Goal: Task Accomplishment & Management: Manage account settings

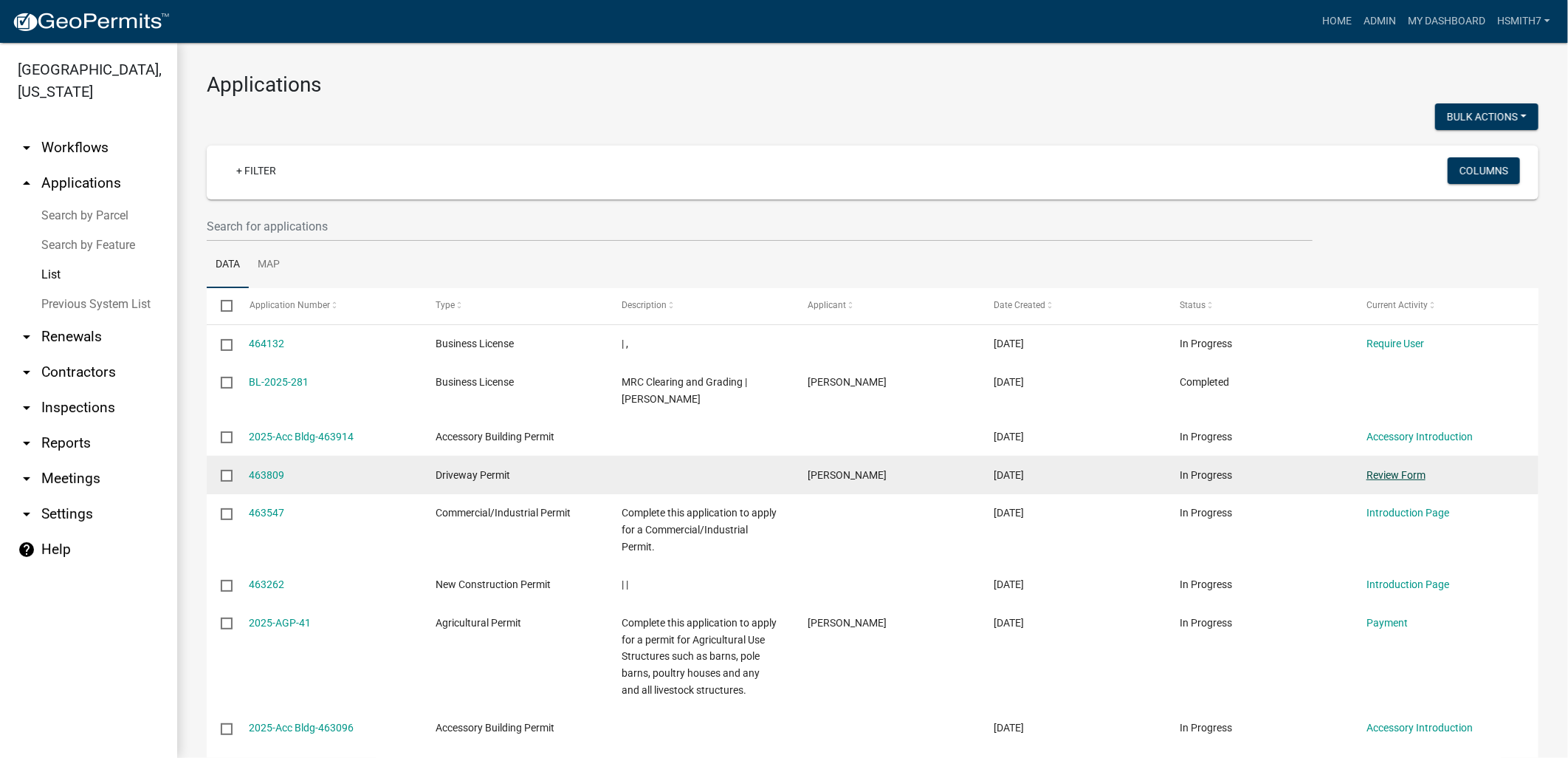
click at [1413, 473] on link "Review Form" at bounding box center [1395, 474] width 59 height 12
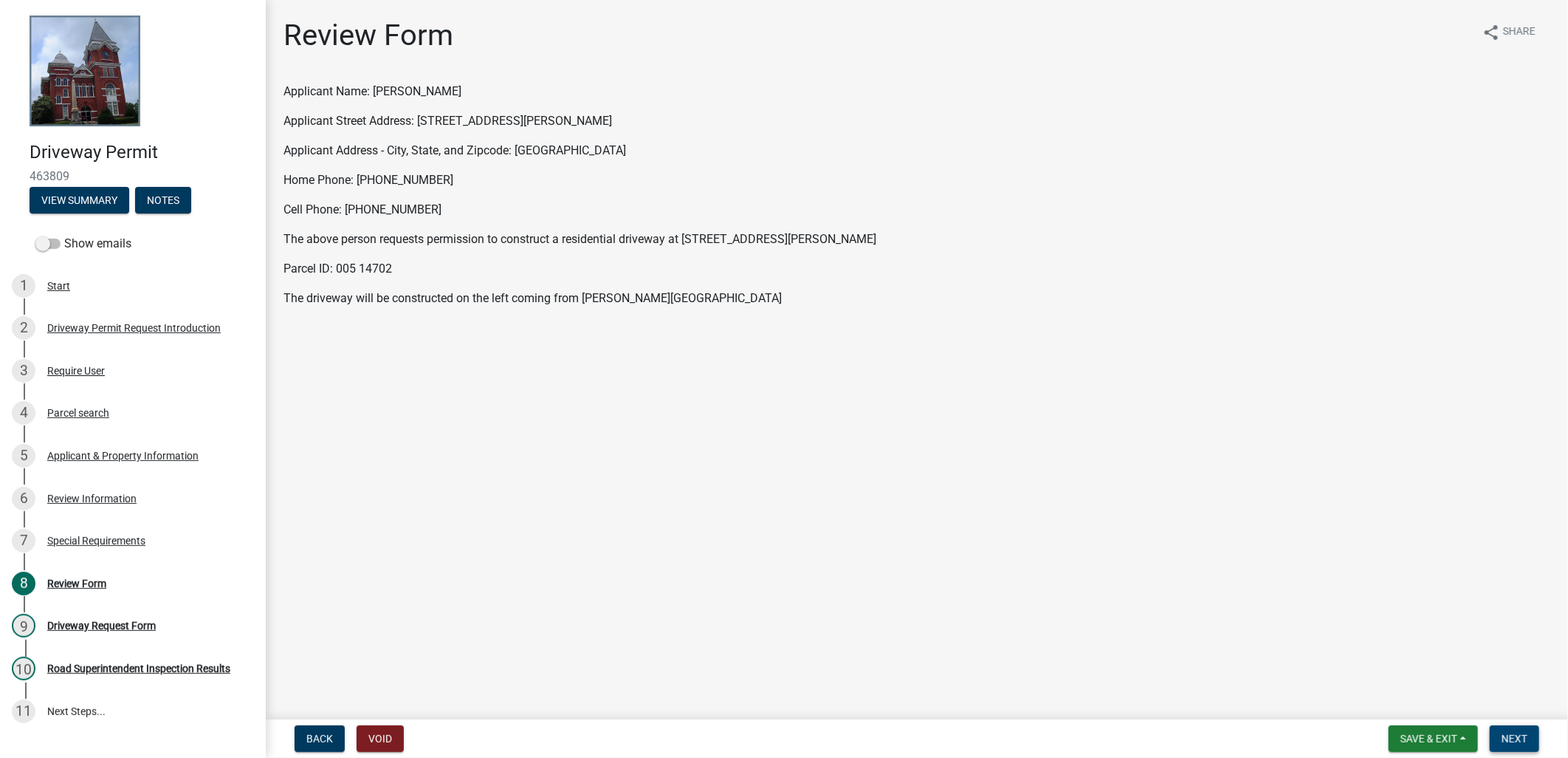
click at [1509, 739] on span "Next" at bounding box center [1514, 738] width 26 height 12
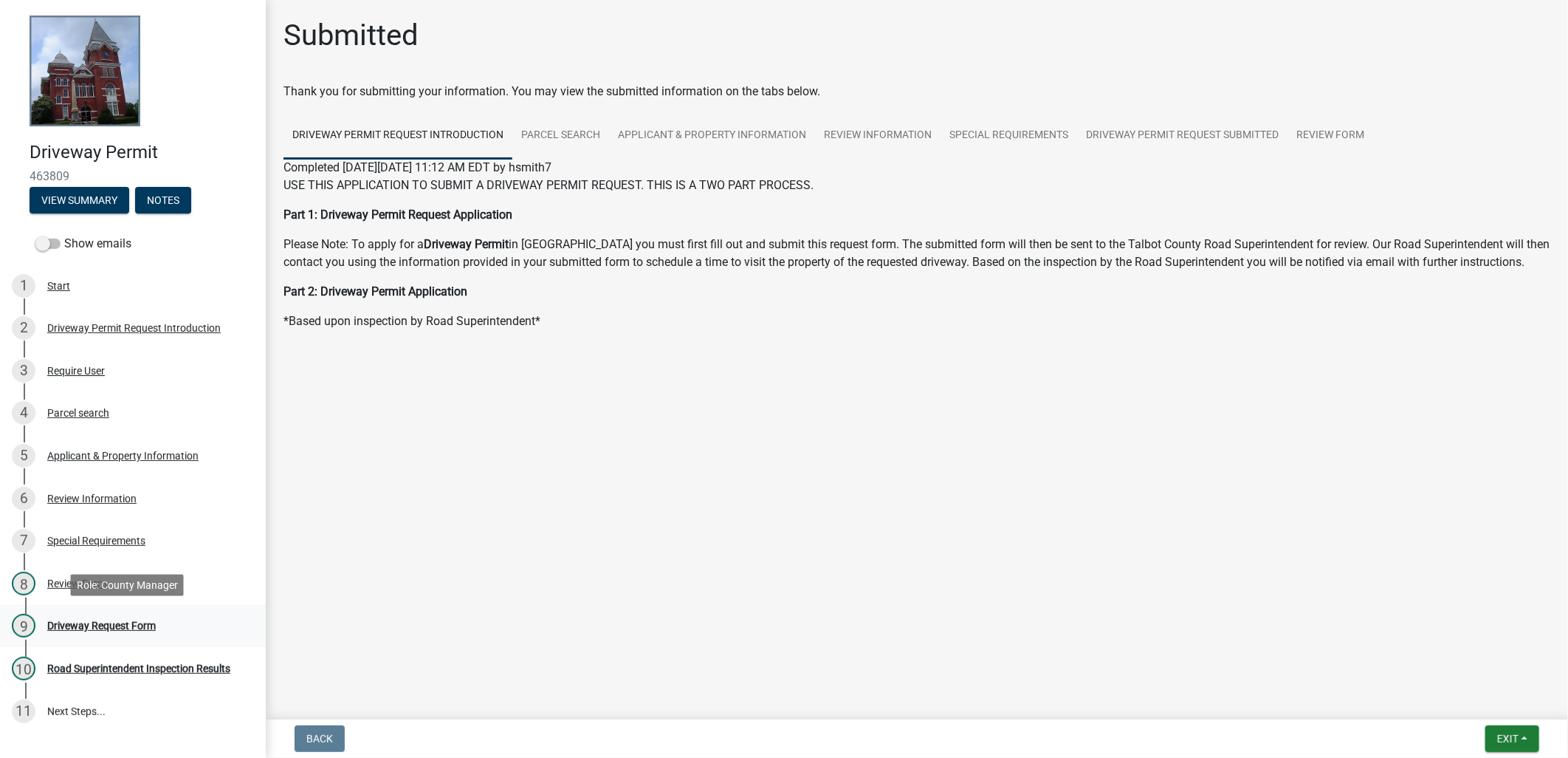
click at [69, 621] on div "Driveway Request Form" at bounding box center [101, 625] width 108 height 10
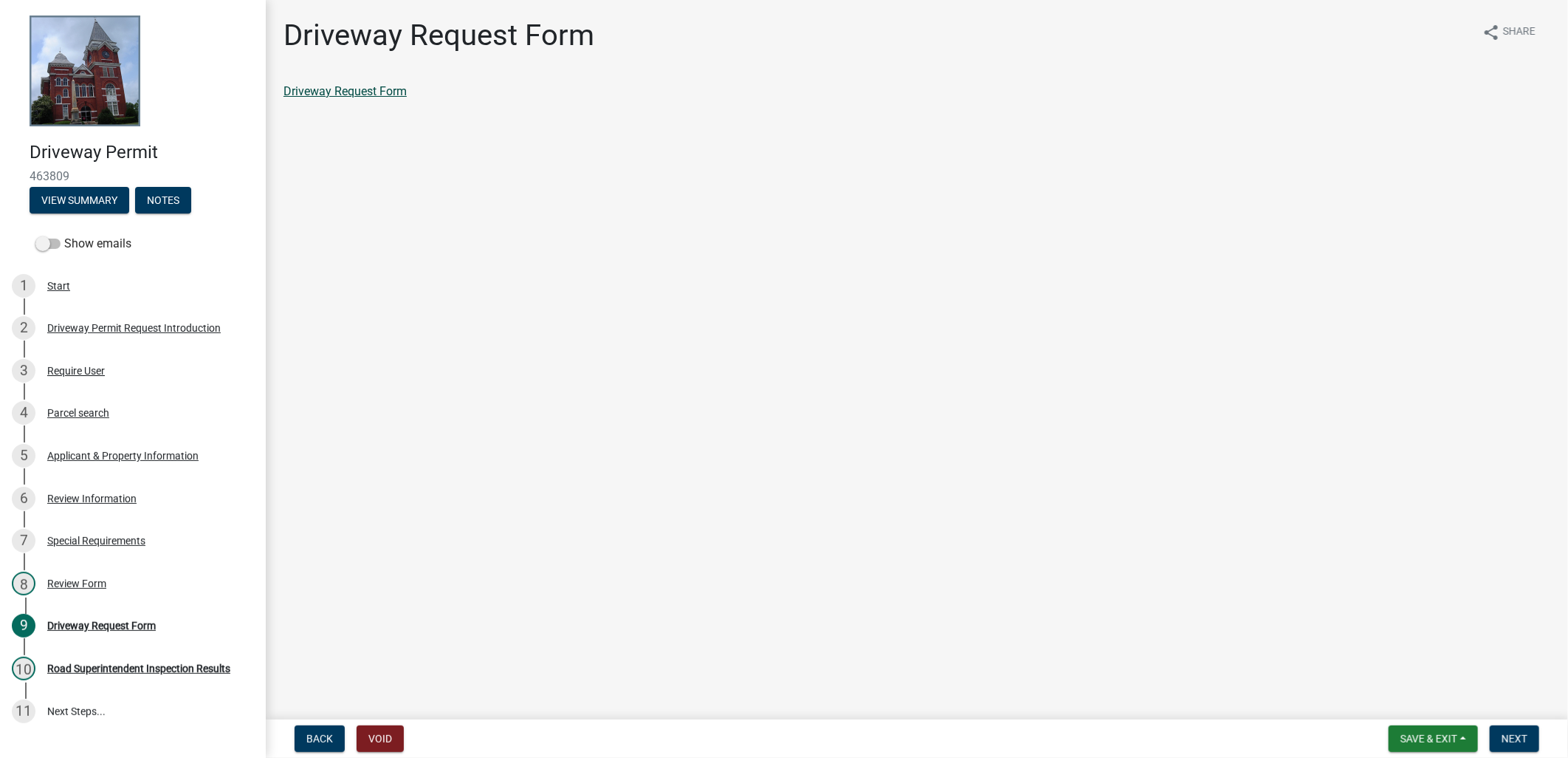
click at [336, 97] on link "Driveway Request Form" at bounding box center [345, 91] width 123 height 14
click at [1533, 739] on button "Next" at bounding box center [1514, 738] width 49 height 27
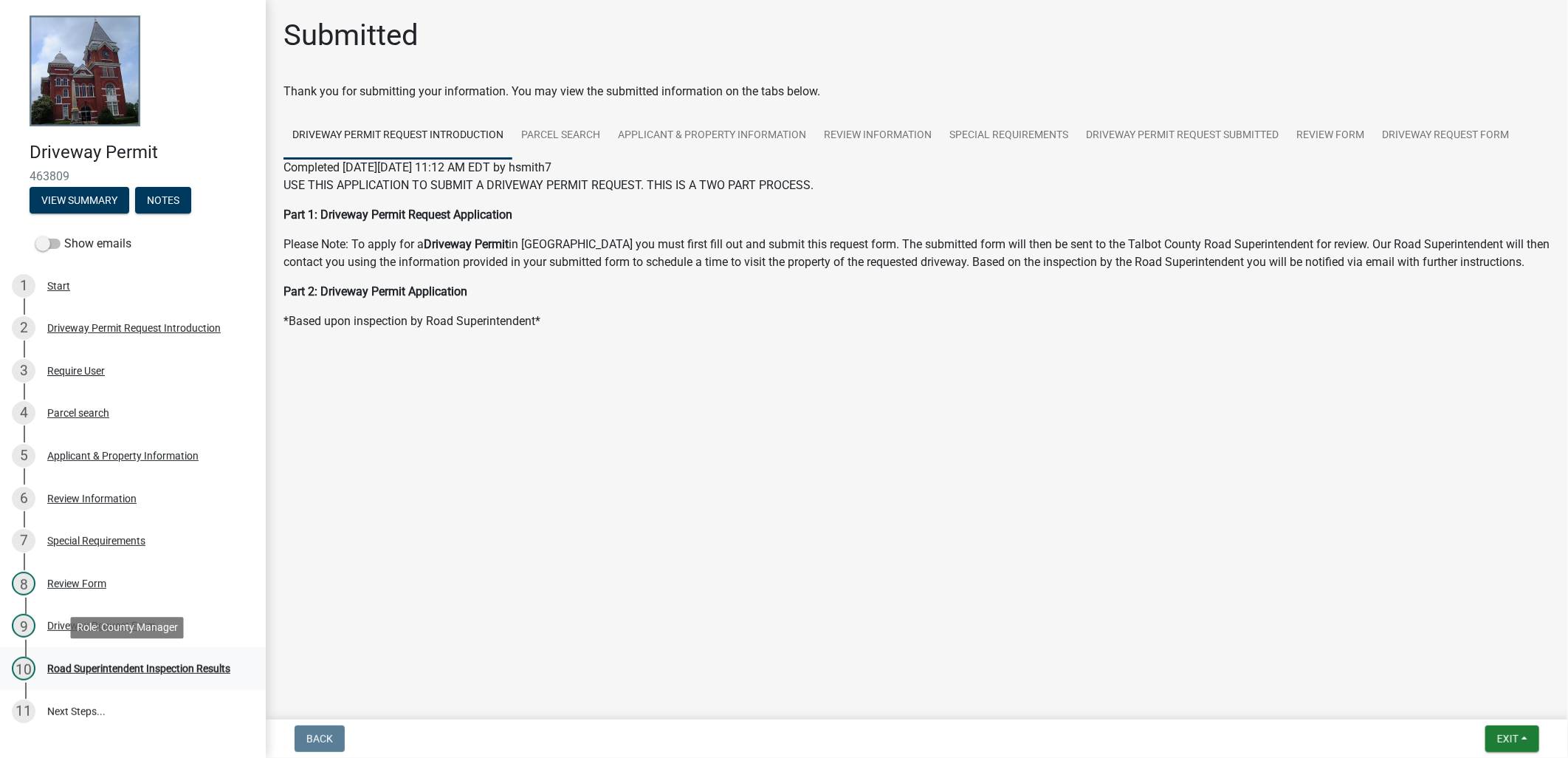
click at [130, 673] on div "Road Superintendent Inspection Results" at bounding box center [138, 668] width 183 height 10
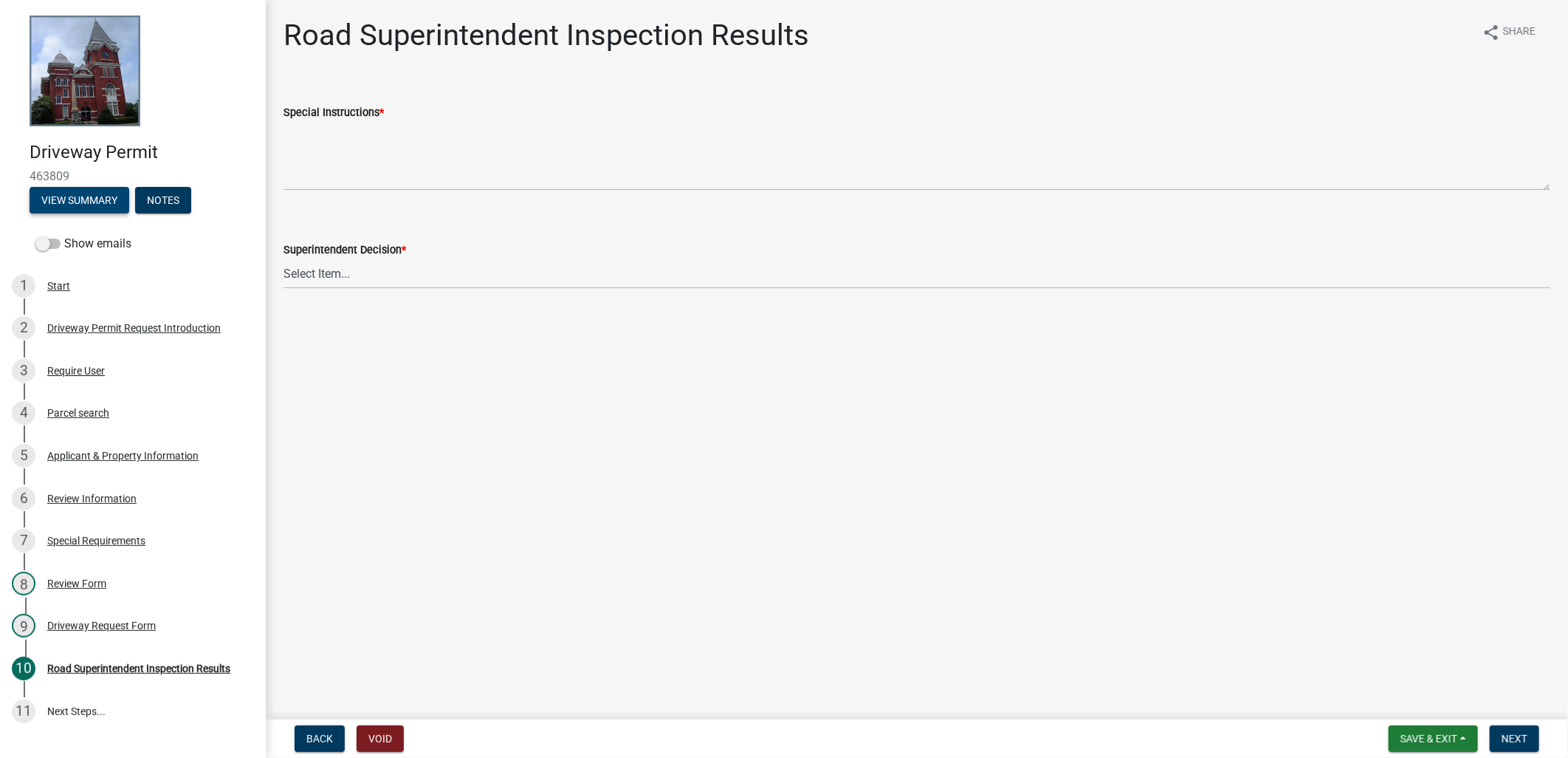
click at [50, 211] on button "View Summary" at bounding box center [79, 200] width 100 height 27
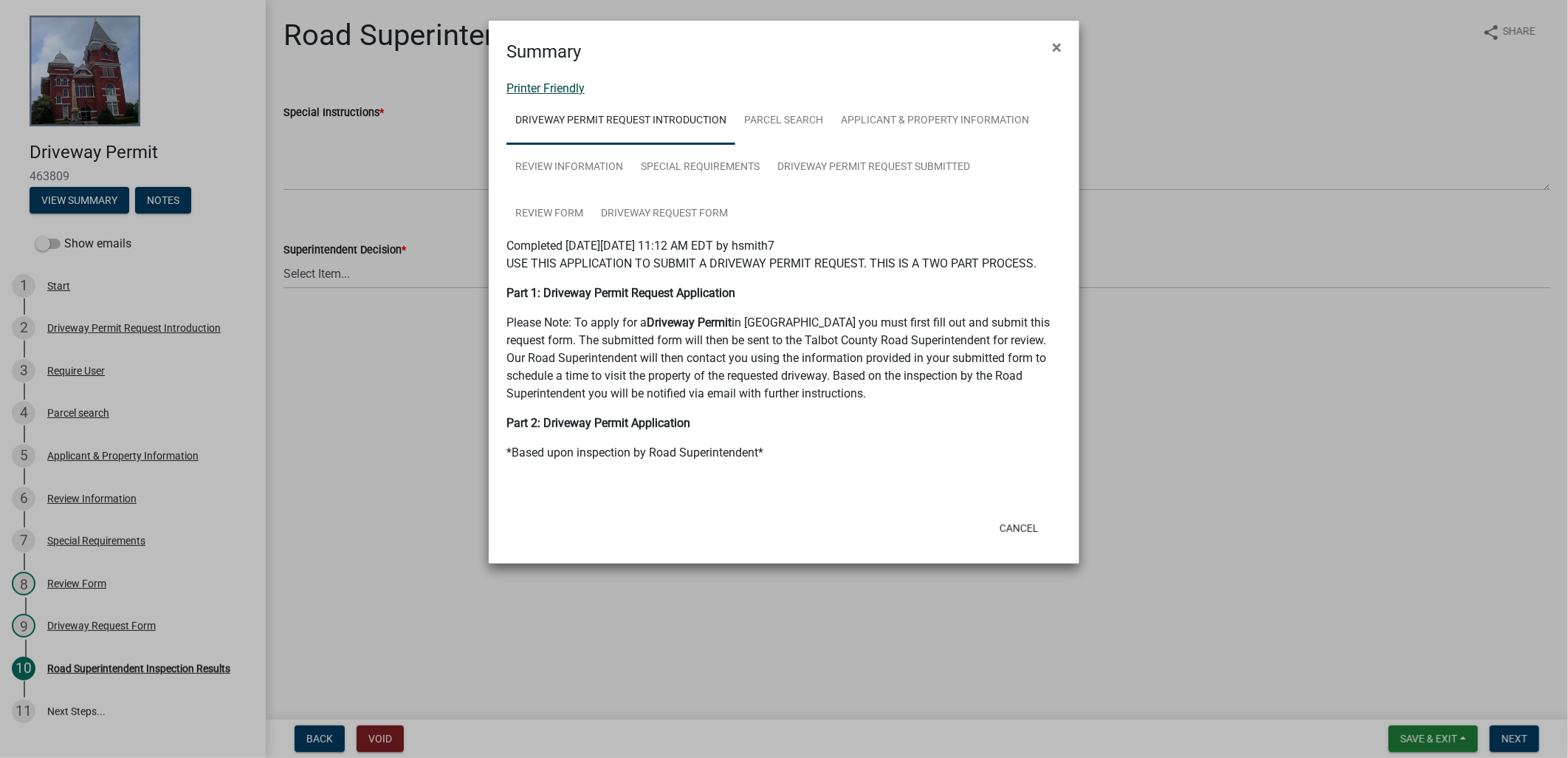
click at [544, 90] on link "Printer Friendly" at bounding box center [546, 88] width 79 height 14
click at [1058, 46] on span "×" at bounding box center [1057, 47] width 9 height 20
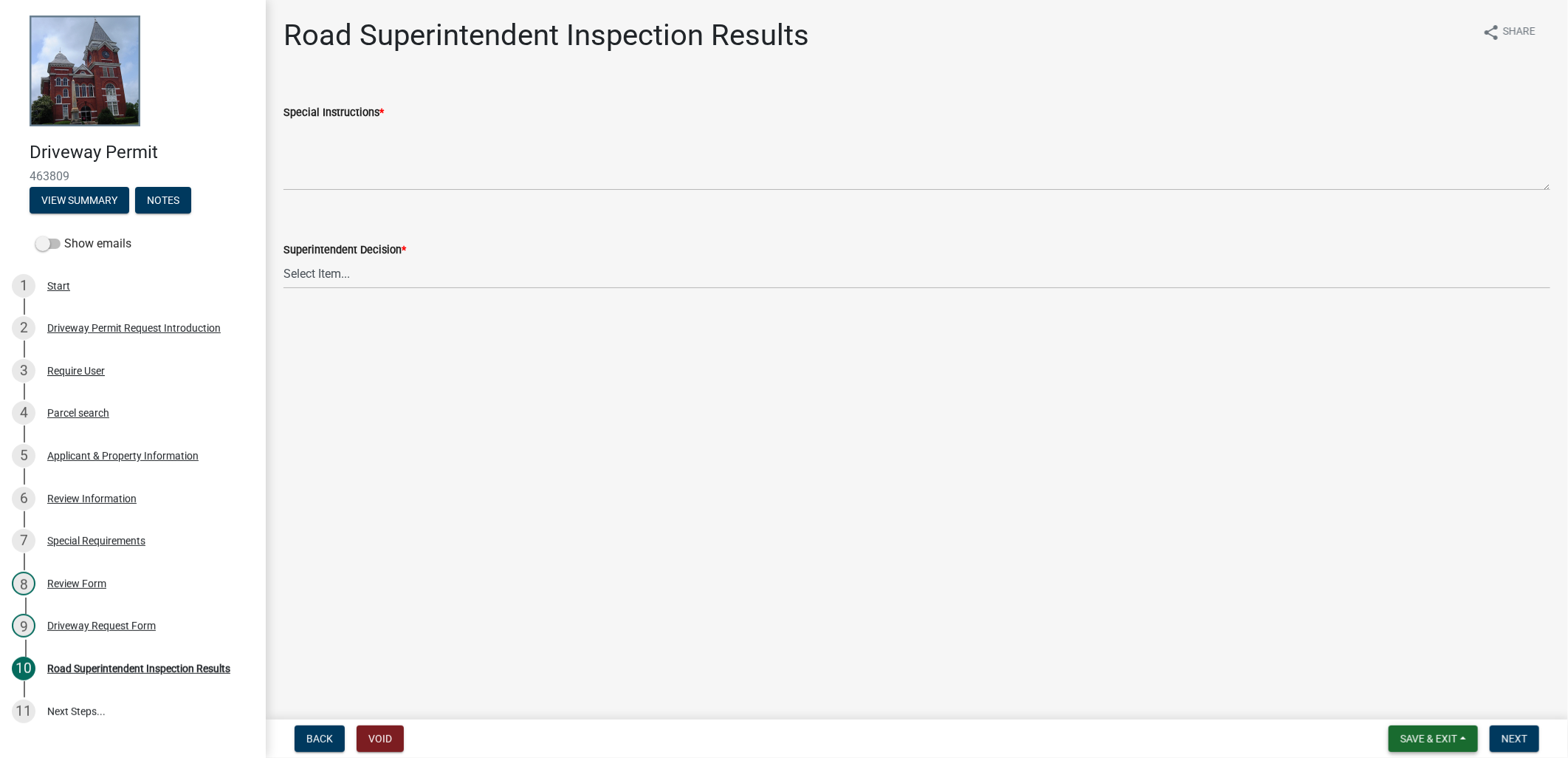
click at [1395, 734] on button "Save & Exit" at bounding box center [1433, 738] width 90 height 27
click at [1420, 700] on button "Save & Exit" at bounding box center [1419, 700] width 118 height 35
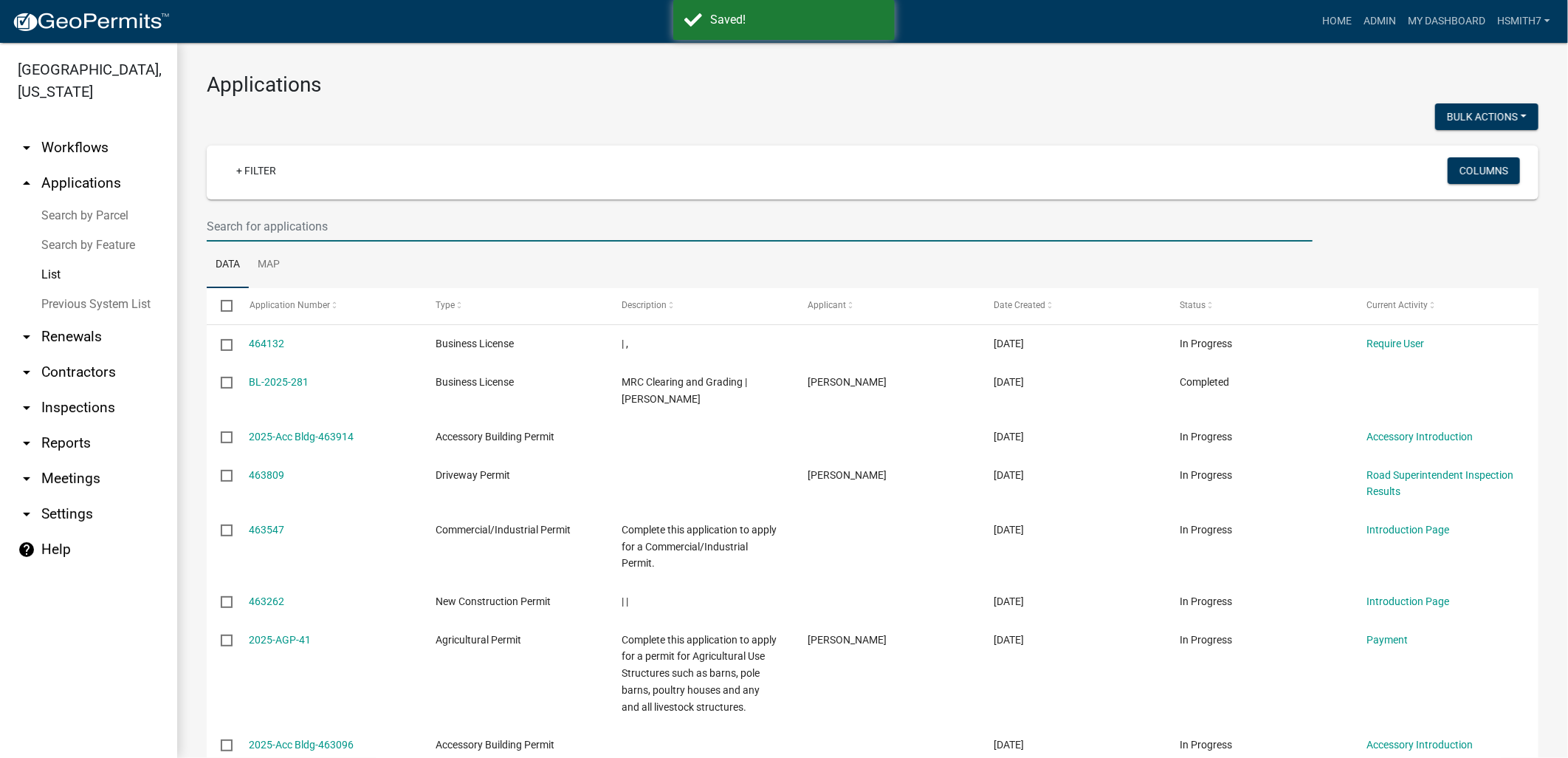
click at [264, 236] on input "text" at bounding box center [759, 226] width 1106 height 31
click at [443, 218] on input "text" at bounding box center [759, 226] width 1106 height 31
type input "jason"
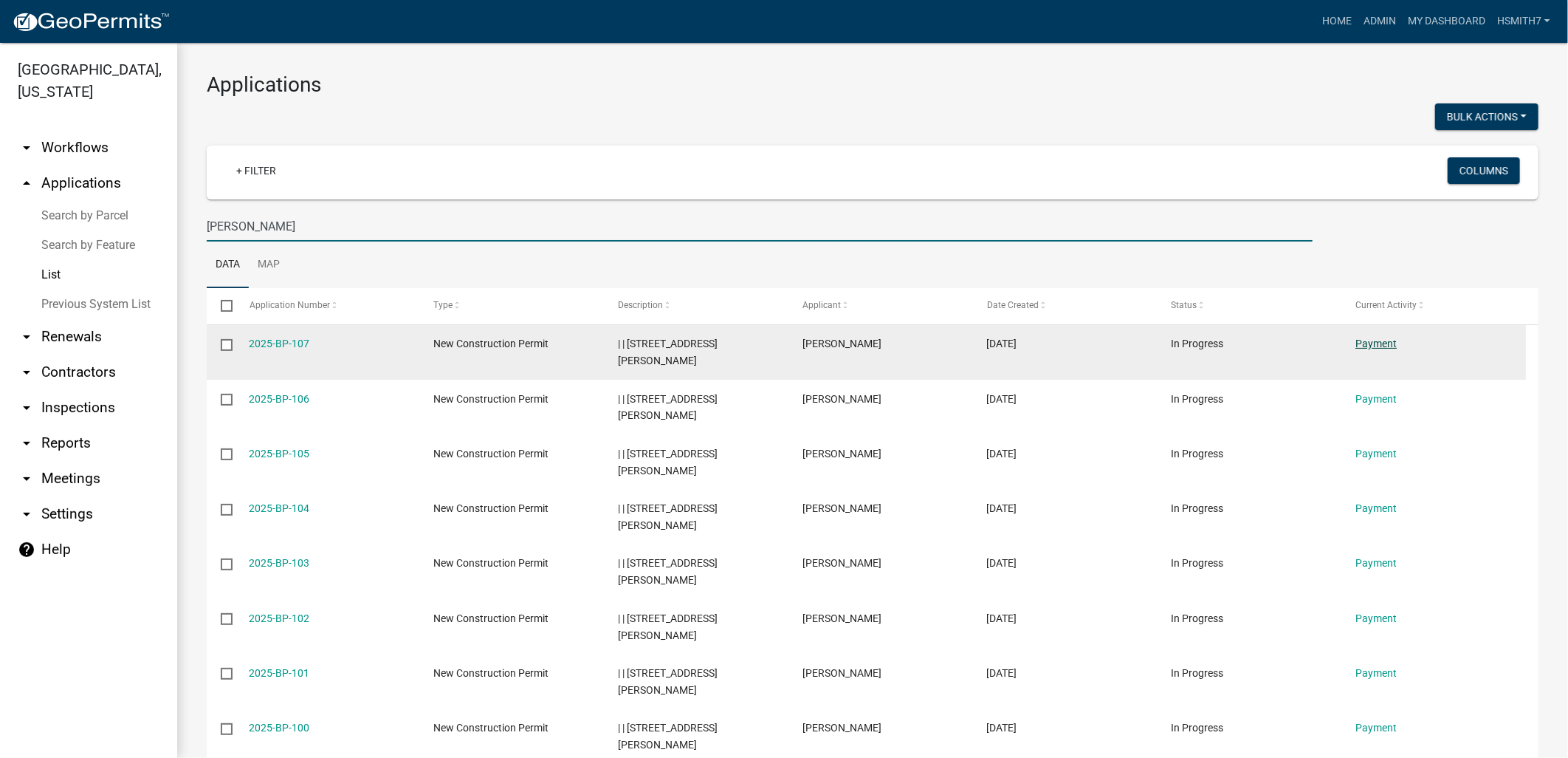
click at [1382, 343] on link "Payment" at bounding box center [1376, 343] width 42 height 12
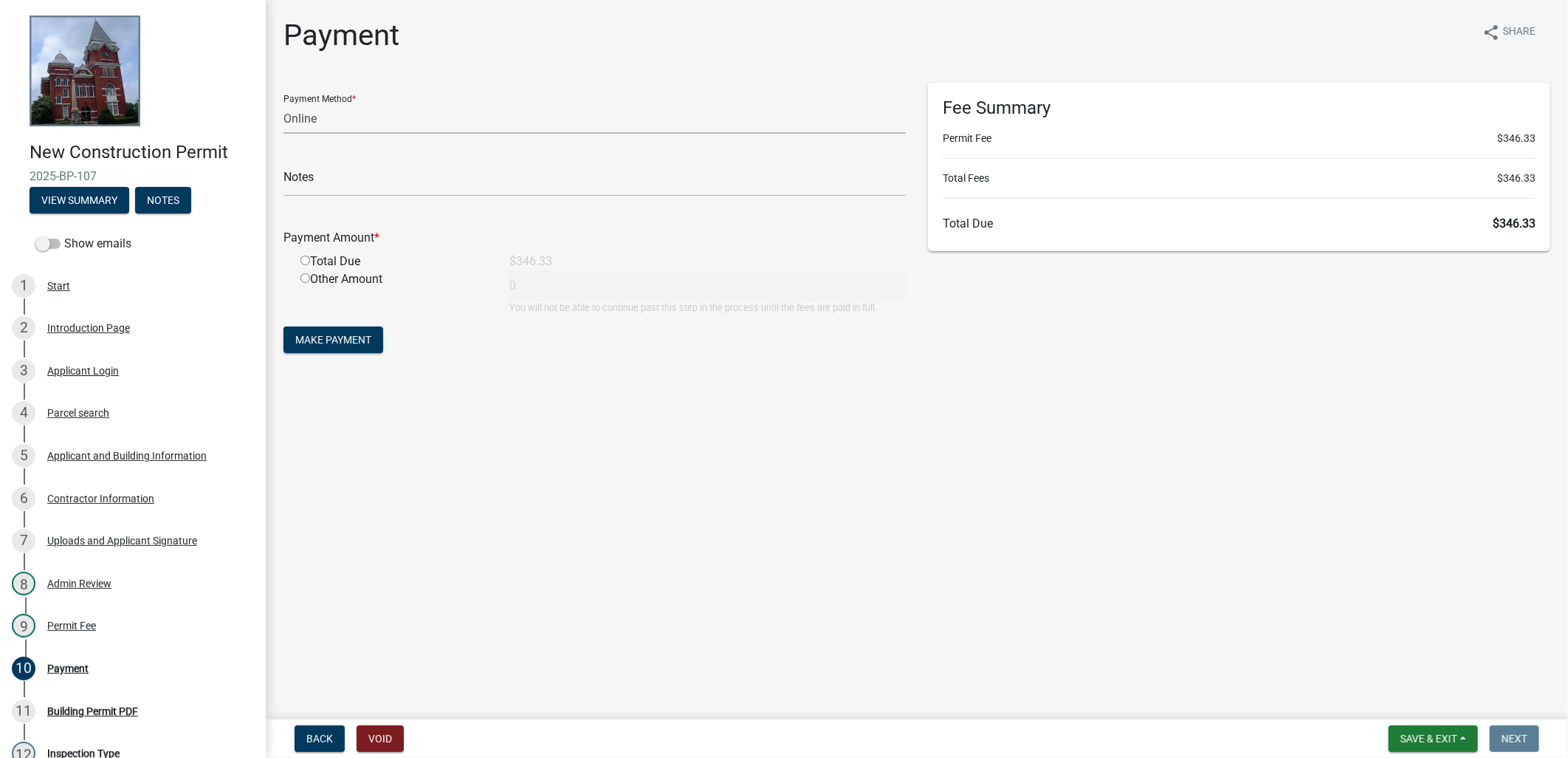
click at [388, 117] on select "Credit Card POS Check Cash Online" at bounding box center [594, 119] width 622 height 31
select select "1: 0"
click at [283, 104] on select "Credit Card POS Check Cash Online" at bounding box center [594, 119] width 622 height 31
click at [353, 173] on input "text" at bounding box center [594, 181] width 622 height 31
type input "c"
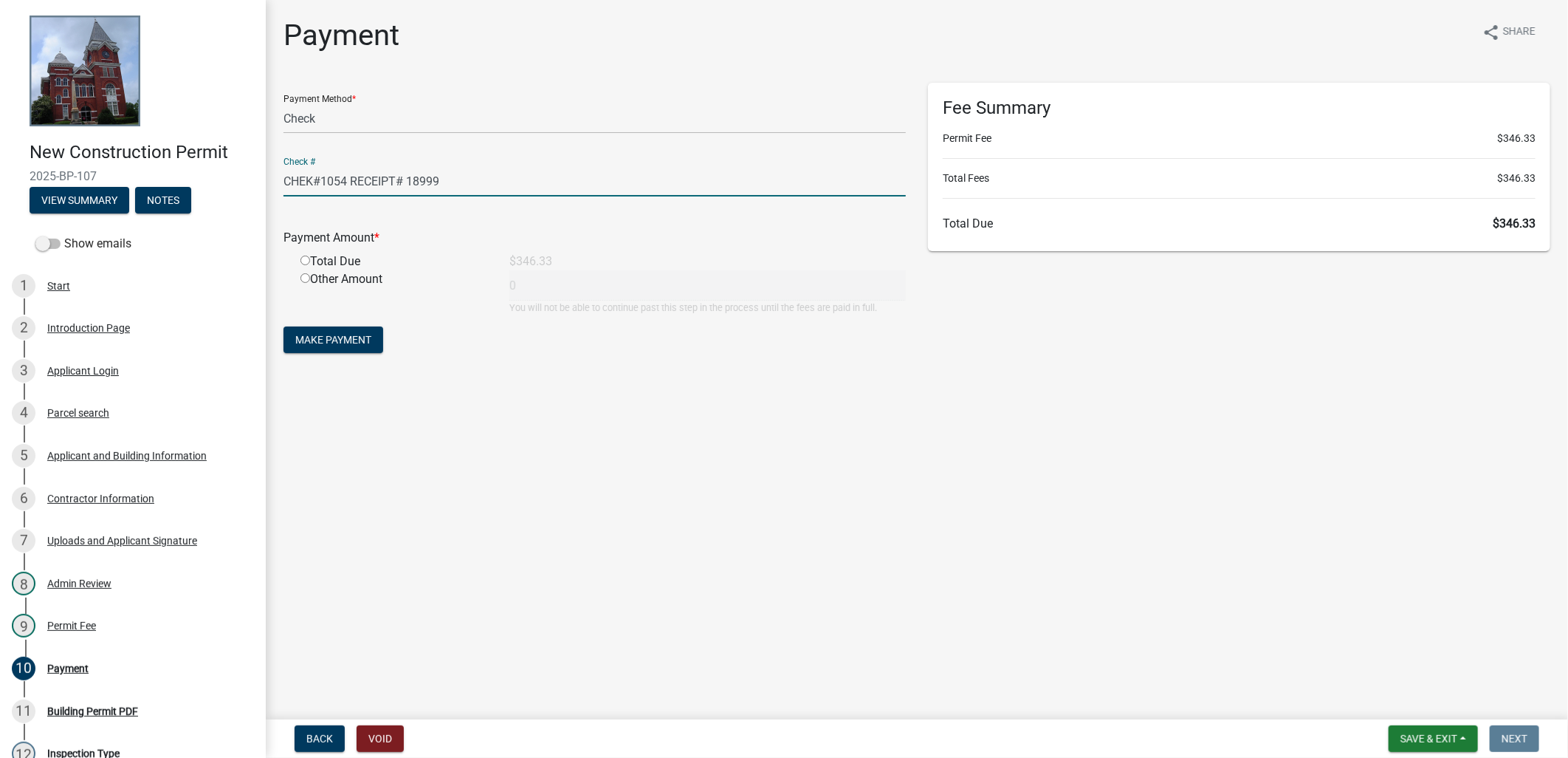
type input "CHEK#1054 RECEIPT# 18999"
click at [336, 260] on div "Total Due" at bounding box center [394, 262] width 209 height 18
click at [305, 260] on input "radio" at bounding box center [305, 260] width 9 height 9
radio input "true"
type input "346.33"
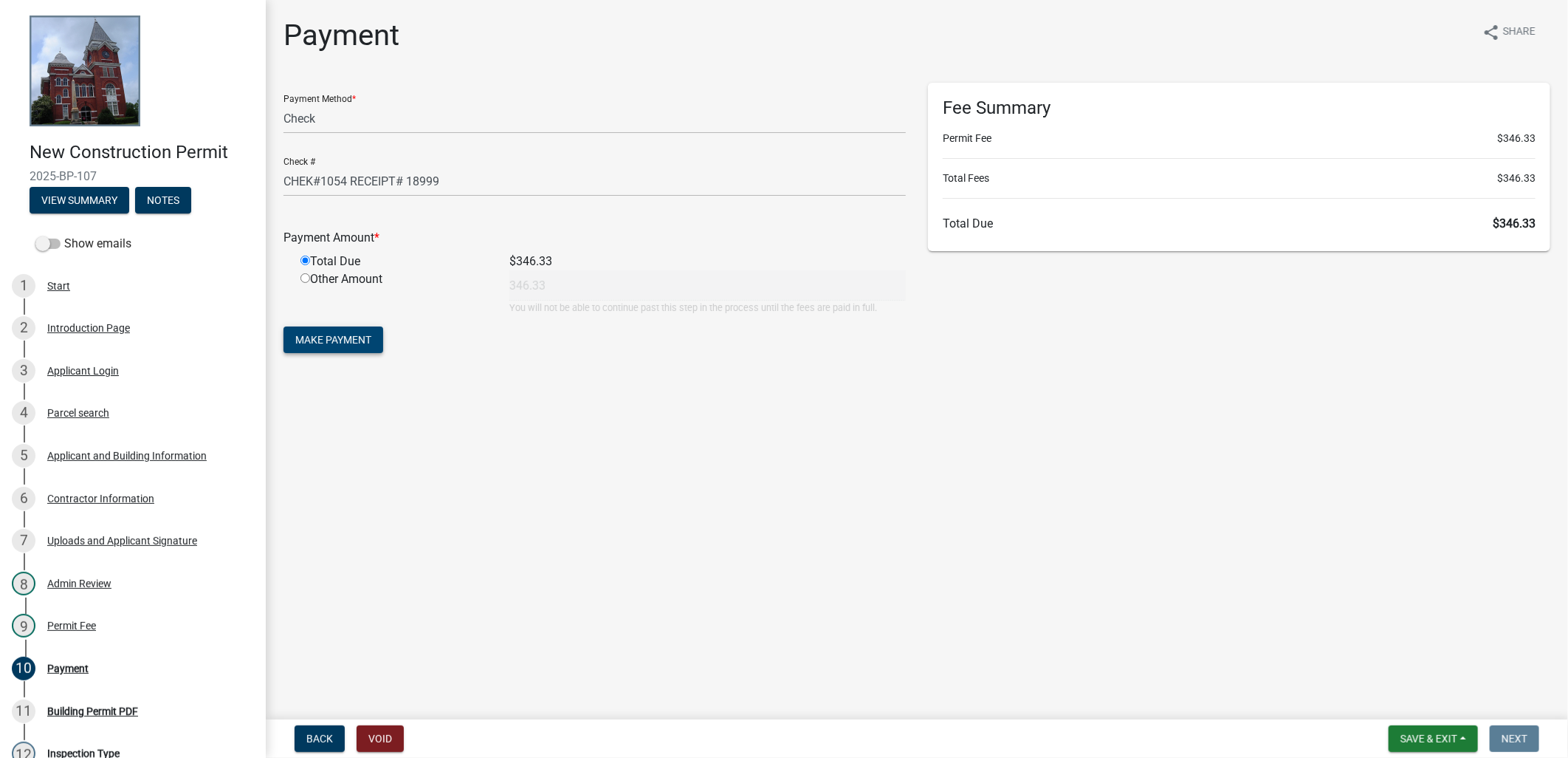
click at [317, 329] on button "Make Payment" at bounding box center [333, 340] width 100 height 27
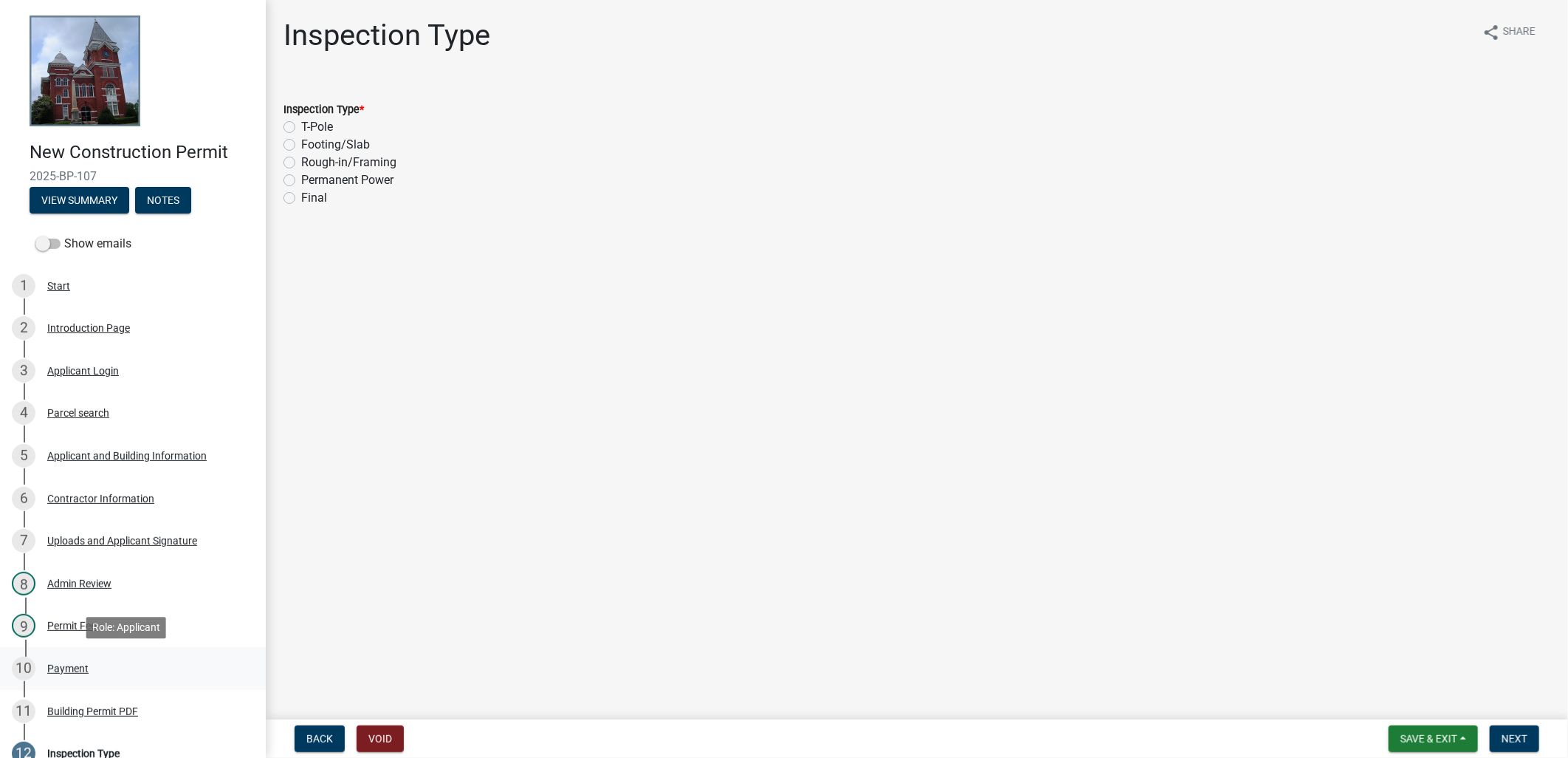
click at [98, 661] on div "10 Payment" at bounding box center [126, 668] width 230 height 24
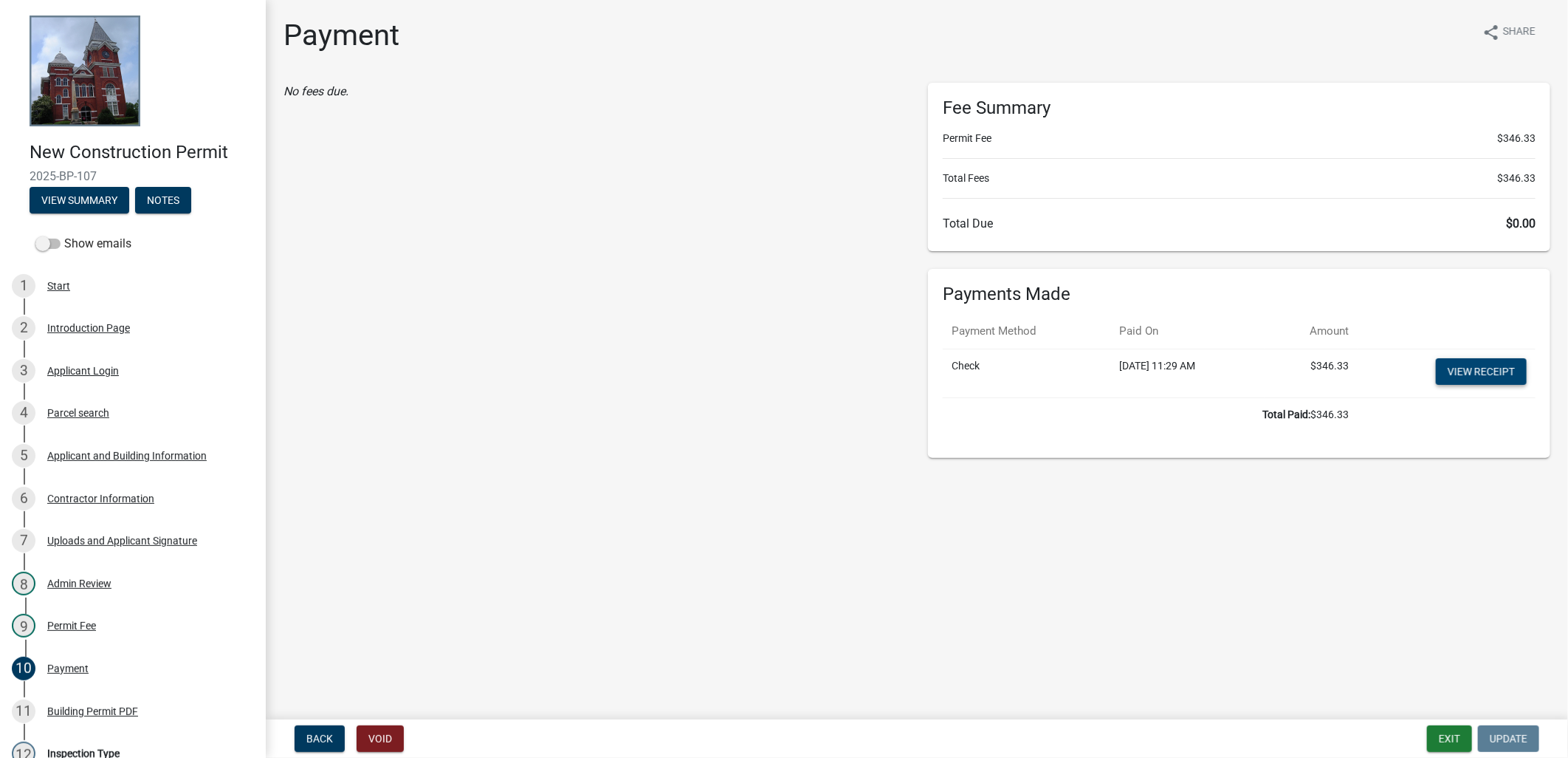
click at [1478, 372] on link "View receipt" at bounding box center [1481, 372] width 91 height 27
click at [113, 706] on div "Building Permit PDF" at bounding box center [93, 711] width 91 height 10
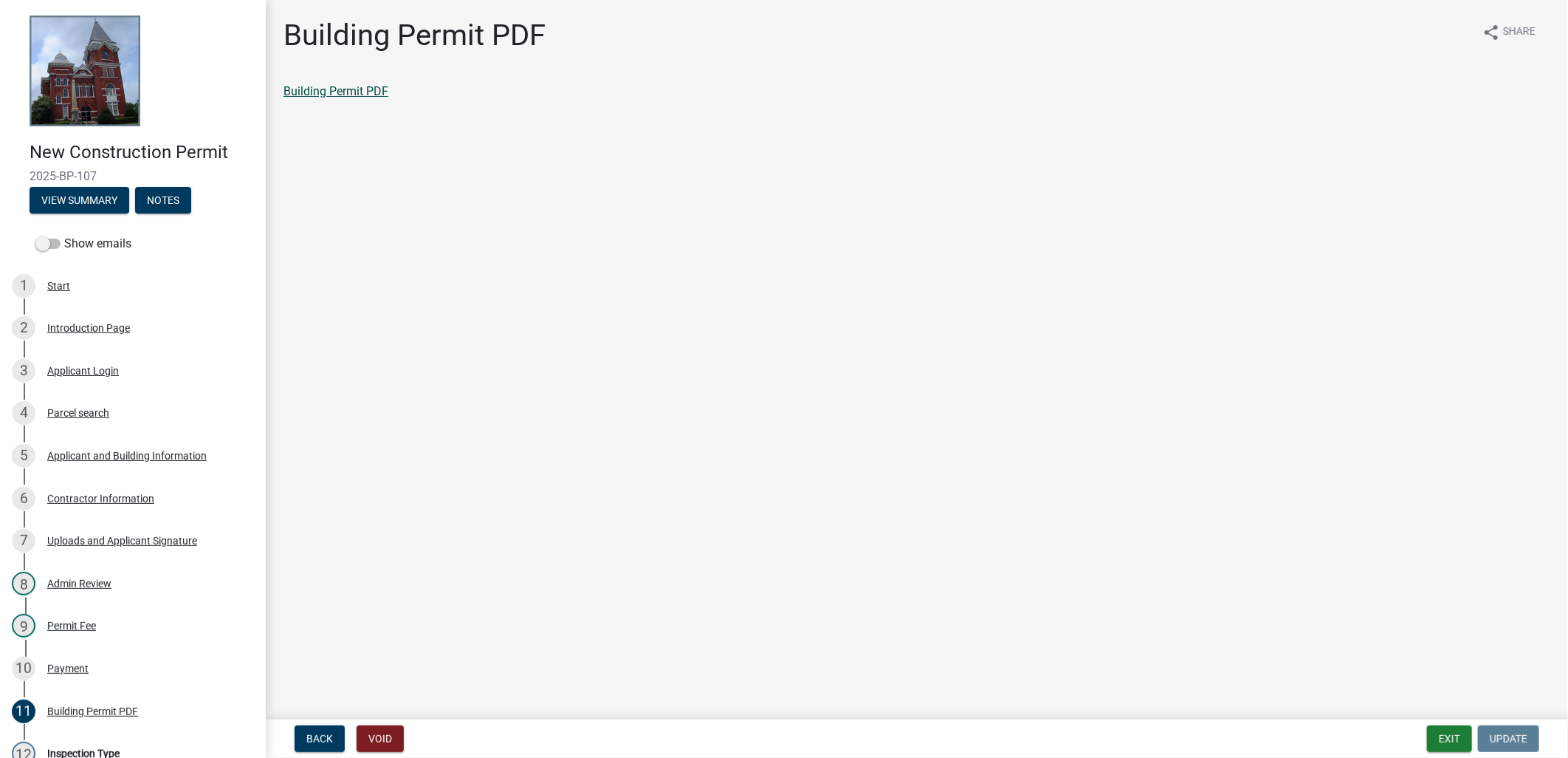
click at [360, 86] on link "Building Permit PDF" at bounding box center [335, 91] width 104 height 14
click at [1461, 727] on button "Exit" at bounding box center [1449, 738] width 45 height 27
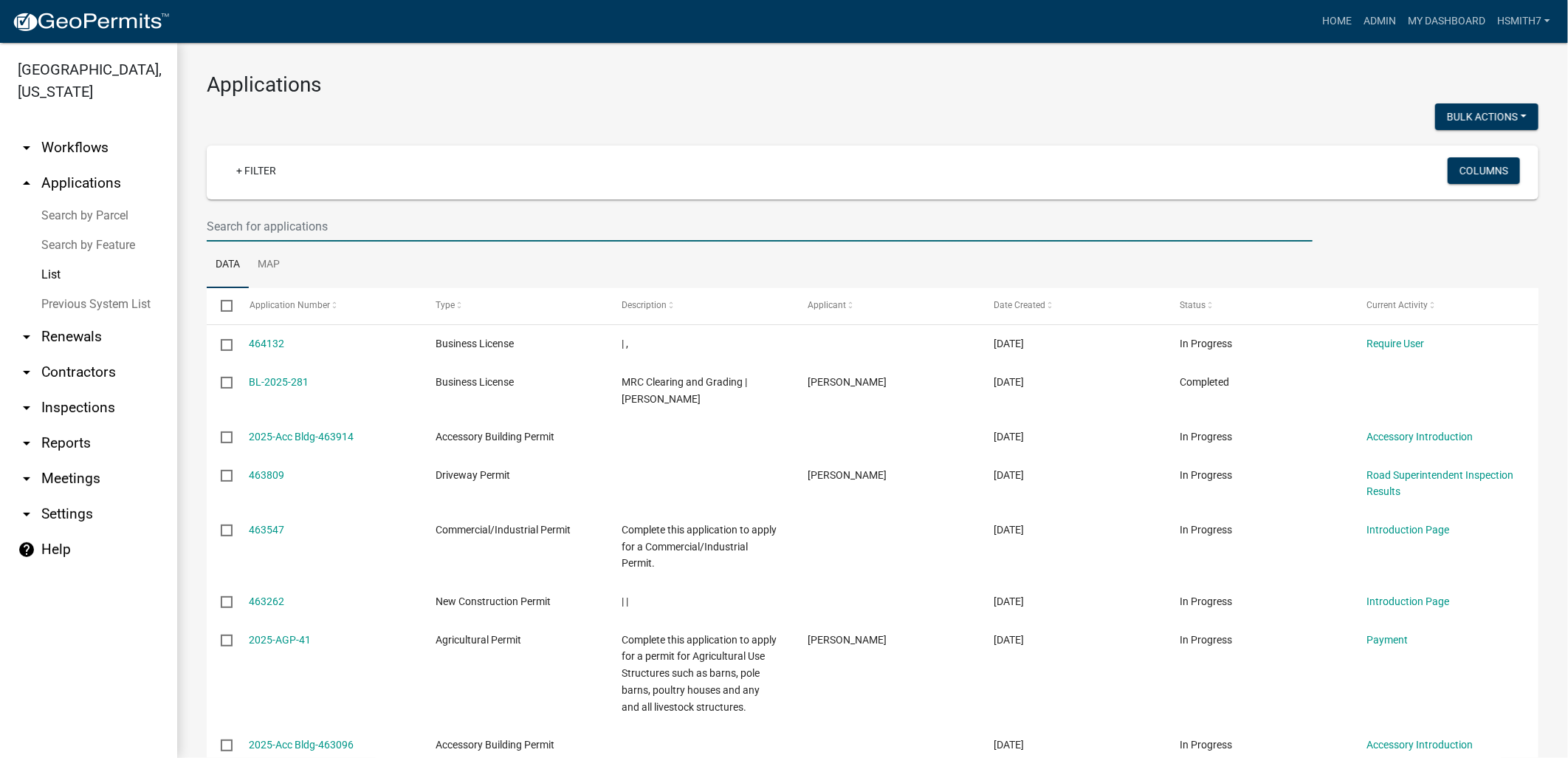
click at [341, 229] on input "text" at bounding box center [759, 226] width 1106 height 31
type input "jason"
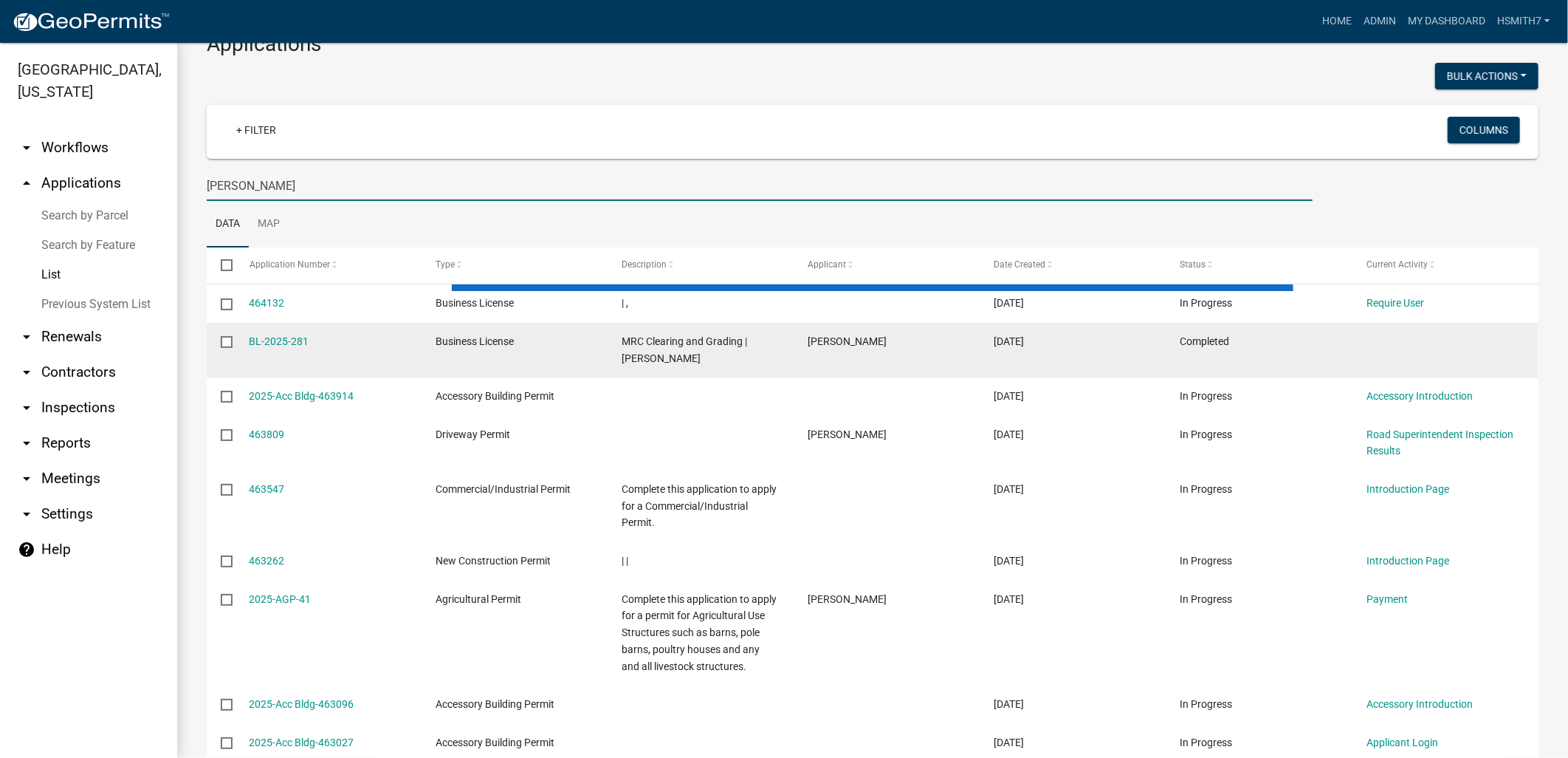
scroll to position [82, 0]
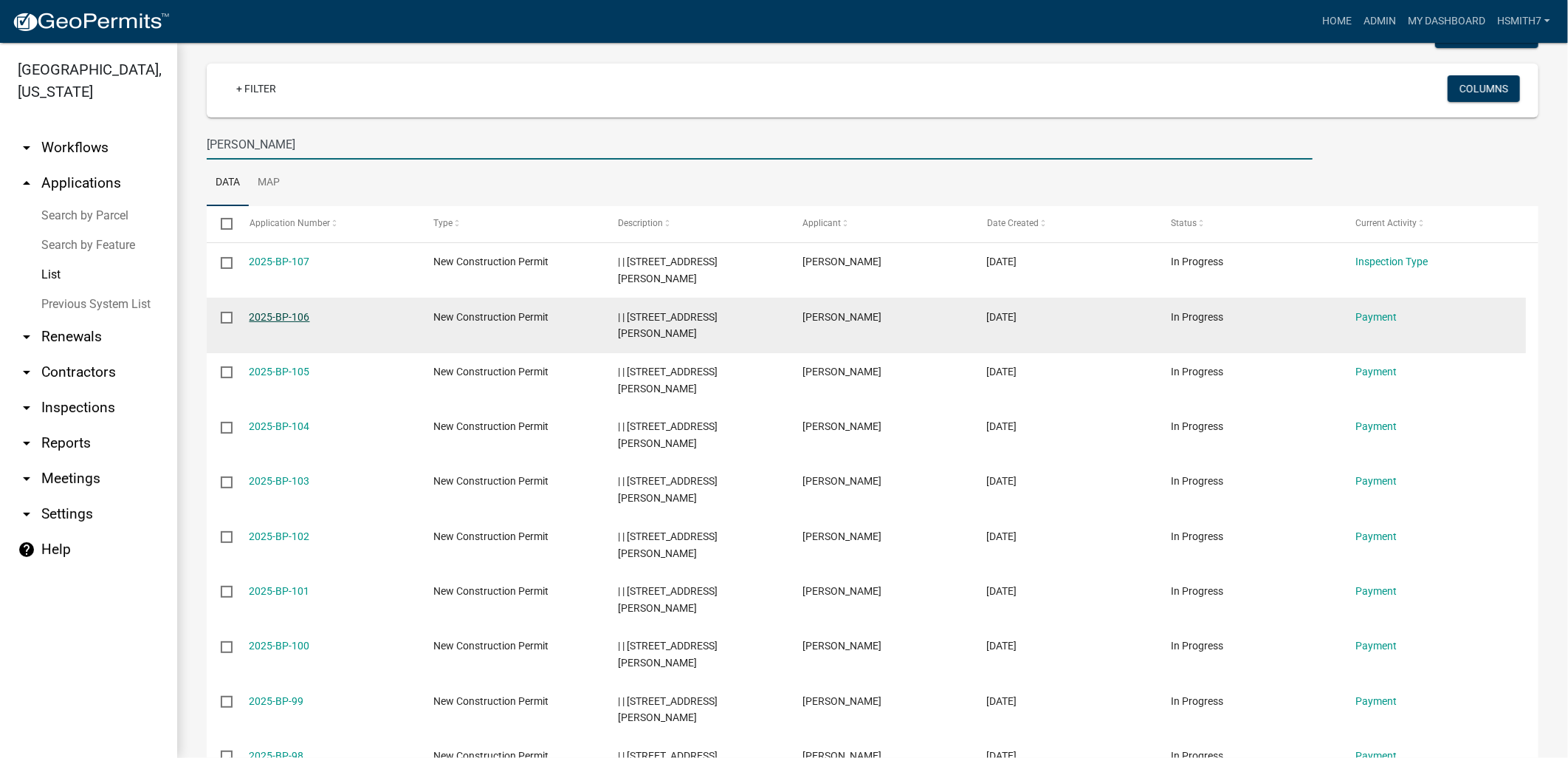
click at [282, 317] on link "2025-BP-106" at bounding box center [280, 317] width 60 height 12
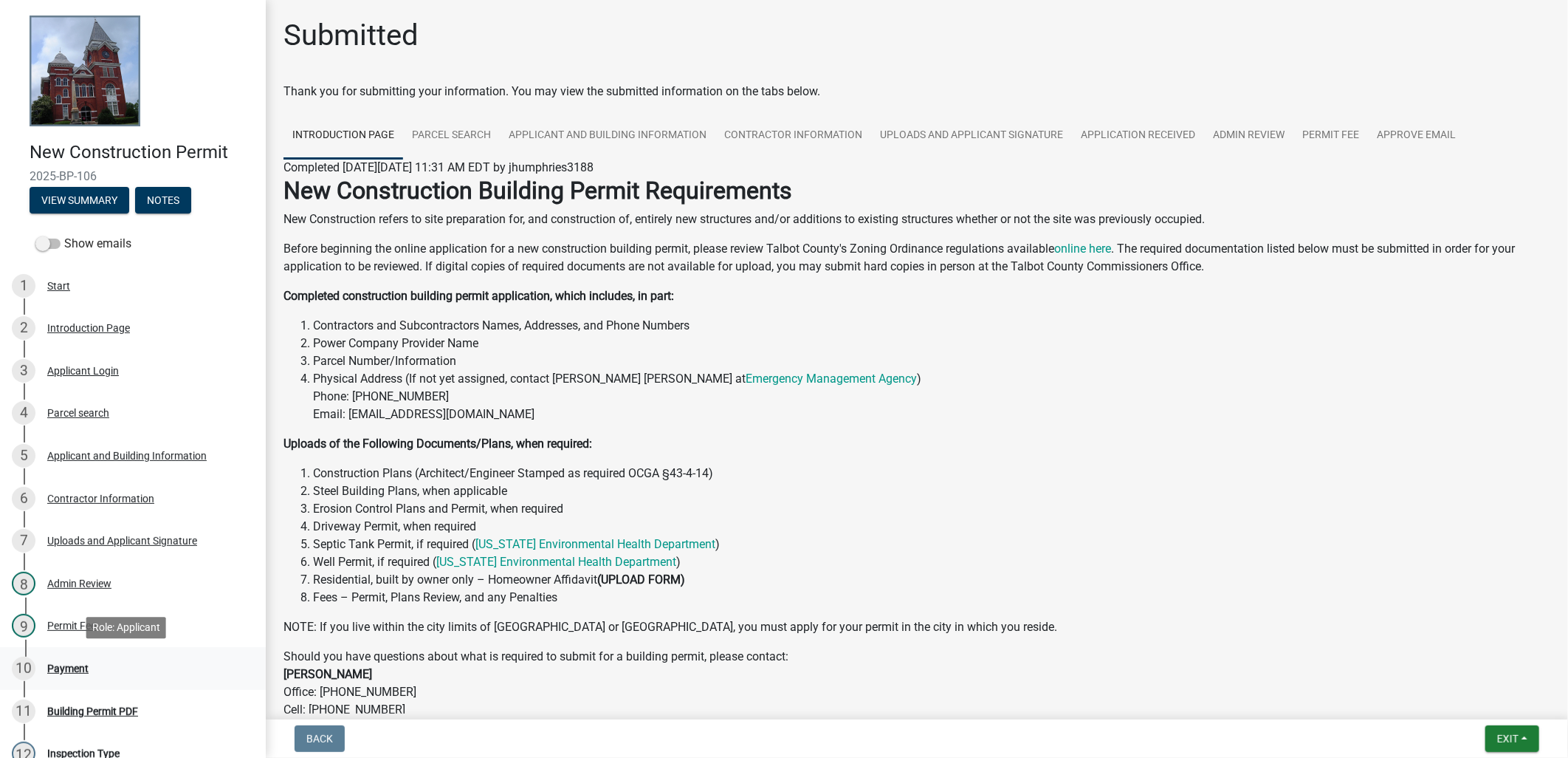
click at [68, 654] on link "10 Payment" at bounding box center [133, 668] width 265 height 43
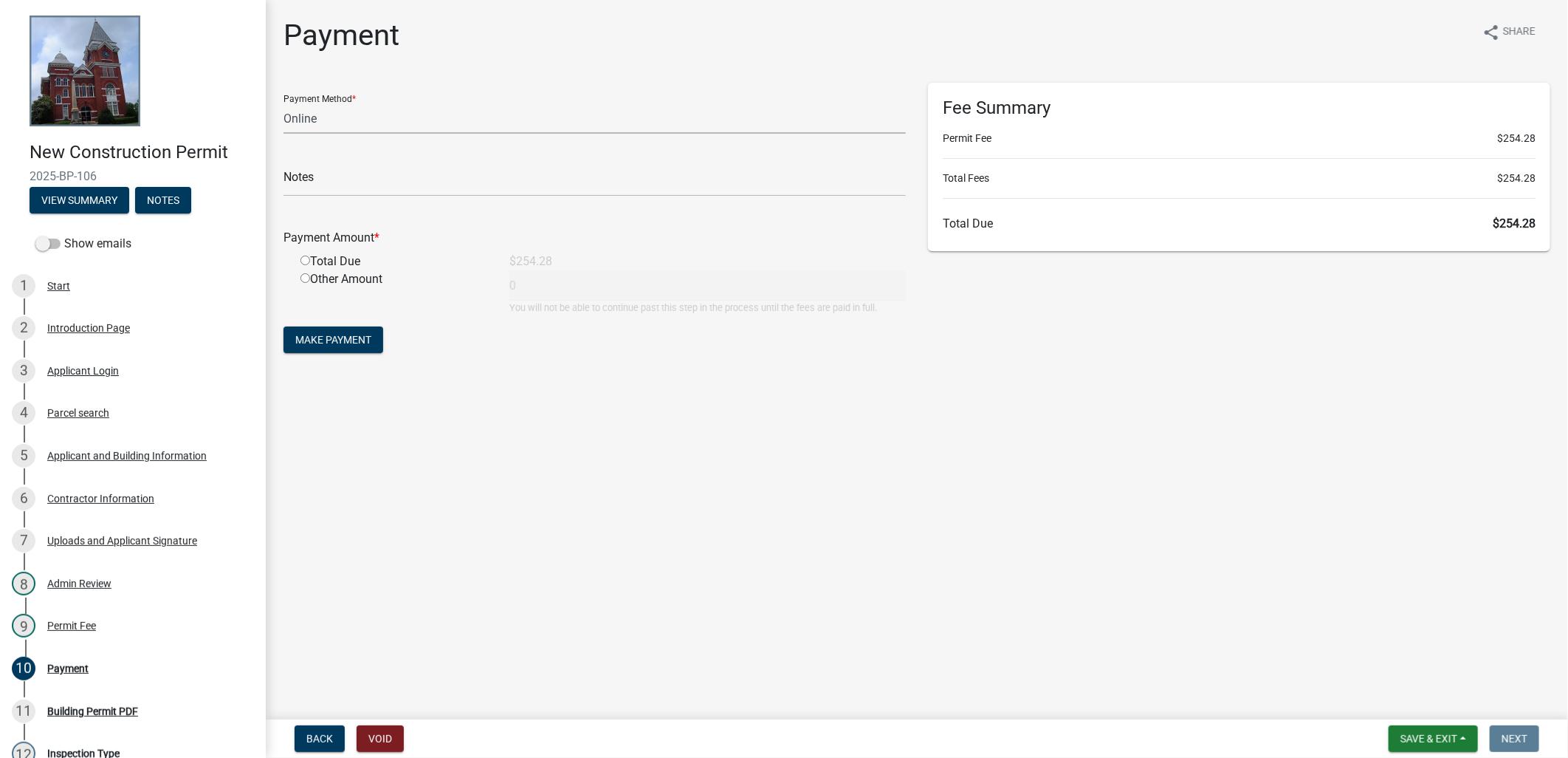
click at [348, 126] on select "Credit Card POS Check Cash Online" at bounding box center [594, 119] width 622 height 31
select select "1: 0"
click at [283, 104] on select "Credit Card POS Check Cash Online" at bounding box center [594, 119] width 622 height 31
click at [335, 178] on input "text" at bounding box center [594, 181] width 622 height 31
type input "CHEK#1054 RECEIPT# 18999"
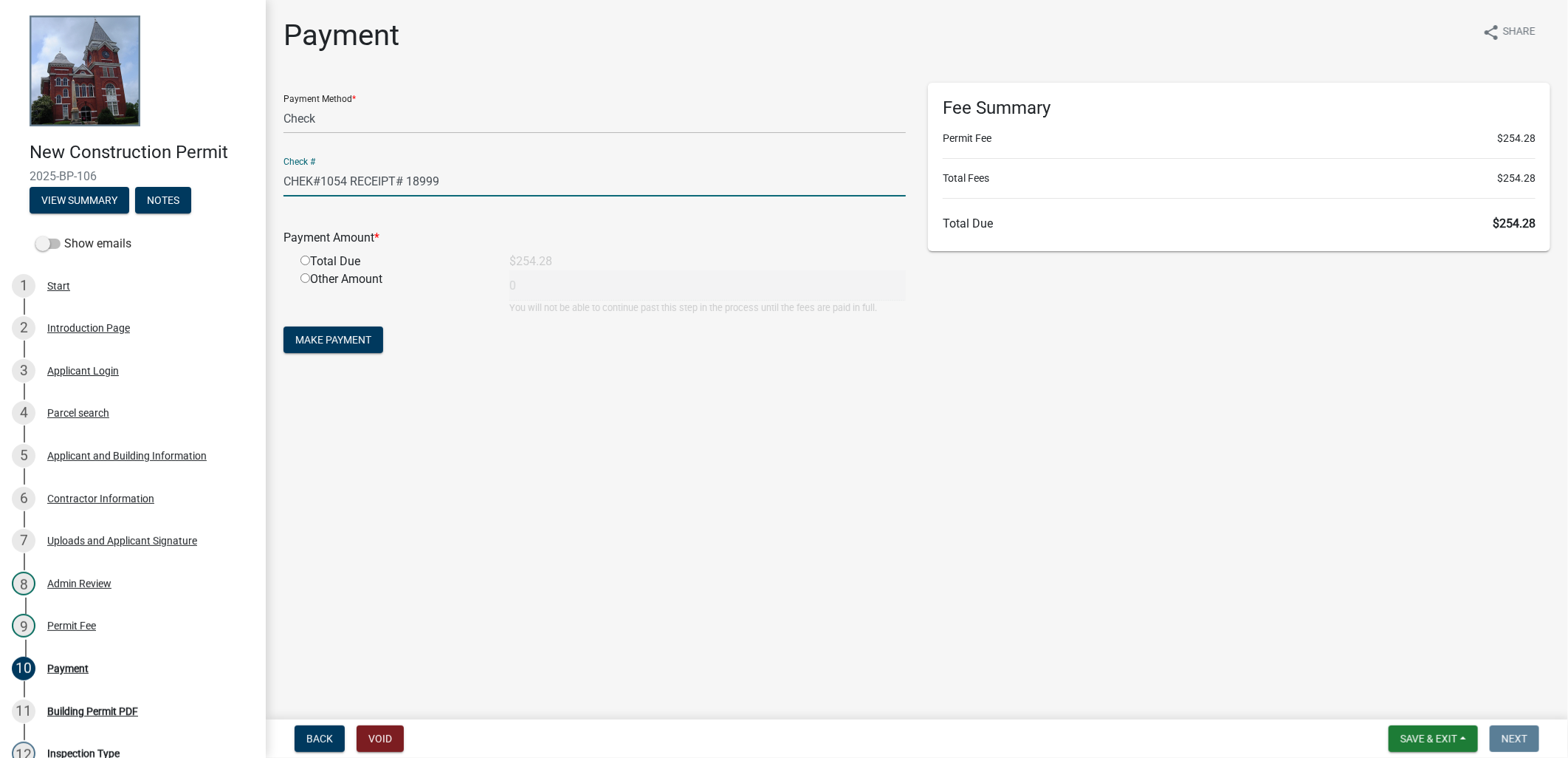
click at [307, 261] on input "radio" at bounding box center [305, 260] width 9 height 9
radio input "true"
type input "254.28"
click at [326, 335] on span "Make Payment" at bounding box center [333, 339] width 76 height 12
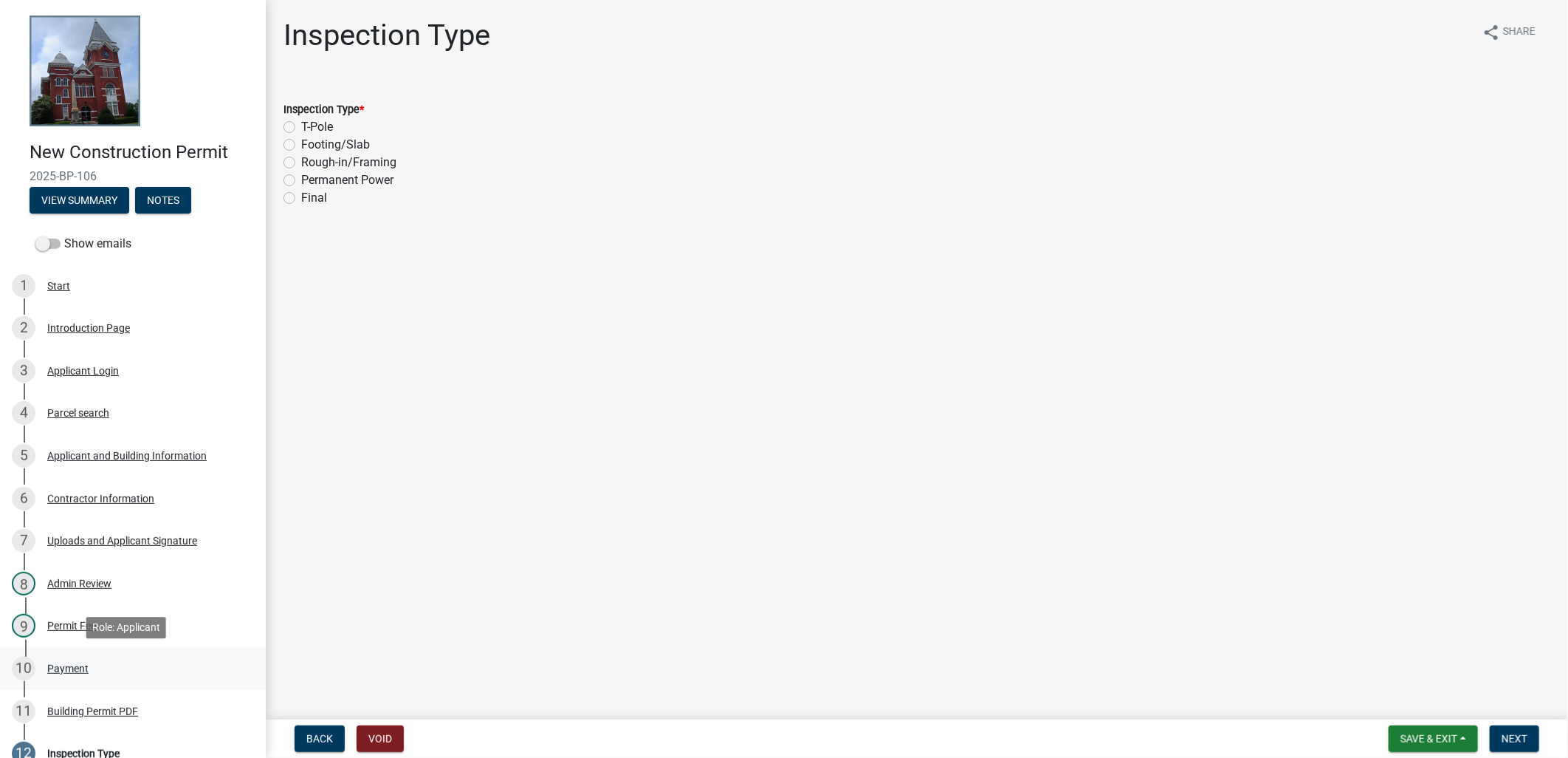
click at [75, 659] on div "10 Payment" at bounding box center [126, 668] width 230 height 24
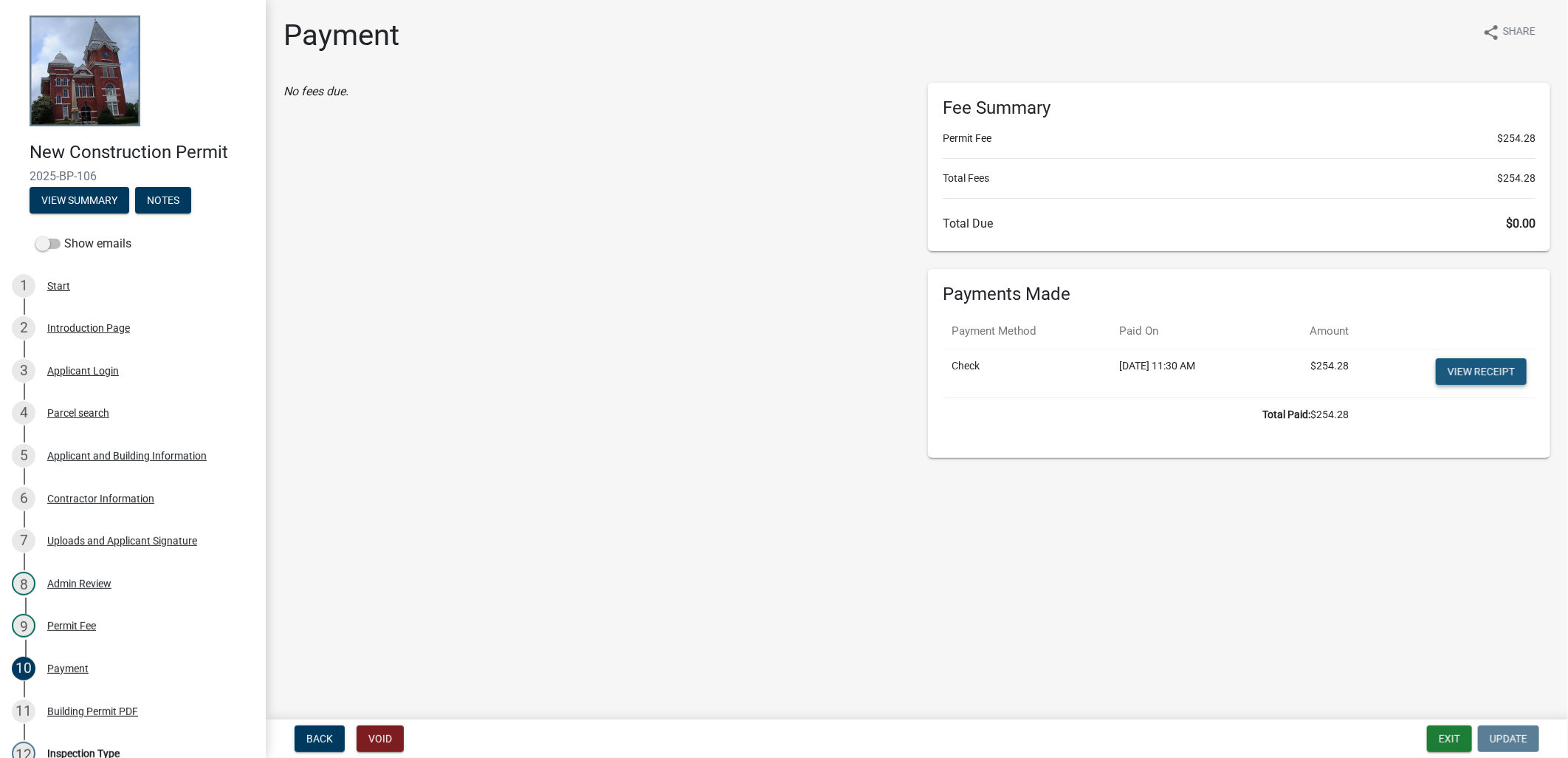
click at [1444, 367] on link "View receipt" at bounding box center [1481, 372] width 91 height 27
click at [107, 717] on div "11 Building Permit PDF" at bounding box center [126, 711] width 230 height 24
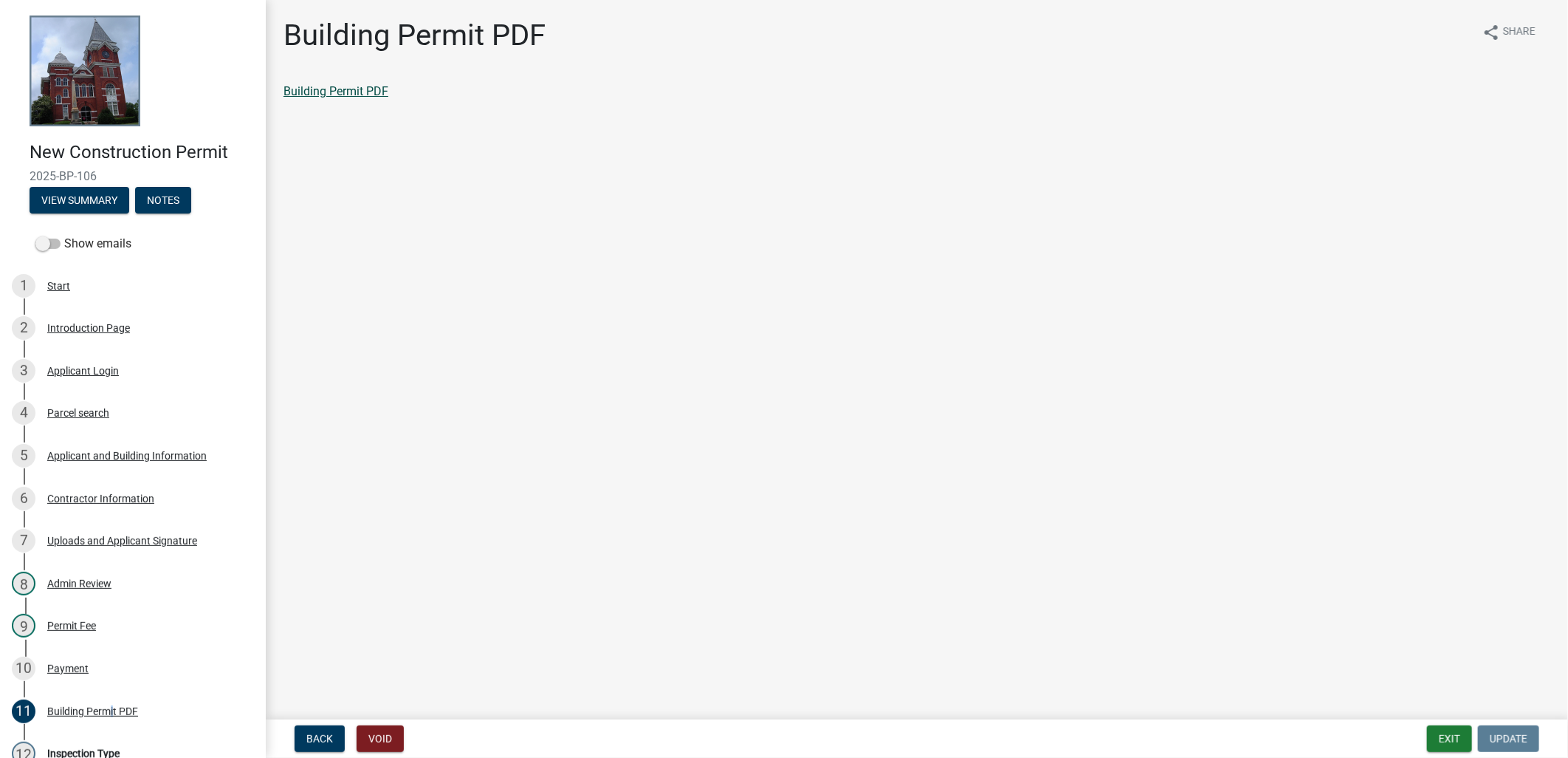
click at [364, 87] on link "Building Permit PDF" at bounding box center [335, 91] width 104 height 14
click at [1441, 731] on button "Exit" at bounding box center [1449, 738] width 45 height 27
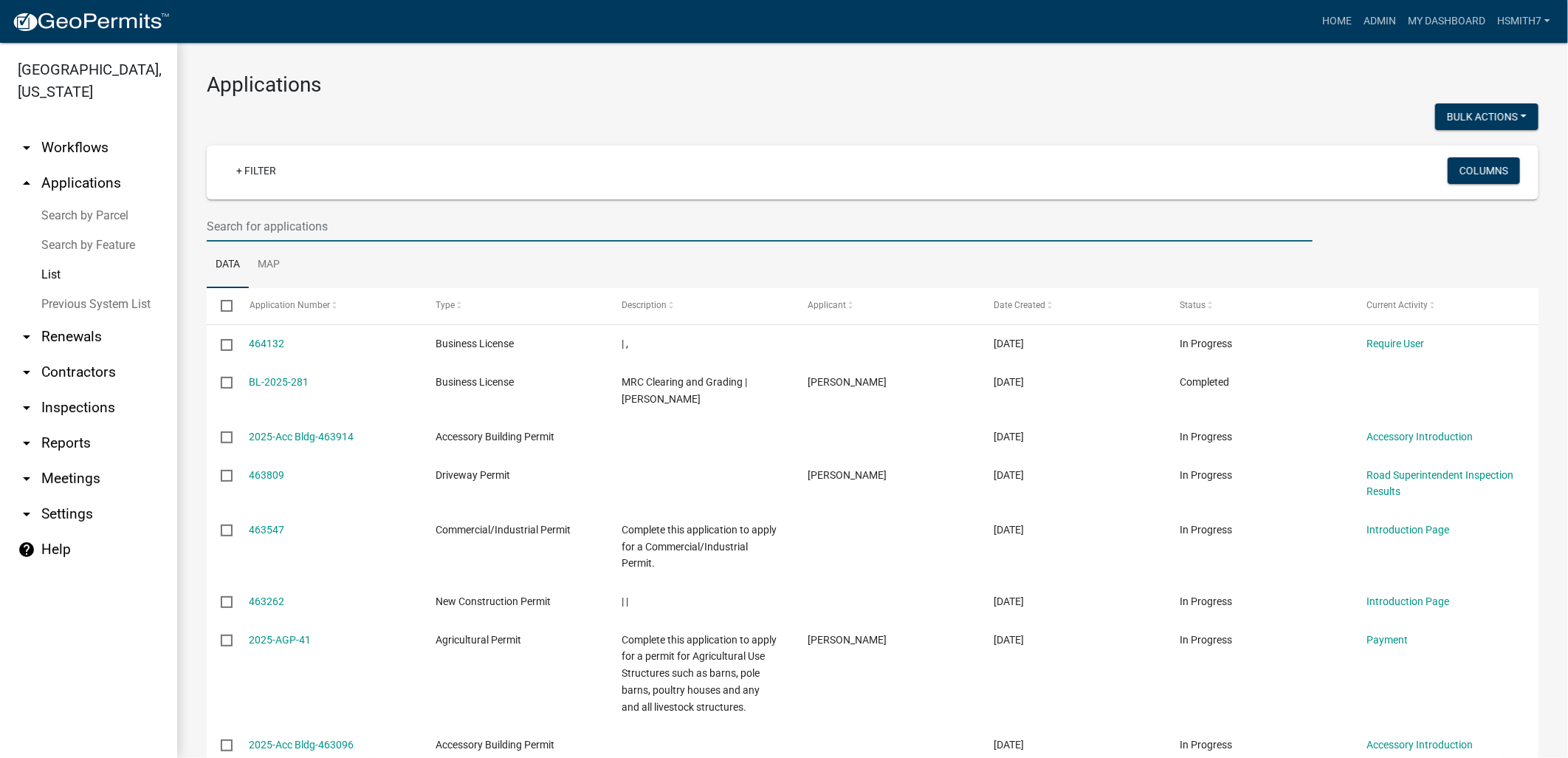
drag, startPoint x: 341, startPoint y: 231, endPoint x: 334, endPoint y: 229, distance: 7.3
click at [340, 231] on input "text" at bounding box center [759, 226] width 1106 height 31
type input "jason"
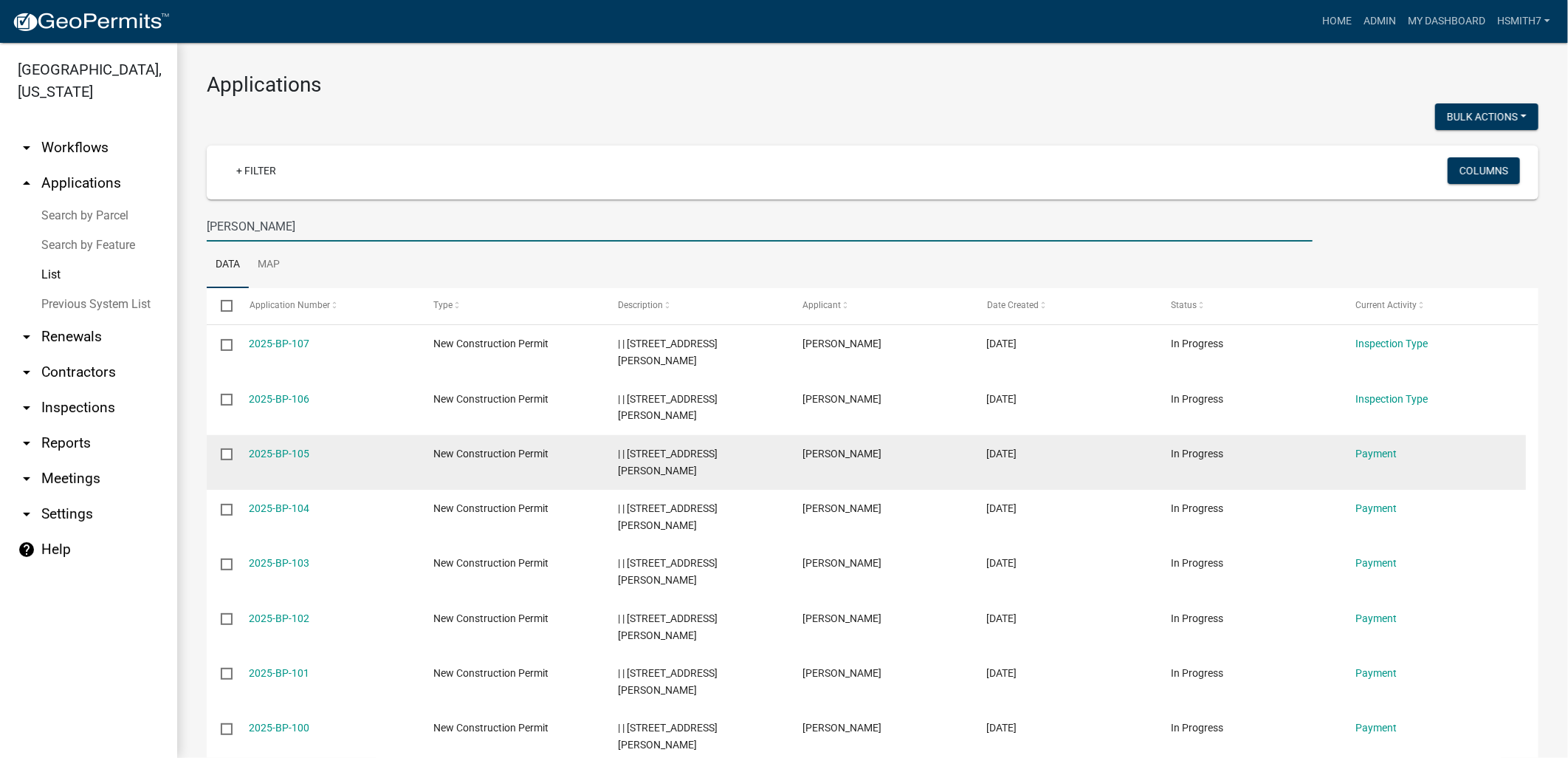
click at [286, 445] on div "2025-BP-105" at bounding box center [327, 454] width 155 height 17
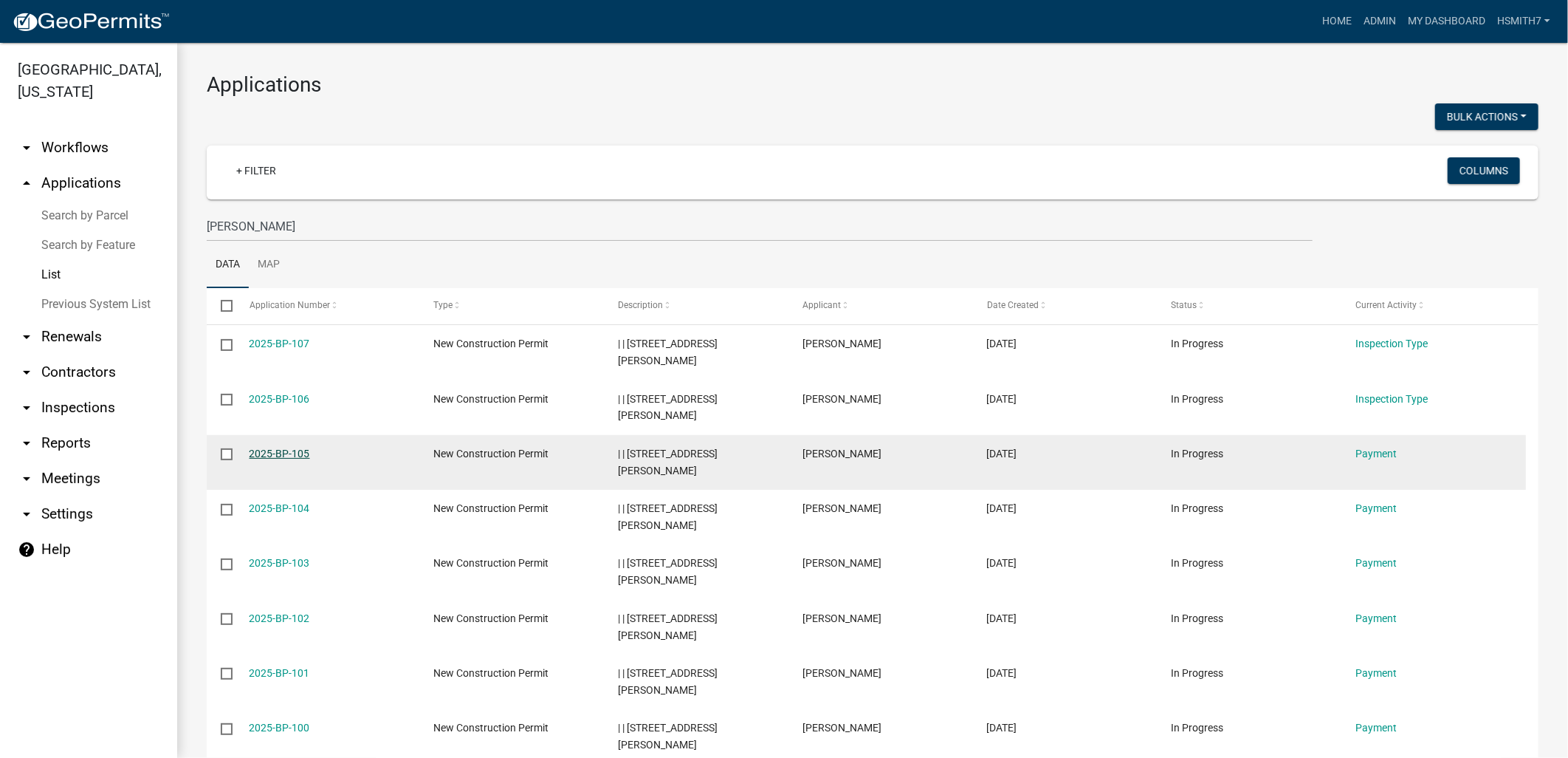
click at [286, 451] on link "2025-BP-105" at bounding box center [280, 453] width 60 height 12
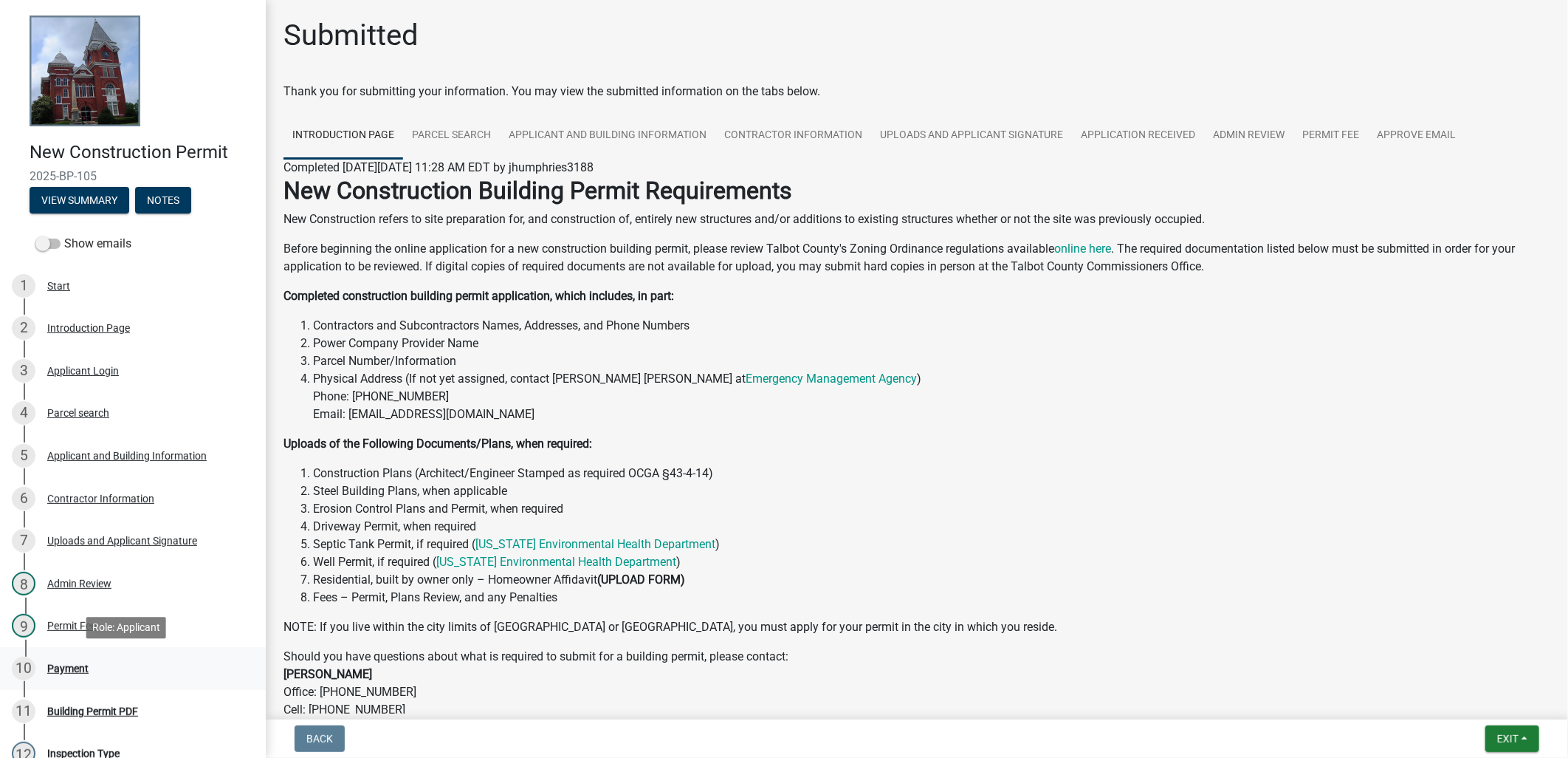
click at [111, 676] on div "10 Payment" at bounding box center [126, 668] width 230 height 24
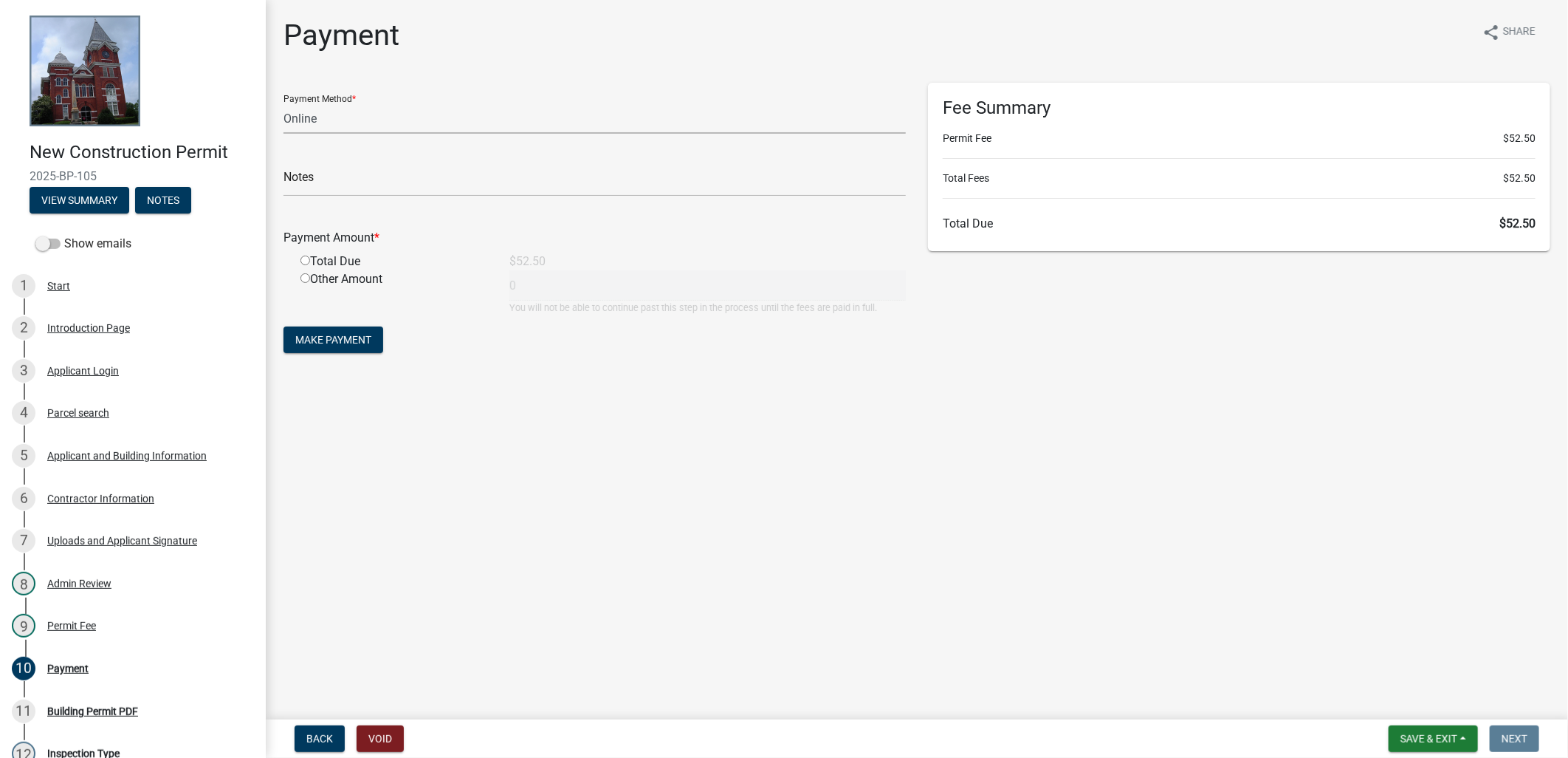
drag, startPoint x: 358, startPoint y: 104, endPoint x: 359, endPoint y: 121, distance: 17.0
click at [358, 104] on select "Credit Card POS Check Cash Online" at bounding box center [594, 119] width 622 height 31
select select "1: 0"
click at [283, 104] on select "Credit Card POS Check Cash Online" at bounding box center [594, 119] width 622 height 31
click at [352, 182] on input "text" at bounding box center [594, 181] width 622 height 31
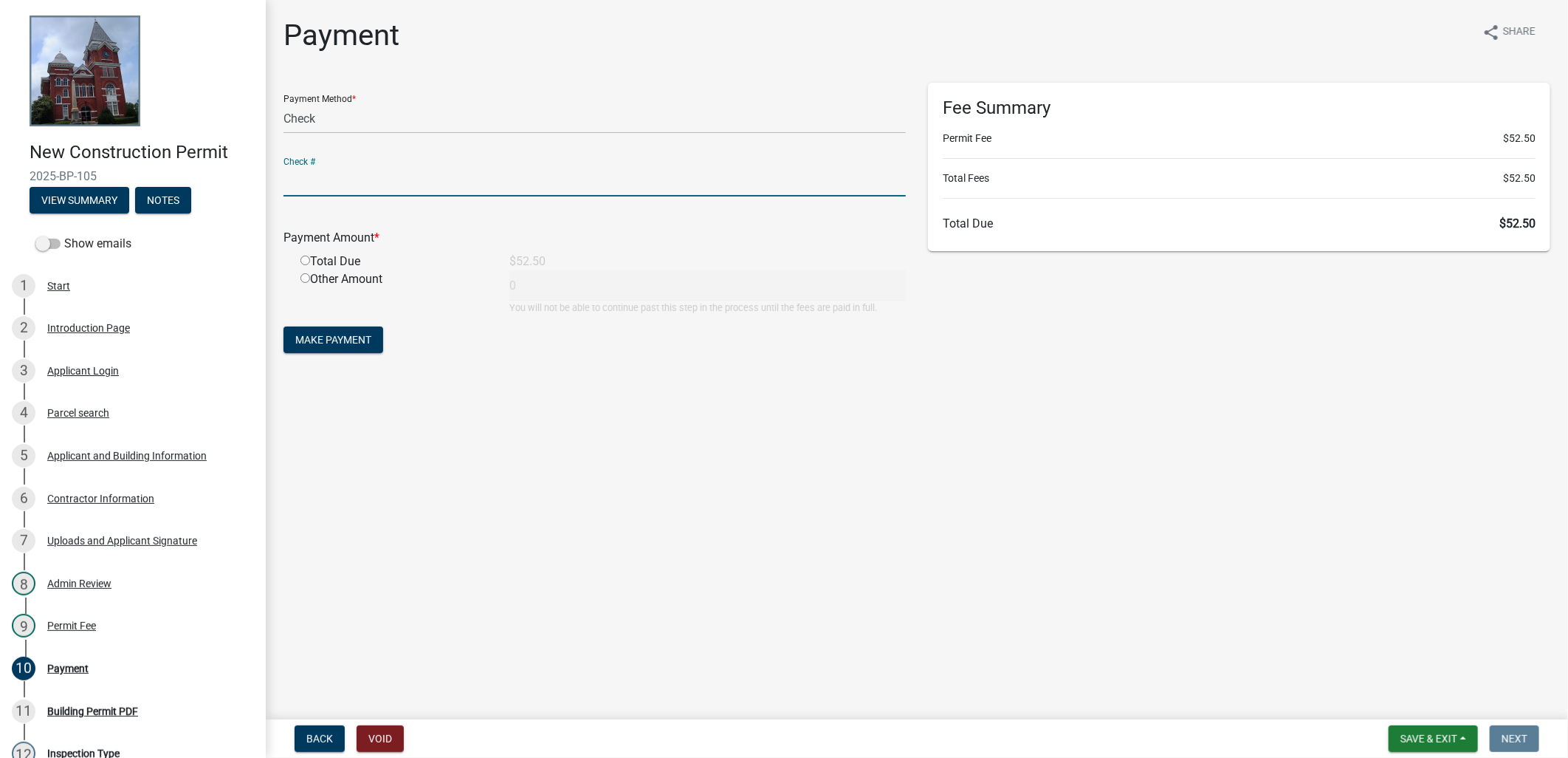
type input "CHEK#1054 RECEIPT# 18999"
click at [313, 265] on div "Total Due" at bounding box center [394, 262] width 209 height 18
click at [304, 262] on input "radio" at bounding box center [305, 260] width 9 height 9
radio input "true"
type input "52.5"
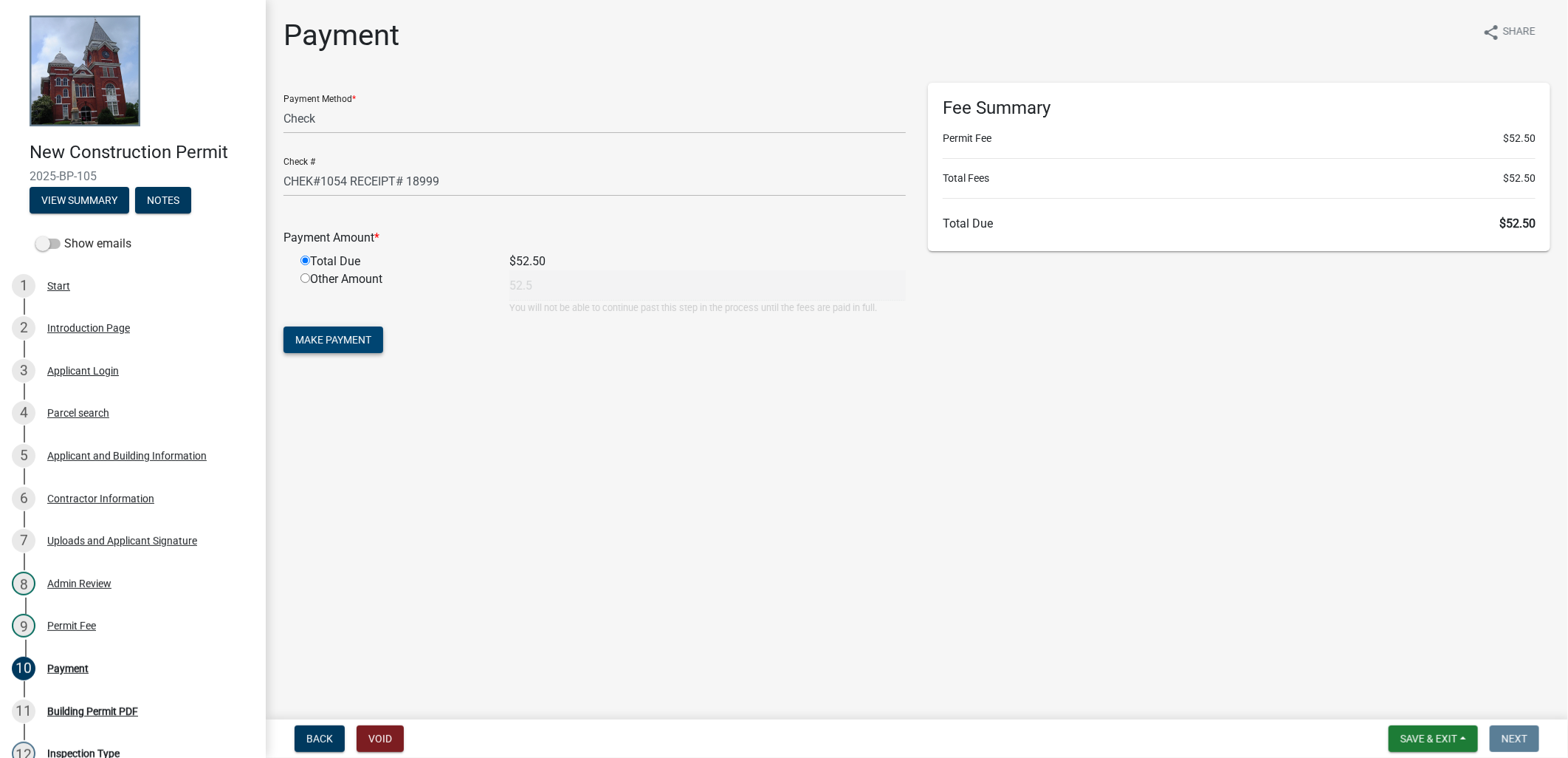
click at [314, 341] on span "Make Payment" at bounding box center [333, 339] width 76 height 12
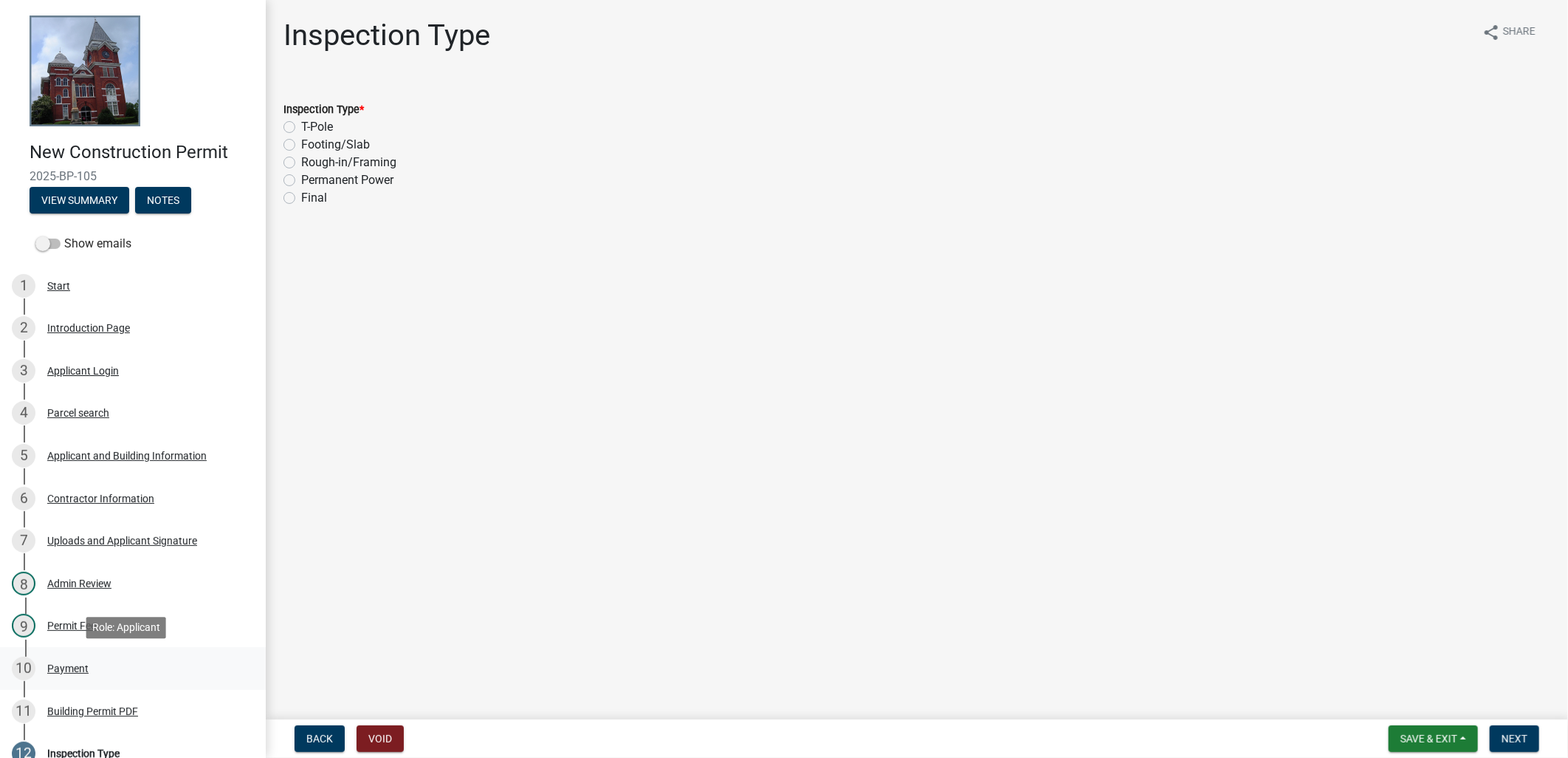
click at [138, 665] on div "10 Payment" at bounding box center [126, 668] width 230 height 24
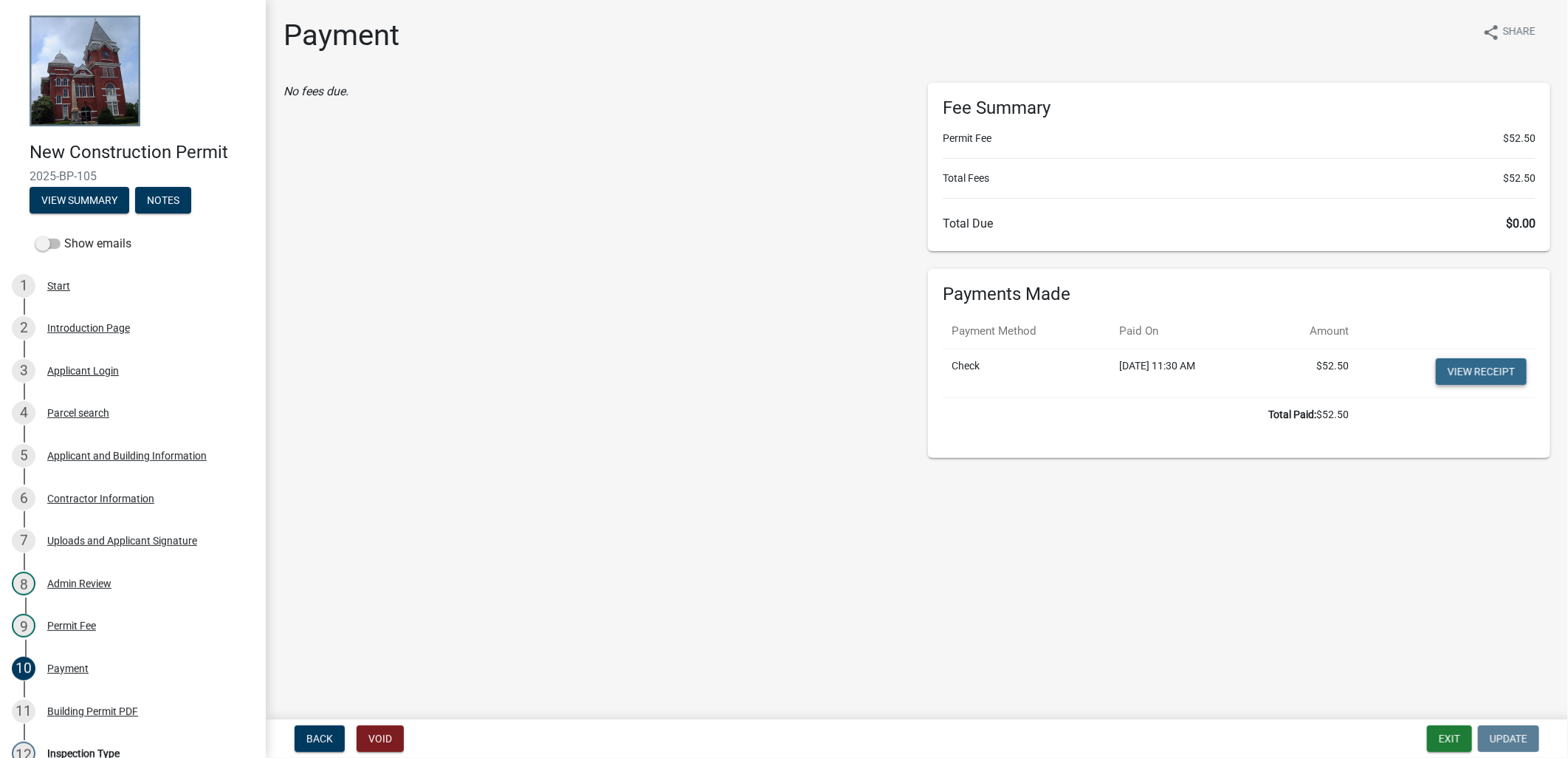
click at [1476, 373] on link "View receipt" at bounding box center [1481, 372] width 91 height 27
click at [143, 739] on link "12 Inspection Type" at bounding box center [133, 753] width 265 height 43
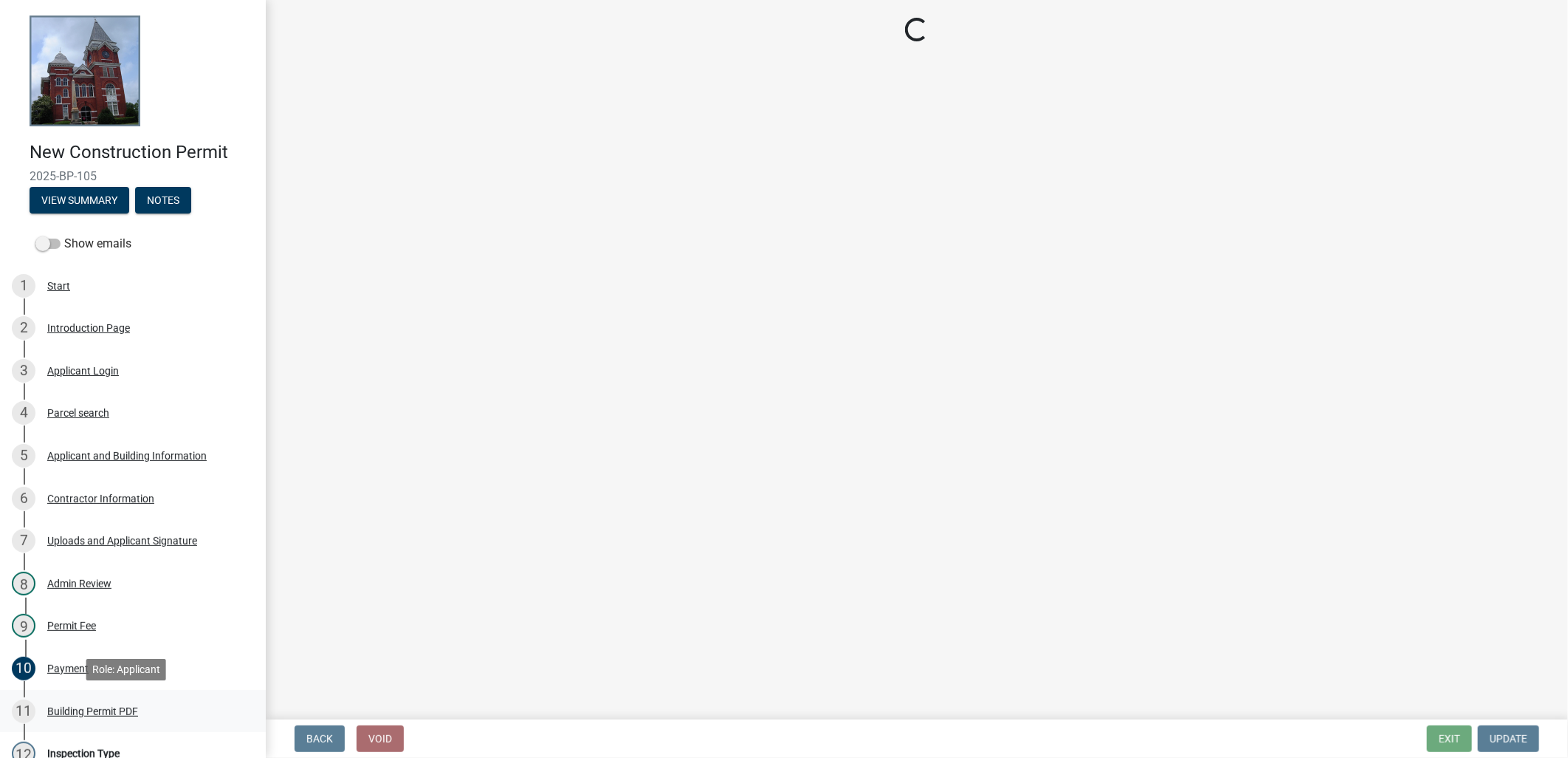
click at [135, 717] on div "11 Building Permit PDF" at bounding box center [126, 711] width 230 height 24
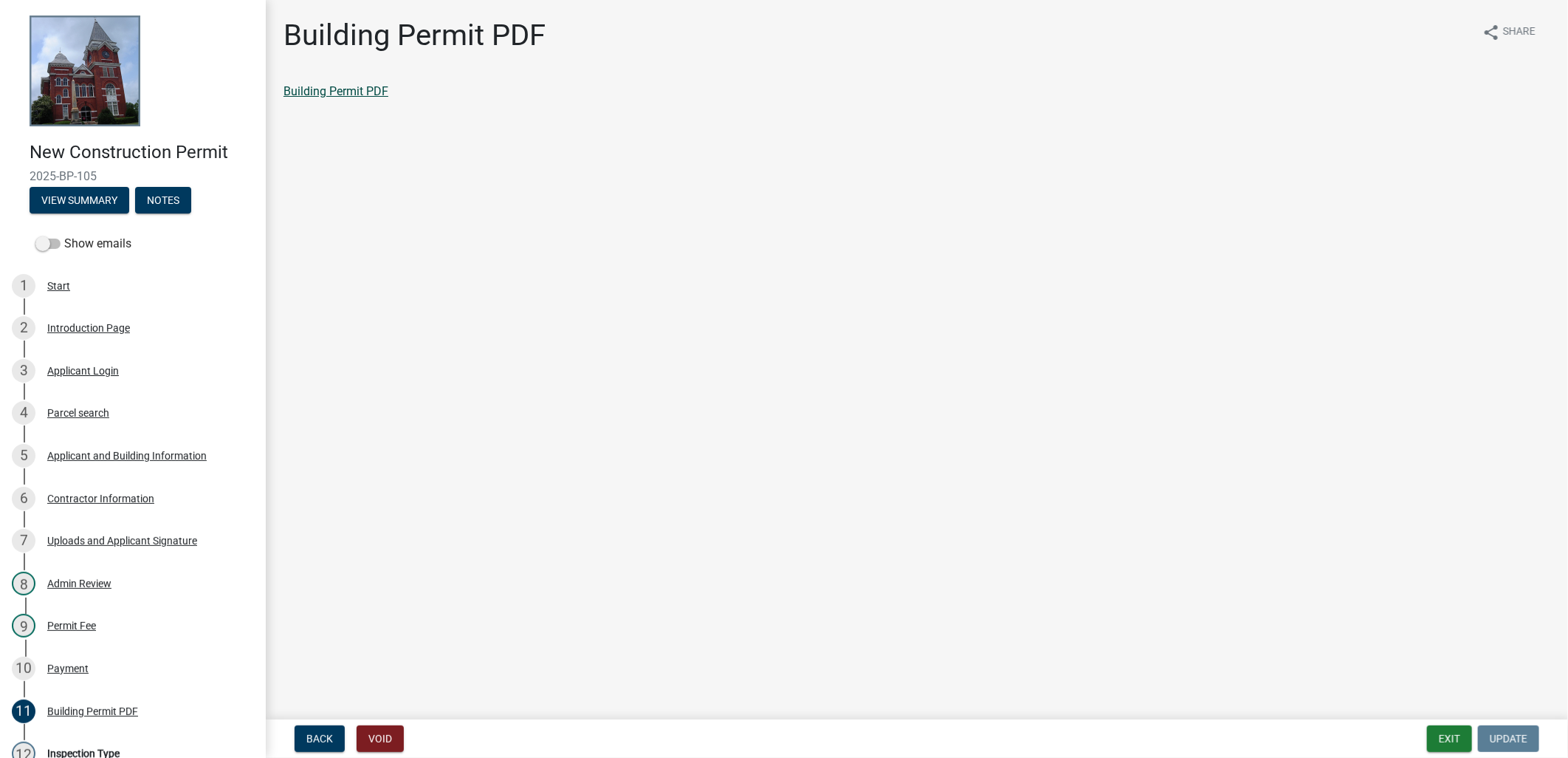
click at [334, 93] on link "Building Permit PDF" at bounding box center [335, 91] width 104 height 14
click at [1443, 734] on button "Exit" at bounding box center [1449, 738] width 45 height 27
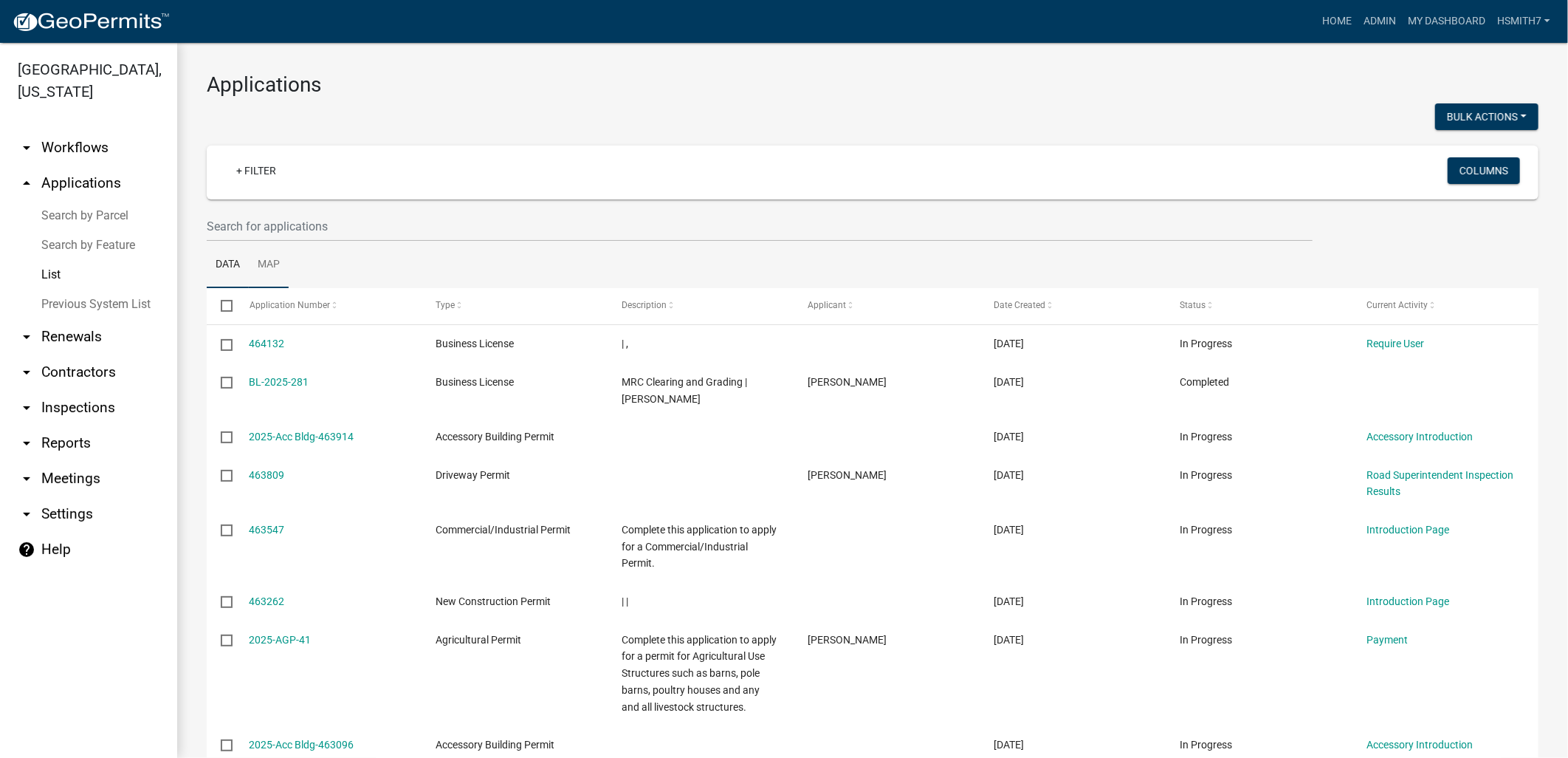
drag, startPoint x: 264, startPoint y: 250, endPoint x: 262, endPoint y: 242, distance: 8.2
click at [263, 248] on link "Map" at bounding box center [269, 265] width 40 height 47
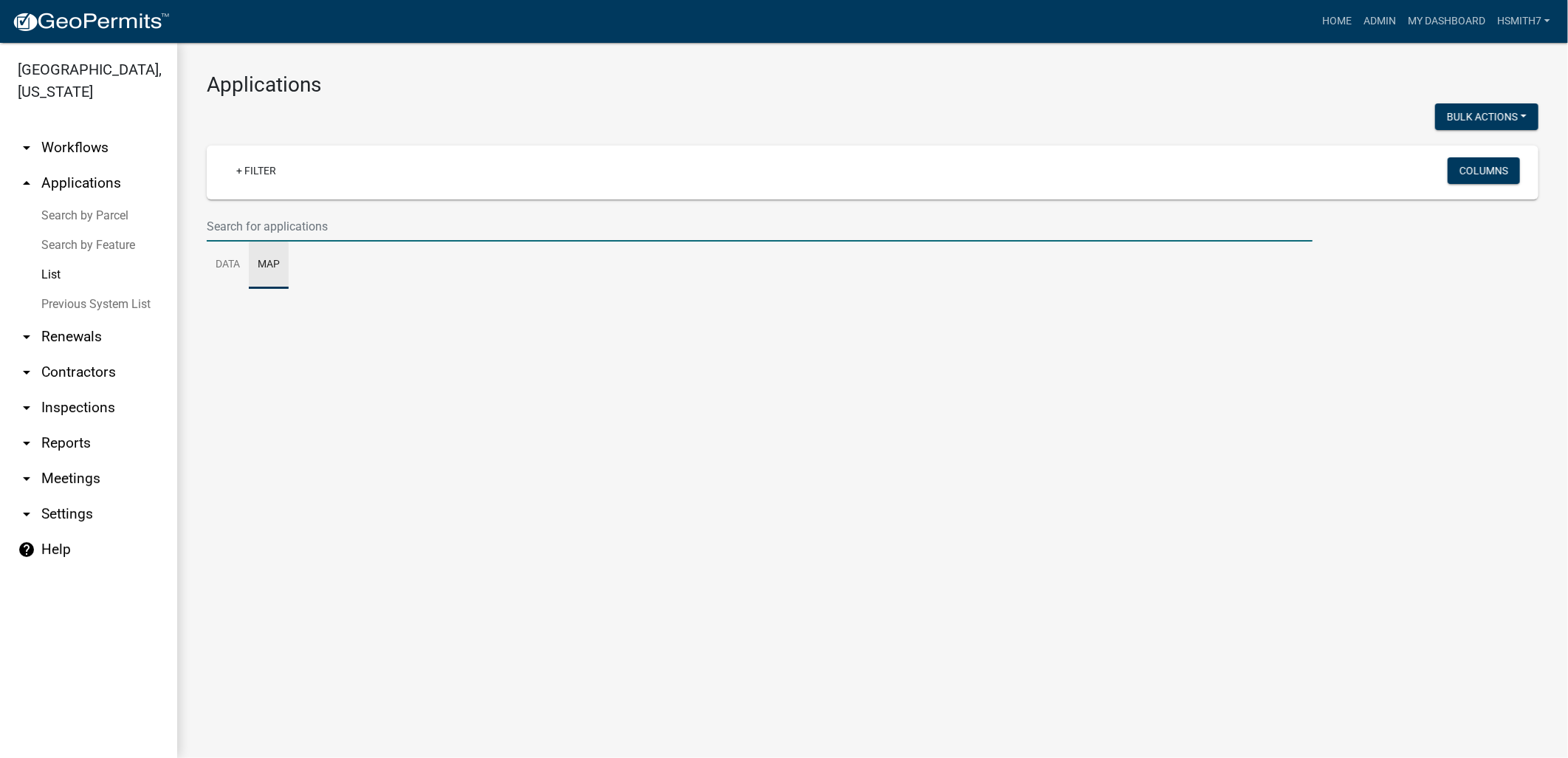
click at [261, 235] on input "text" at bounding box center [759, 226] width 1106 height 31
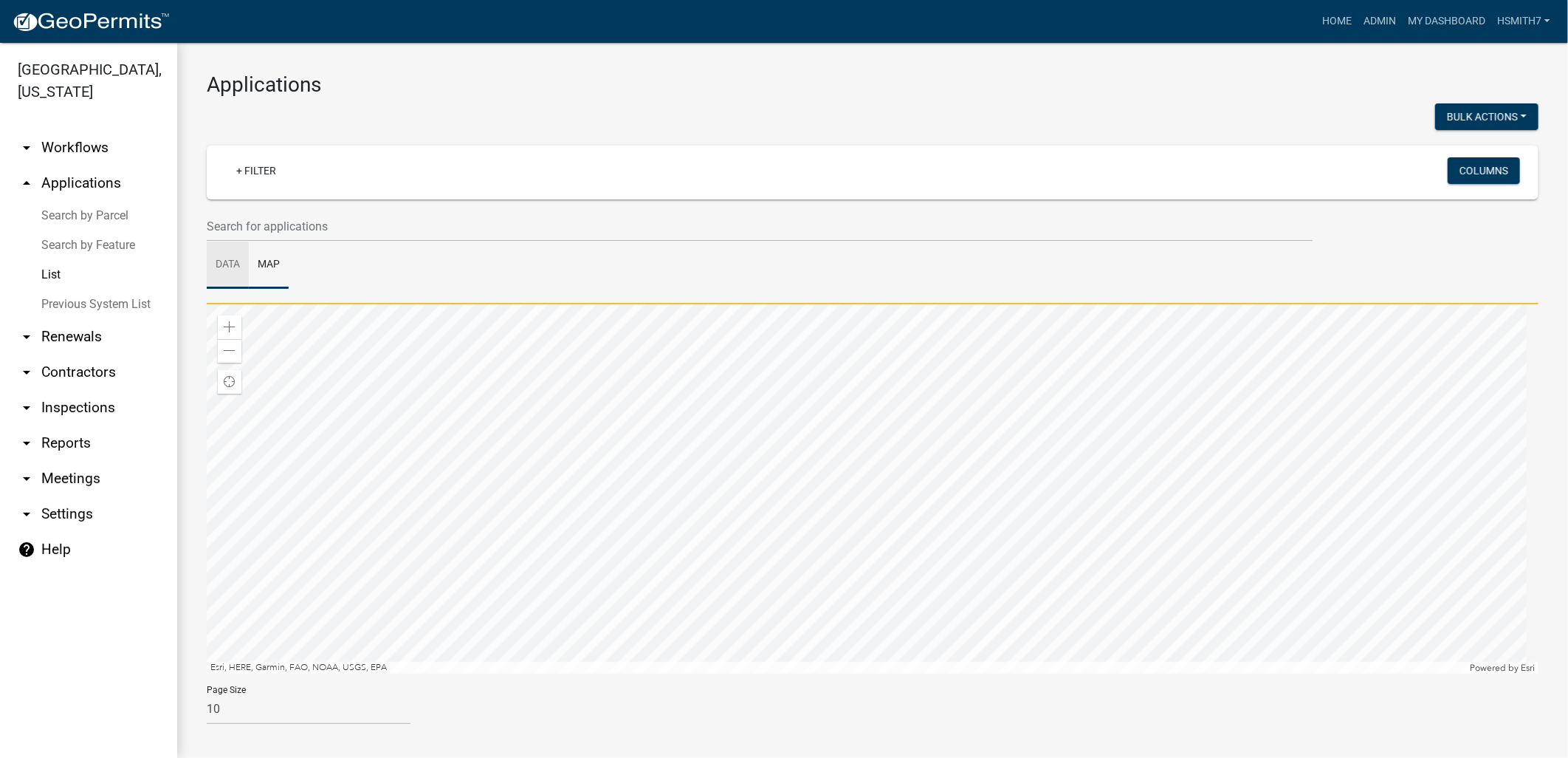
click at [225, 265] on link "Data" at bounding box center [228, 265] width 42 height 47
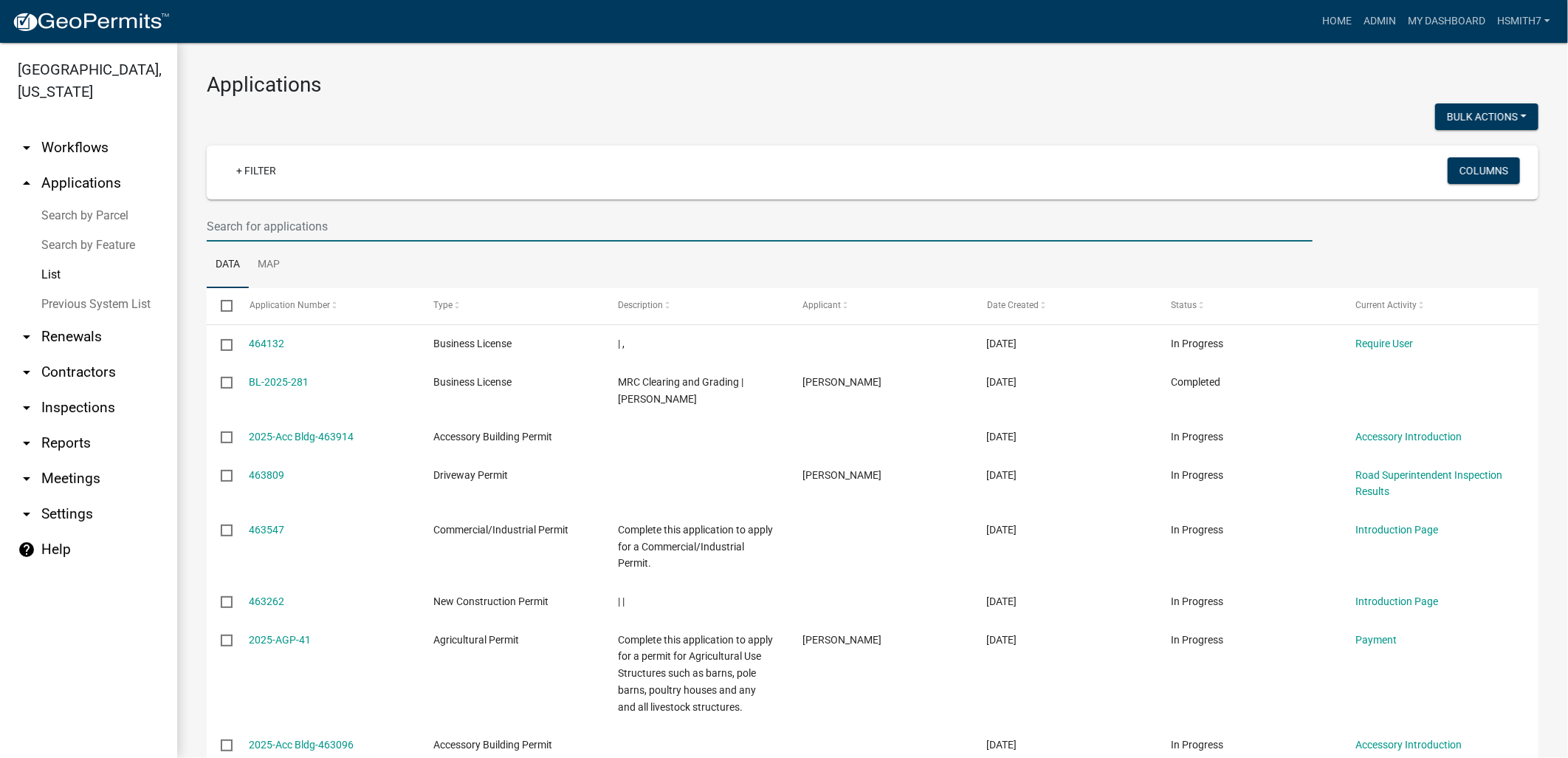
click at [261, 227] on input "text" at bounding box center [759, 226] width 1106 height 31
type input "jason"
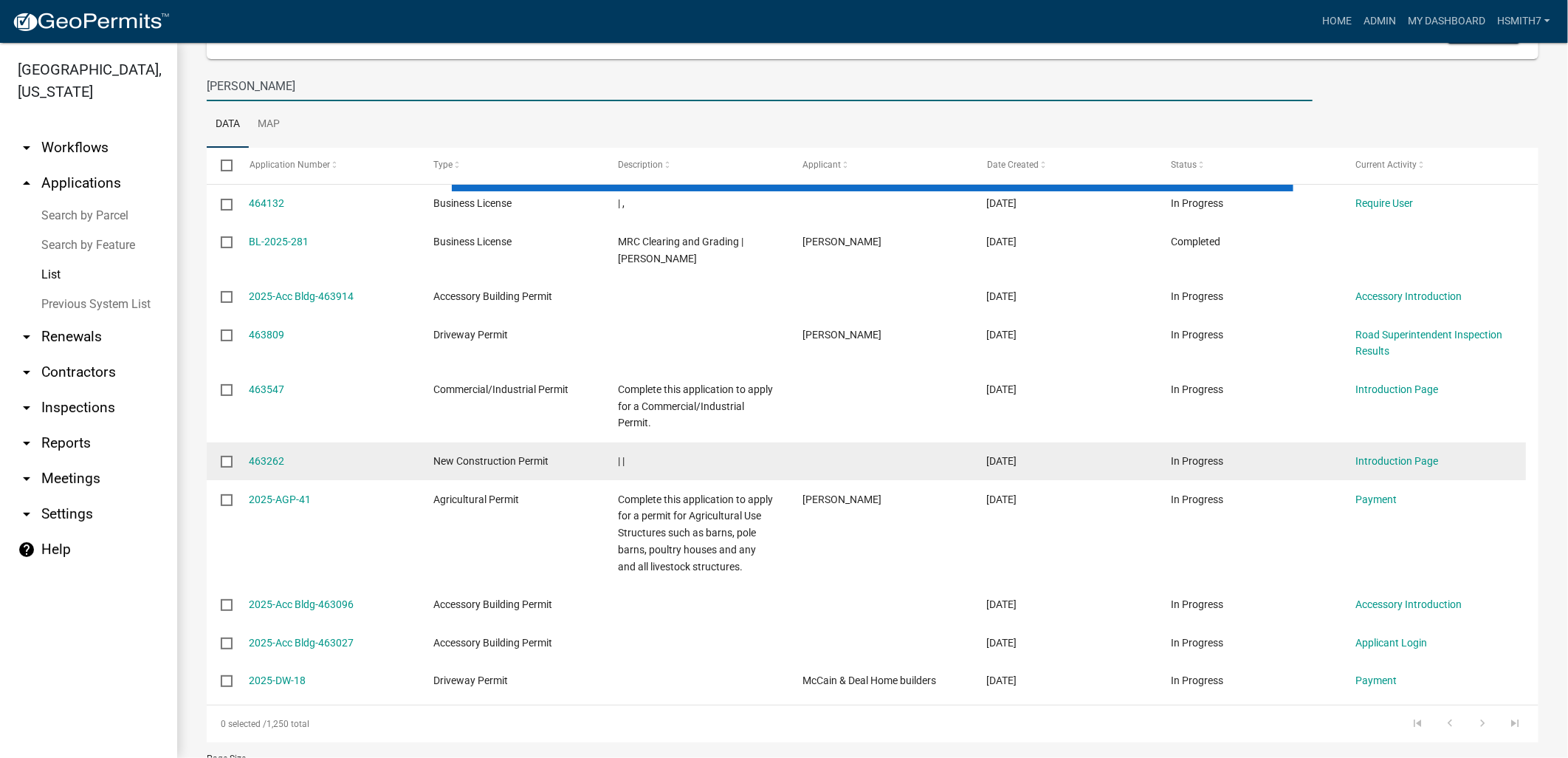
scroll to position [217, 0]
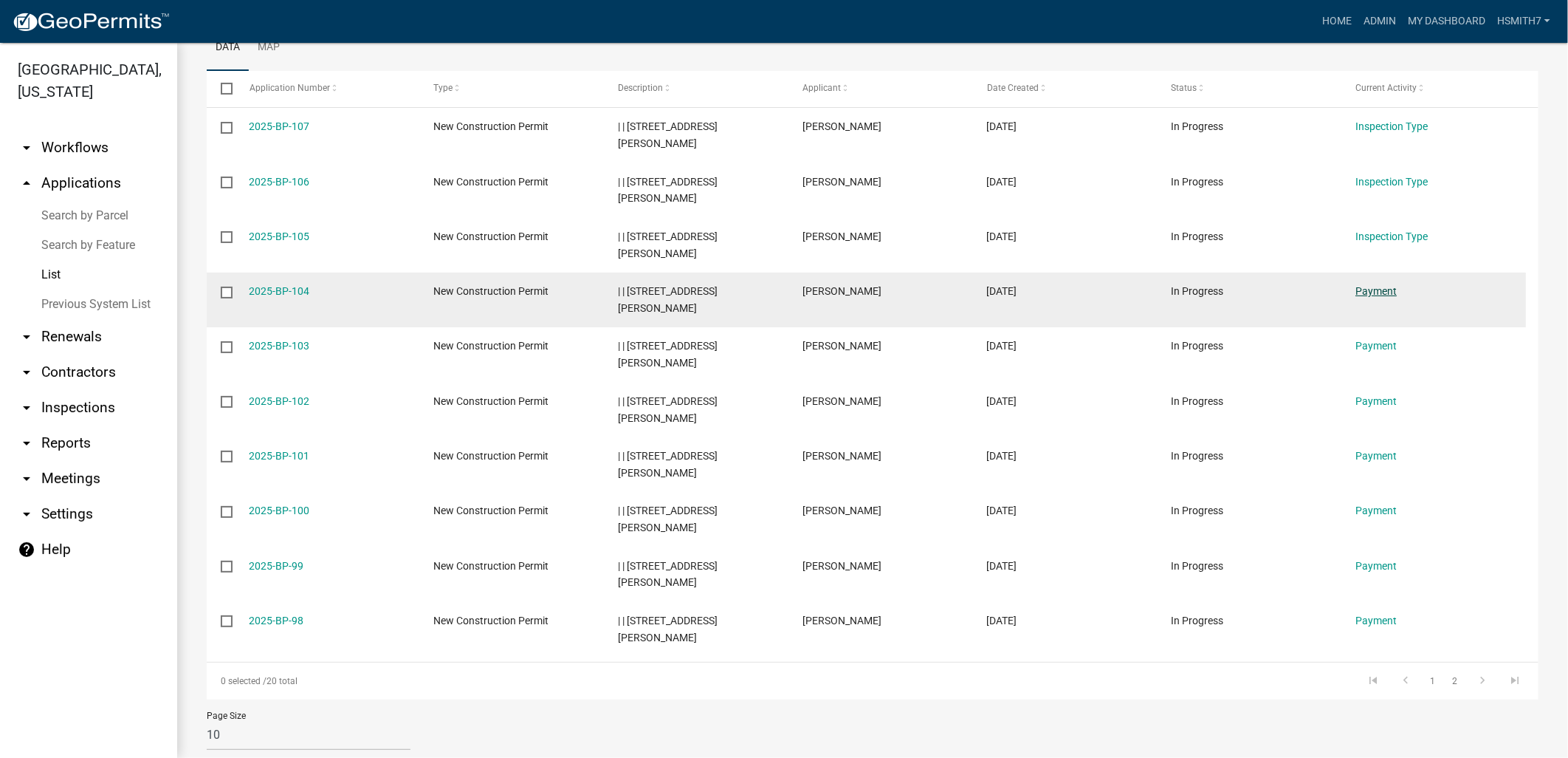
click at [1375, 290] on link "Payment" at bounding box center [1376, 291] width 42 height 12
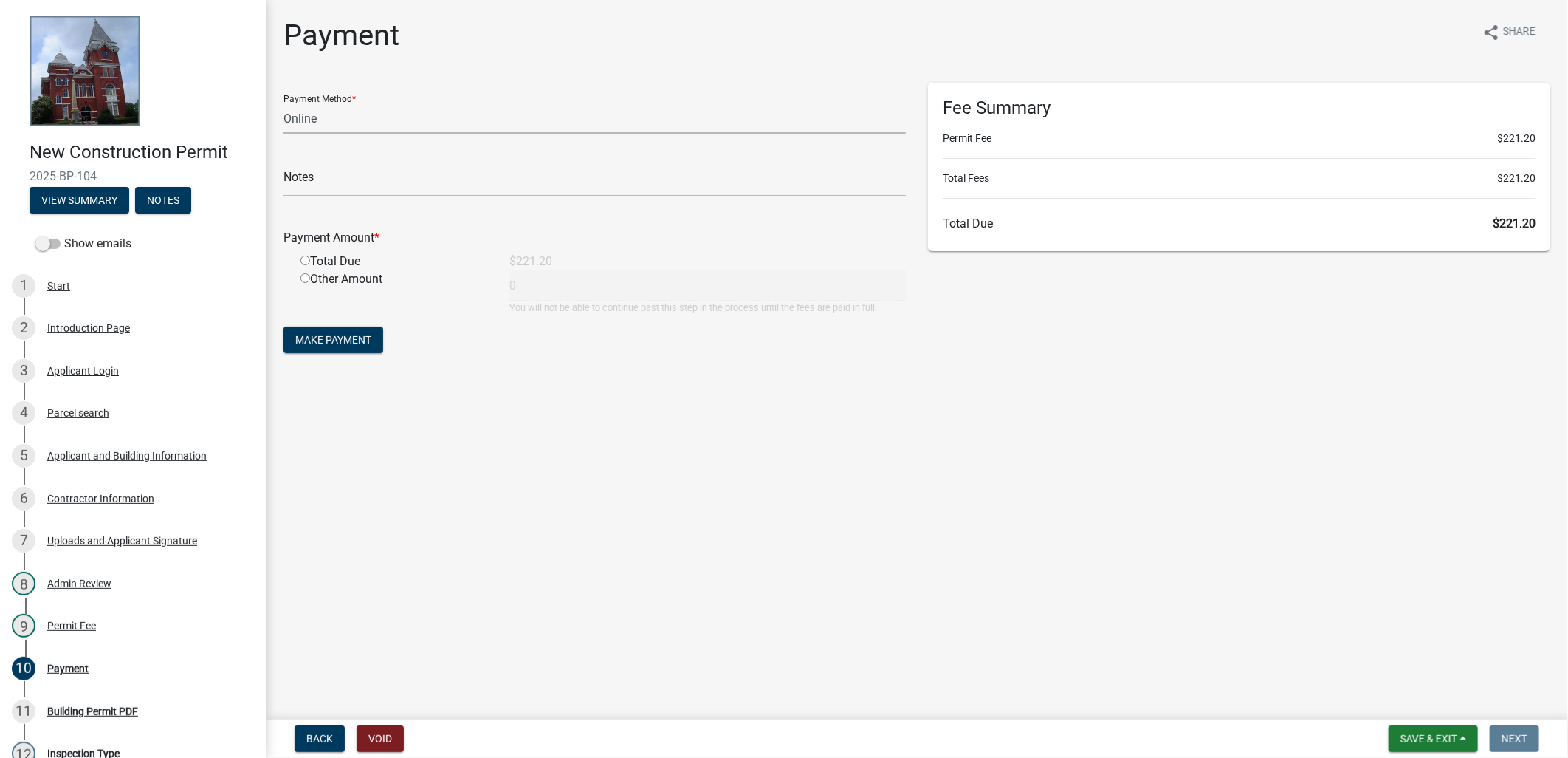
click at [356, 108] on select "Credit Card POS Check Cash Online" at bounding box center [594, 119] width 622 height 31
select select "1: 0"
click at [283, 104] on select "Credit Card POS Check Cash Online" at bounding box center [594, 119] width 622 height 31
click at [323, 171] on input "text" at bounding box center [594, 181] width 622 height 31
click at [305, 188] on input "CHEK#1054 RECEIPT# 18999" at bounding box center [594, 181] width 622 height 31
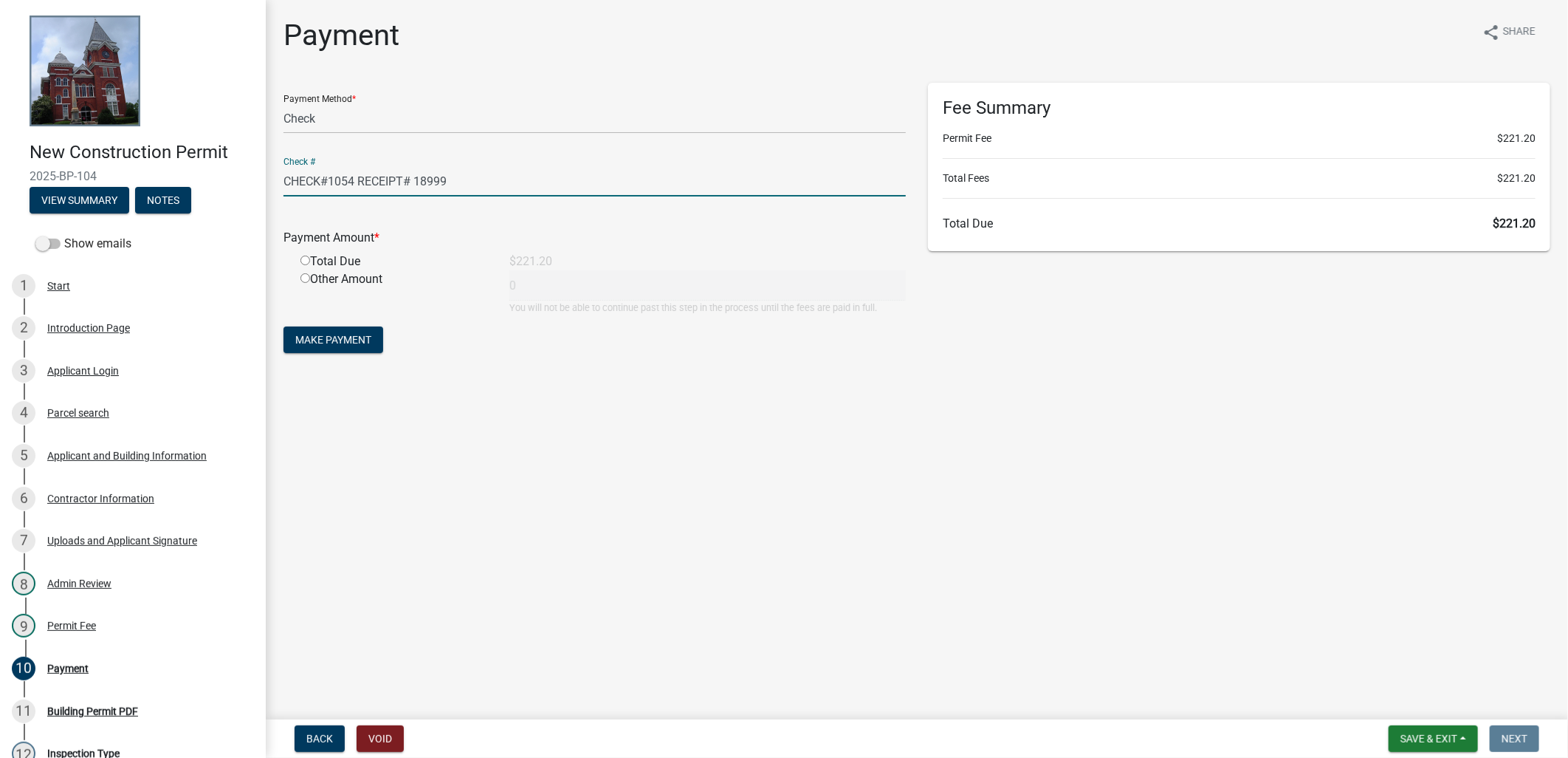
type input "CHECK#1054 RECEIPT# 18999"
click at [304, 261] on input "radio" at bounding box center [305, 260] width 9 height 9
radio input "true"
type input "221.2"
click at [357, 330] on button "Make Payment" at bounding box center [333, 340] width 100 height 27
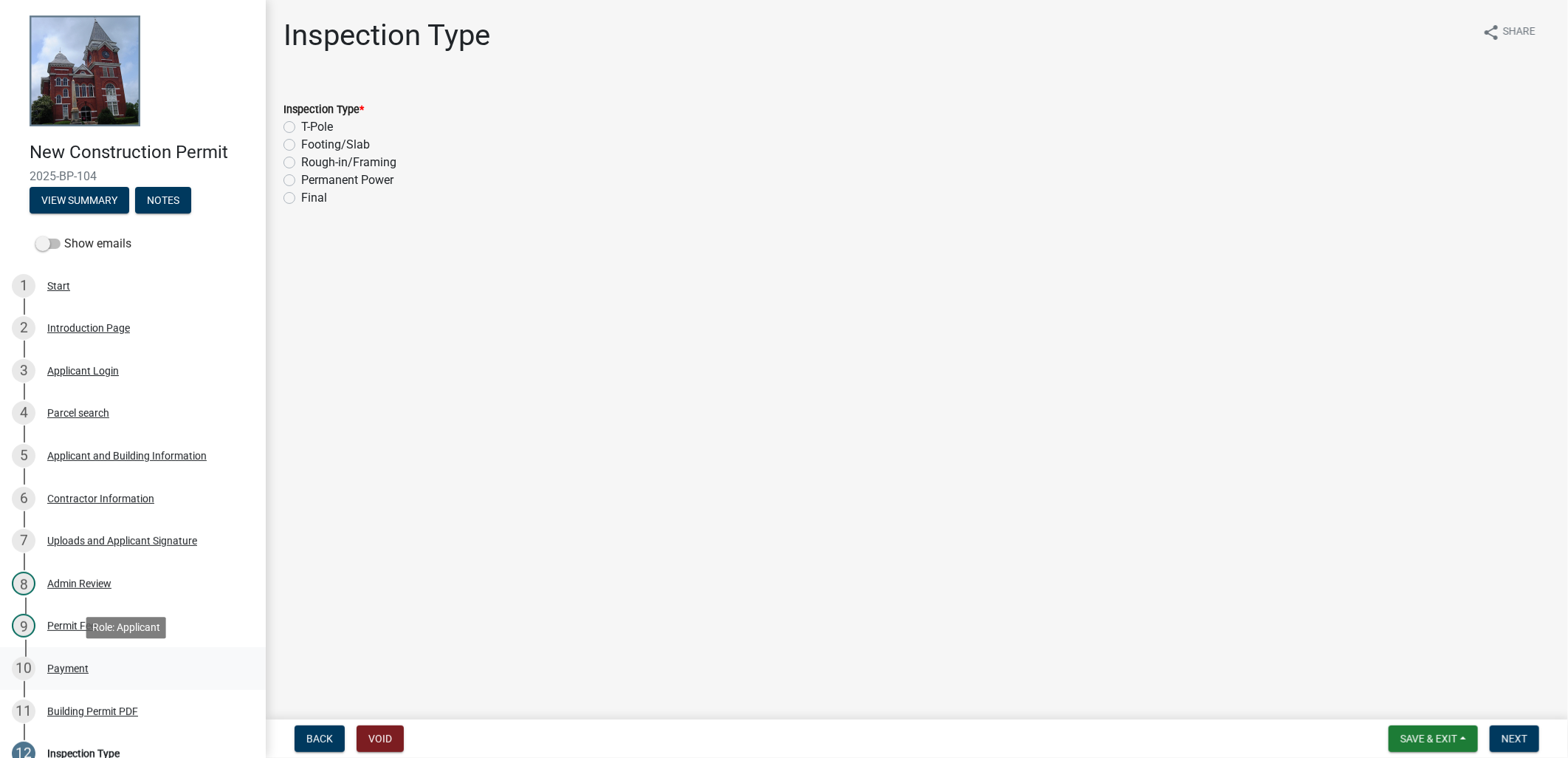
click at [59, 657] on div "10 Payment" at bounding box center [126, 668] width 230 height 24
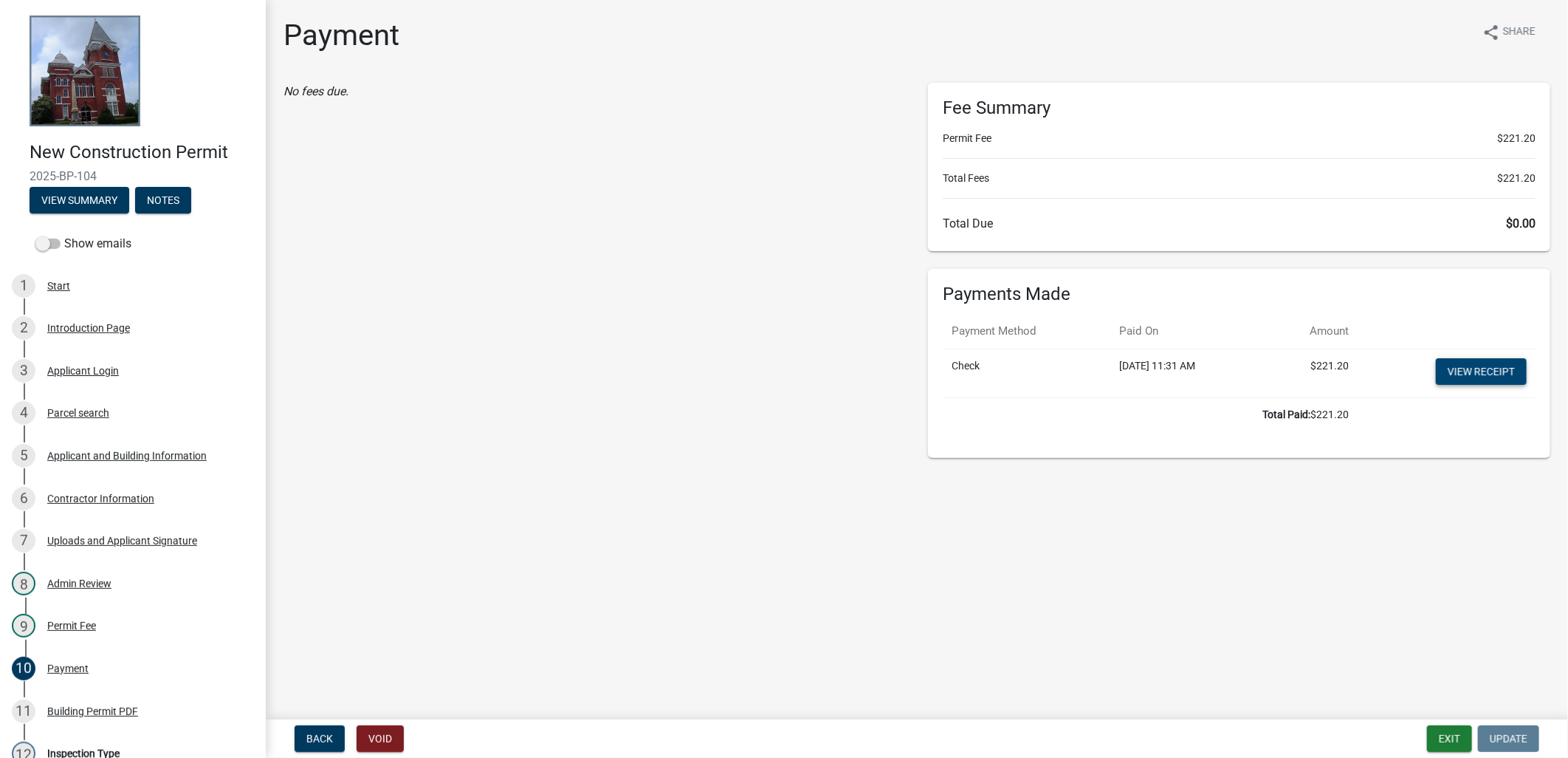
click at [1484, 360] on link "View receipt" at bounding box center [1481, 372] width 91 height 27
click at [131, 724] on link "11 Building Permit PDF" at bounding box center [133, 711] width 265 height 43
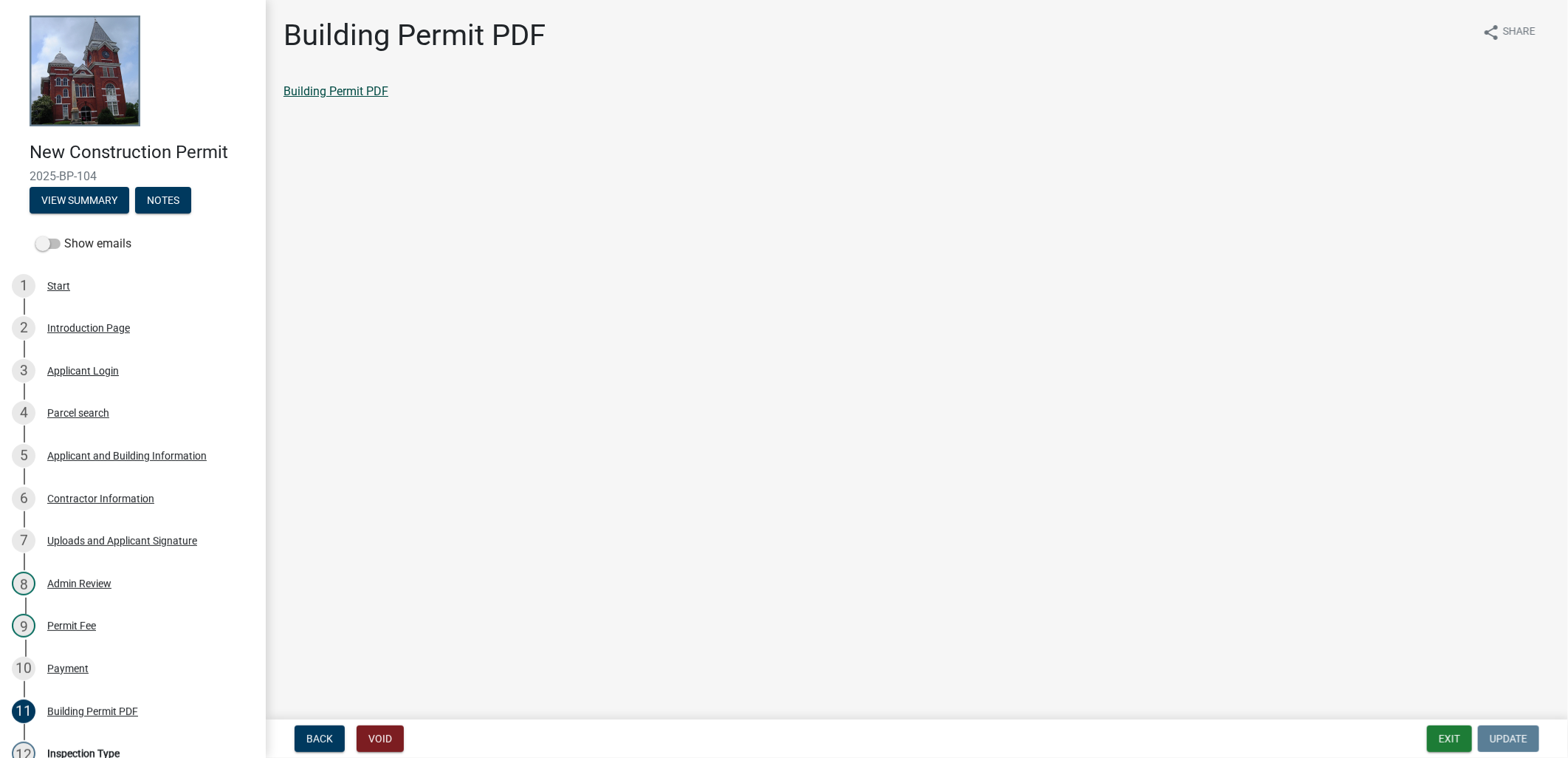
click at [366, 93] on link "Building Permit PDF" at bounding box center [335, 91] width 104 height 14
click at [1444, 724] on nav "Back Void Exit Update" at bounding box center [916, 738] width 1302 height 38
click at [1444, 730] on button "Exit" at bounding box center [1449, 738] width 45 height 27
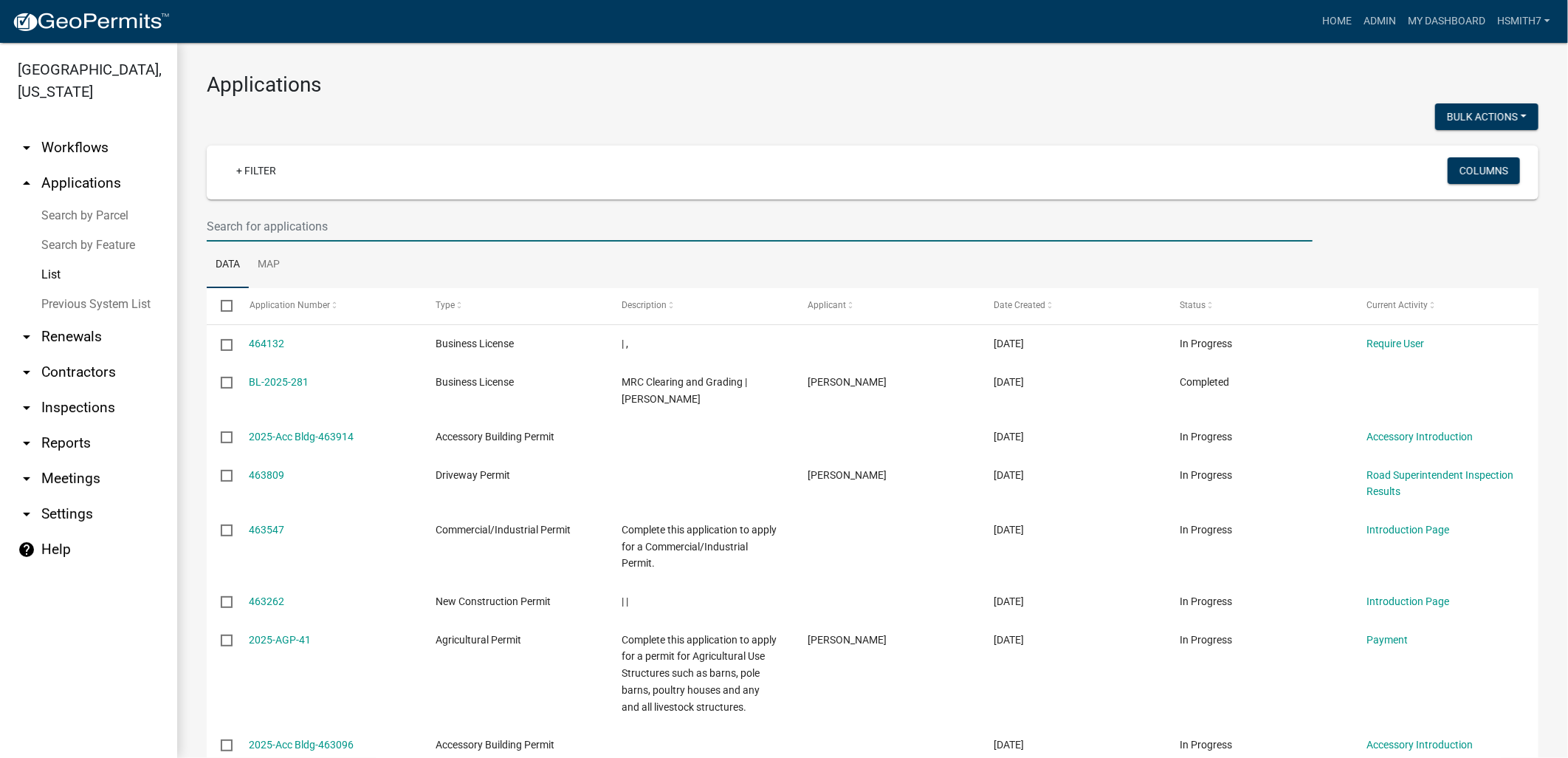
click at [259, 213] on input "text" at bounding box center [759, 226] width 1106 height 31
type input "jason"
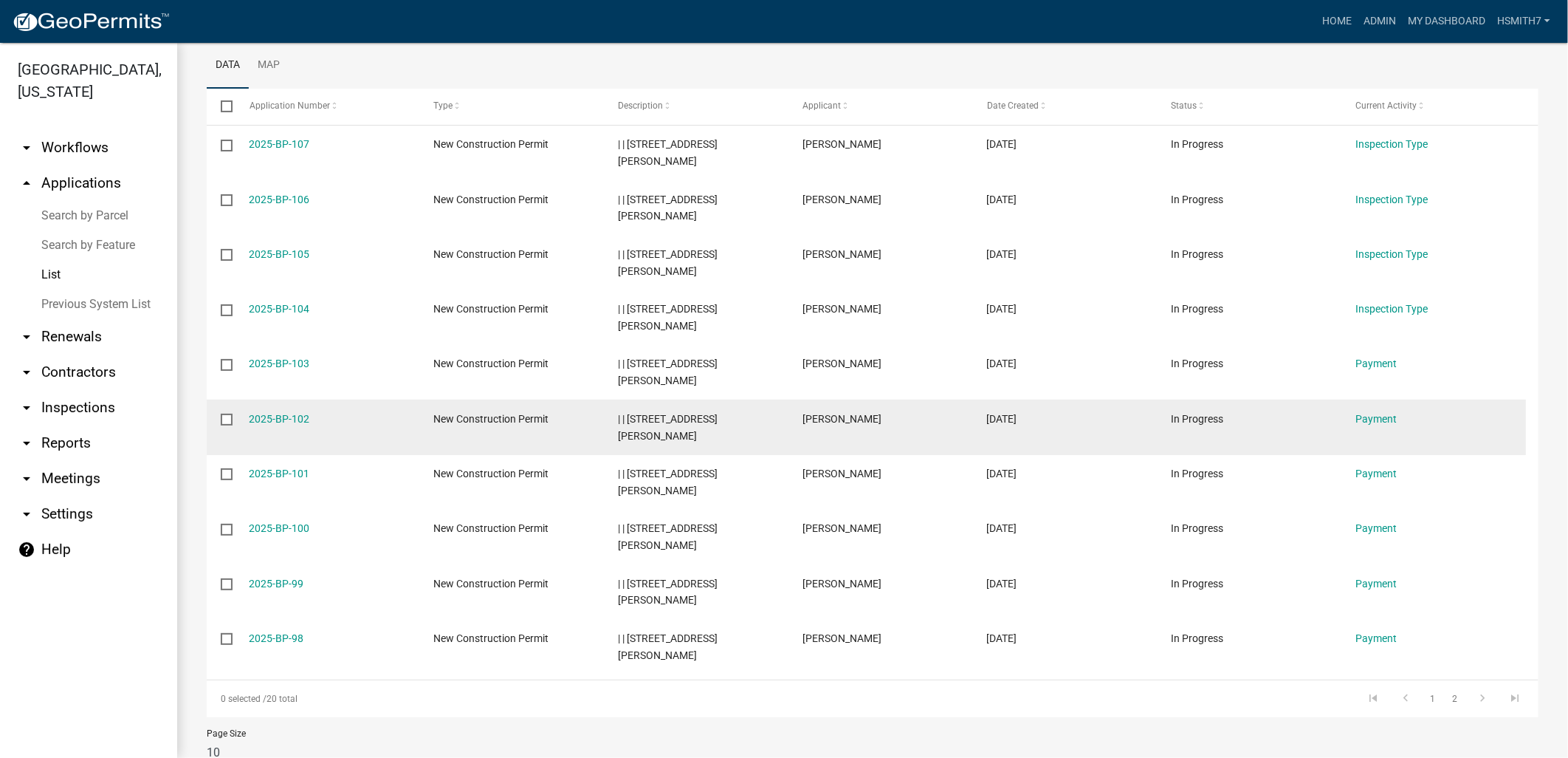
scroll to position [246, 0]
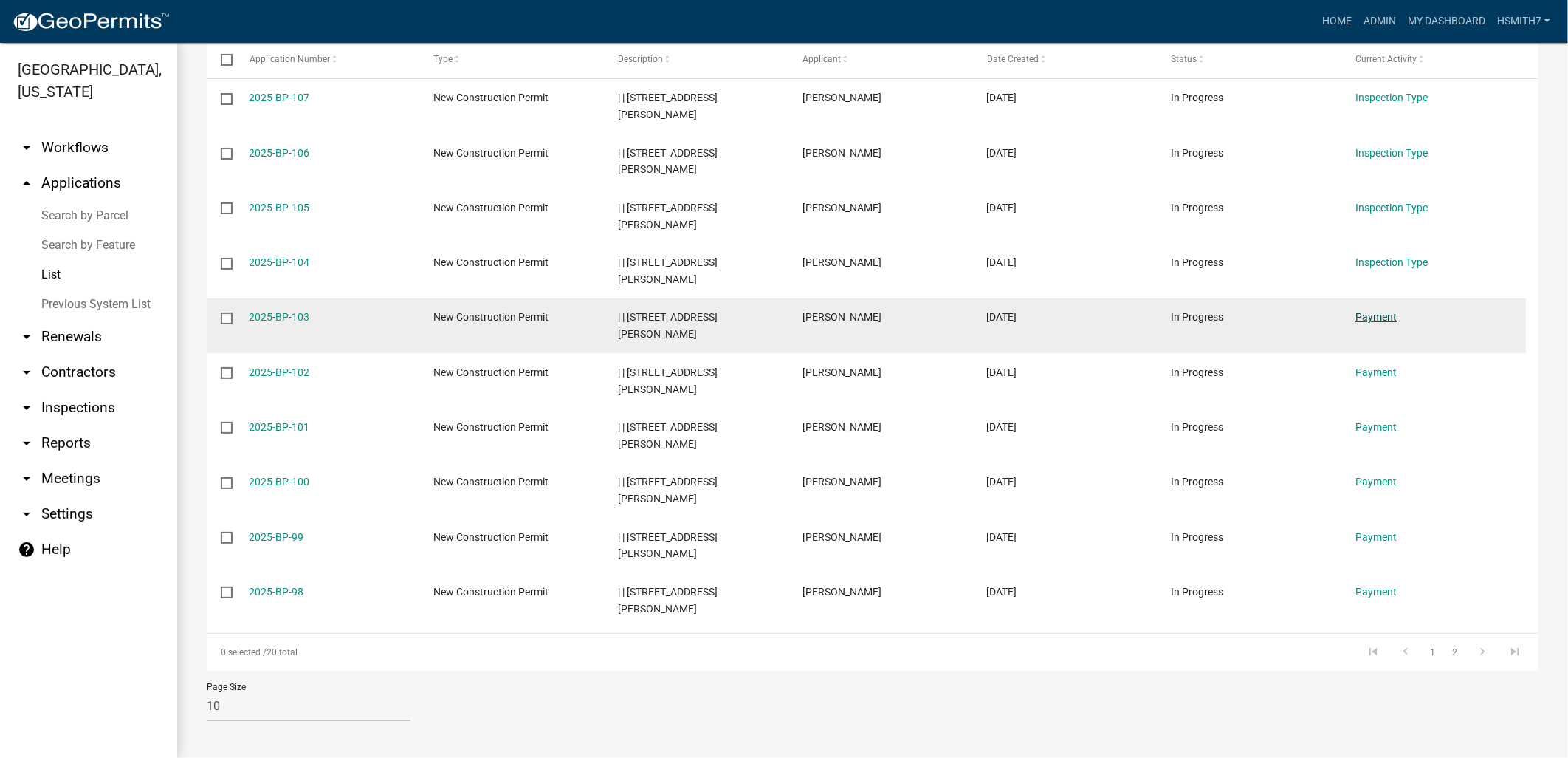
click at [1369, 313] on link "Payment" at bounding box center [1376, 317] width 42 height 12
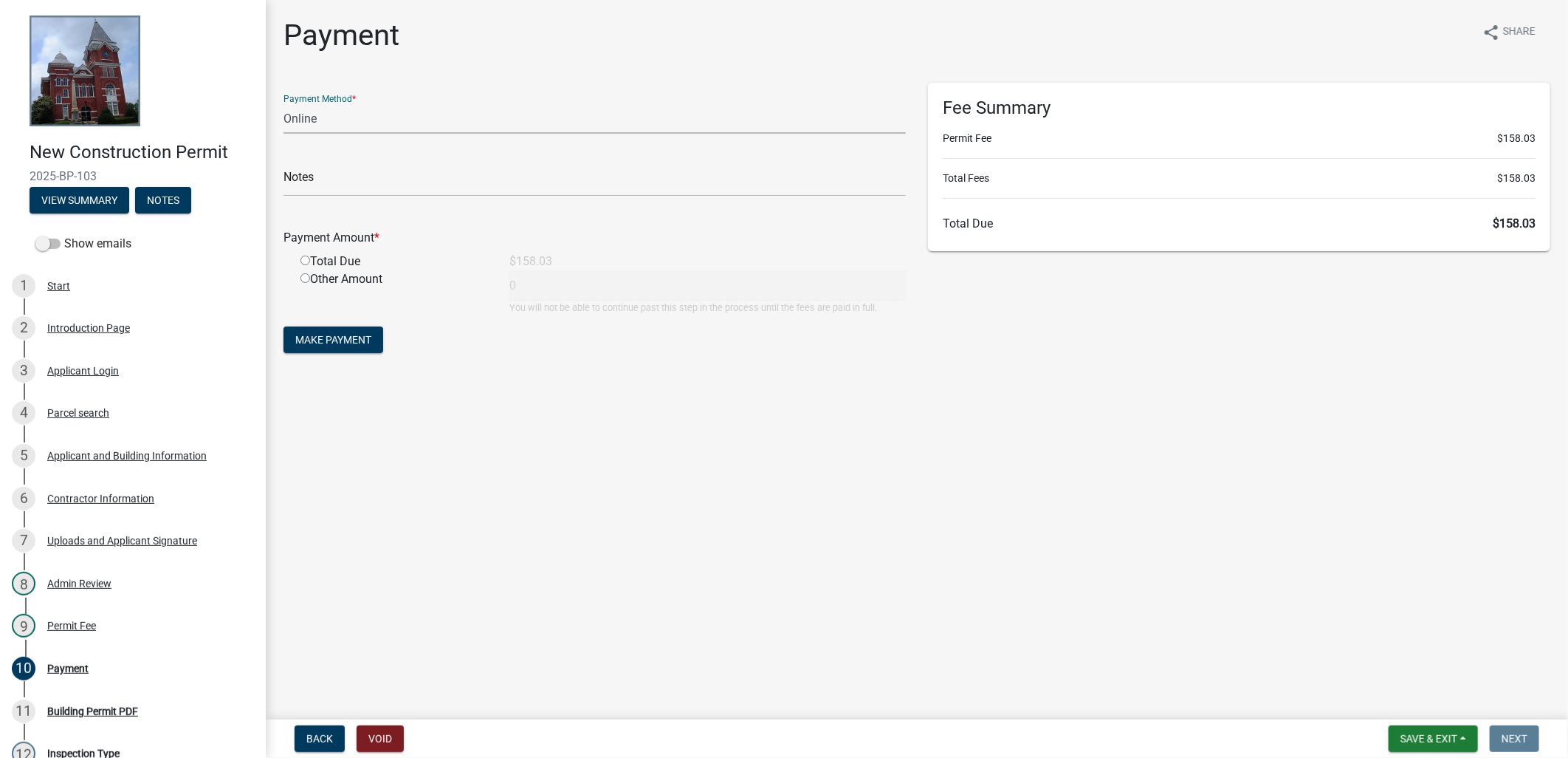
click at [345, 118] on select "Credit Card POS Check Cash Online" at bounding box center [594, 119] width 622 height 31
select select "1: 0"
click at [283, 104] on select "Credit Card POS Check Cash Online" at bounding box center [594, 119] width 622 height 31
click at [327, 175] on input "text" at bounding box center [594, 181] width 622 height 31
type input "CHECK#1054 RECEIPT# 18999"
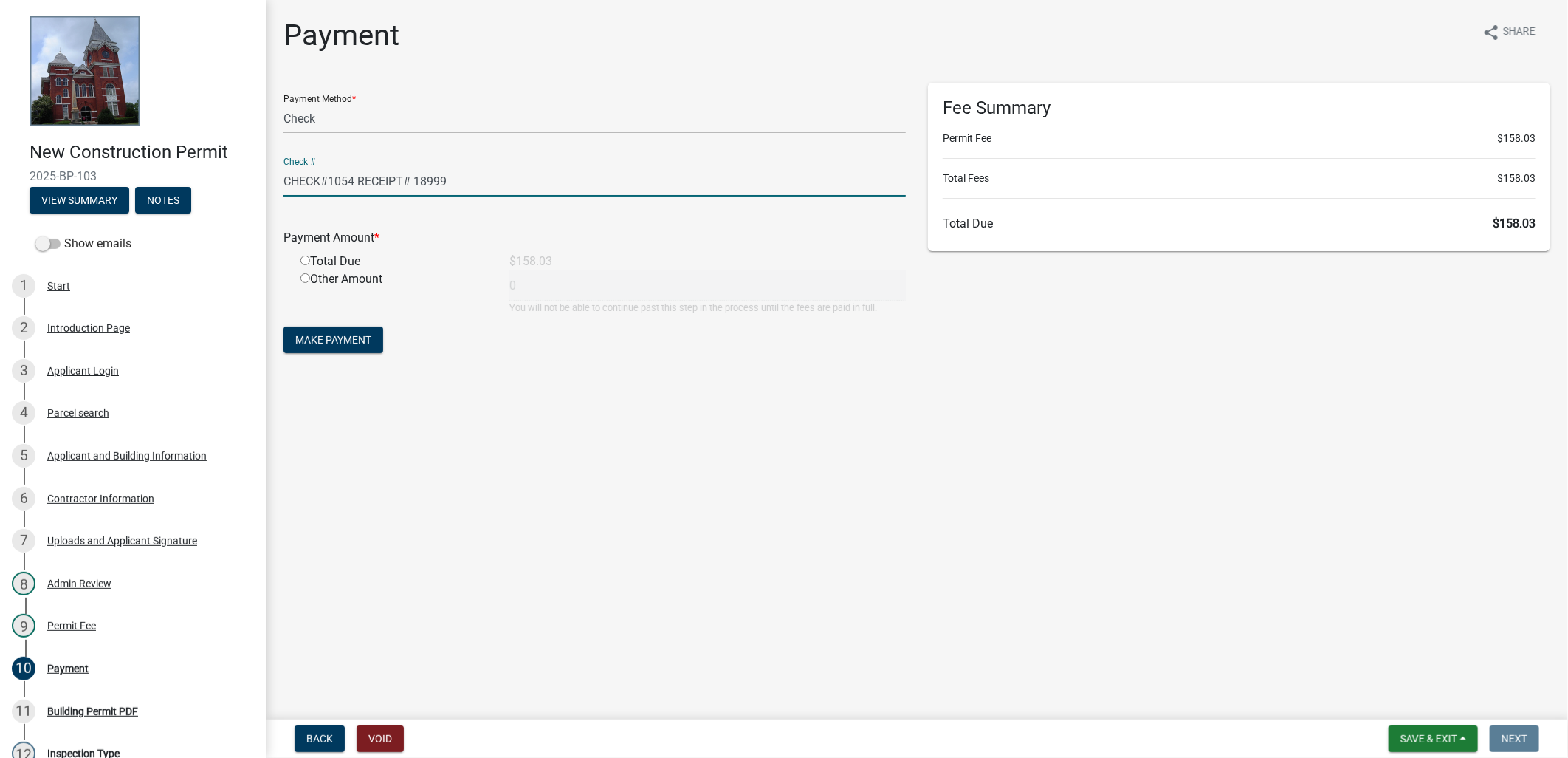
click at [327, 261] on div "Total Due" at bounding box center [394, 262] width 209 height 18
click at [306, 262] on input "radio" at bounding box center [305, 260] width 9 height 9
radio input "true"
type input "158.03"
click at [321, 311] on div "Other Amount" at bounding box center [394, 292] width 209 height 44
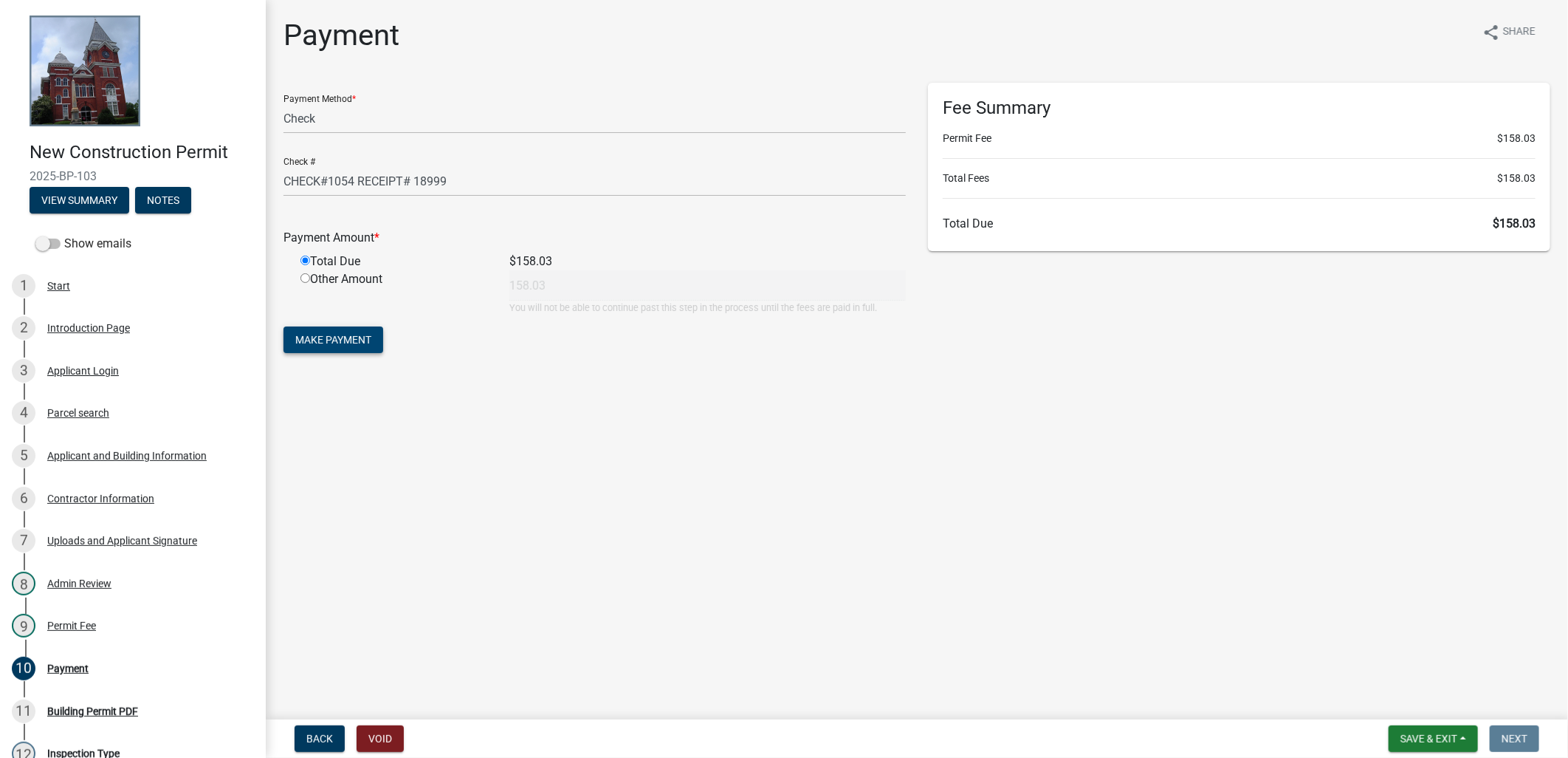
click at [327, 339] on span "Make Payment" at bounding box center [333, 339] width 76 height 12
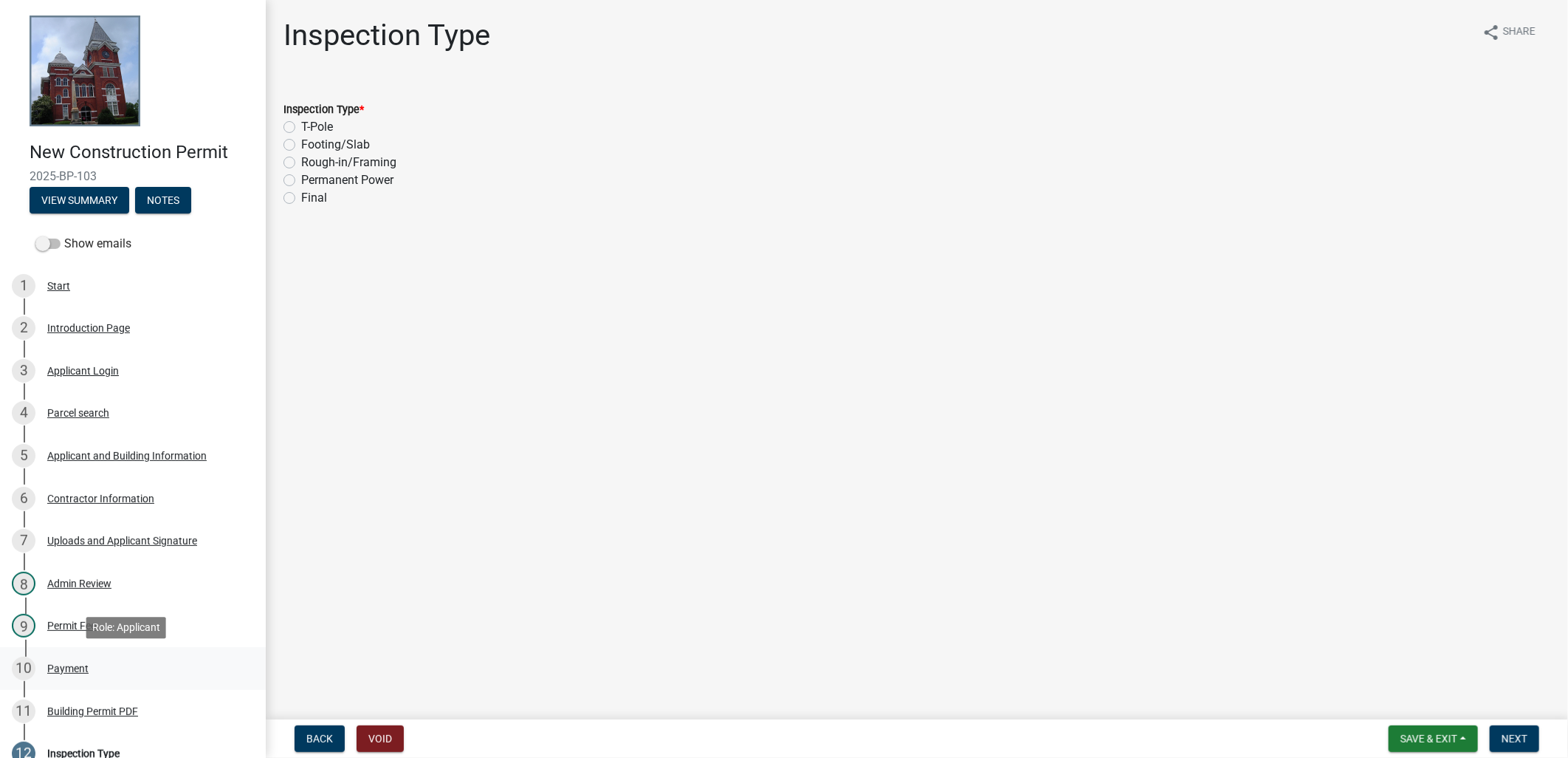
click at [69, 675] on div "10 Payment" at bounding box center [126, 668] width 230 height 24
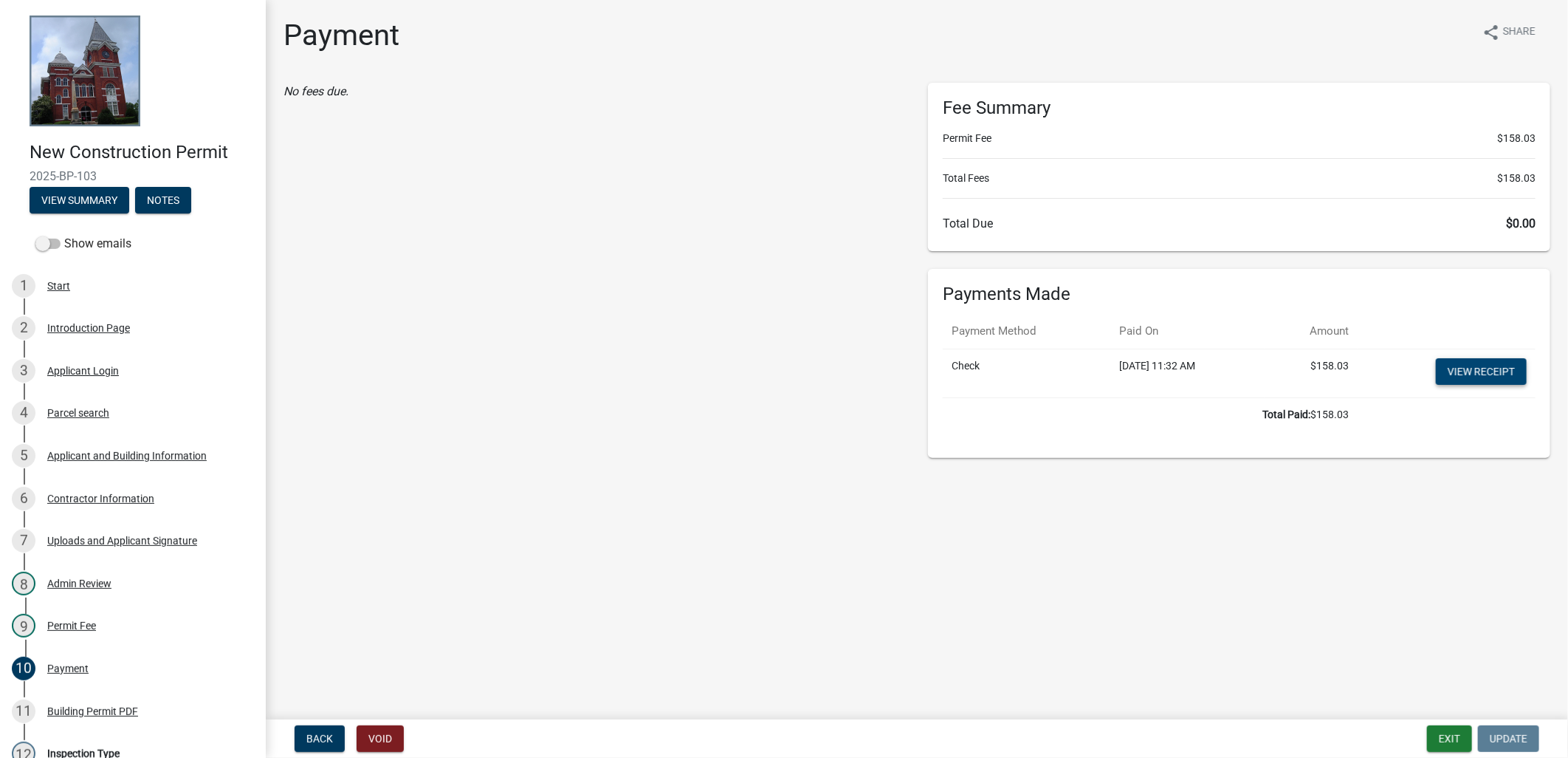
click at [1478, 375] on link "View receipt" at bounding box center [1481, 372] width 91 height 27
click at [160, 701] on div "11 Building Permit PDF" at bounding box center [126, 711] width 230 height 24
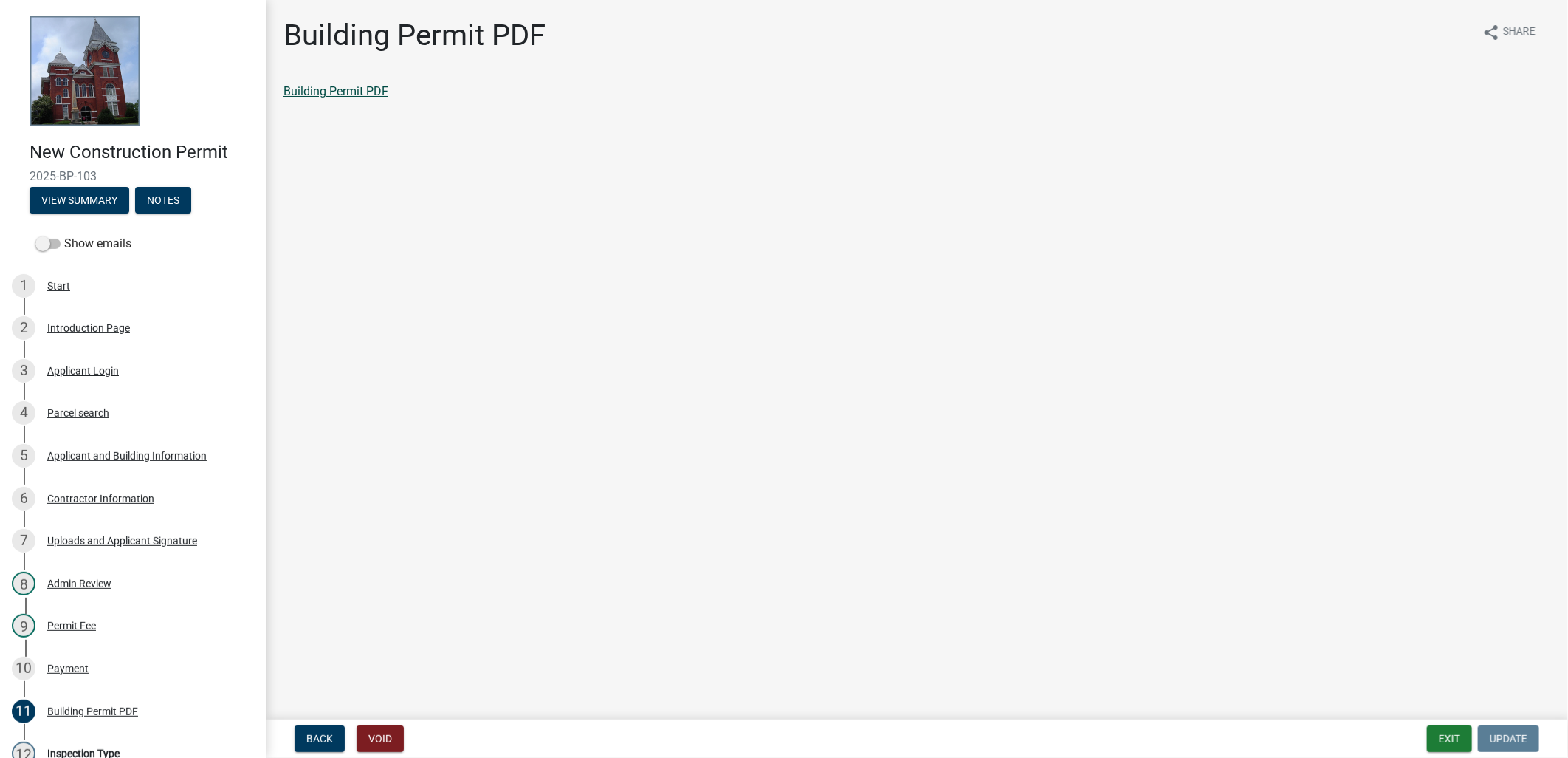
click at [351, 93] on link "Building Permit PDF" at bounding box center [335, 91] width 104 height 14
click at [1449, 735] on button "Exit" at bounding box center [1449, 738] width 45 height 27
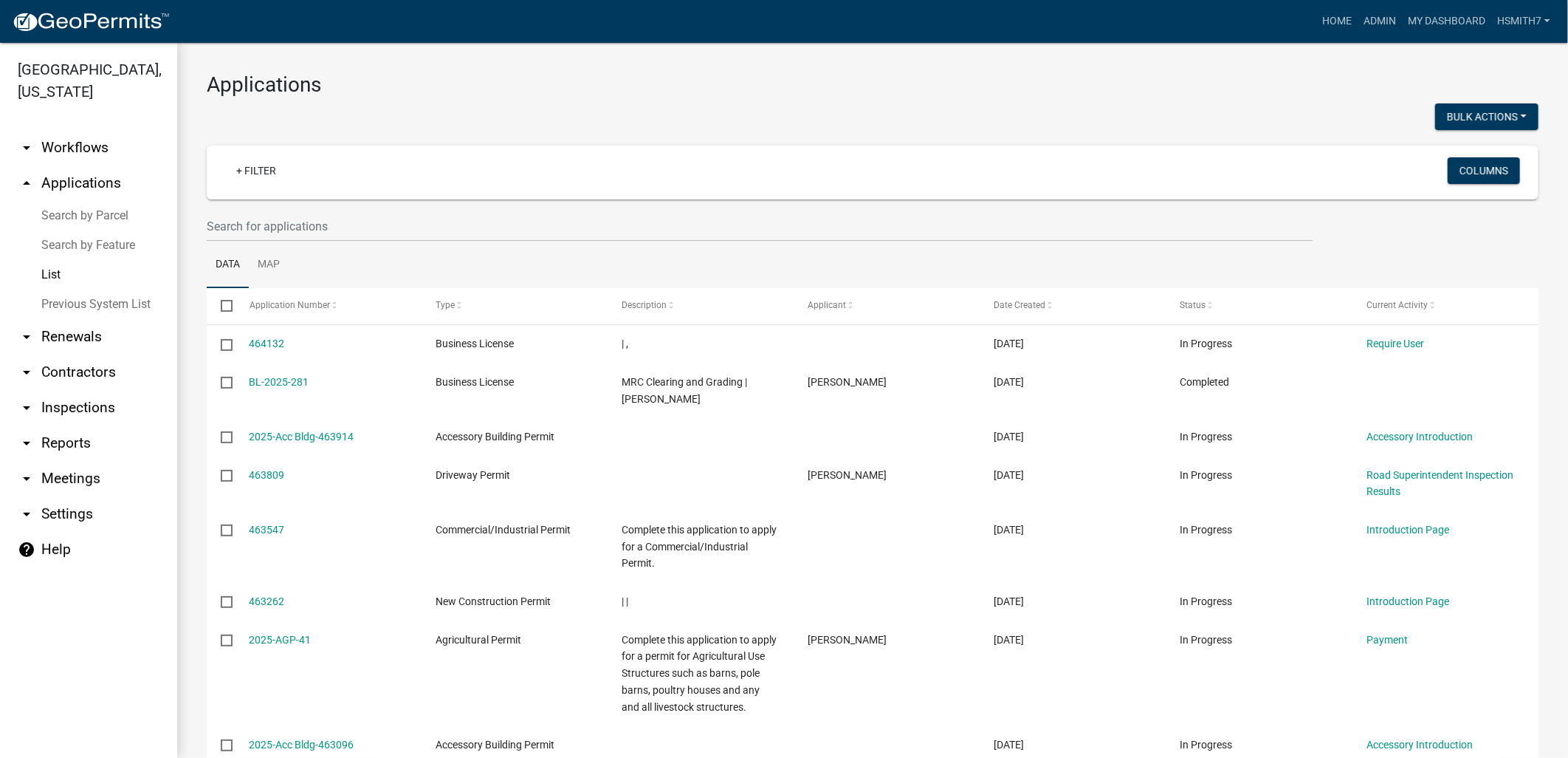
click at [387, 208] on wm-filter-builder "+ Filter Columns" at bounding box center [872, 193] width 1332 height 96
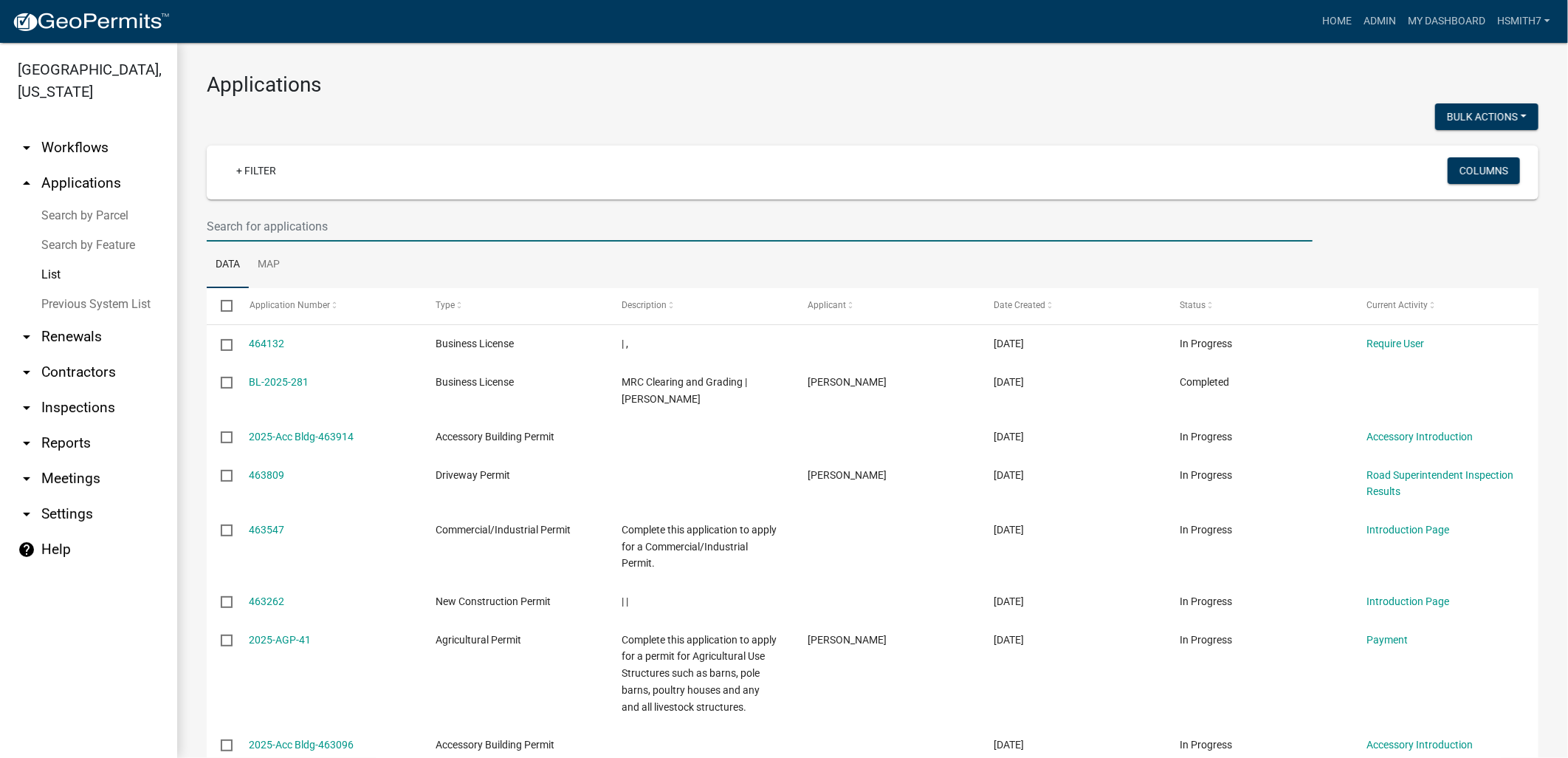
click at [388, 211] on input "text" at bounding box center [759, 226] width 1106 height 31
type input "J"
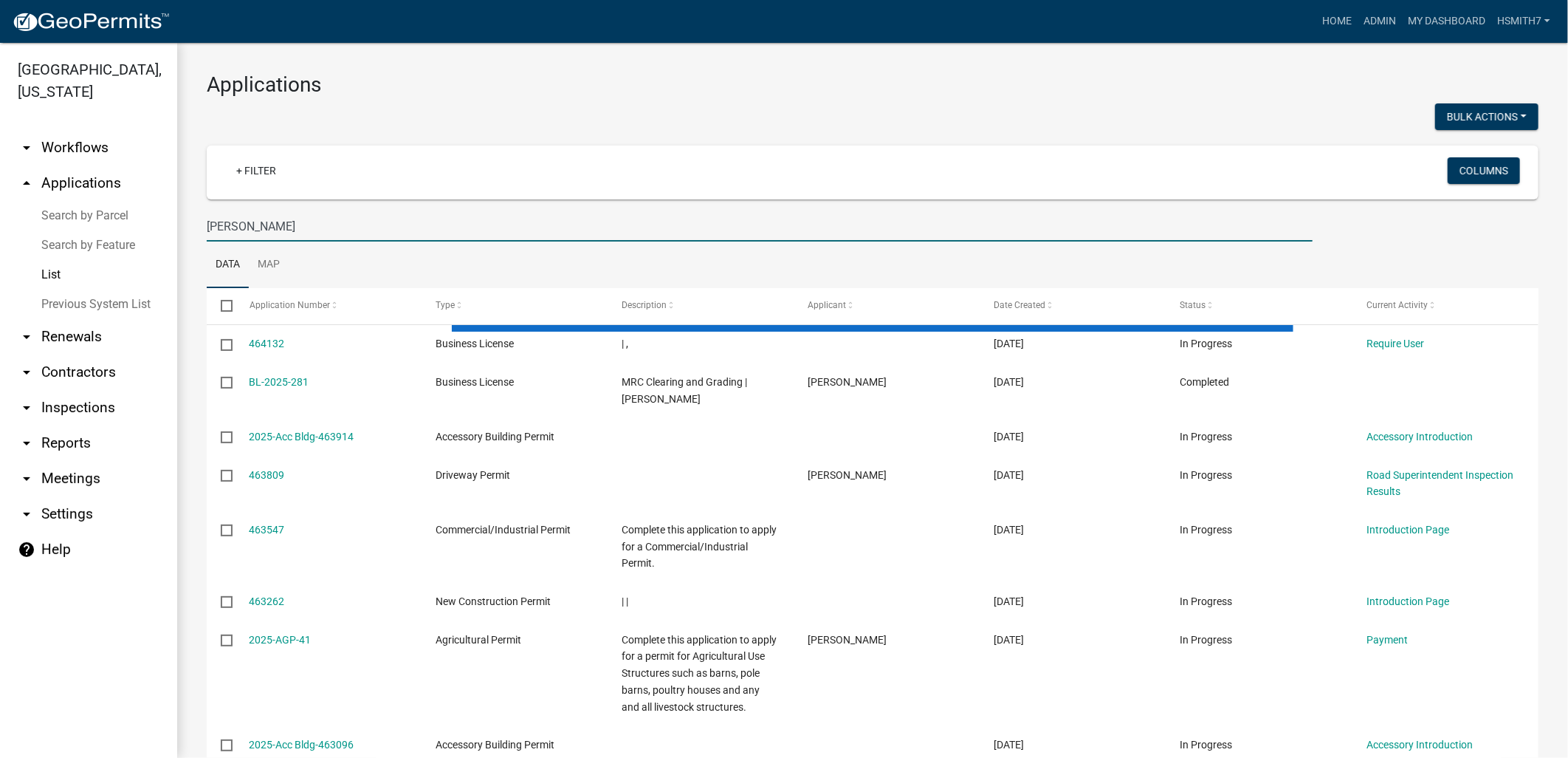
type input "jason"
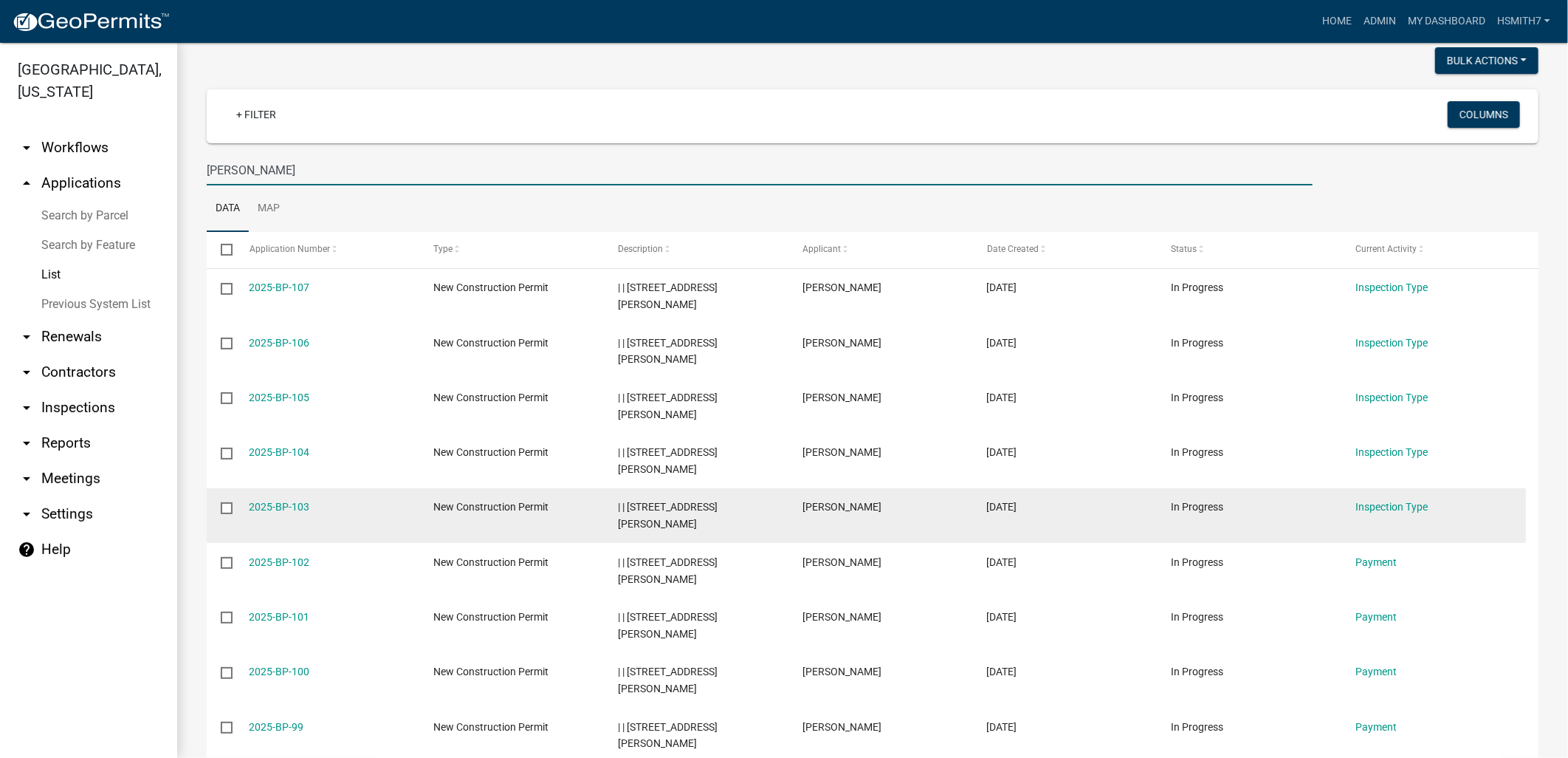
scroll to position [246, 0]
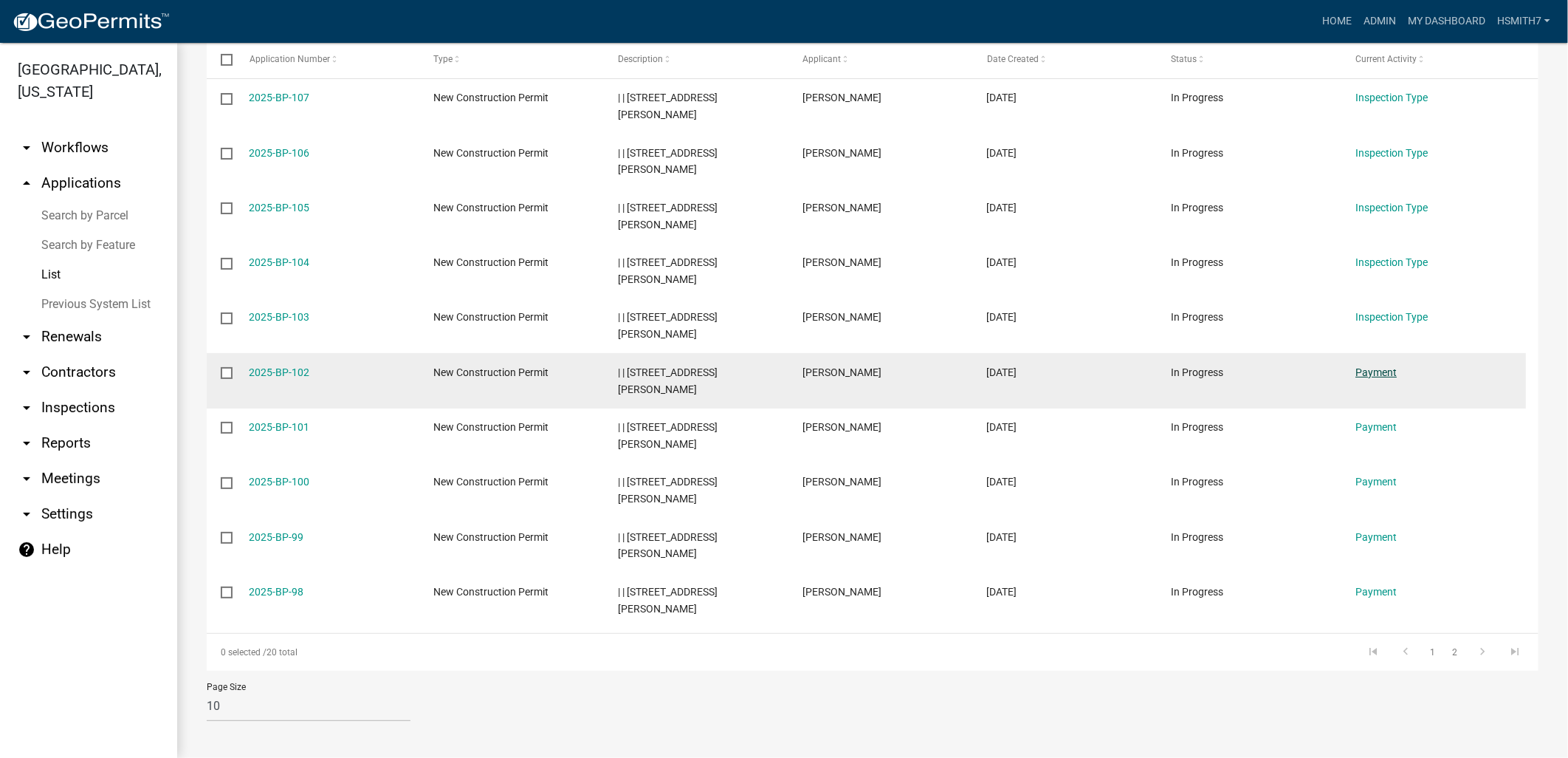
click at [1360, 370] on link "Payment" at bounding box center [1376, 372] width 42 height 12
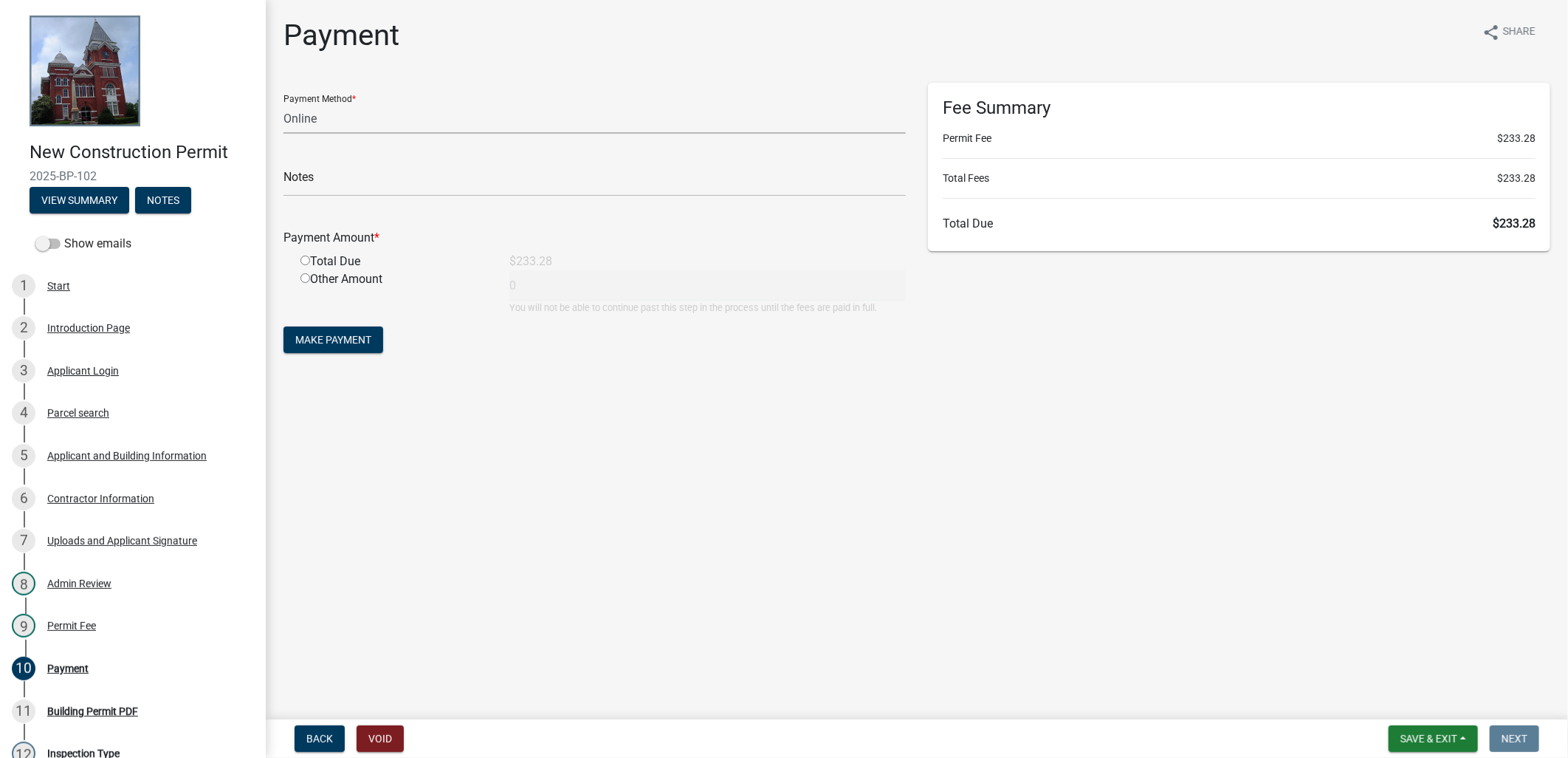
click at [371, 111] on select "Credit Card POS Check Cash Online" at bounding box center [594, 119] width 622 height 31
select select "1: 0"
click at [283, 104] on select "Credit Card POS Check Cash Online" at bounding box center [594, 119] width 622 height 31
click at [344, 181] on input "text" at bounding box center [594, 181] width 622 height 31
type input "CHECK#1054 RECEIPT# 18999"
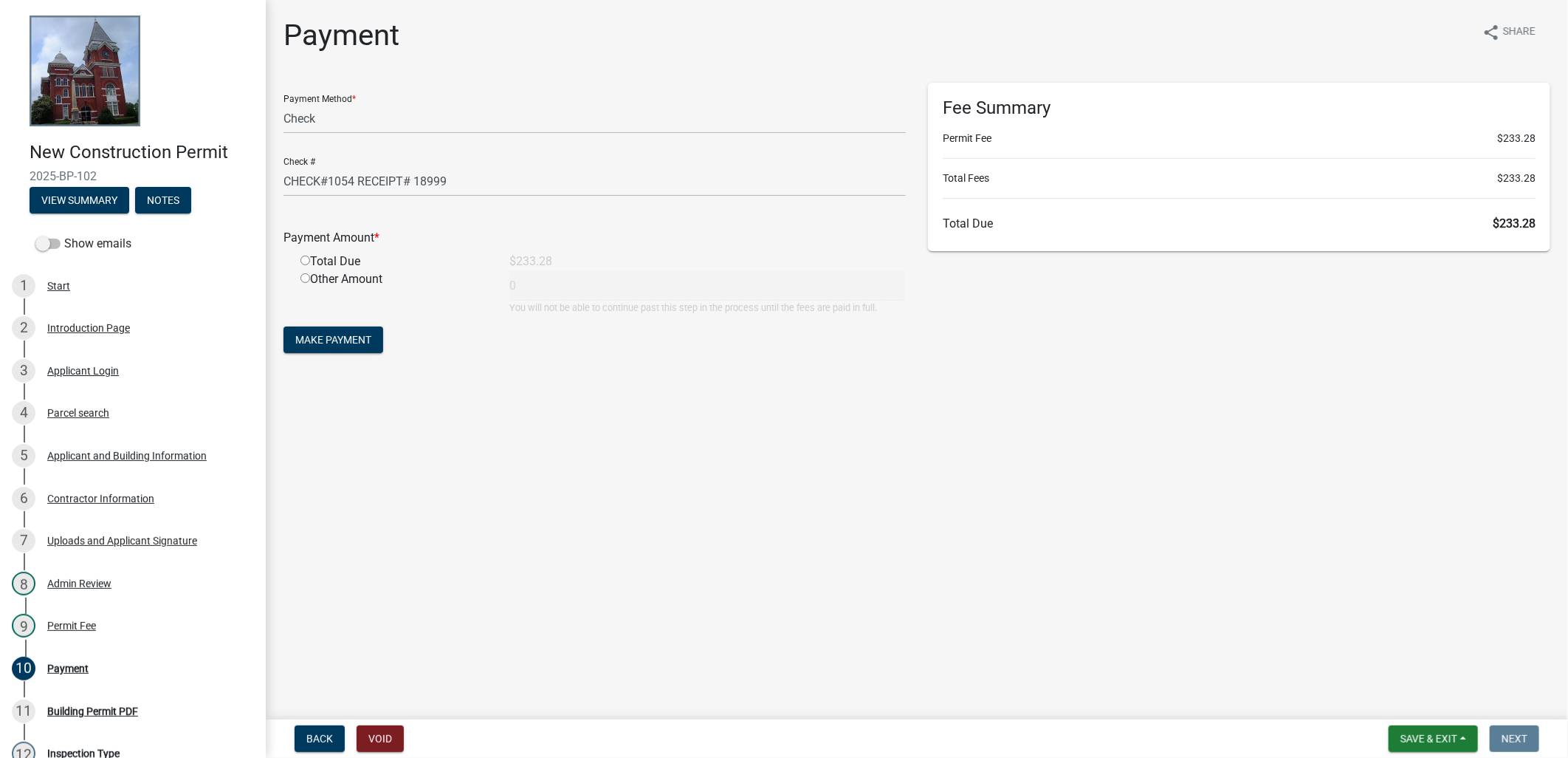
click at [333, 254] on div "Total Due" at bounding box center [394, 262] width 209 height 18
click at [302, 257] on input "radio" at bounding box center [305, 260] width 9 height 9
radio input "true"
type input "233.28"
click at [371, 335] on span "Make Payment" at bounding box center [333, 339] width 76 height 12
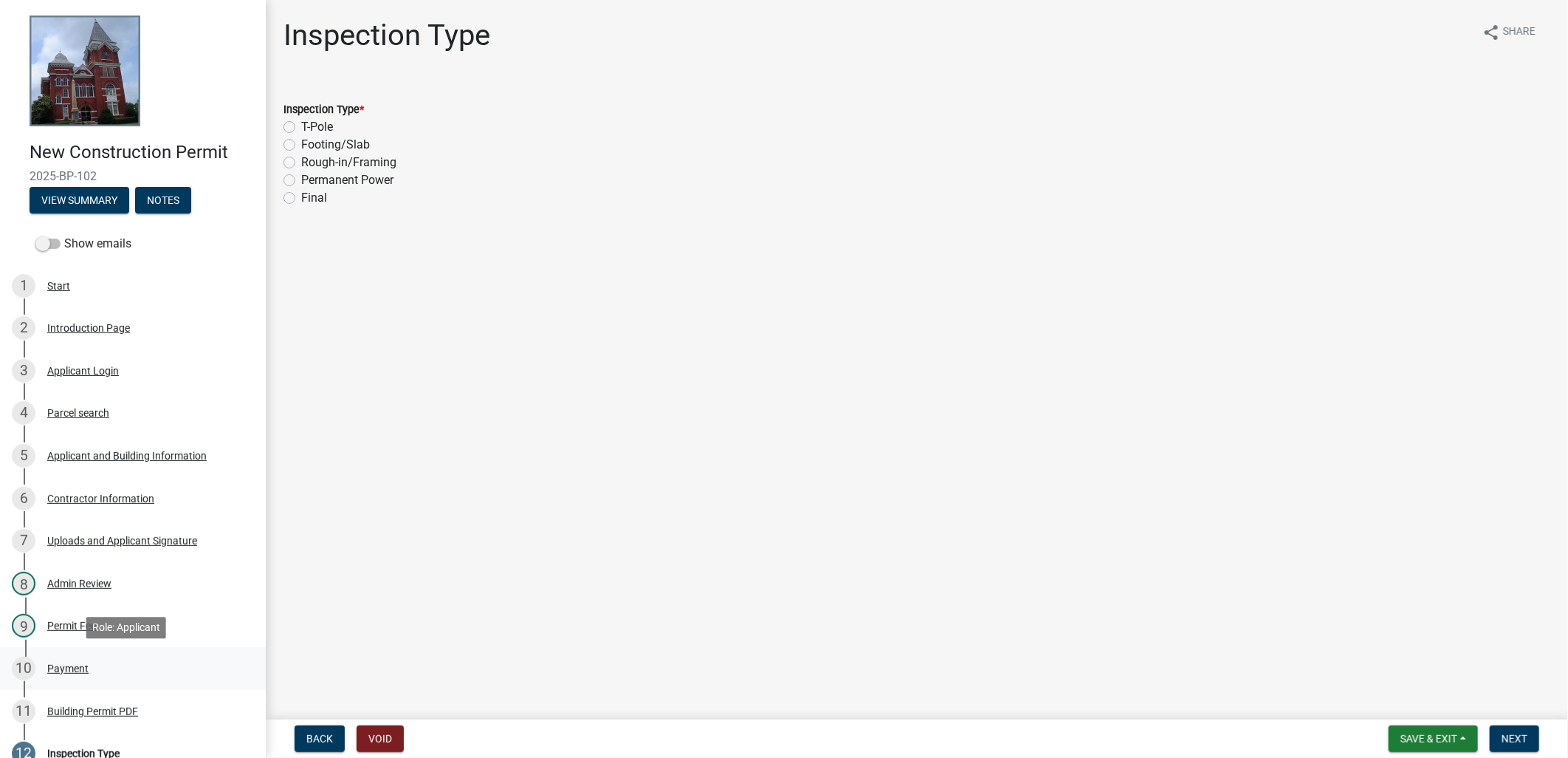
scroll to position [82, 0]
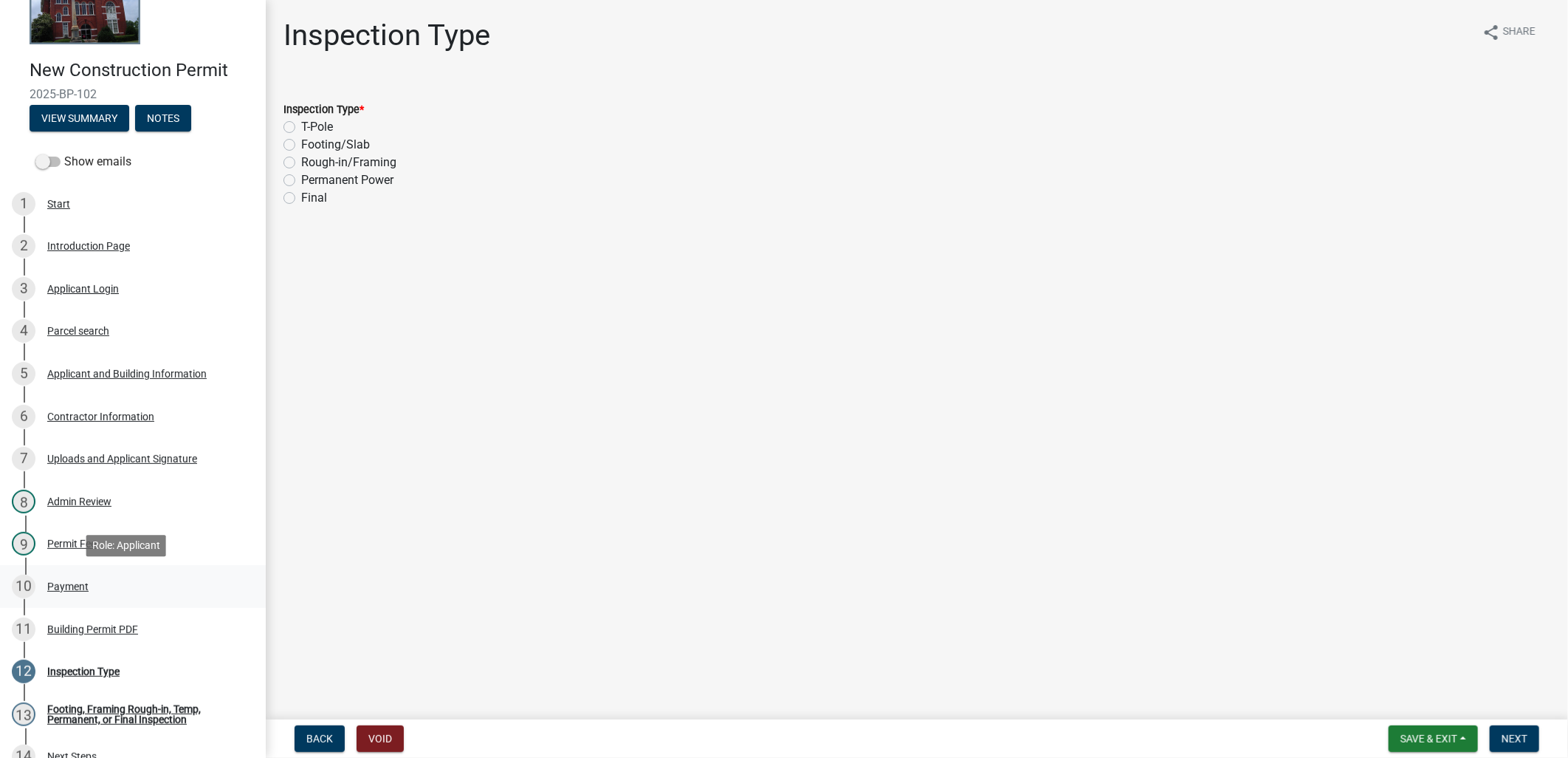
click at [87, 598] on link "10 Payment" at bounding box center [133, 586] width 265 height 43
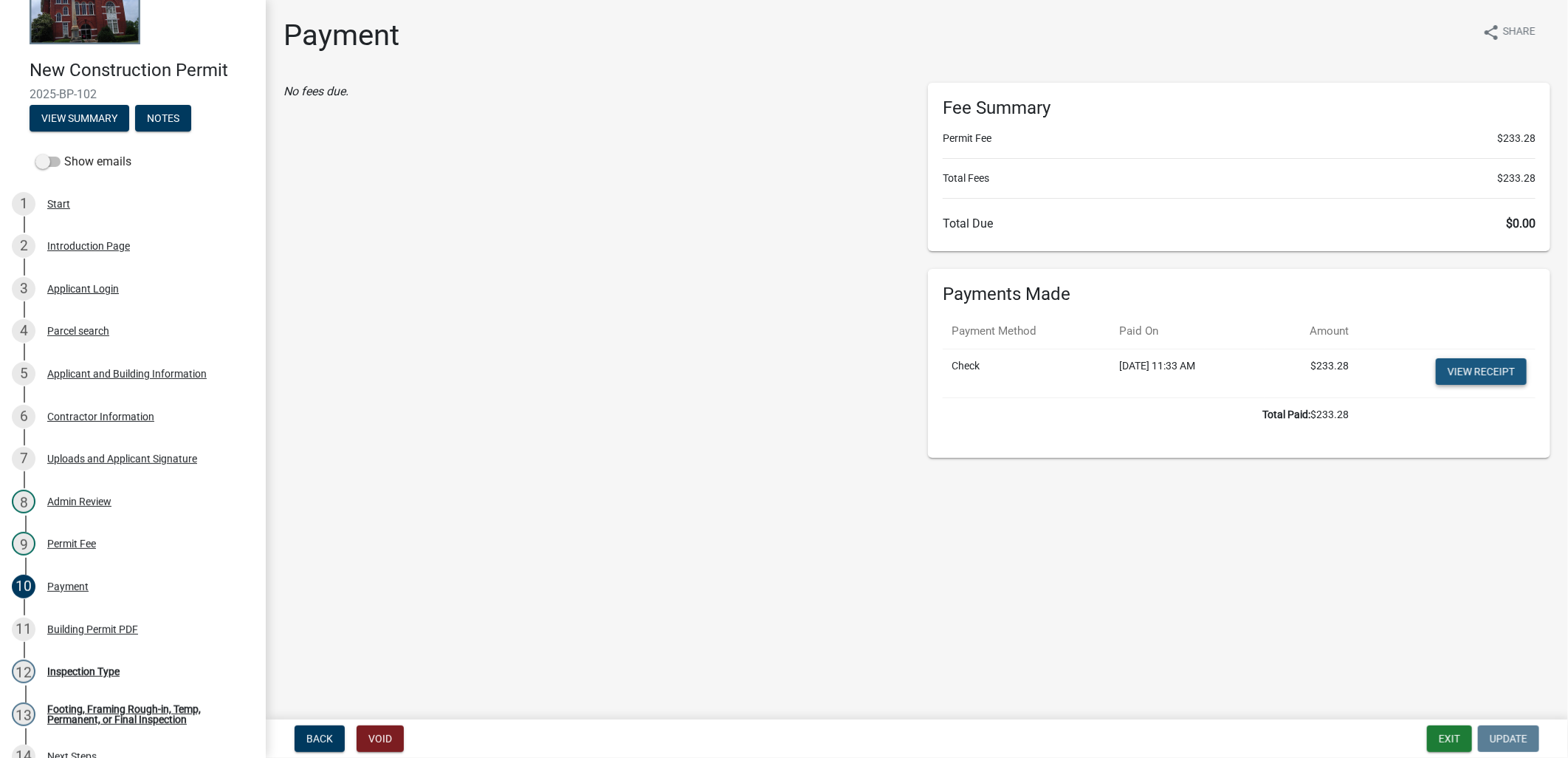
click at [1489, 370] on link "View receipt" at bounding box center [1481, 372] width 91 height 27
click at [97, 617] on div "11 Building Permit PDF" at bounding box center [126, 629] width 230 height 24
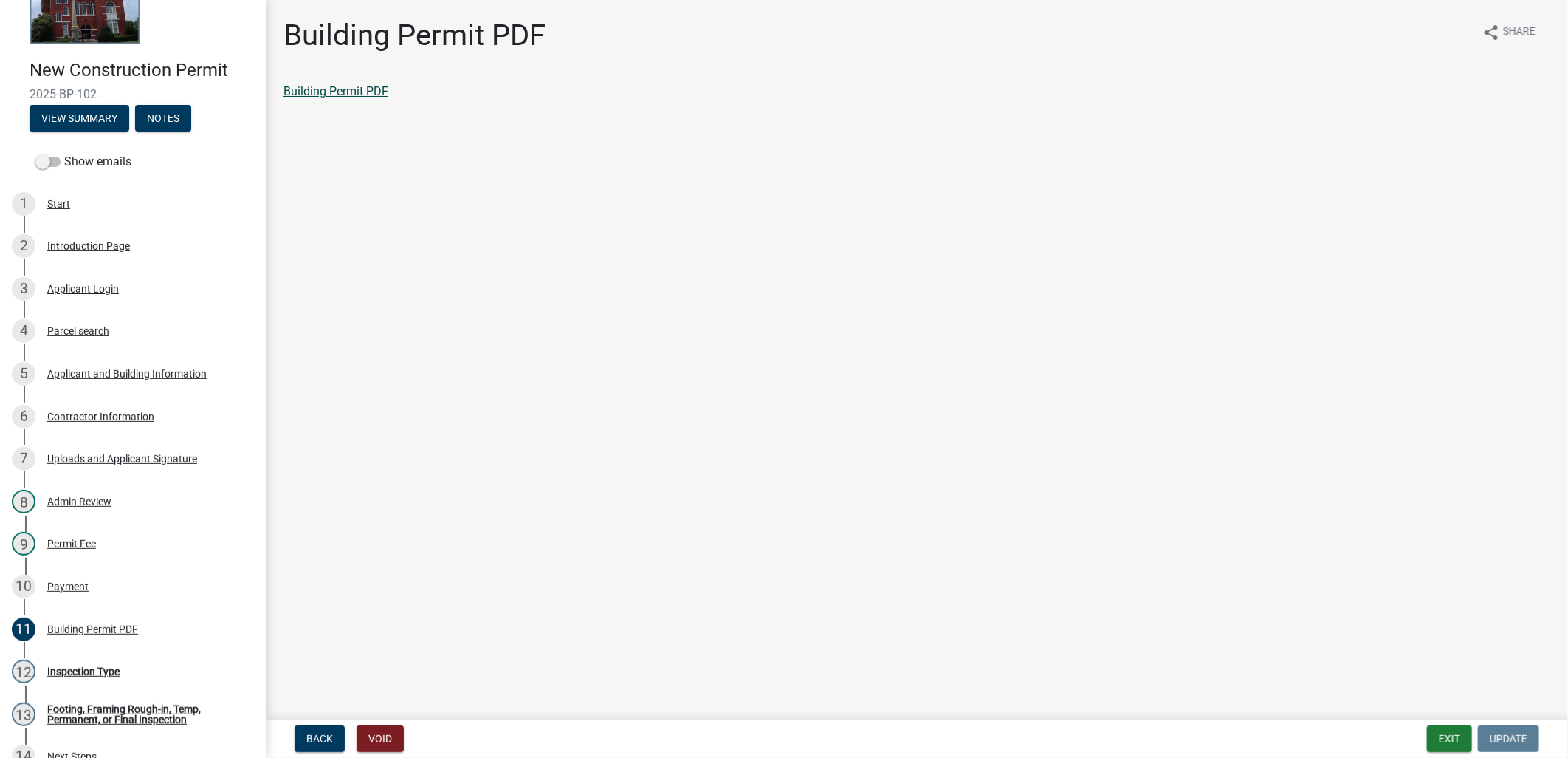
click at [334, 92] on link "Building Permit PDF" at bounding box center [335, 91] width 104 height 14
click at [1442, 731] on button "Exit" at bounding box center [1449, 738] width 45 height 27
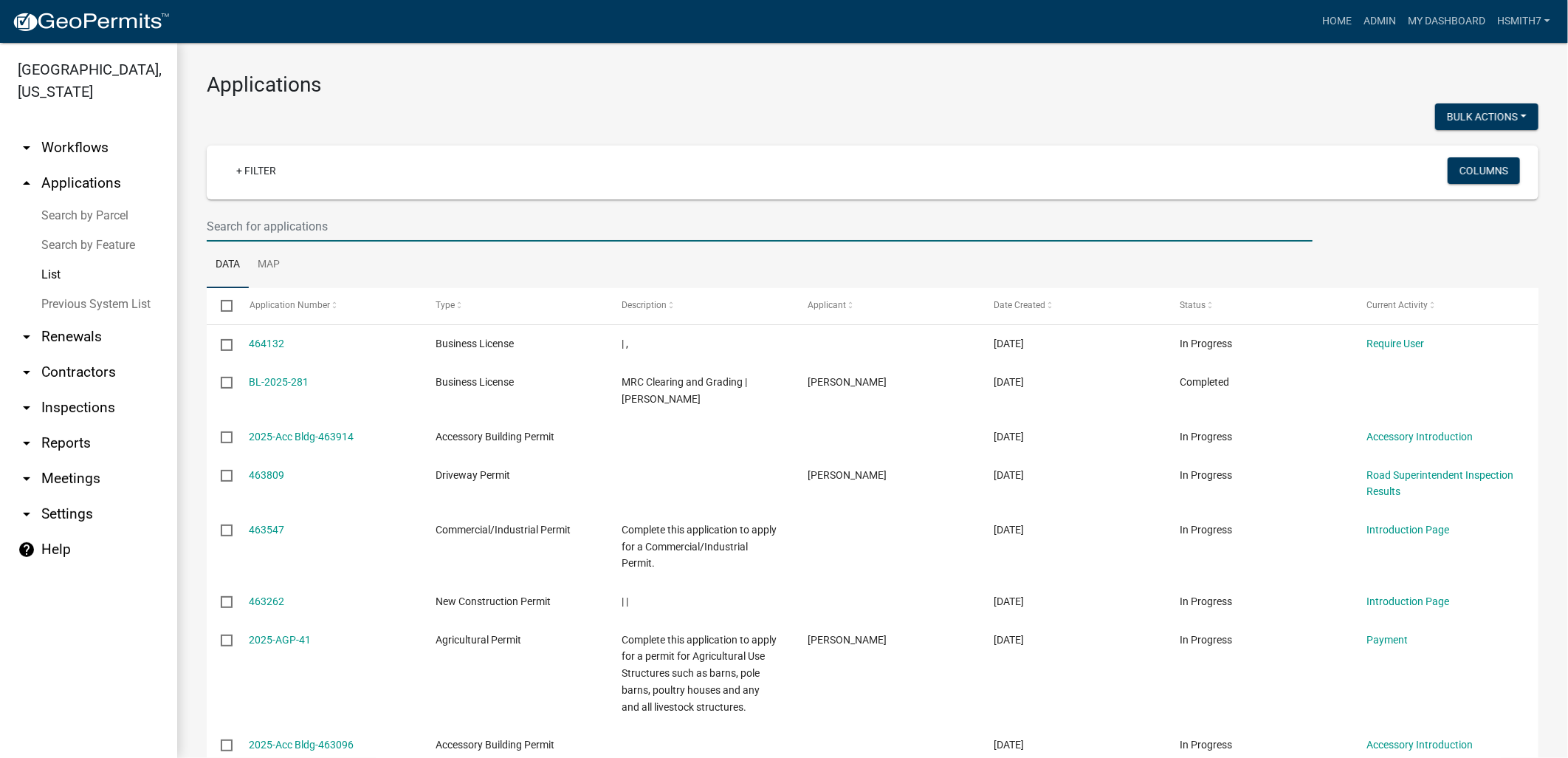
click at [291, 225] on input "text" at bounding box center [759, 226] width 1106 height 31
type input "jason"
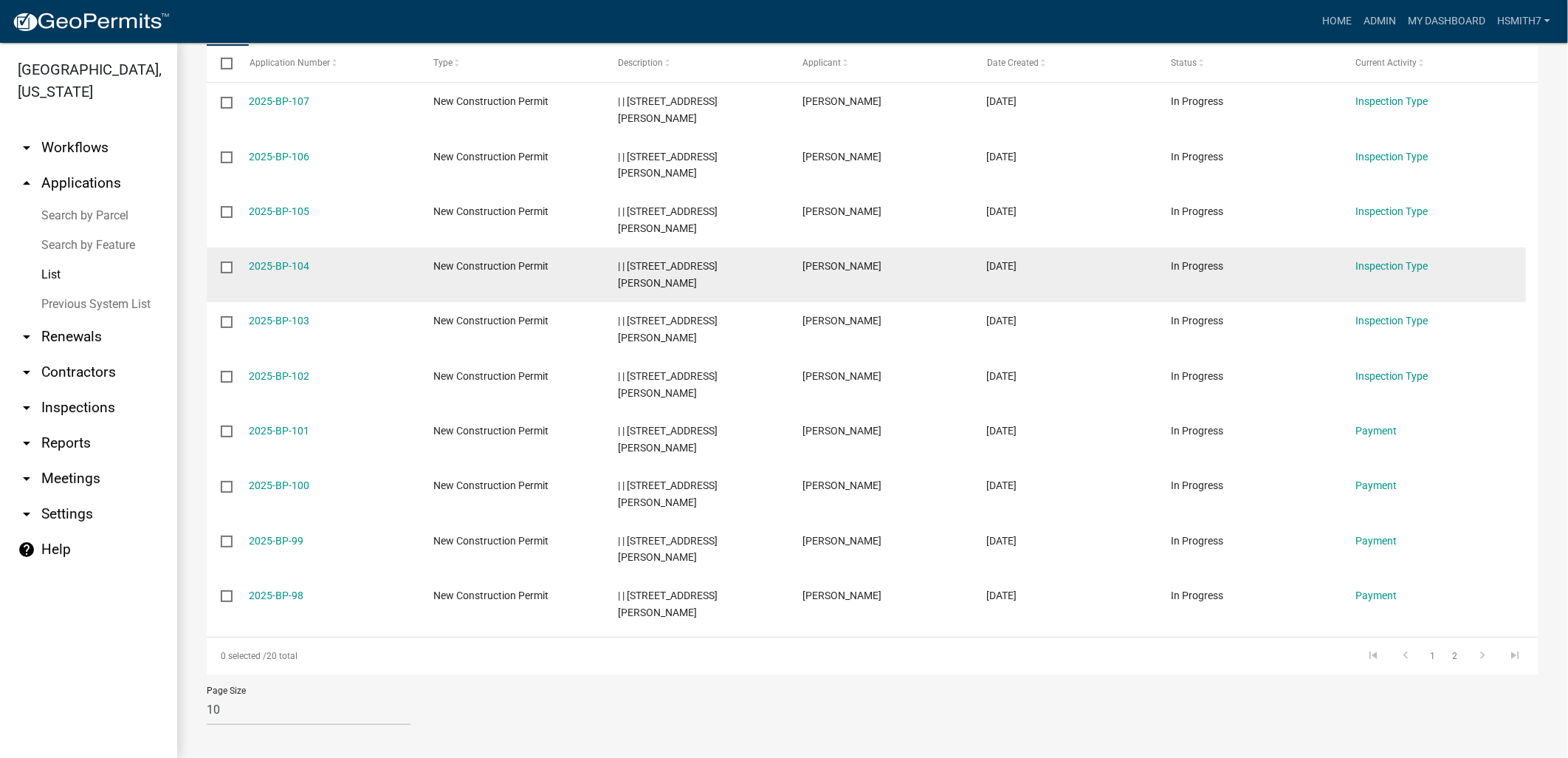
scroll to position [250, 0]
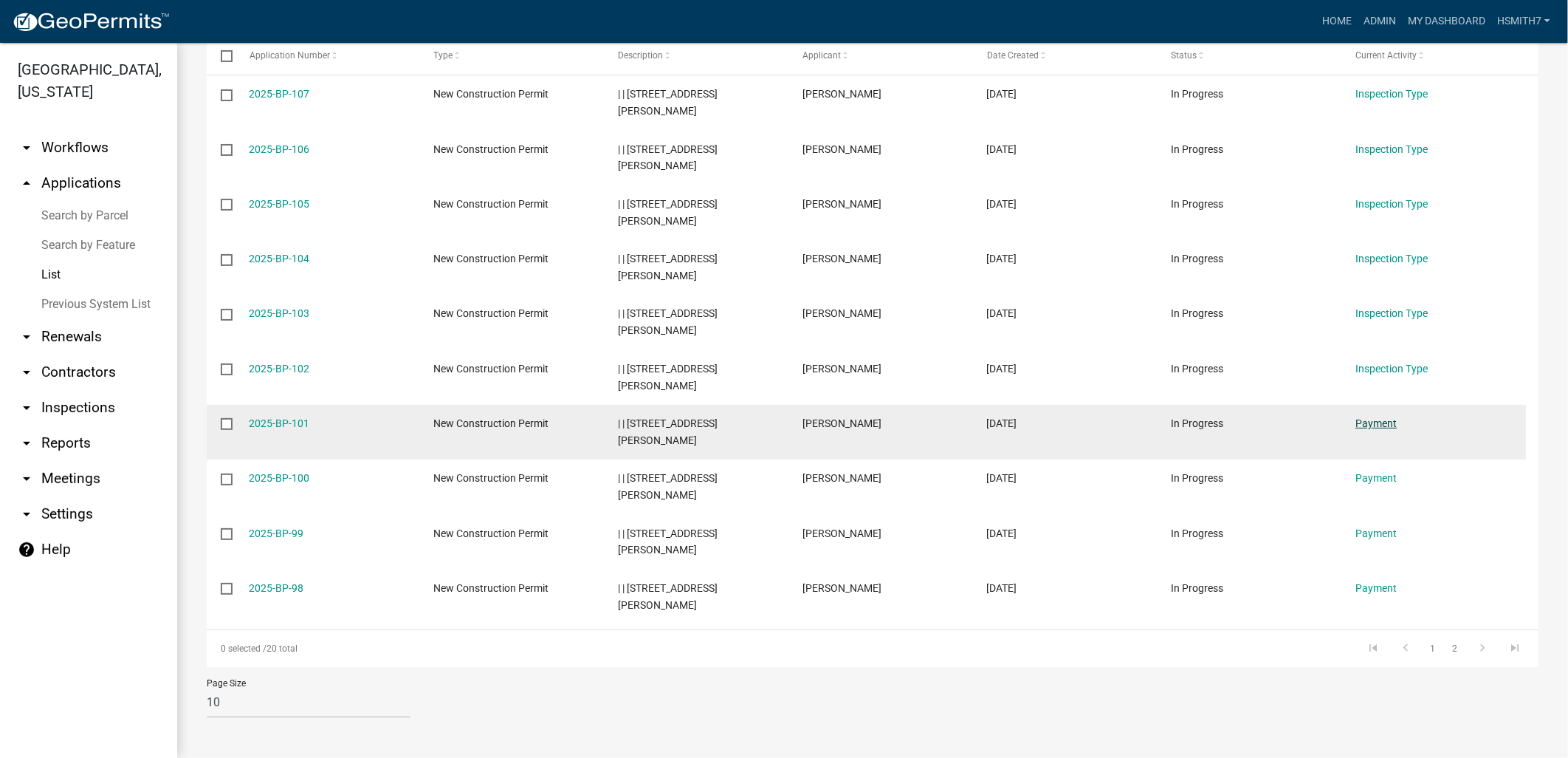
click at [1381, 423] on link "Payment" at bounding box center [1376, 423] width 42 height 12
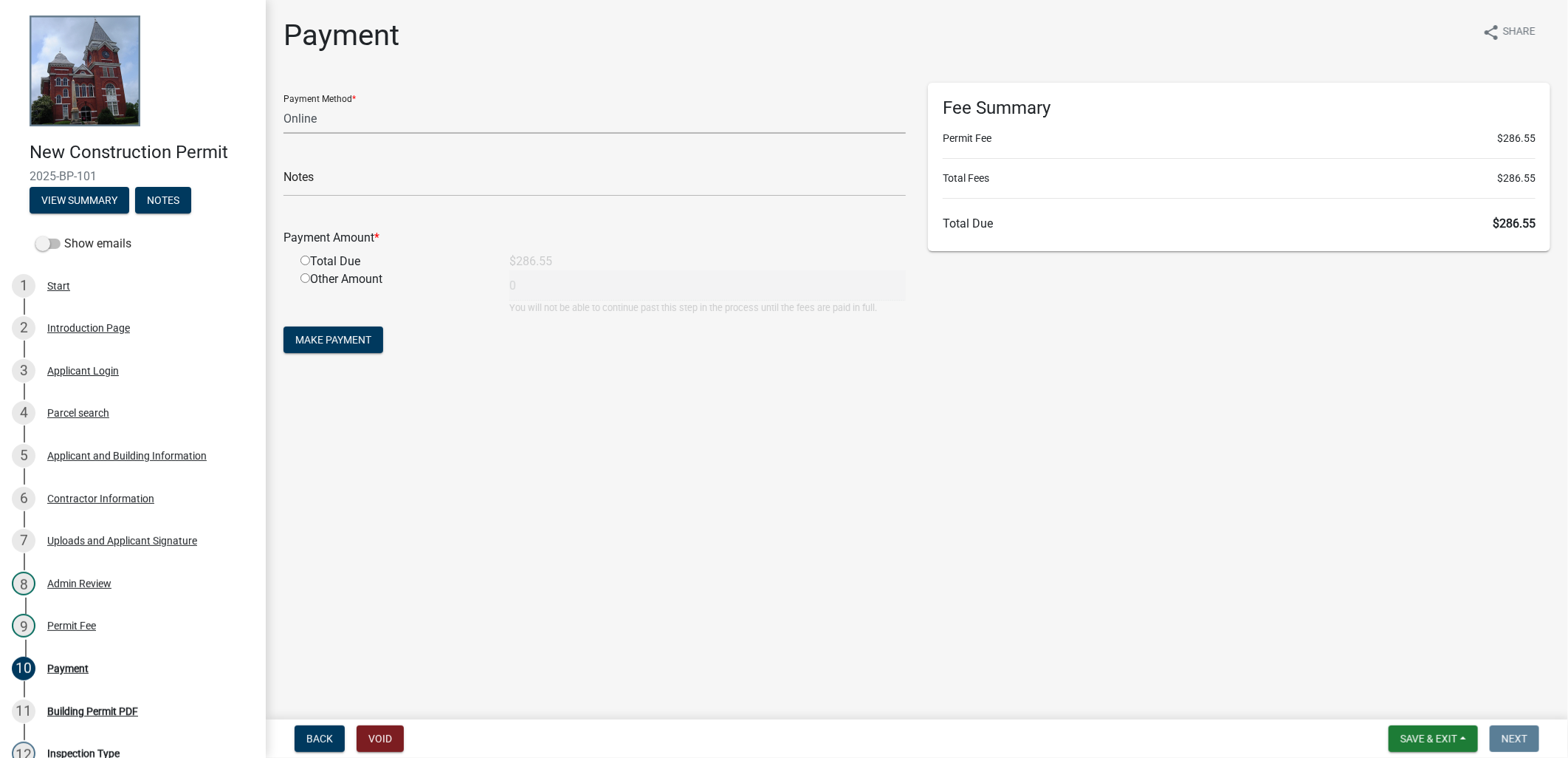
click at [364, 129] on select "Credit Card POS Check Cash Online" at bounding box center [594, 119] width 622 height 31
select select "1: 0"
click at [283, 104] on select "Credit Card POS Check Cash Online" at bounding box center [594, 119] width 622 height 31
click at [331, 179] on input "text" at bounding box center [594, 181] width 622 height 31
type input "CHECK#1054 RECEIPT# 18999"
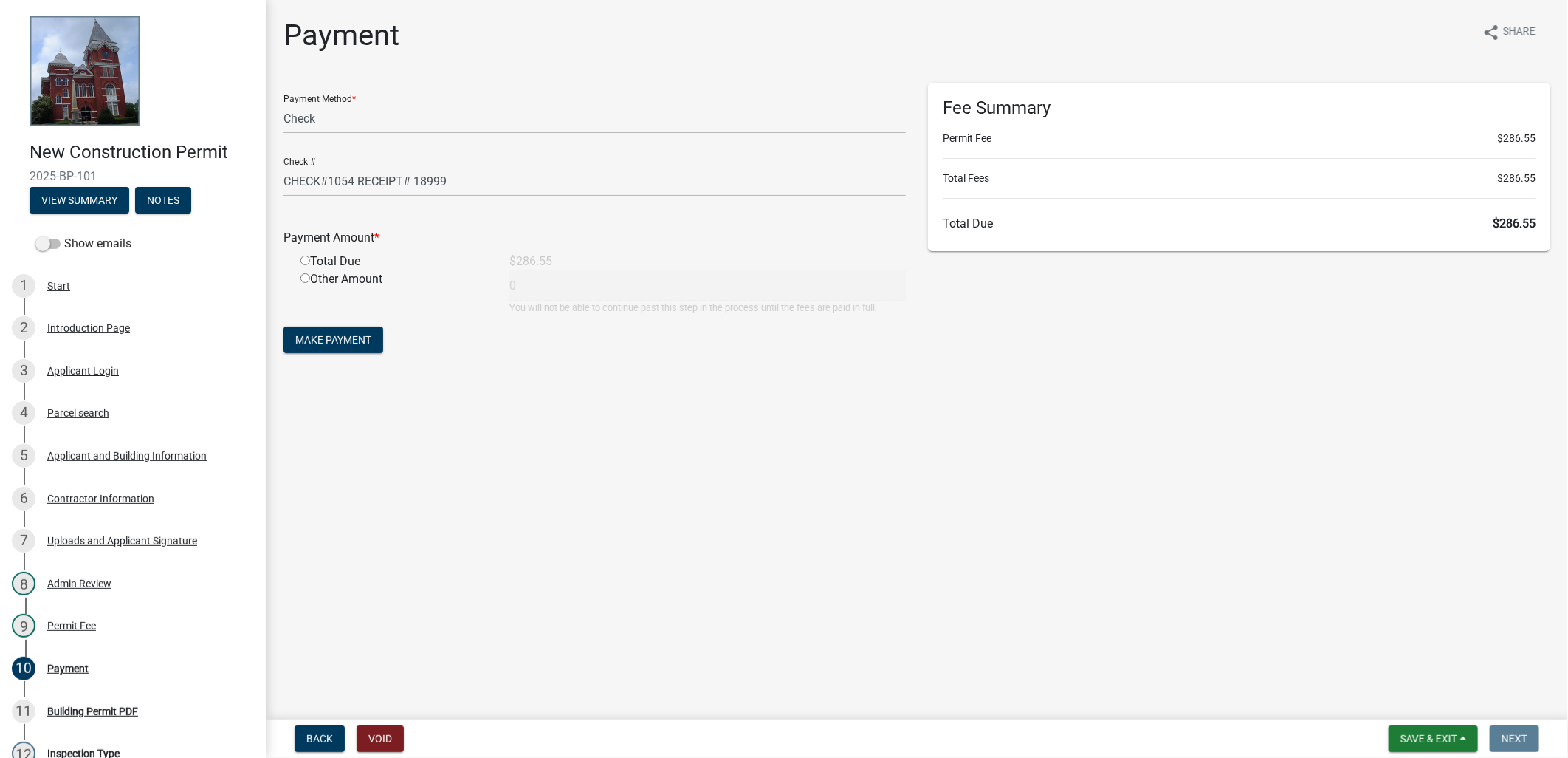
click at [322, 257] on div "Total Due" at bounding box center [394, 262] width 209 height 18
click at [314, 259] on div "Total Due" at bounding box center [394, 262] width 209 height 18
click at [308, 259] on input "radio" at bounding box center [305, 260] width 9 height 9
radio input "true"
type input "286.55"
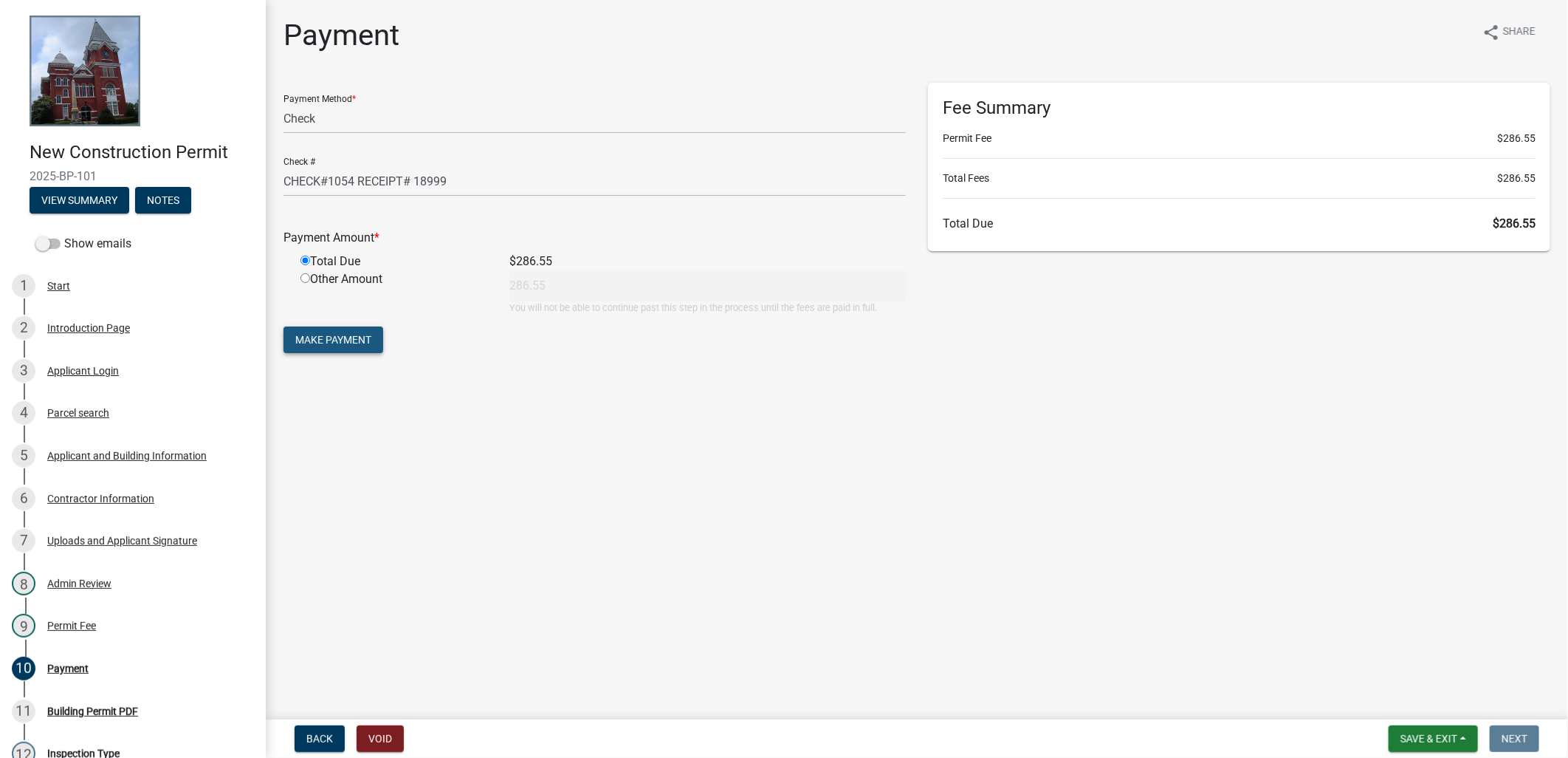
click at [320, 331] on button "Make Payment" at bounding box center [333, 340] width 100 height 27
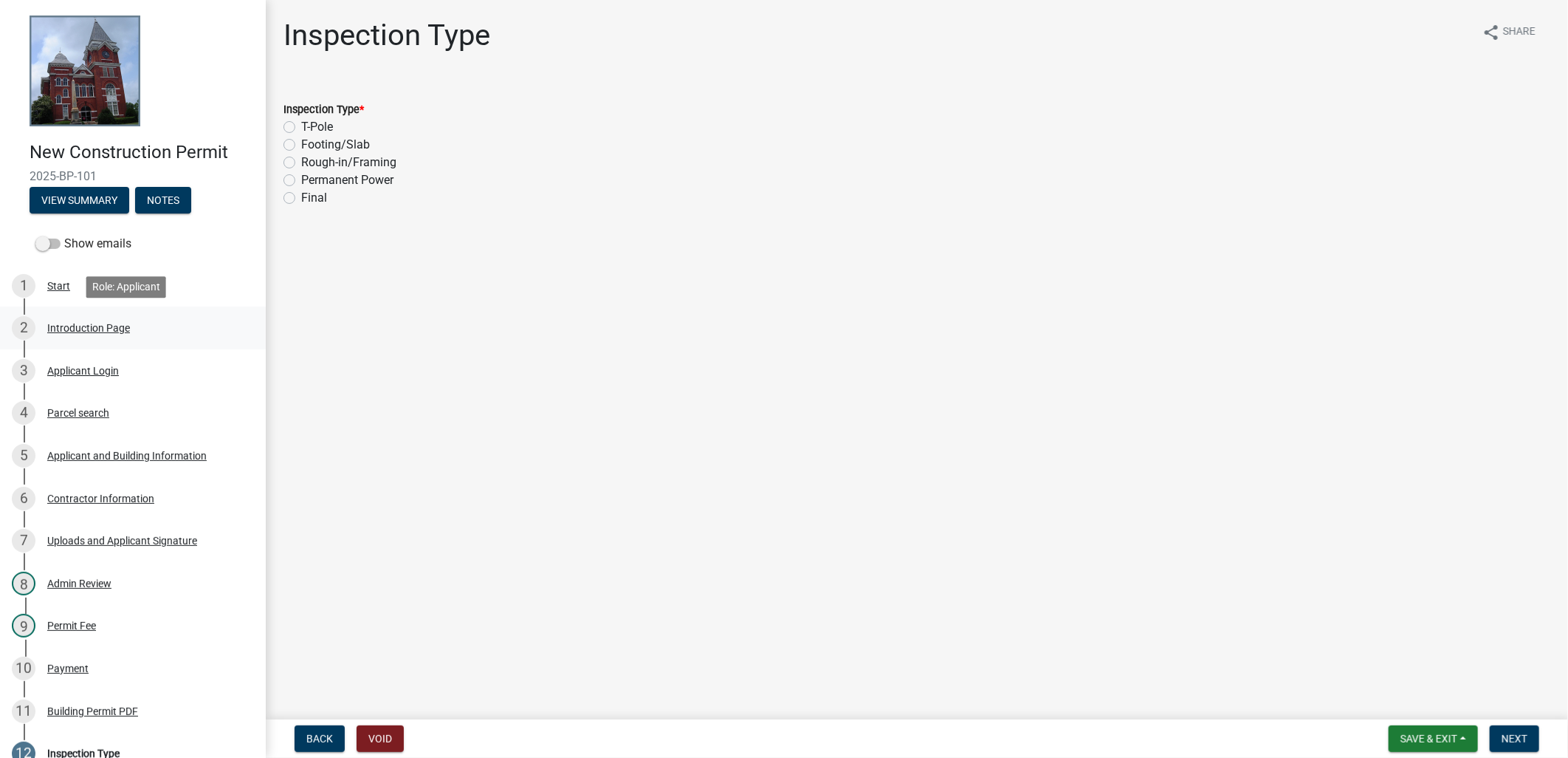
click at [104, 342] on link "2 Introduction Page" at bounding box center [133, 328] width 265 height 43
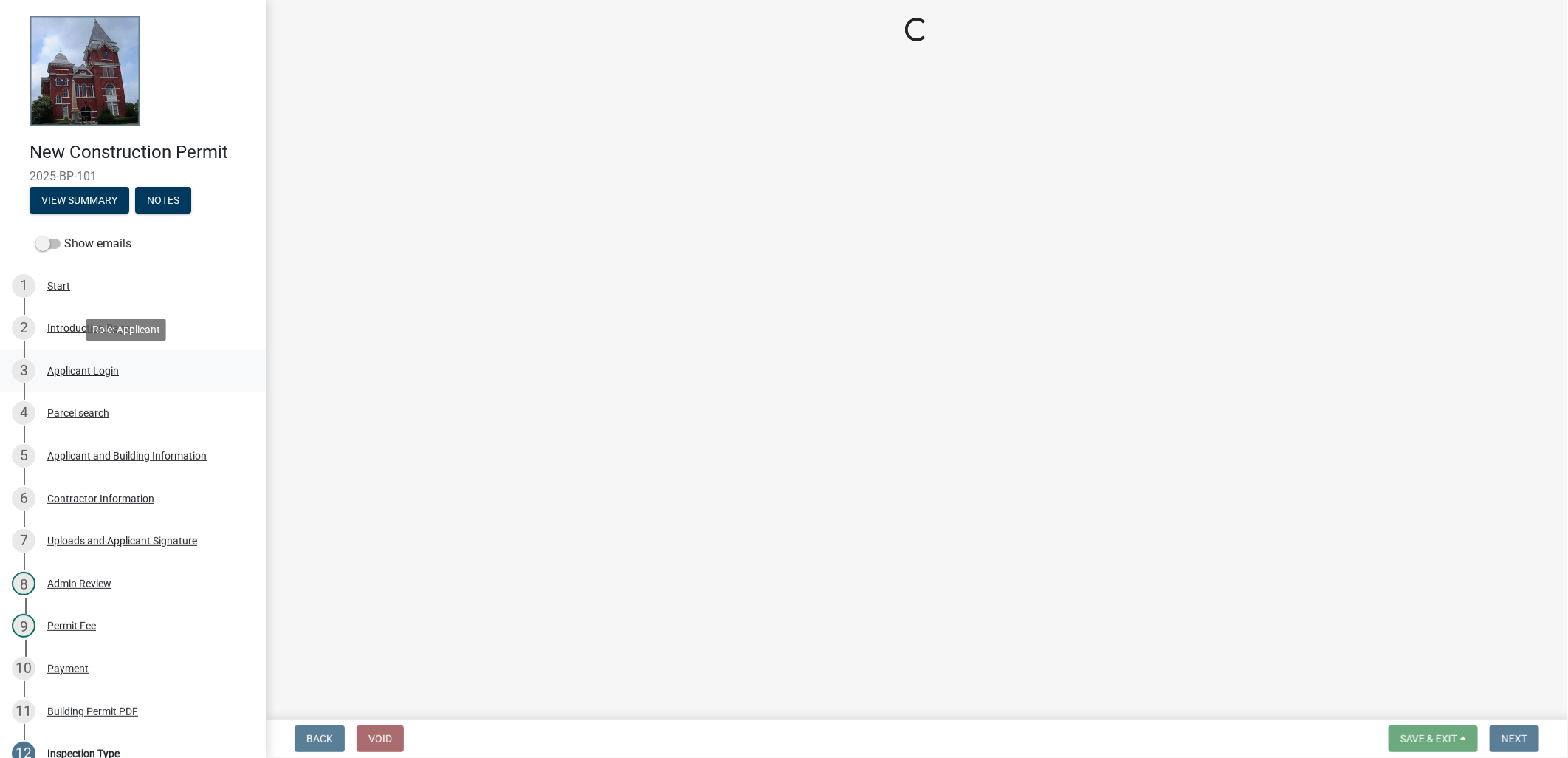
click at [104, 360] on div "3 Applicant Login" at bounding box center [126, 371] width 230 height 24
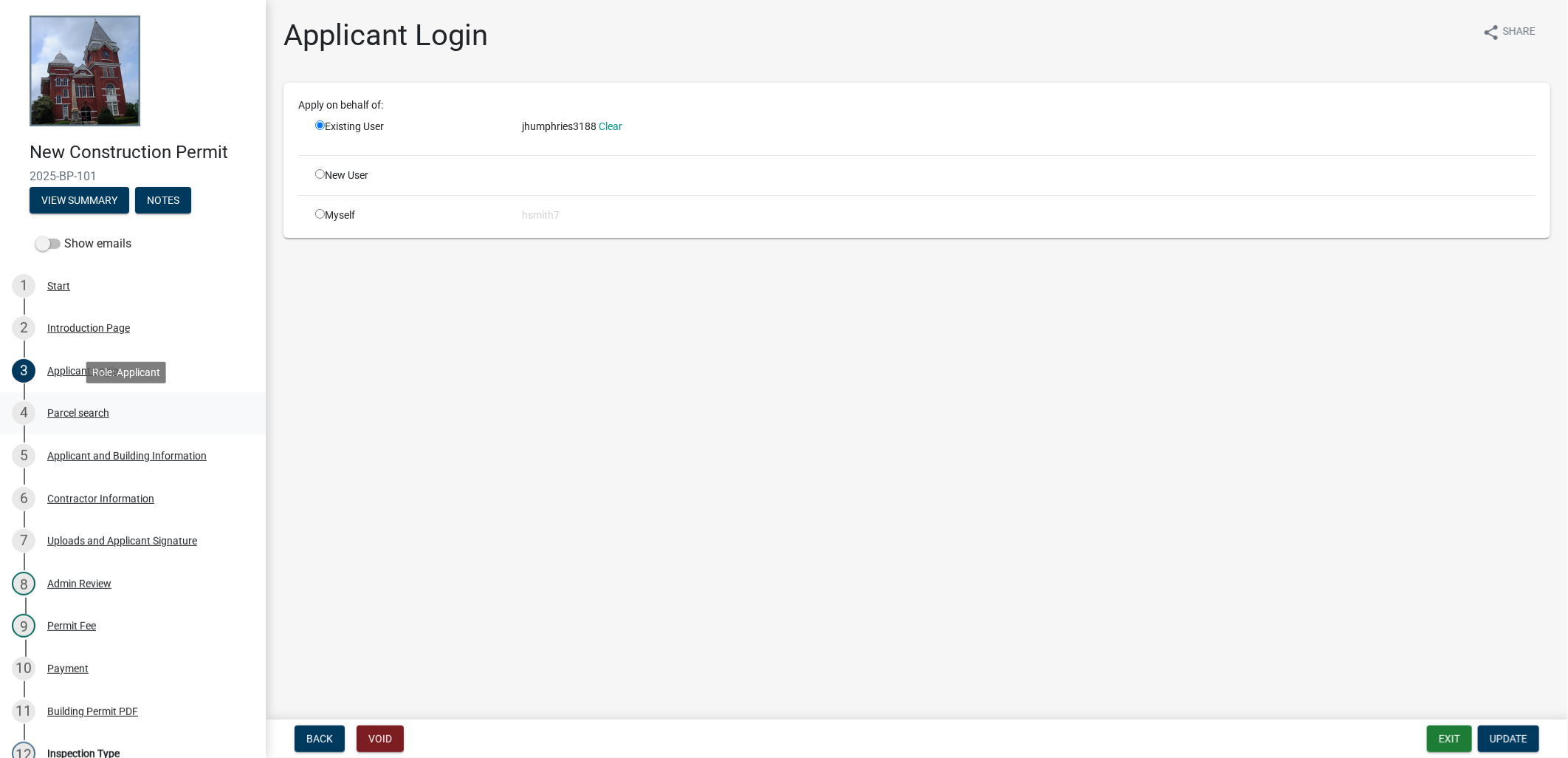
click at [98, 412] on div "Parcel search" at bounding box center [78, 412] width 62 height 10
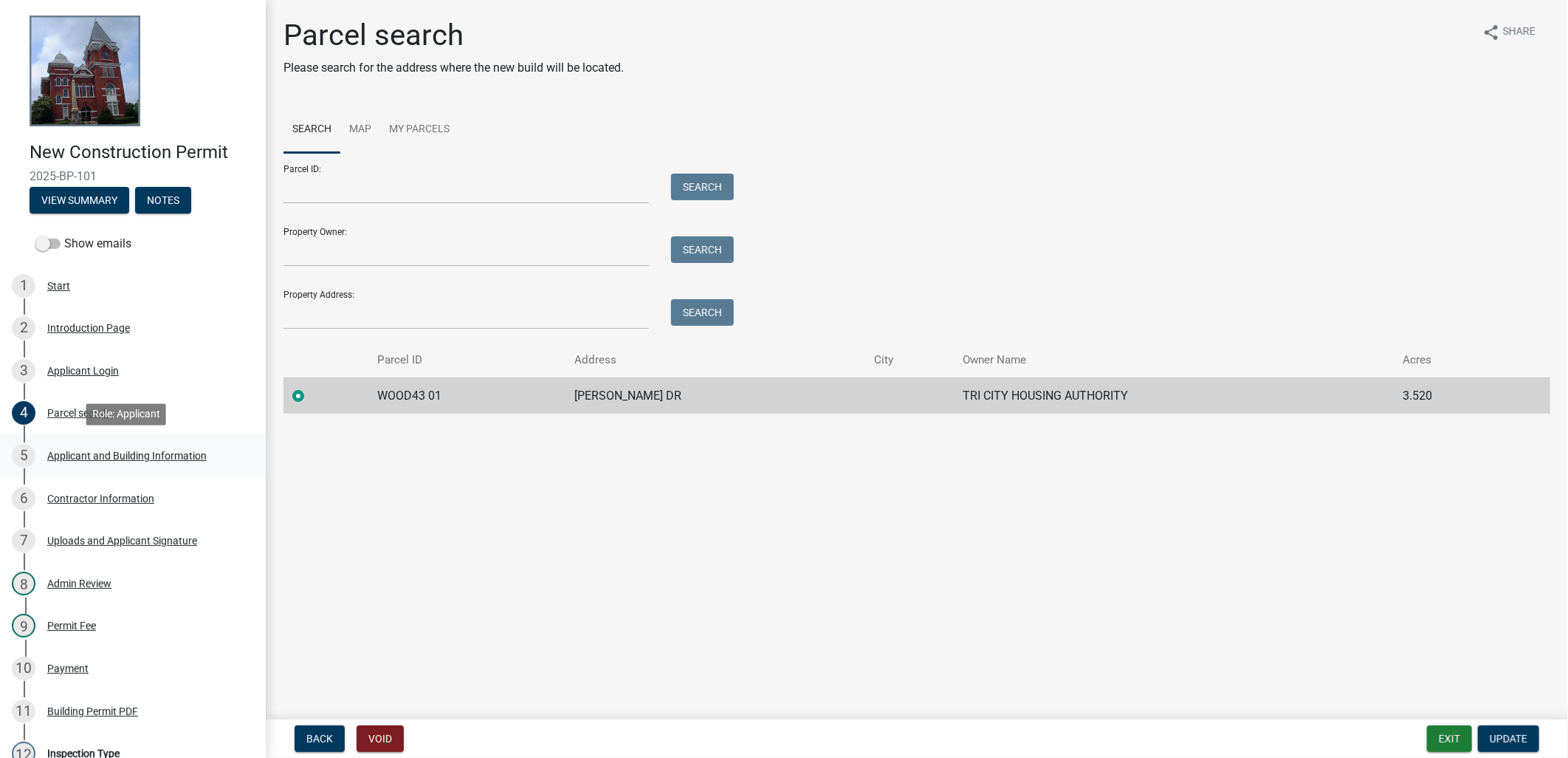
click at [137, 446] on div "5 Applicant and Building Information" at bounding box center [126, 456] width 230 height 24
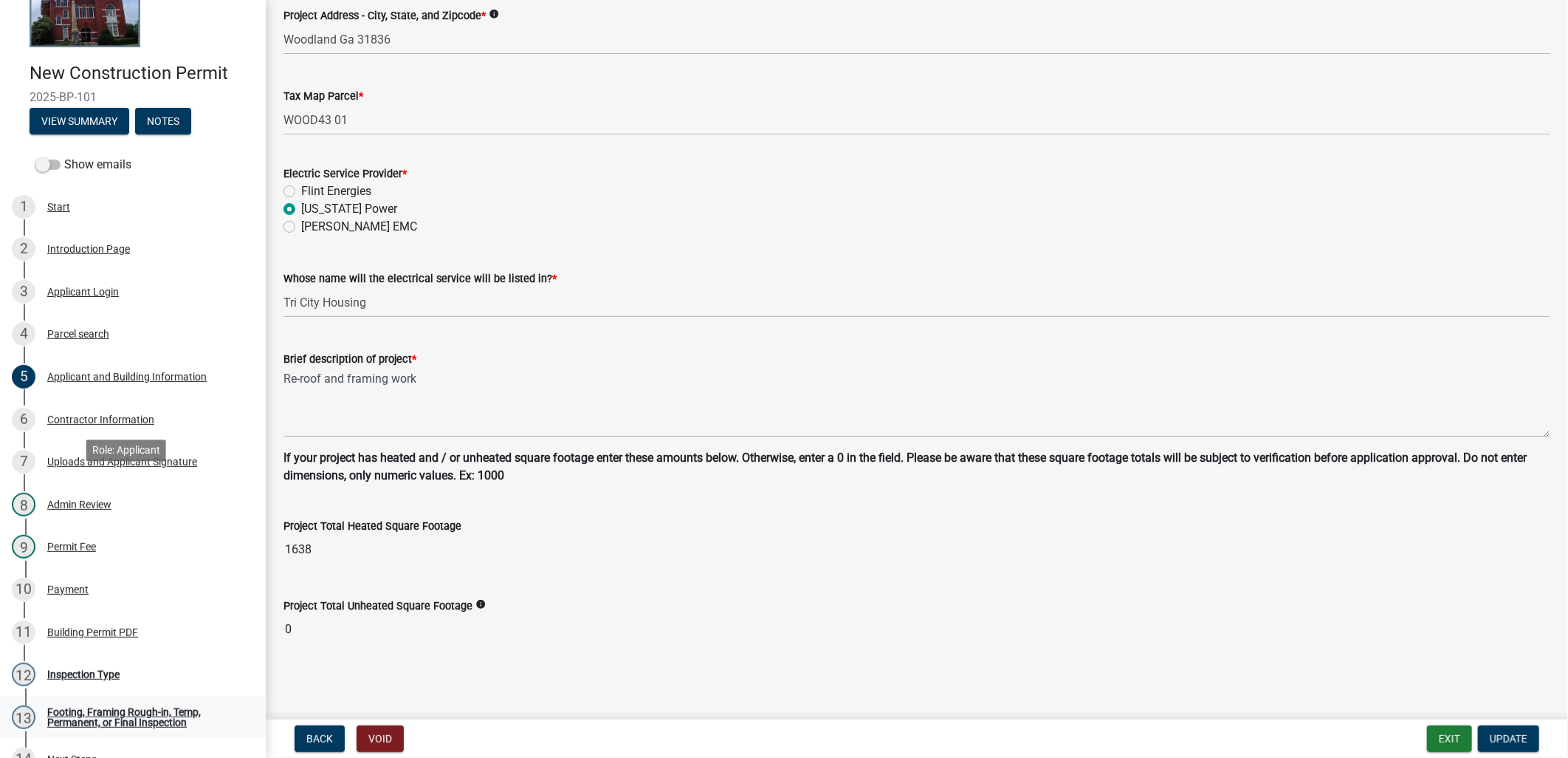
scroll to position [239, 0]
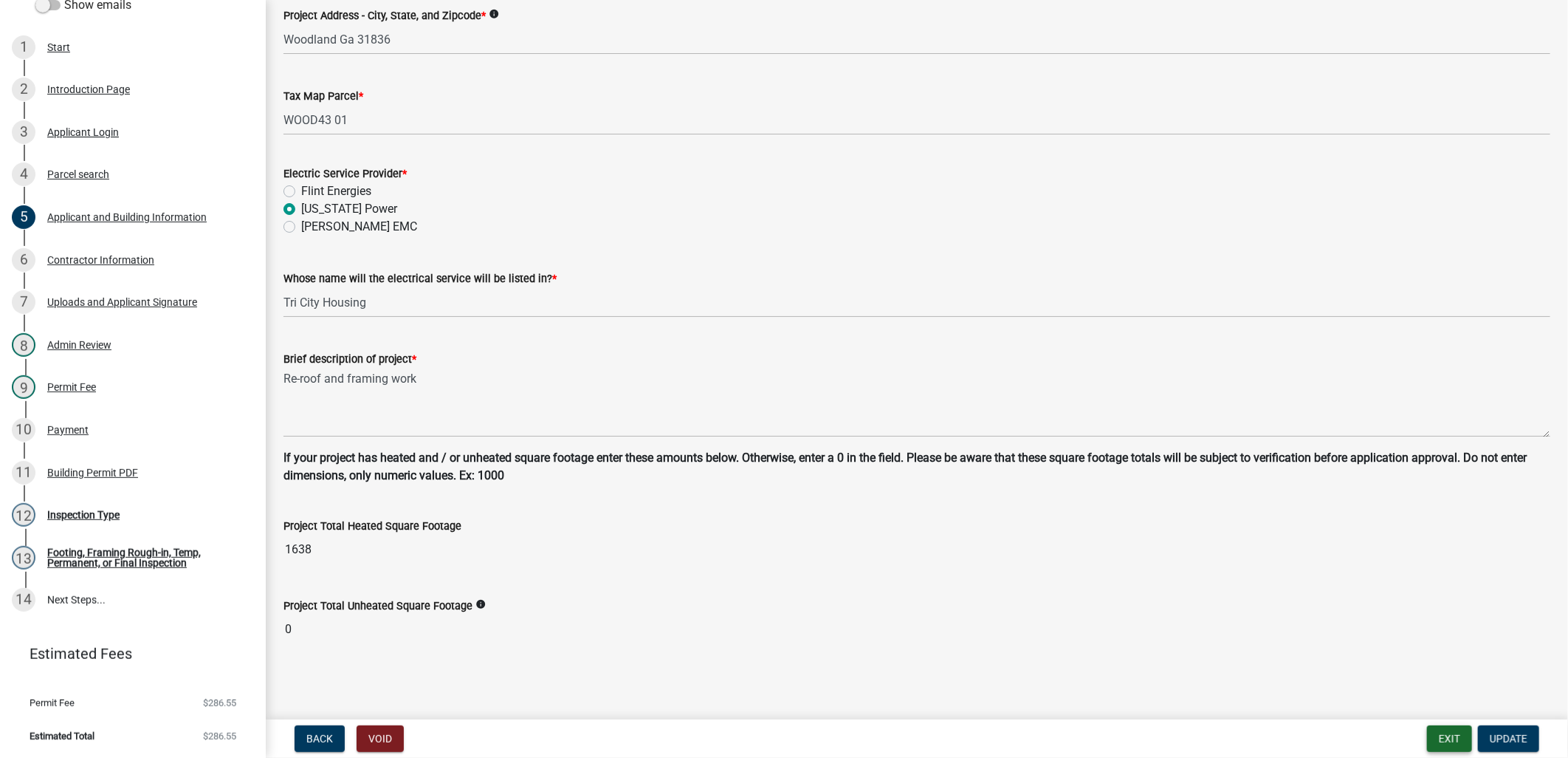
click at [1453, 740] on button "Exit" at bounding box center [1449, 738] width 45 height 27
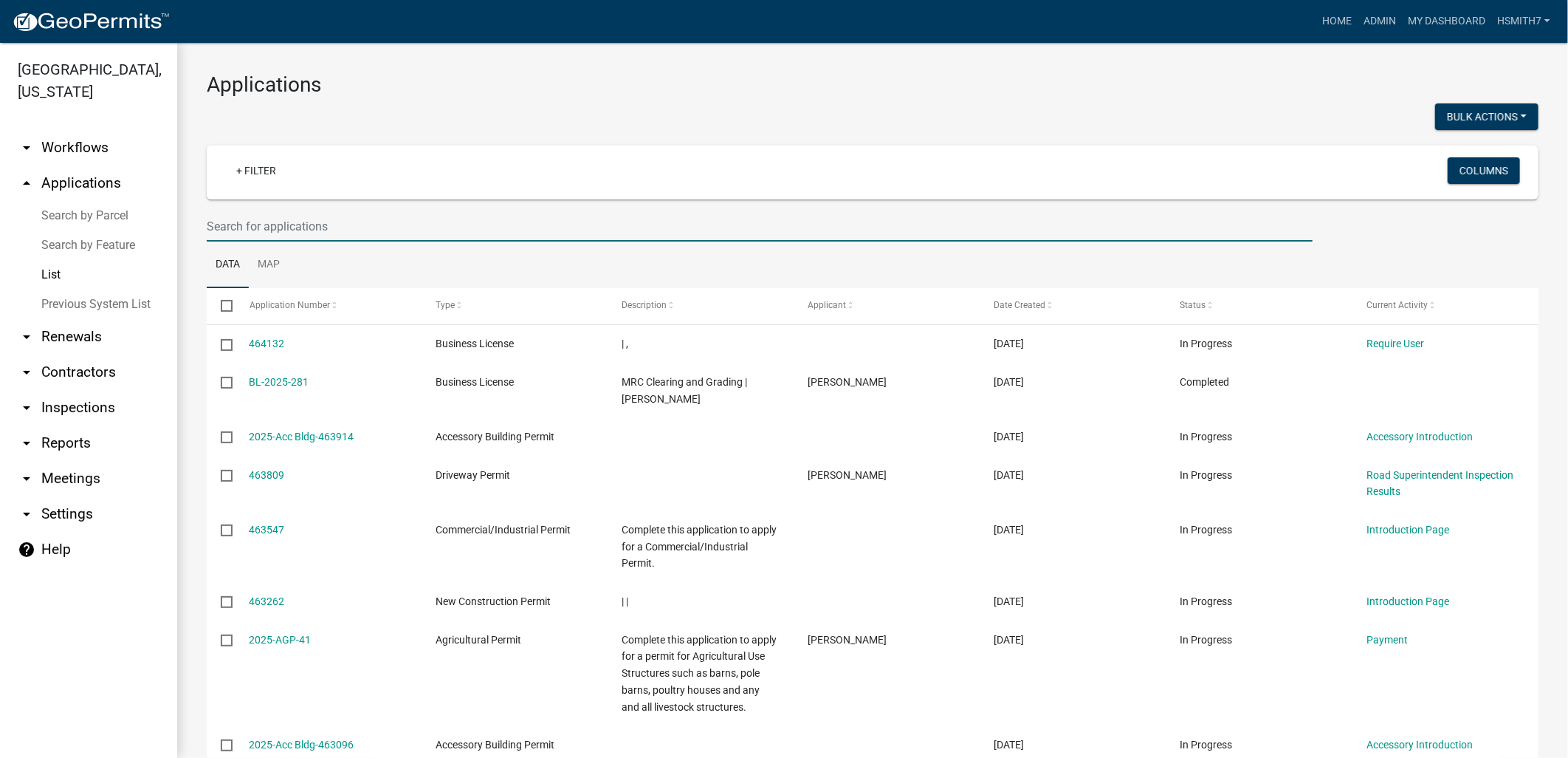
click at [282, 225] on input "text" at bounding box center [759, 226] width 1106 height 31
type input "jason"
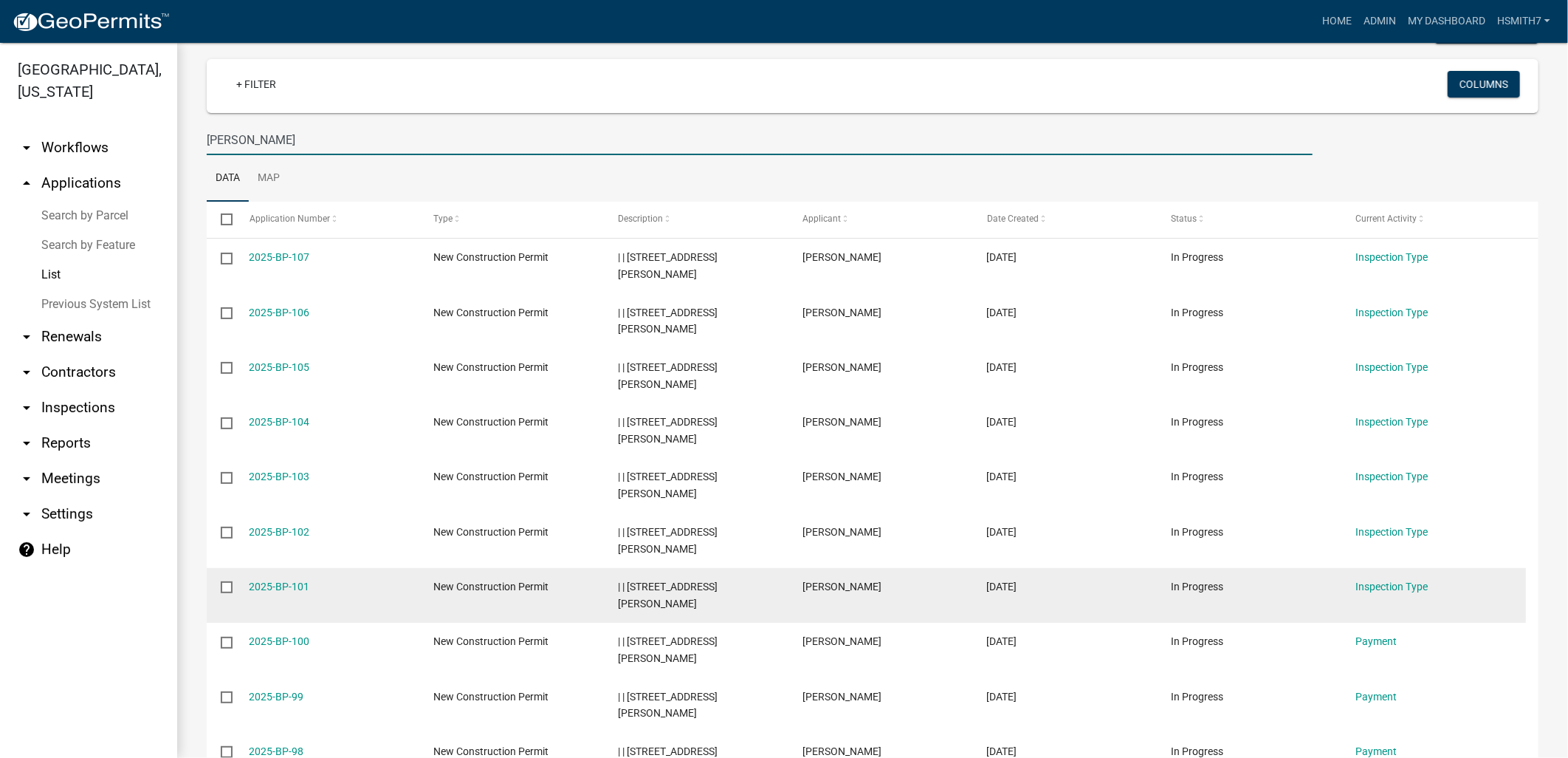
scroll to position [250, 0]
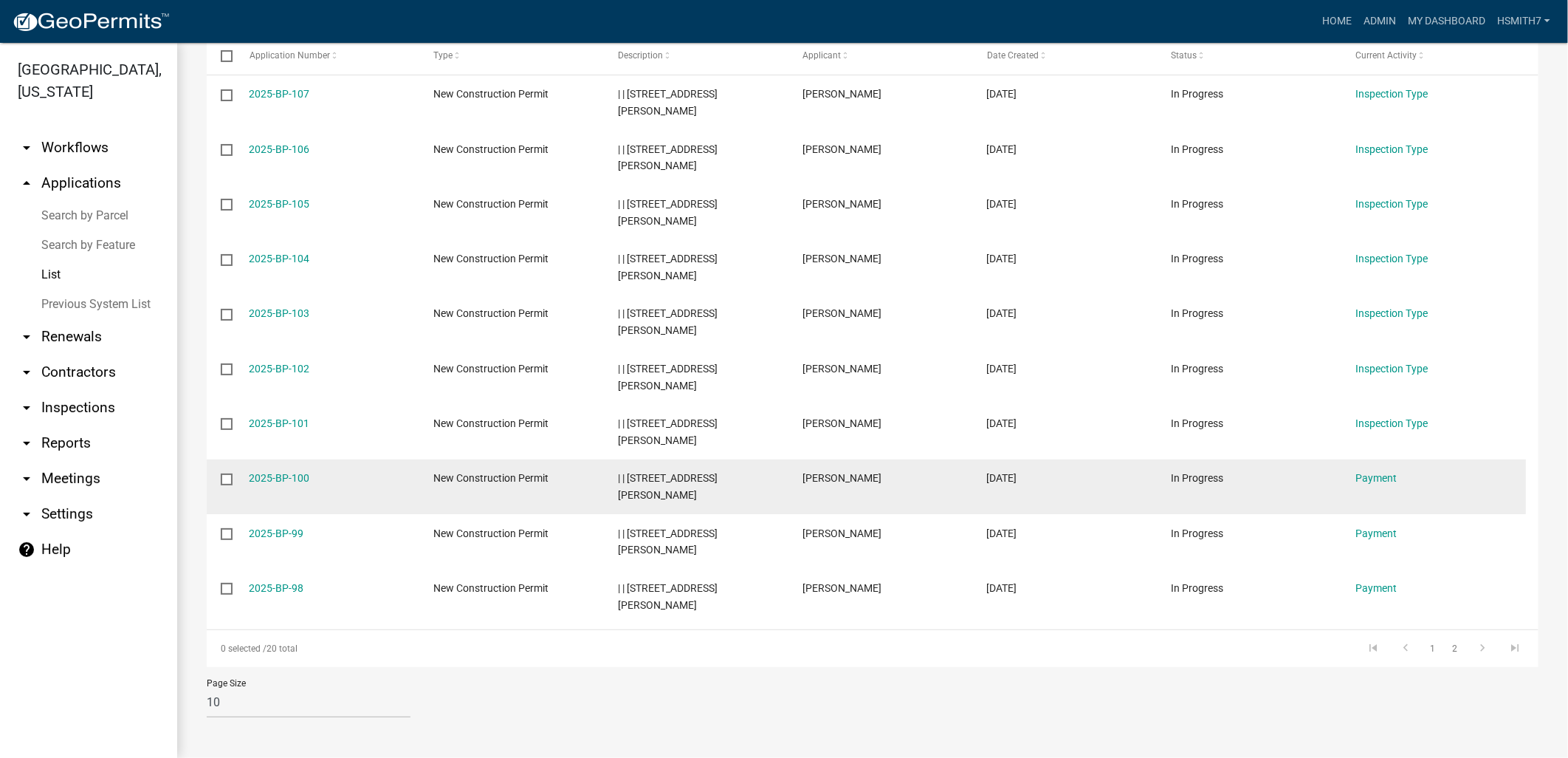
click at [1386, 492] on datatable-body-cell "Payment" at bounding box center [1433, 487] width 185 height 55
drag, startPoint x: 1386, startPoint y: 492, endPoint x: 1376, endPoint y: 478, distance: 17.2
click at [1376, 478] on link "Payment" at bounding box center [1376, 478] width 42 height 12
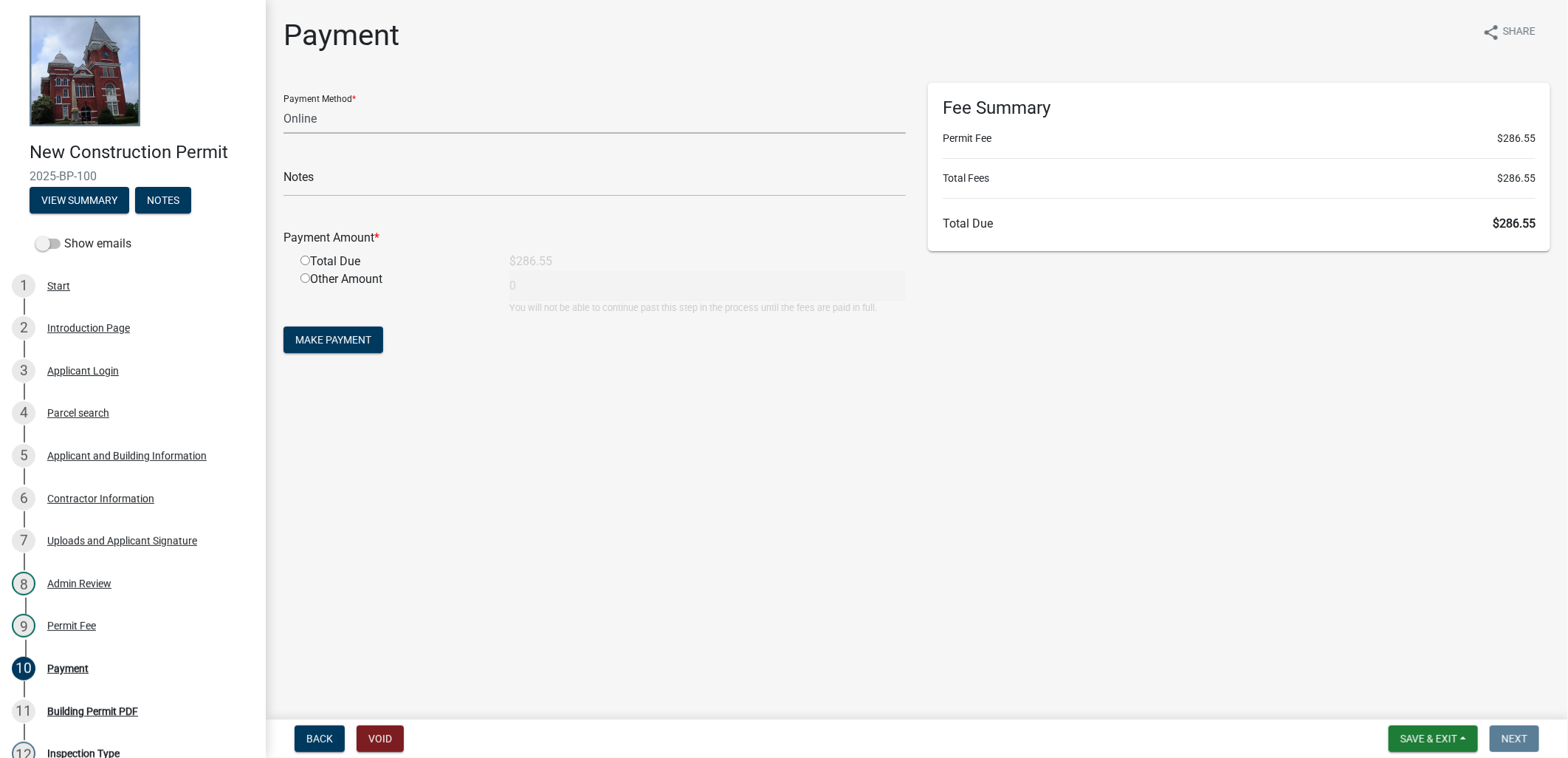
click at [381, 126] on select "Credit Card POS Check Cash Online" at bounding box center [594, 119] width 622 height 31
select select "1: 0"
click at [283, 104] on select "Credit Card POS Check Cash Online" at bounding box center [594, 119] width 622 height 31
click at [320, 168] on input "text" at bounding box center [594, 181] width 622 height 31
type input "CHECK#1054 RECEIPT# 18999"
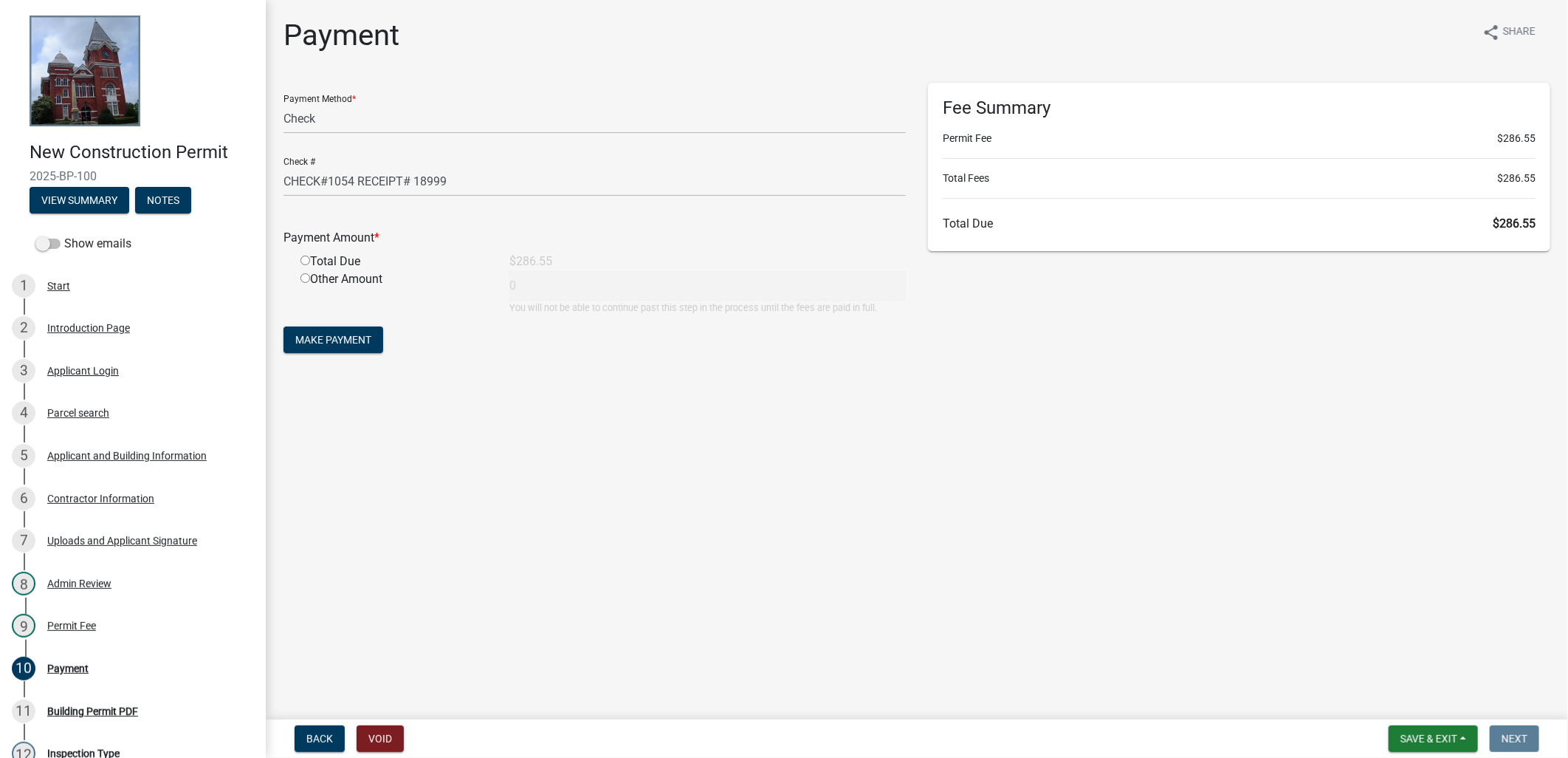
click at [298, 258] on div "Total Due" at bounding box center [394, 262] width 209 height 18
click at [304, 262] on input "radio" at bounding box center [305, 260] width 9 height 9
radio input "true"
type input "286.55"
click at [369, 339] on span "Make Payment" at bounding box center [333, 339] width 76 height 12
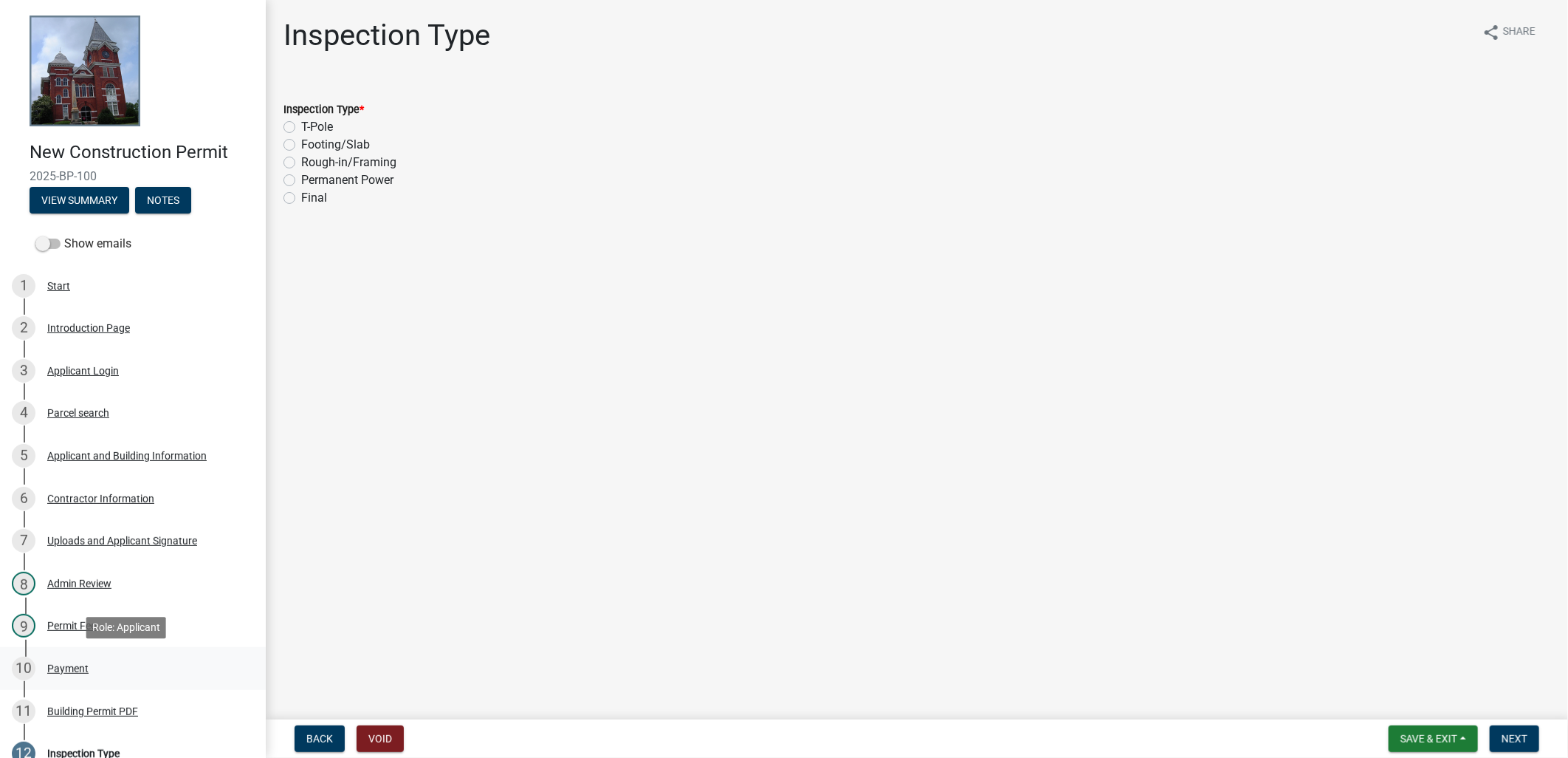
click at [42, 659] on div "10 Payment" at bounding box center [126, 668] width 230 height 24
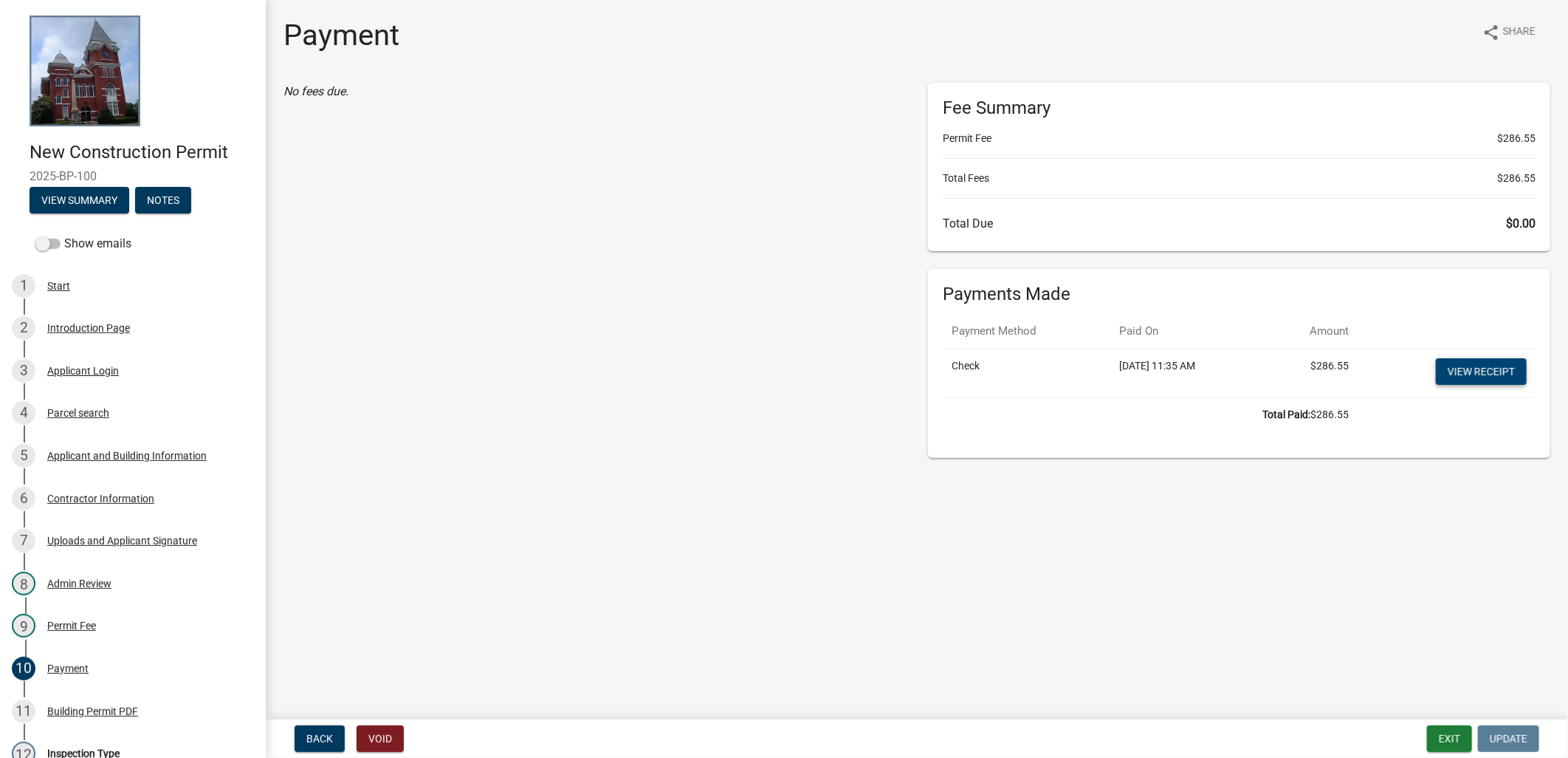
click at [1489, 383] on link "View receipt" at bounding box center [1481, 372] width 91 height 27
click at [53, 695] on link "11 Building Permit PDF" at bounding box center [133, 711] width 265 height 43
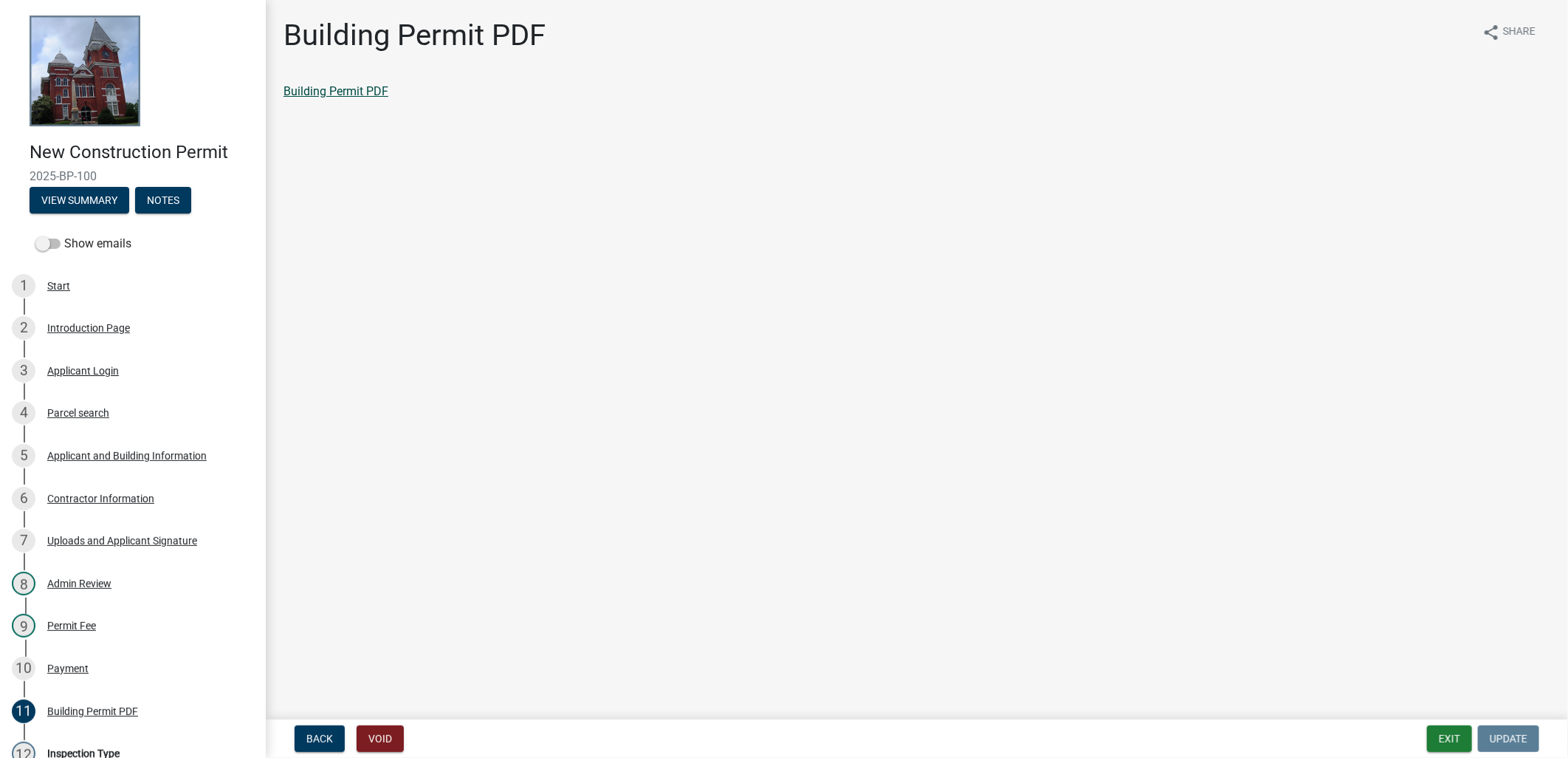
click at [364, 92] on link "Building Permit PDF" at bounding box center [335, 91] width 104 height 14
click at [1449, 740] on button "Exit" at bounding box center [1449, 738] width 45 height 27
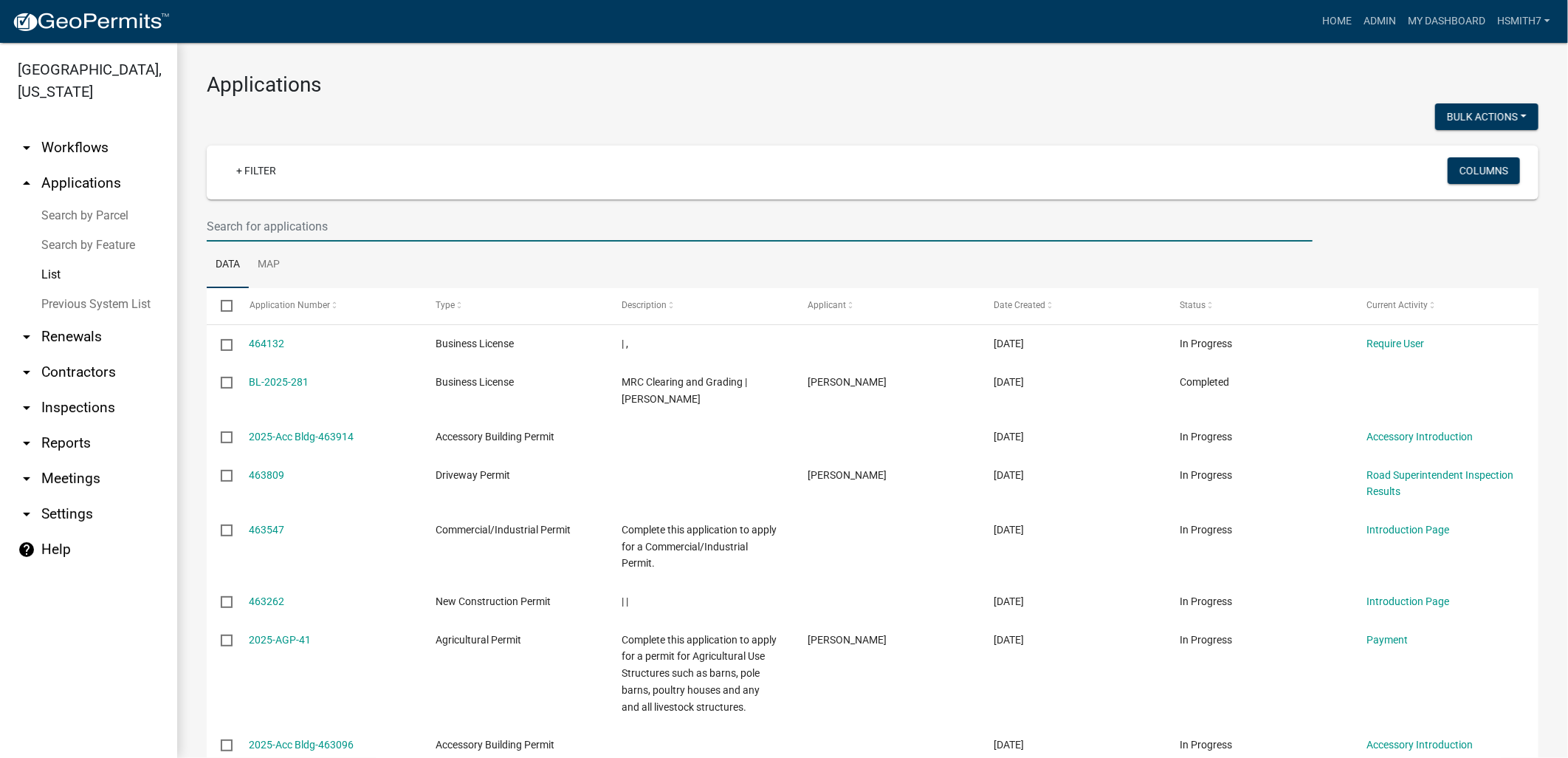
click at [386, 231] on input "text" at bounding box center [759, 226] width 1106 height 31
type input "jason"
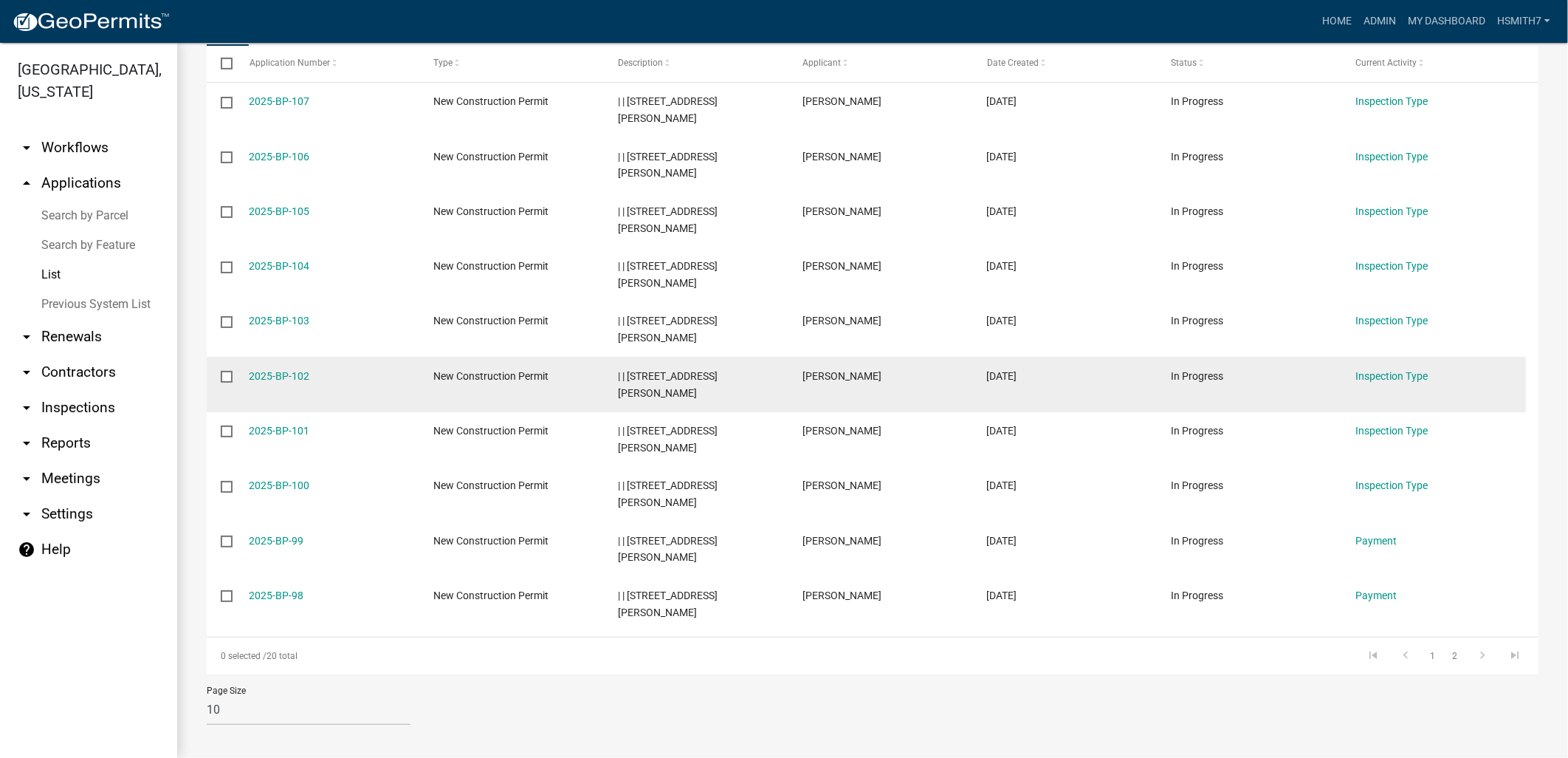
scroll to position [250, 0]
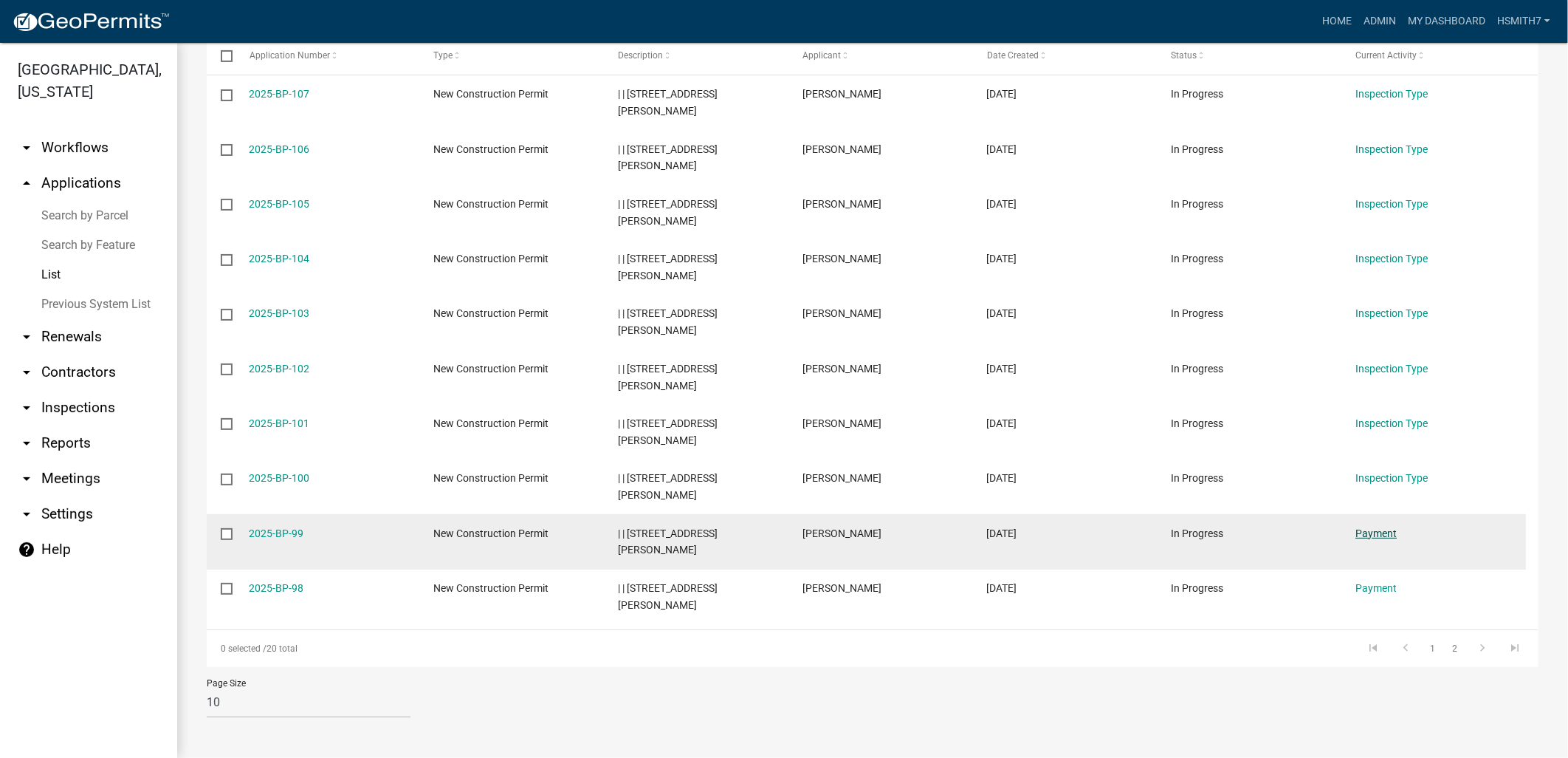
click at [1360, 533] on link "Payment" at bounding box center [1376, 533] width 42 height 12
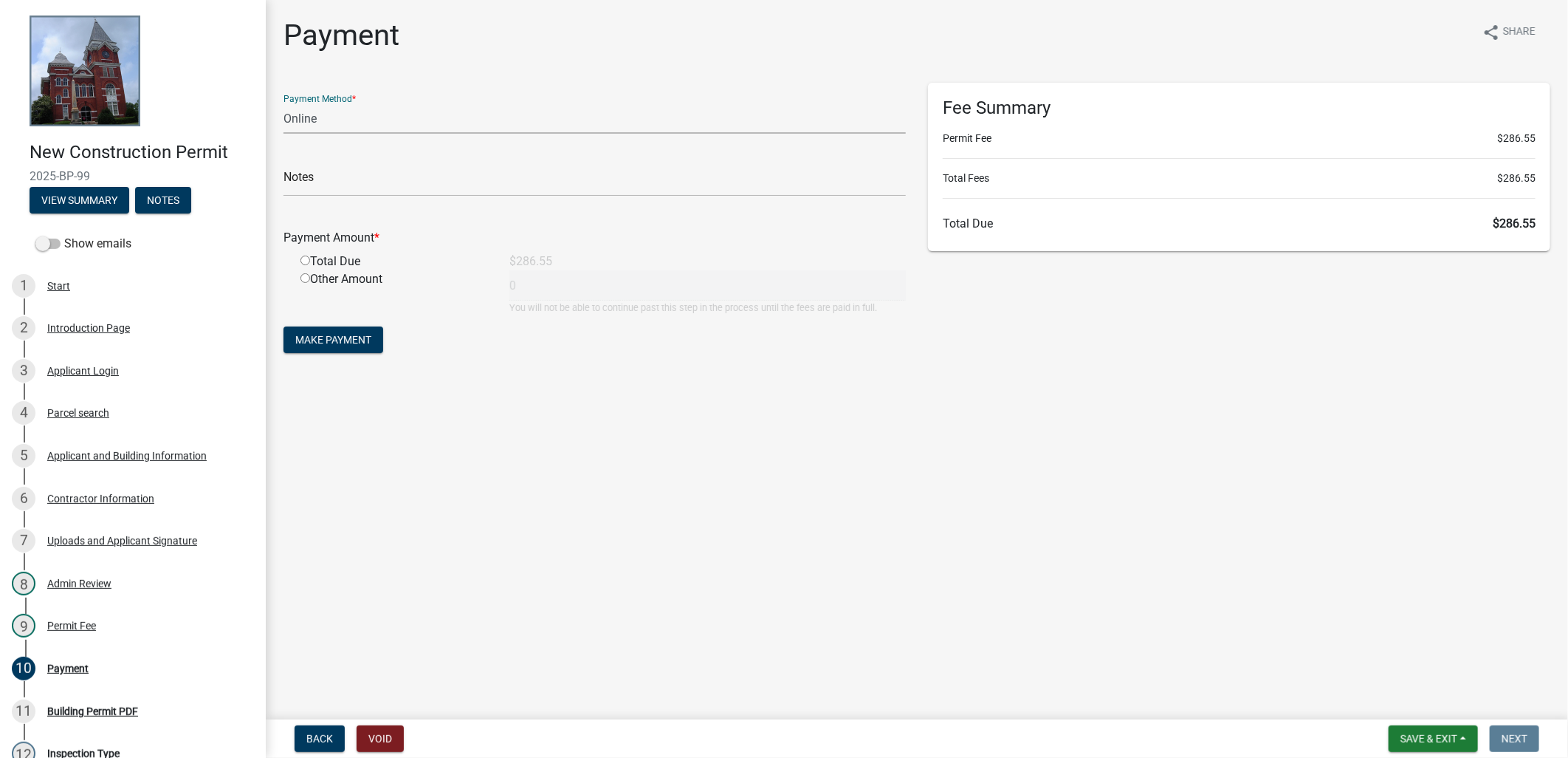
click at [341, 130] on select "Credit Card POS Check Cash Online" at bounding box center [594, 119] width 622 height 31
select select "1: 0"
click at [283, 104] on select "Credit Card POS Check Cash Online" at bounding box center [594, 119] width 622 height 31
click at [338, 174] on input "text" at bounding box center [594, 181] width 622 height 31
type input "CHECK#1054 RECEIPT# 18999"
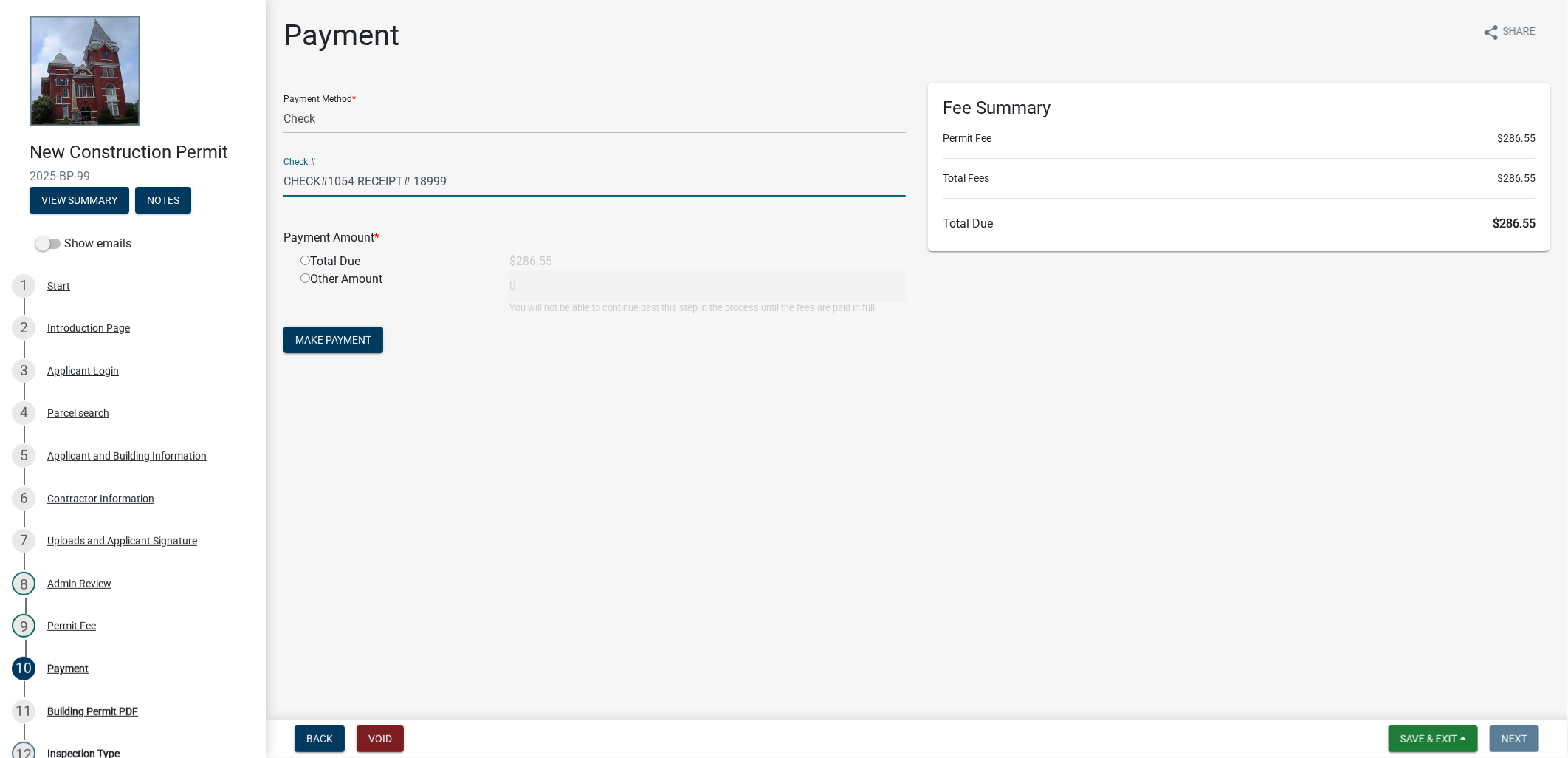
click at [305, 262] on input "radio" at bounding box center [305, 260] width 9 height 9
radio input "true"
type input "286.55"
click at [348, 339] on span "Make Payment" at bounding box center [333, 339] width 76 height 12
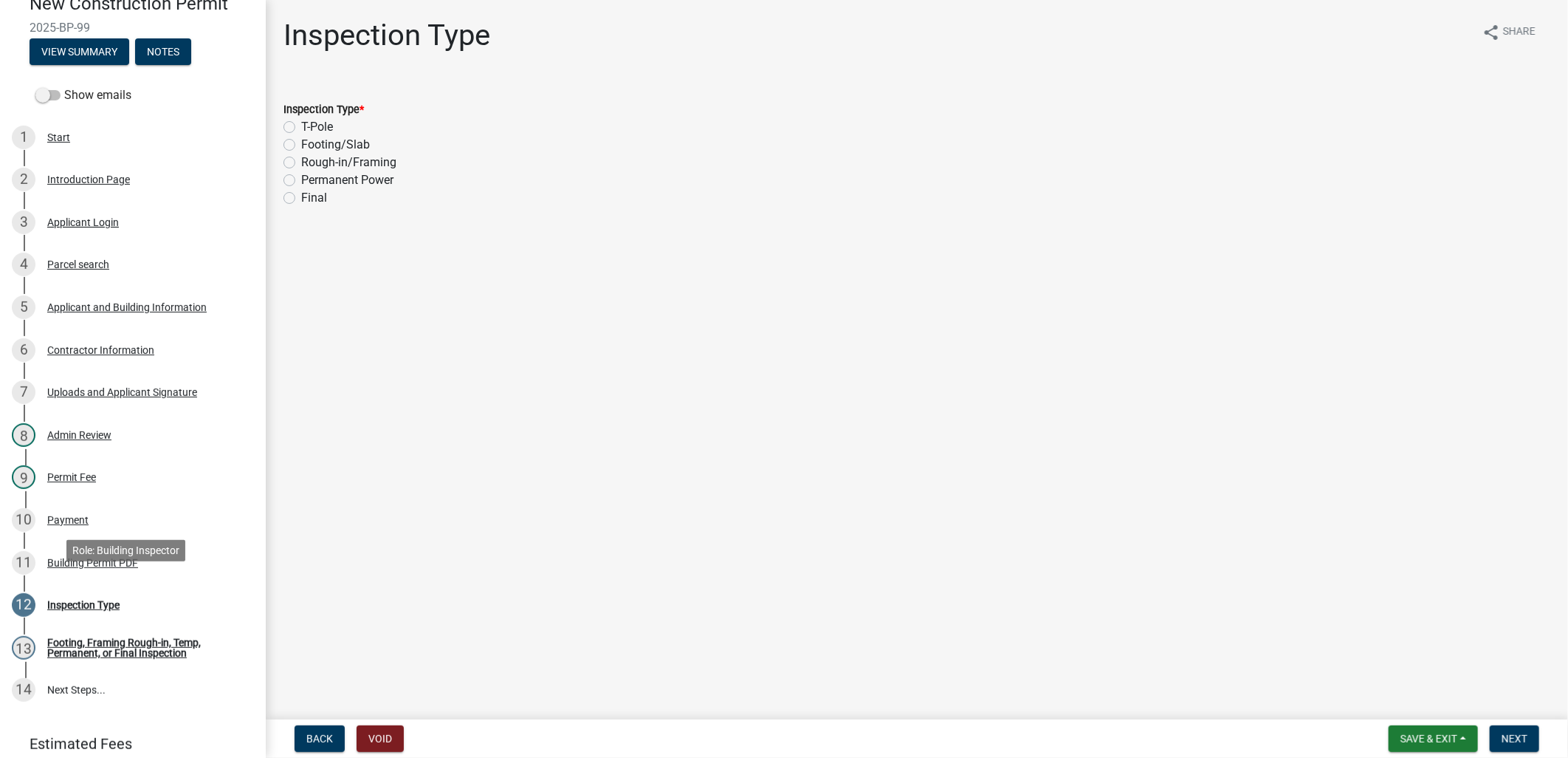
scroll to position [164, 0]
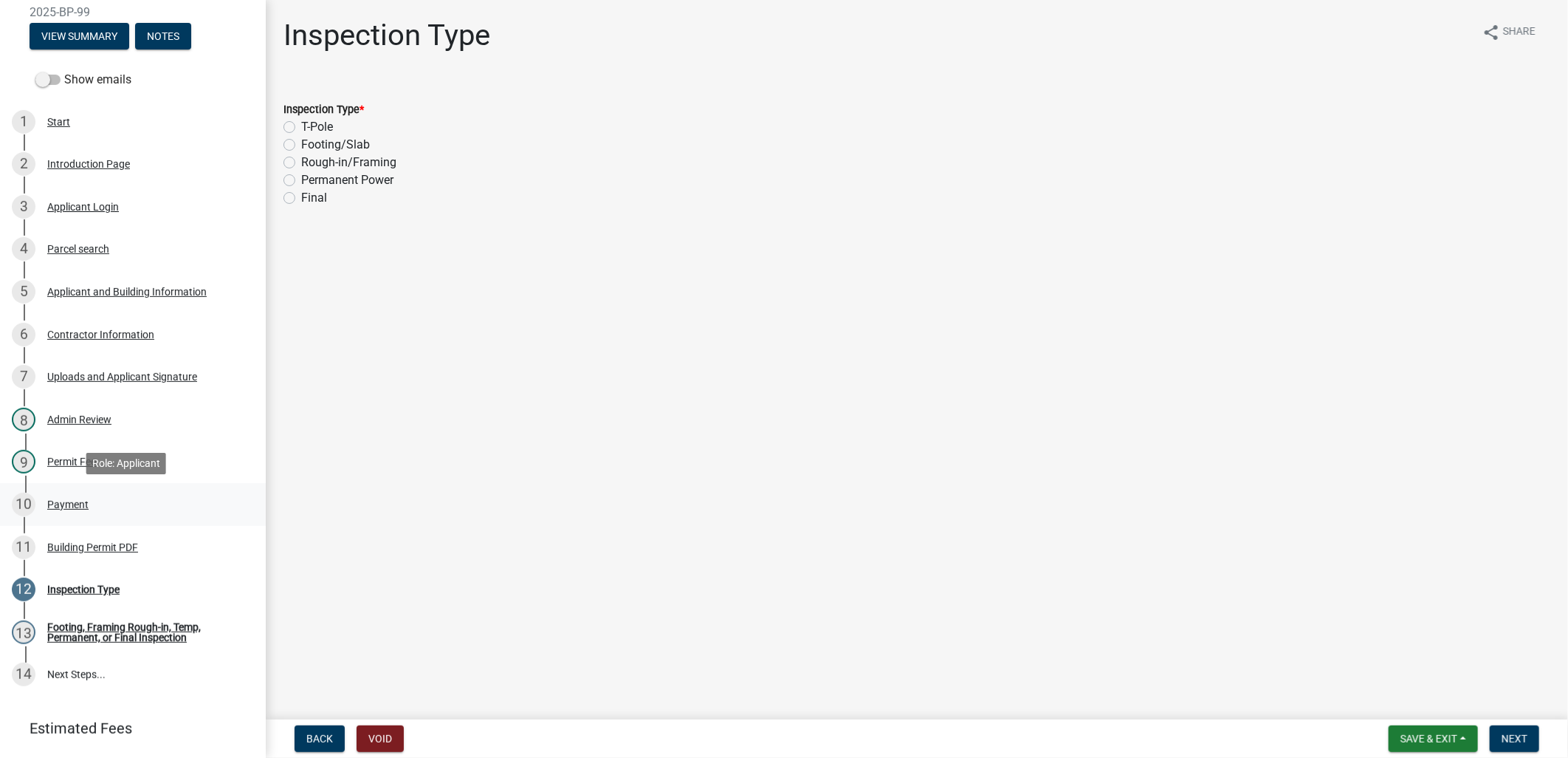
click at [101, 506] on div "10 Payment" at bounding box center [126, 504] width 230 height 24
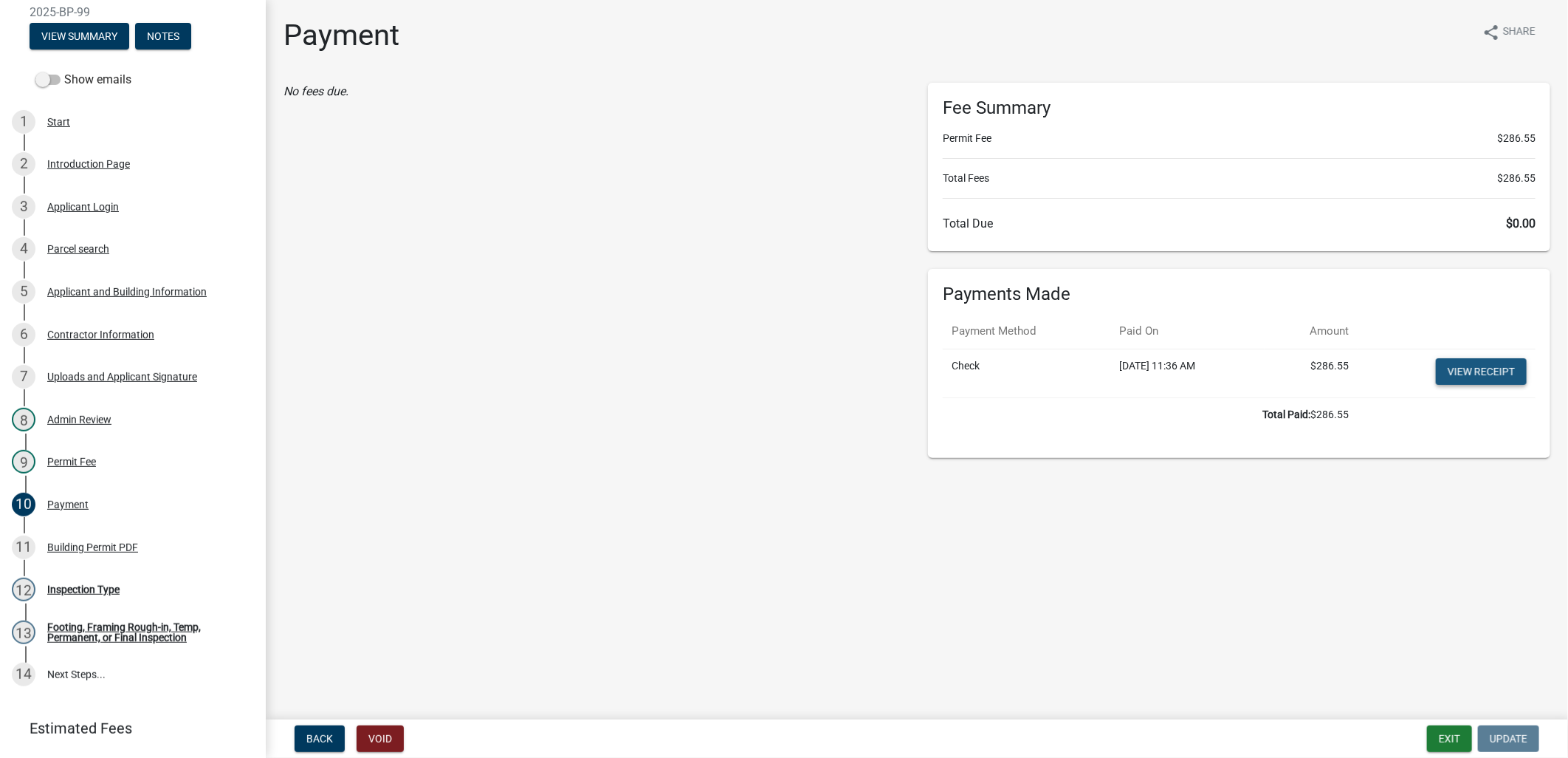
click at [1471, 379] on link "View receipt" at bounding box center [1481, 372] width 91 height 27
click at [65, 543] on div "Building Permit PDF" at bounding box center [93, 547] width 91 height 10
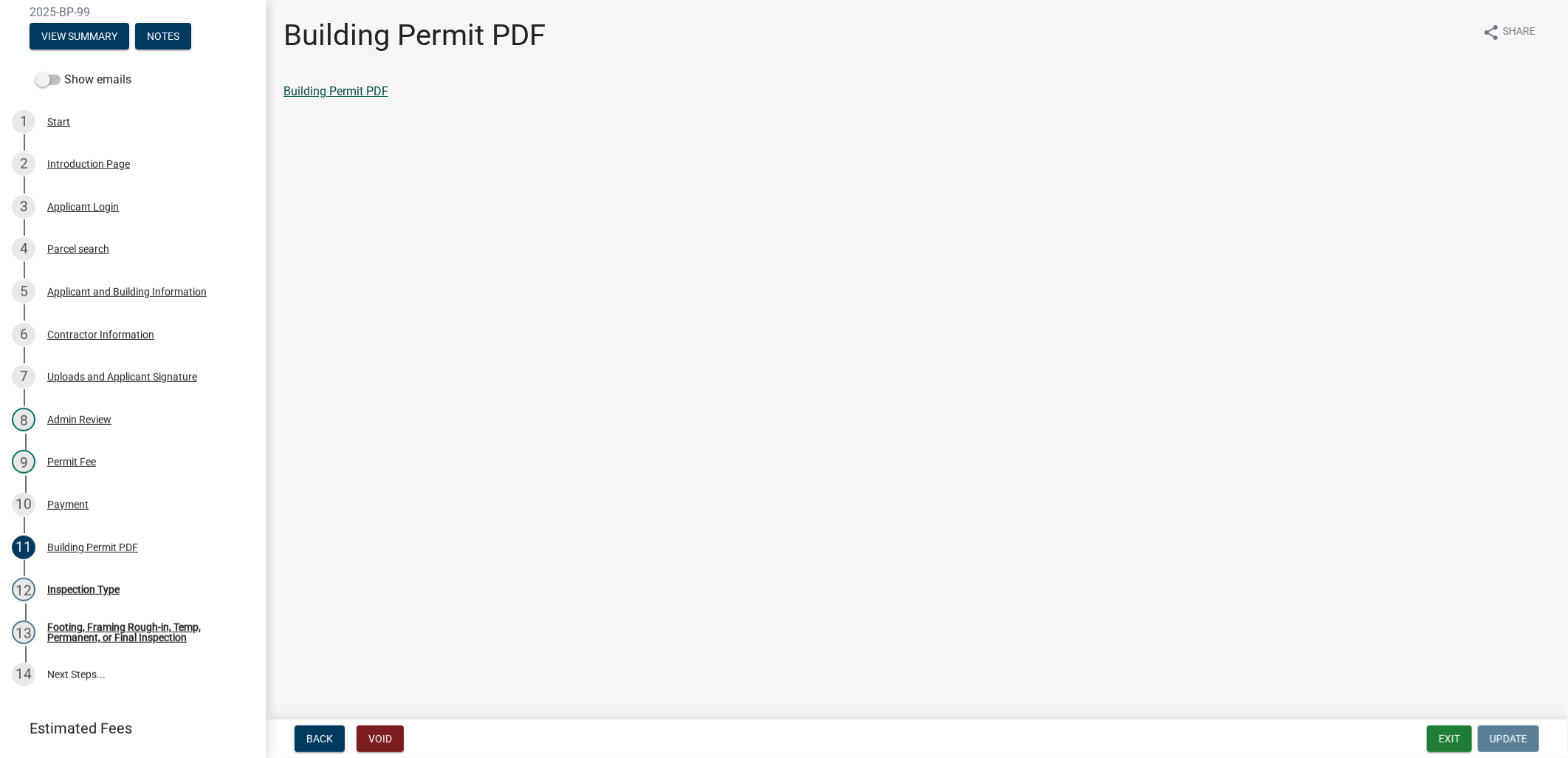
click at [317, 82] on div "Building Permit PDF share Share Building Permit PDF" at bounding box center [916, 71] width 1288 height 108
click at [315, 81] on div "Building Permit PDF share Share Building Permit PDF" at bounding box center [916, 71] width 1288 height 108
click at [317, 86] on link "Building Permit PDF" at bounding box center [335, 91] width 104 height 14
click at [1457, 742] on button "Exit" at bounding box center [1449, 738] width 45 height 27
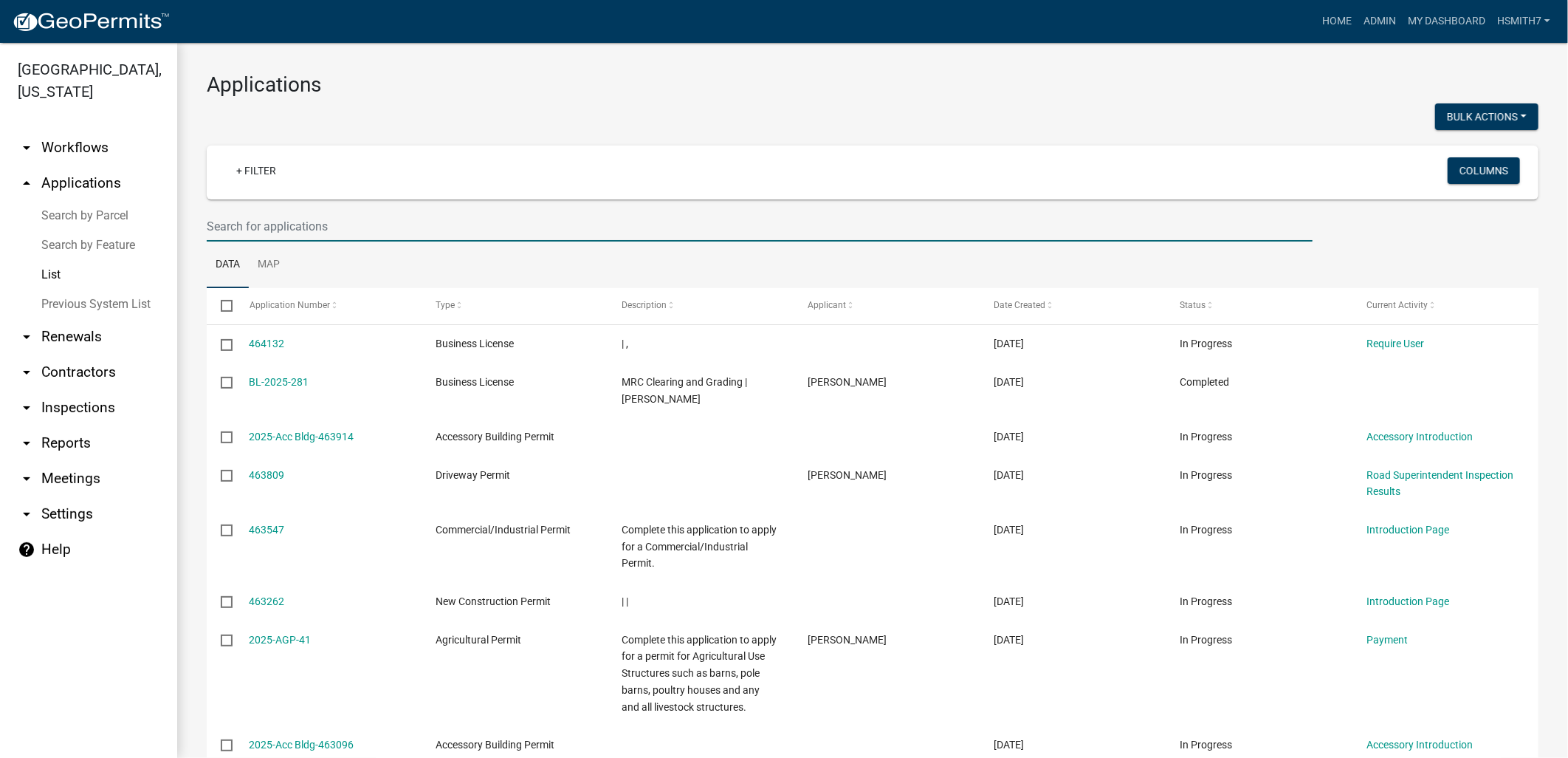
click at [328, 236] on input "text" at bounding box center [759, 226] width 1106 height 31
type input "jason"
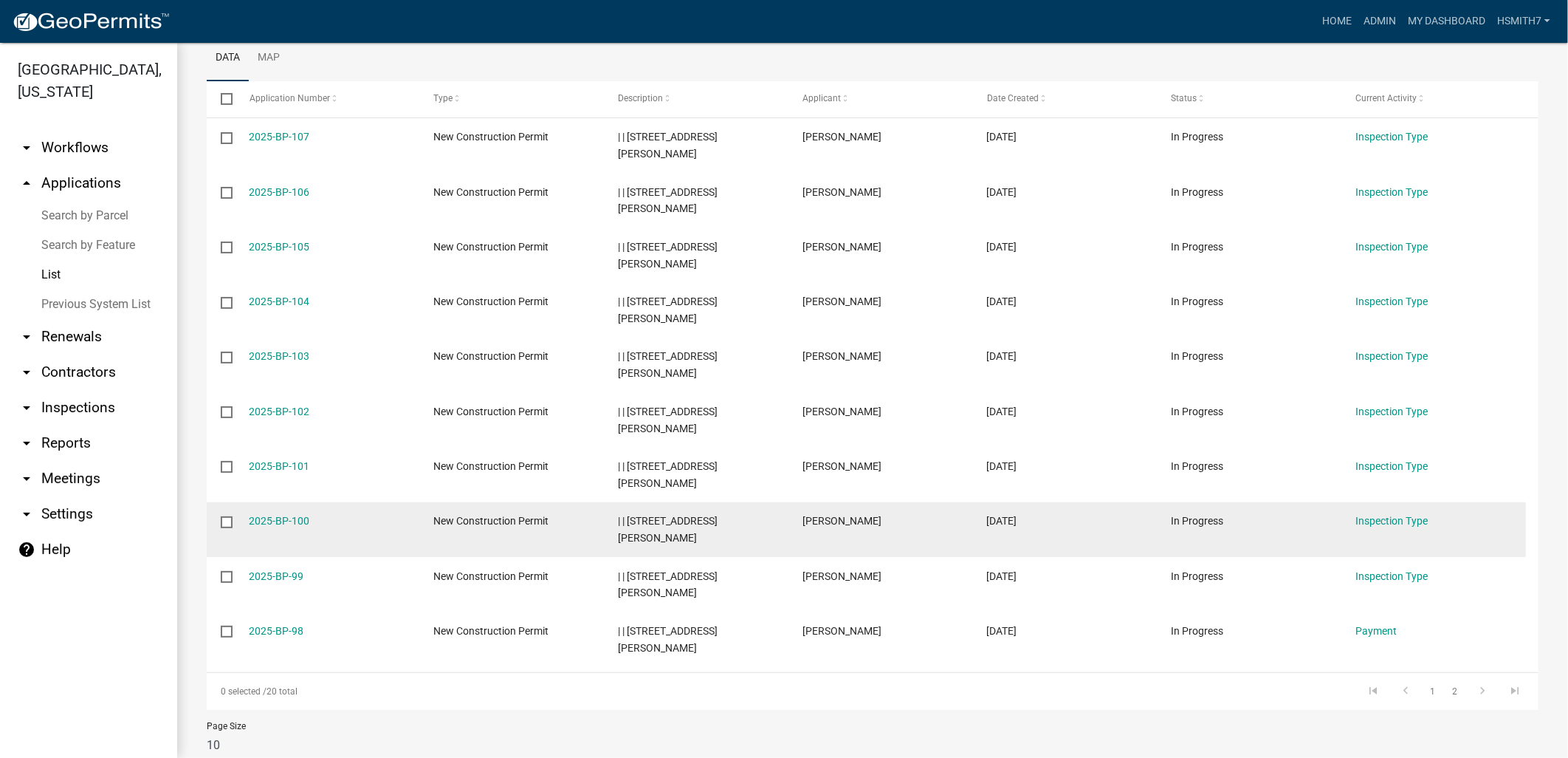
scroll to position [246, 0]
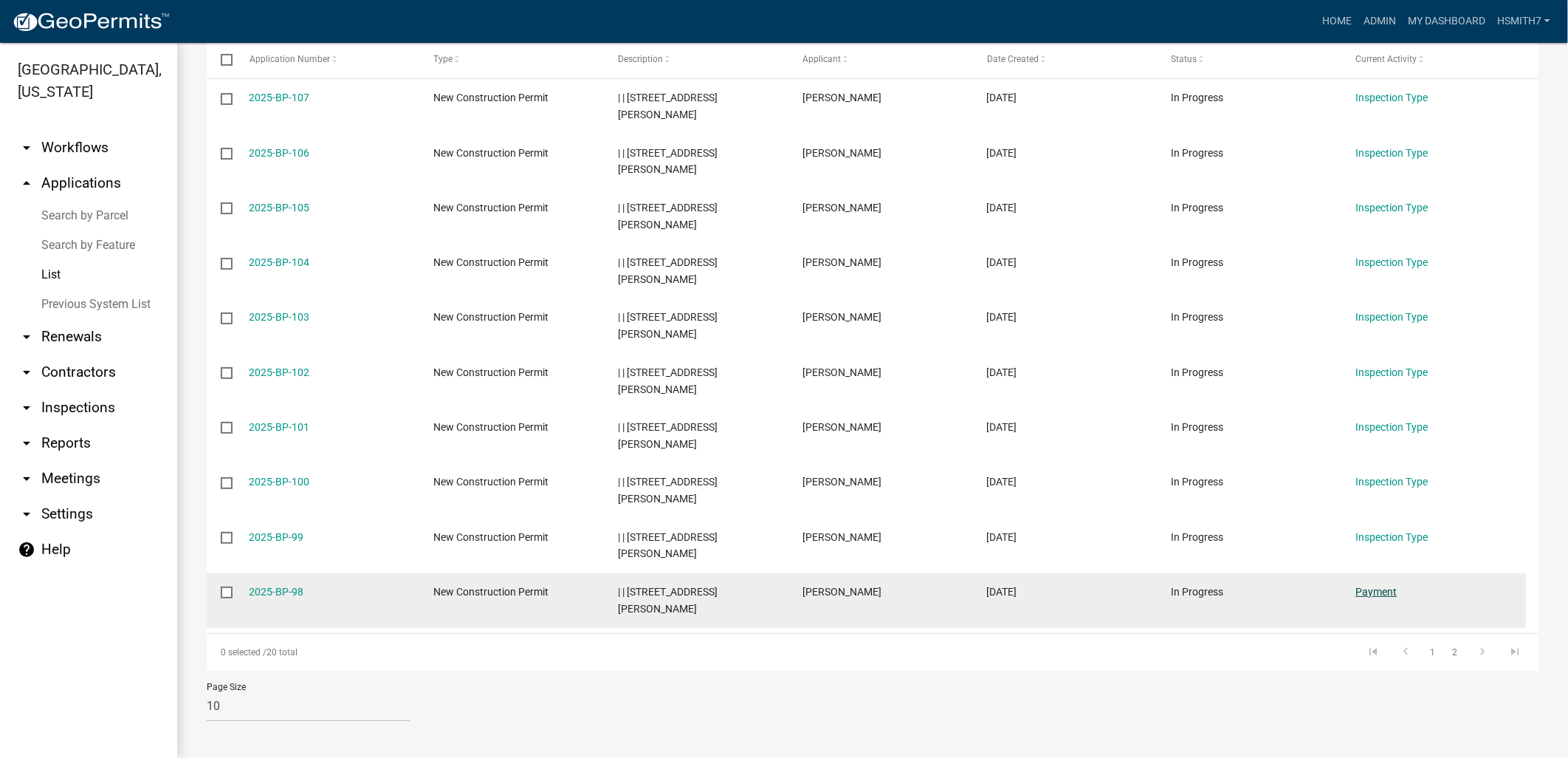
click at [1388, 591] on link "Payment" at bounding box center [1376, 591] width 42 height 12
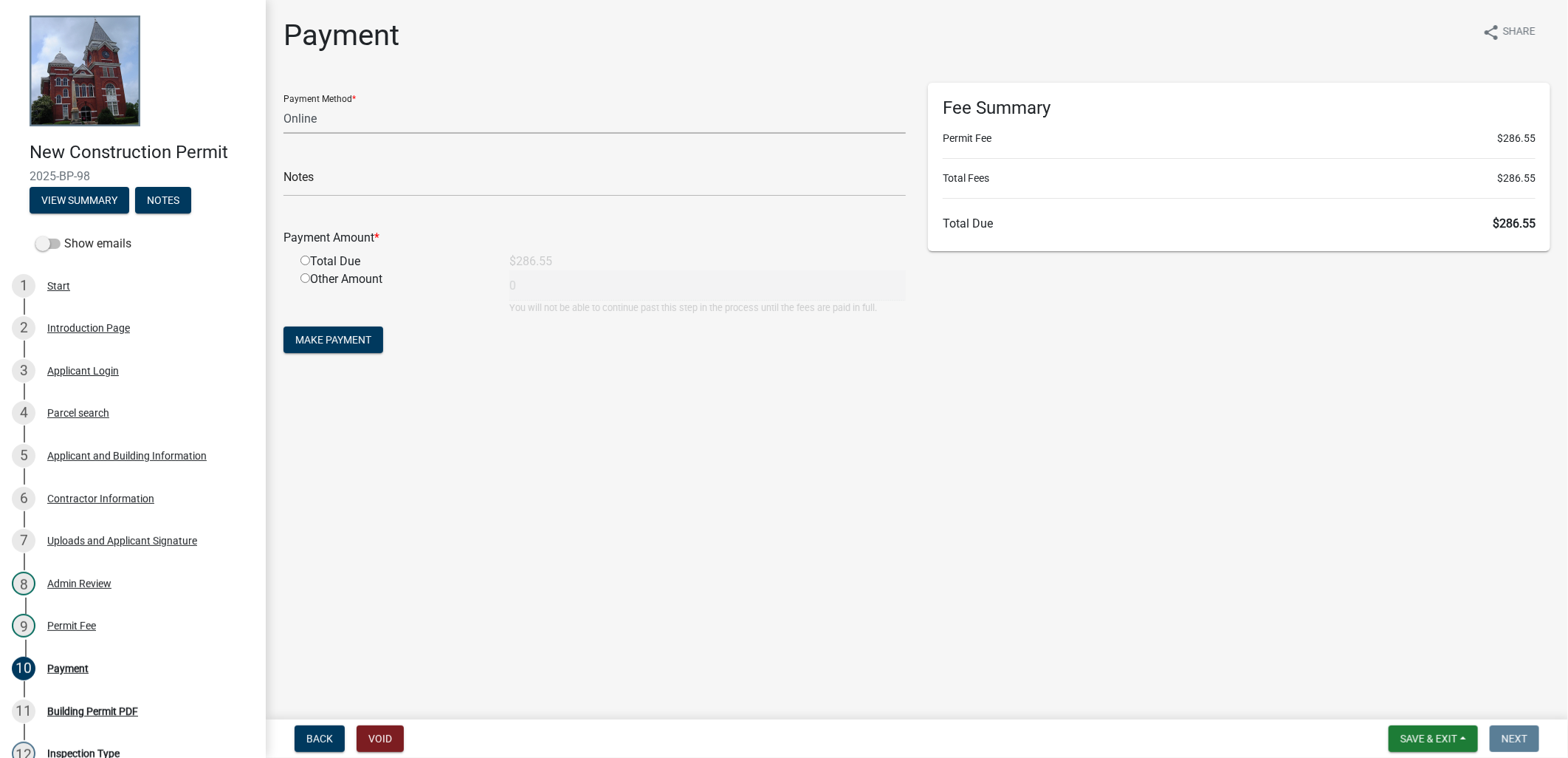
click at [342, 126] on select "Credit Card POS Check Cash Online" at bounding box center [594, 119] width 622 height 31
select select "1: 0"
click at [283, 104] on select "Credit Card POS Check Cash Online" at bounding box center [594, 119] width 622 height 31
click at [343, 174] on input "text" at bounding box center [594, 181] width 622 height 31
type input "CHECK#1054 RECEIPT# 18999"
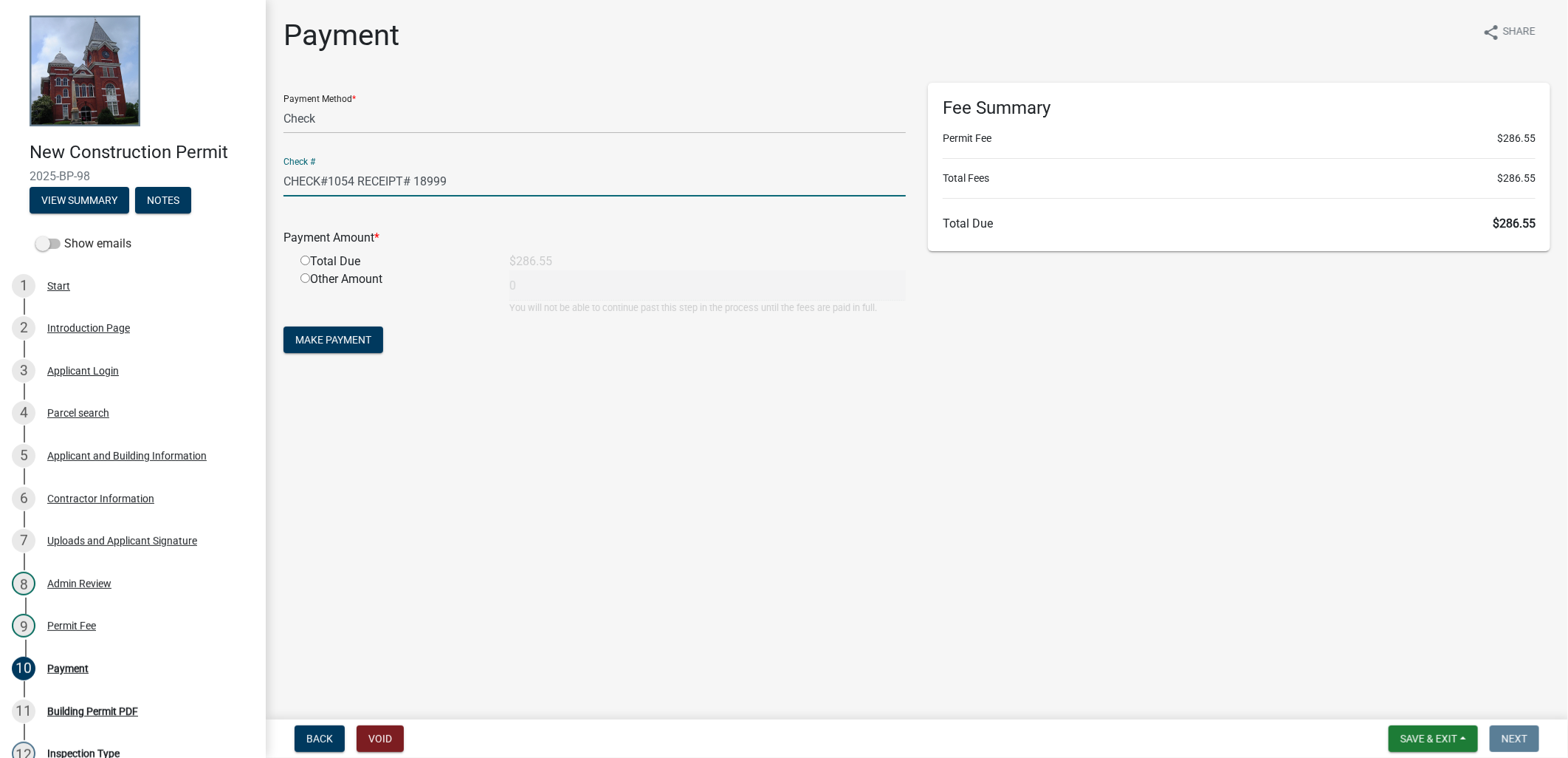
click at [312, 262] on div "Total Due" at bounding box center [394, 262] width 209 height 18
click at [299, 262] on div "Total Due" at bounding box center [394, 262] width 209 height 18
click at [302, 257] on input "radio" at bounding box center [305, 260] width 9 height 9
radio input "true"
type input "286.55"
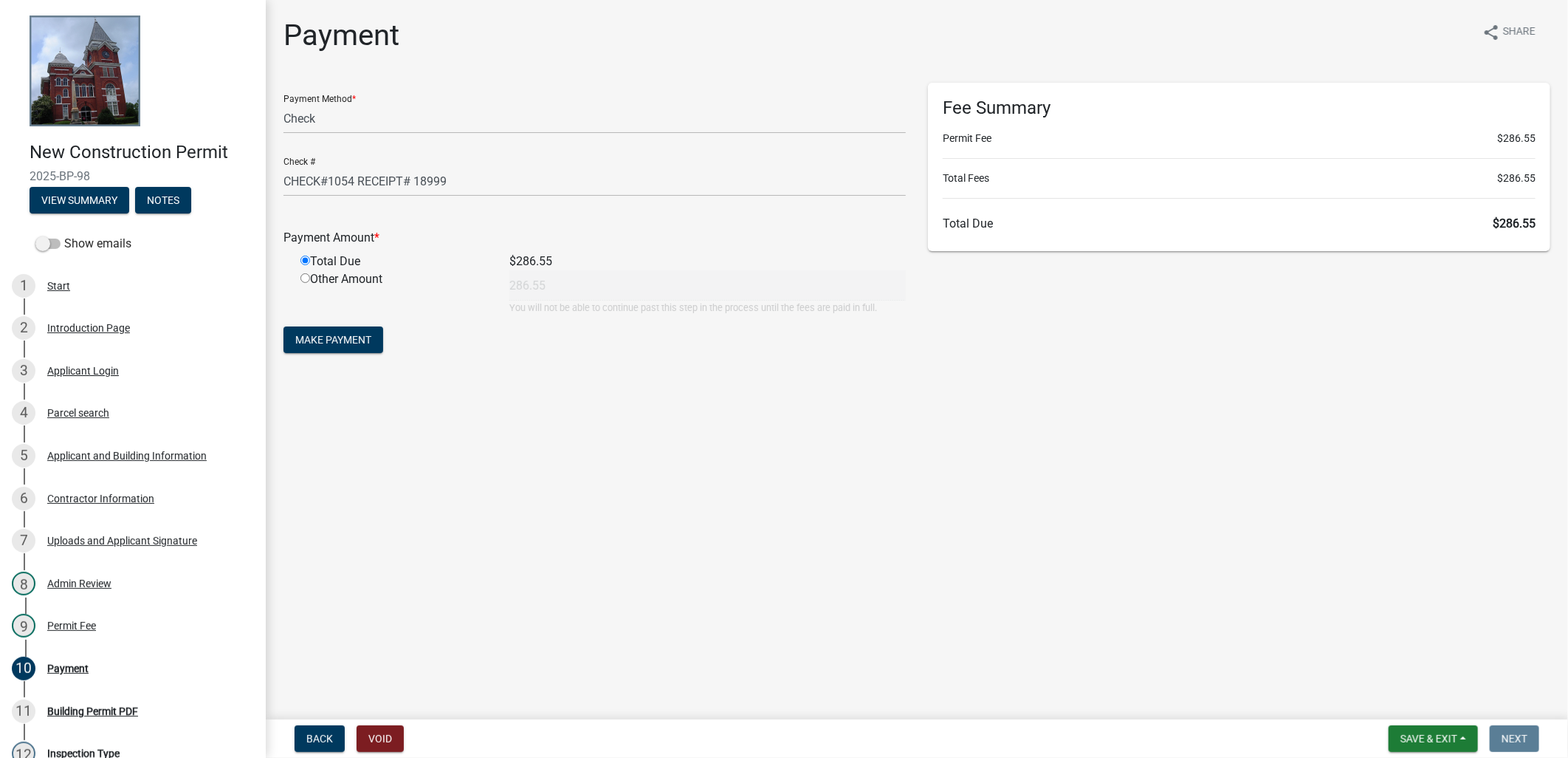
click at [330, 321] on form "Payment Method * Credit Card POS Check Cash Online Check # CHECK#1054 RECEIPT# …" at bounding box center [594, 219] width 622 height 274
click at [339, 335] on span "Make Payment" at bounding box center [333, 339] width 76 height 12
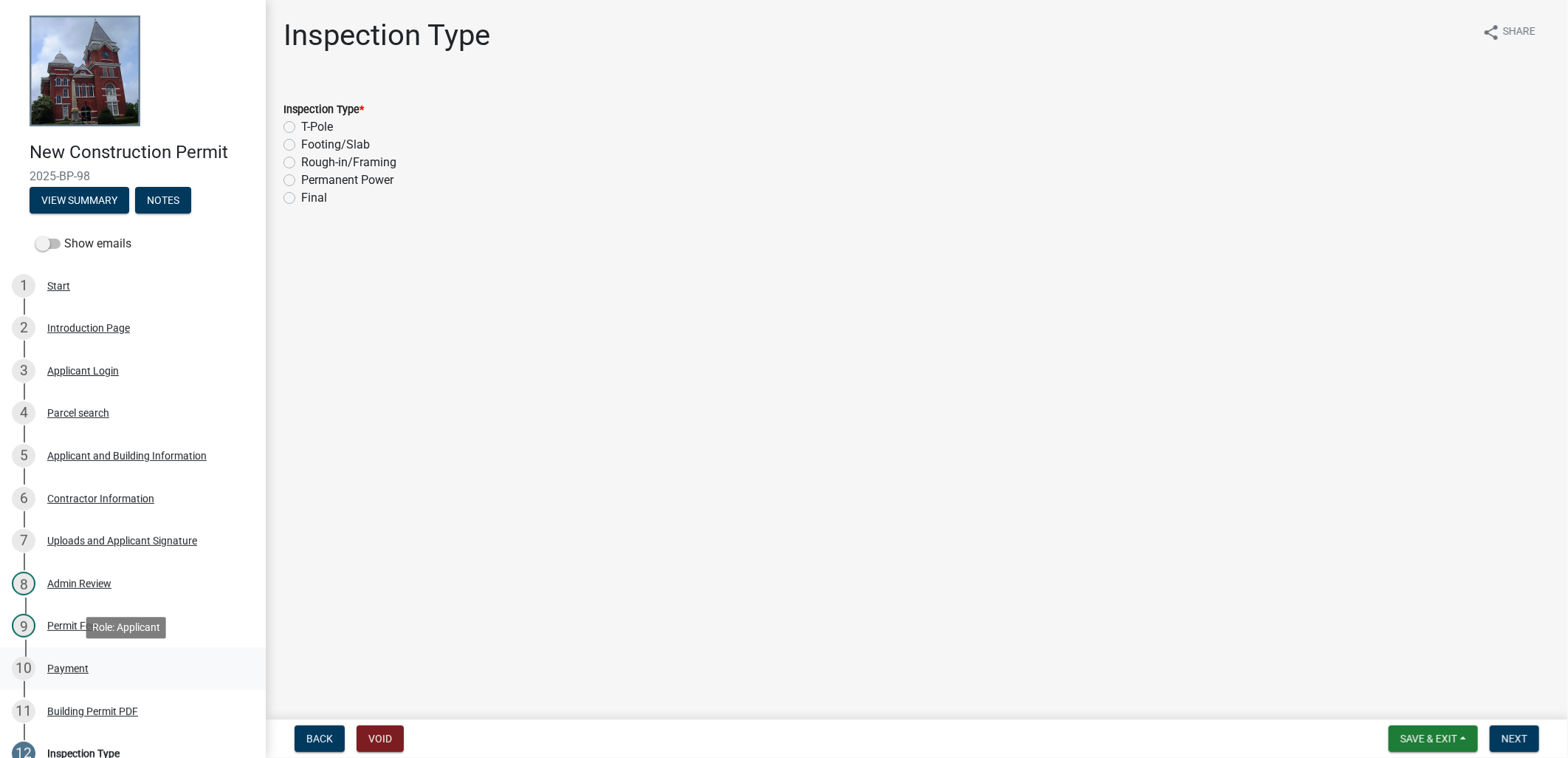
click at [64, 653] on link "10 Payment" at bounding box center [133, 668] width 265 height 43
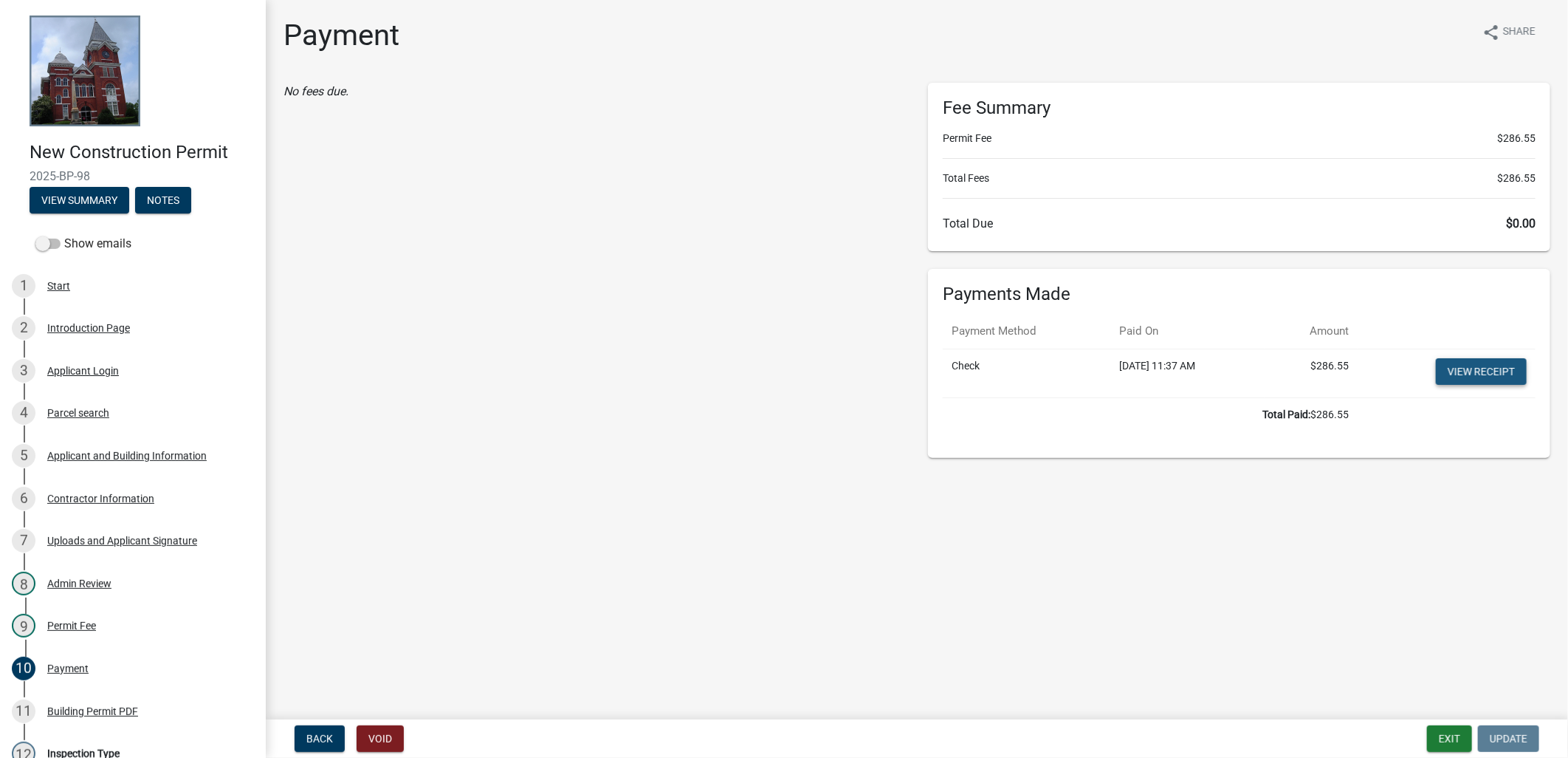
click at [1487, 375] on link "View receipt" at bounding box center [1481, 372] width 91 height 27
click at [114, 699] on div "11 Building Permit PDF" at bounding box center [126, 711] width 230 height 24
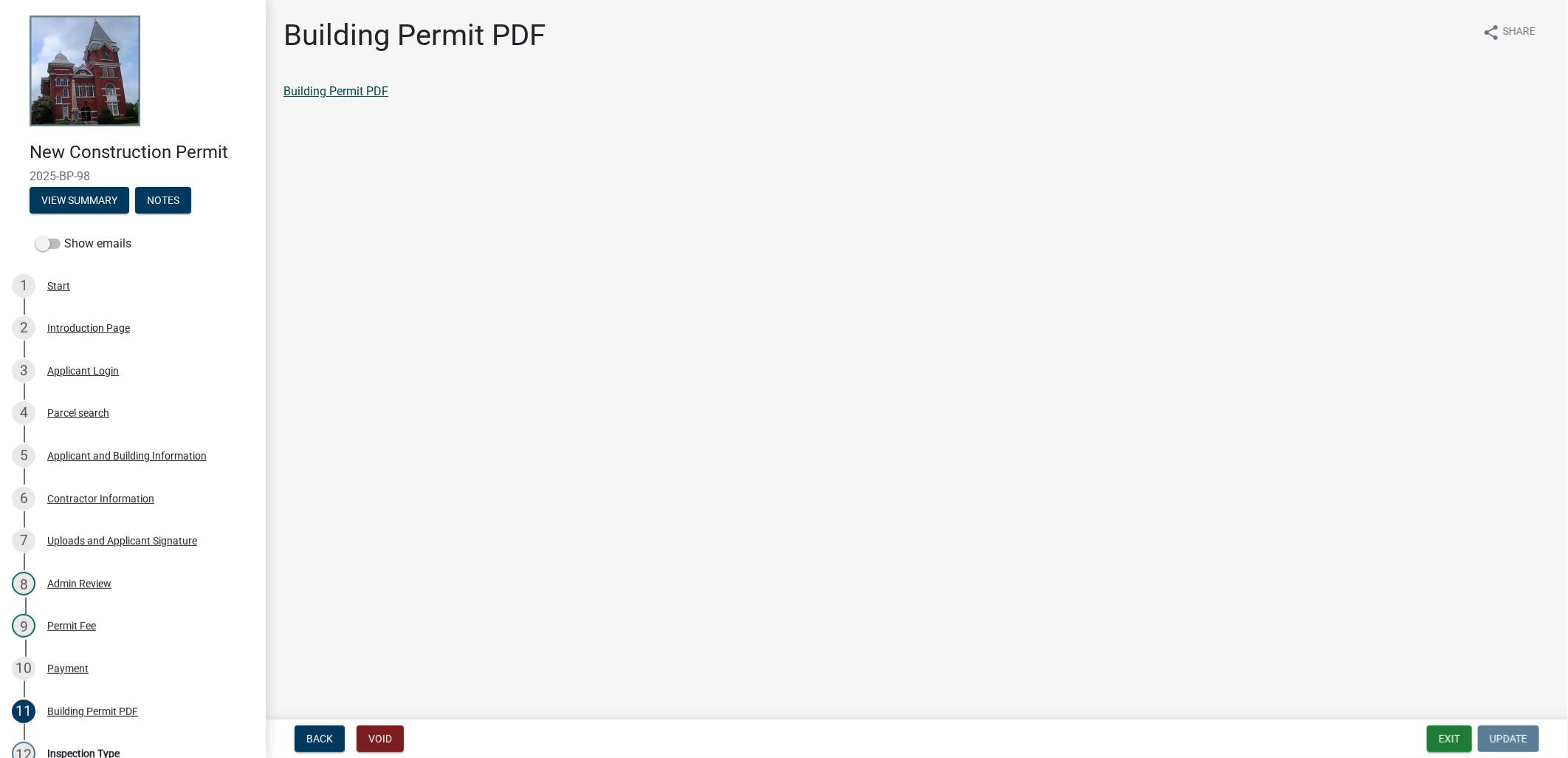
click at [321, 92] on link "Building Permit PDF" at bounding box center [335, 91] width 104 height 14
click at [1458, 730] on button "Exit" at bounding box center [1449, 738] width 45 height 27
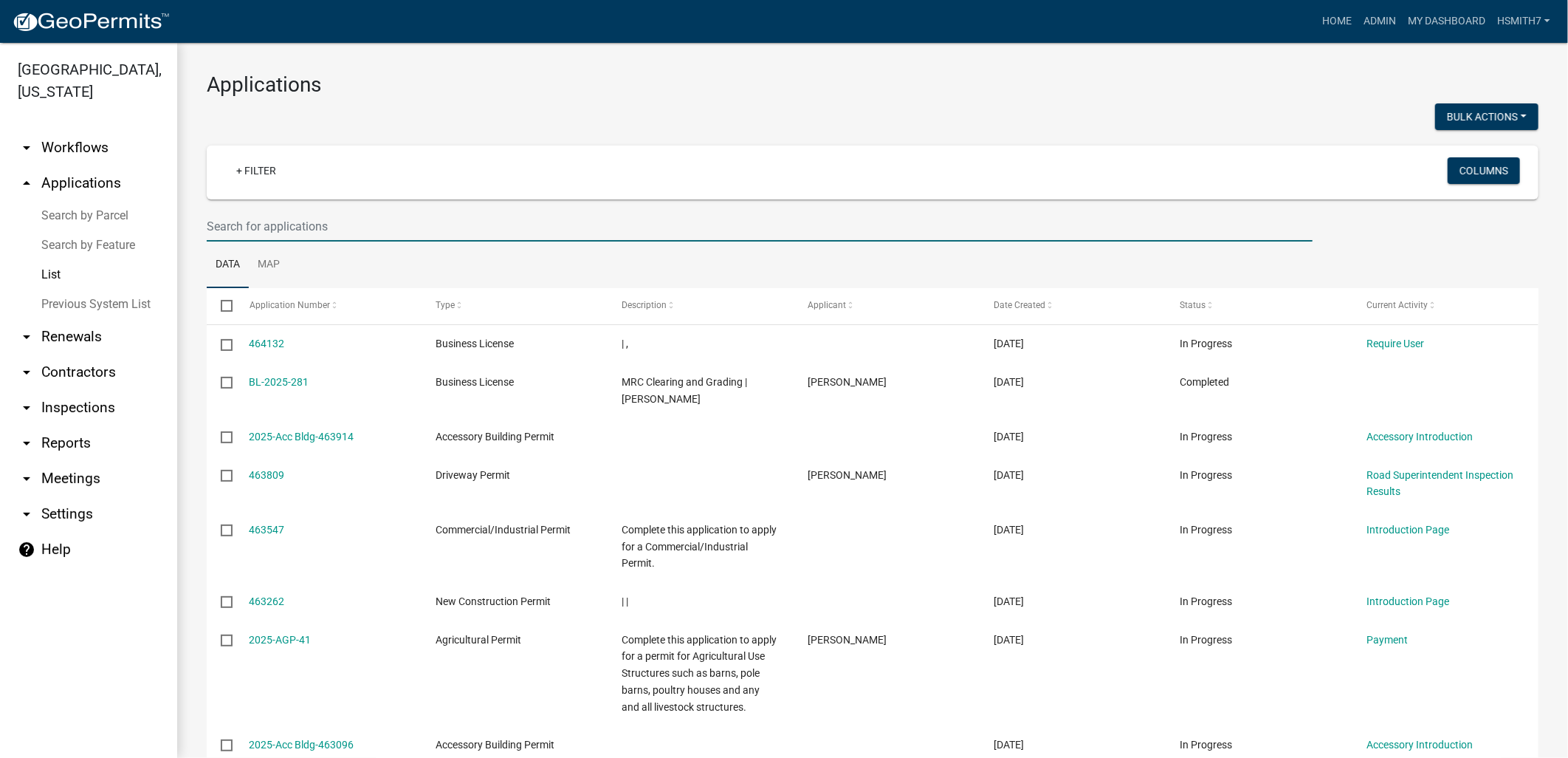
click at [252, 222] on input "text" at bounding box center [759, 226] width 1106 height 31
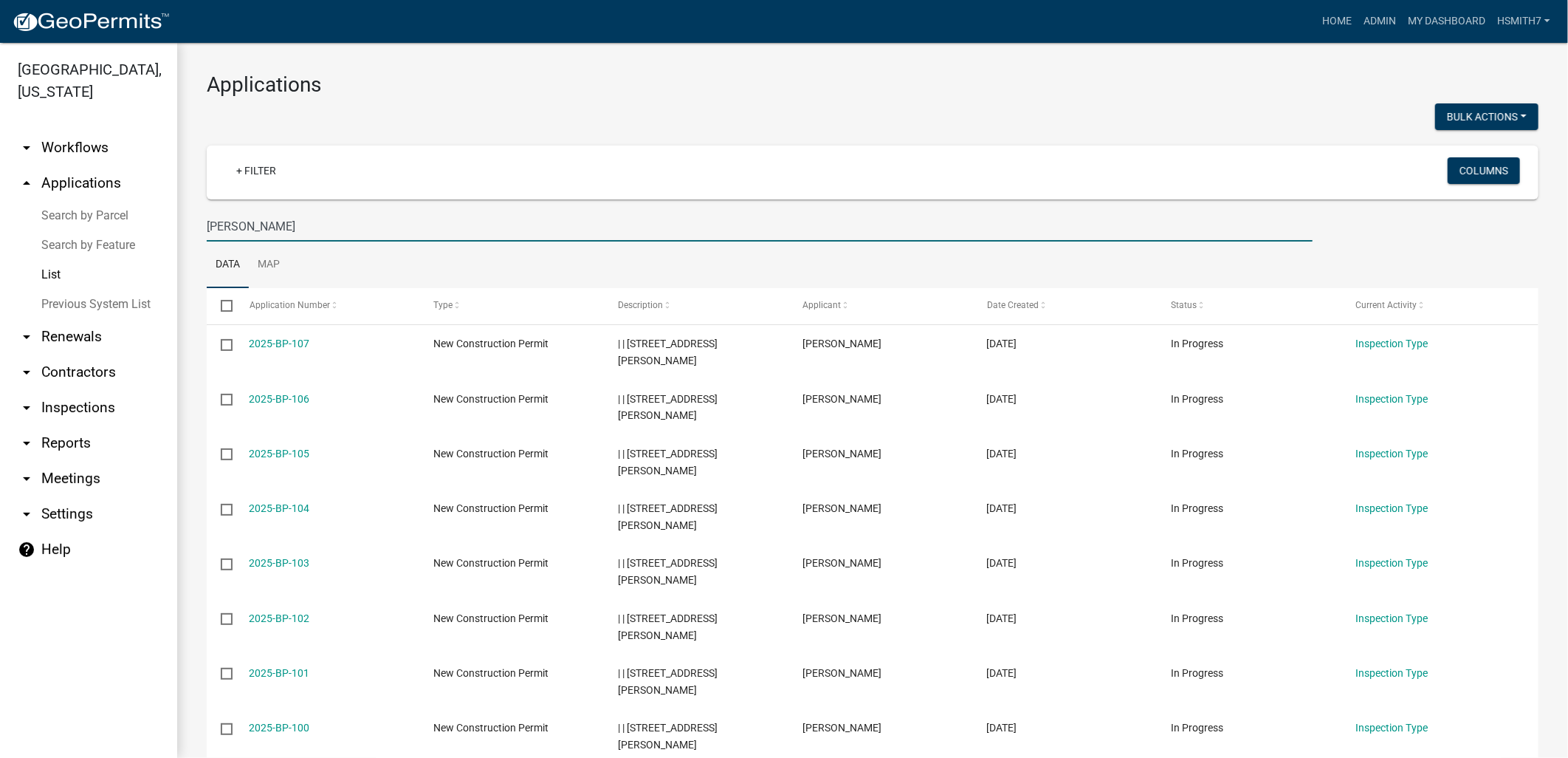
type input "jason"
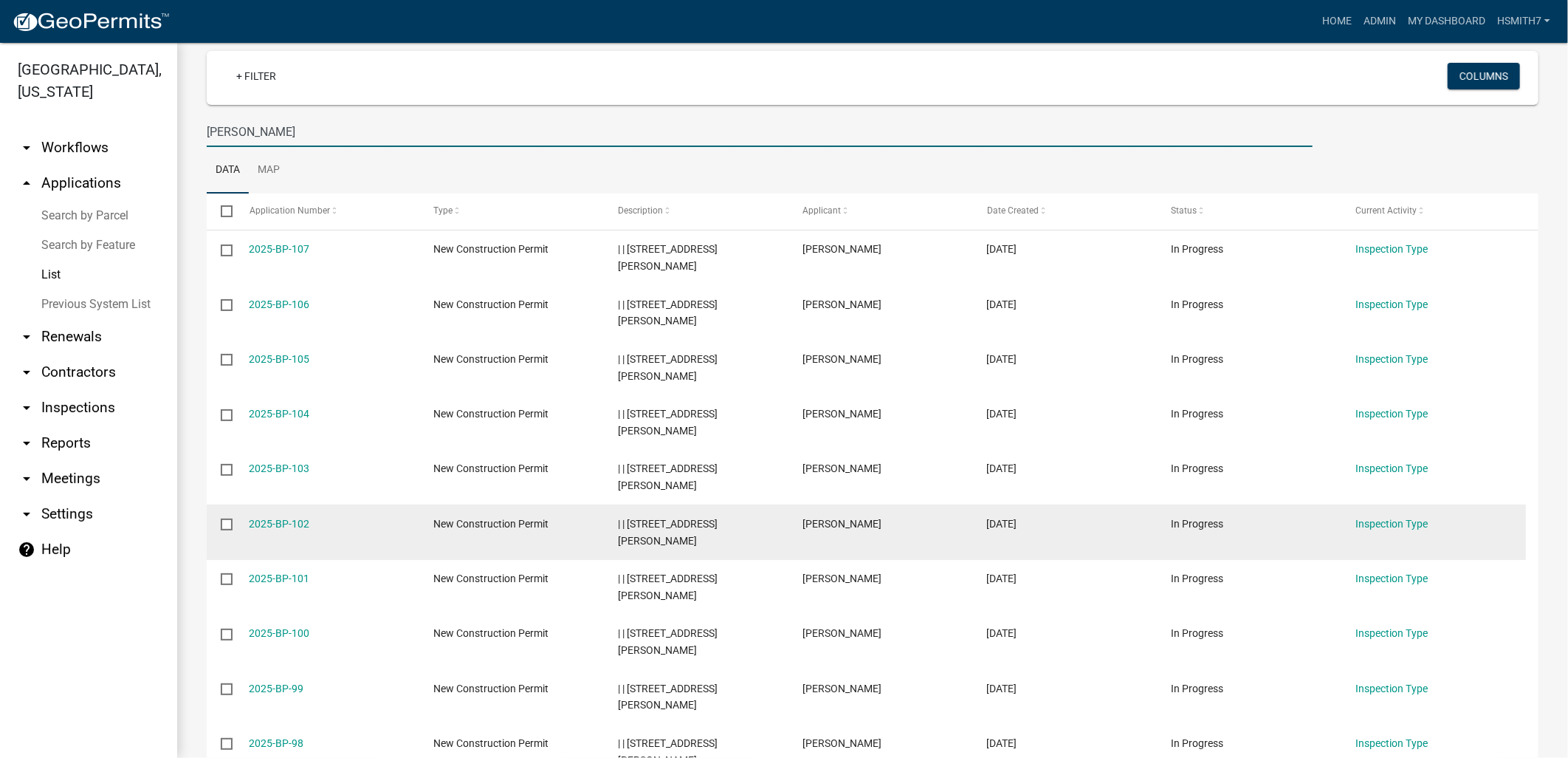
scroll to position [250, 0]
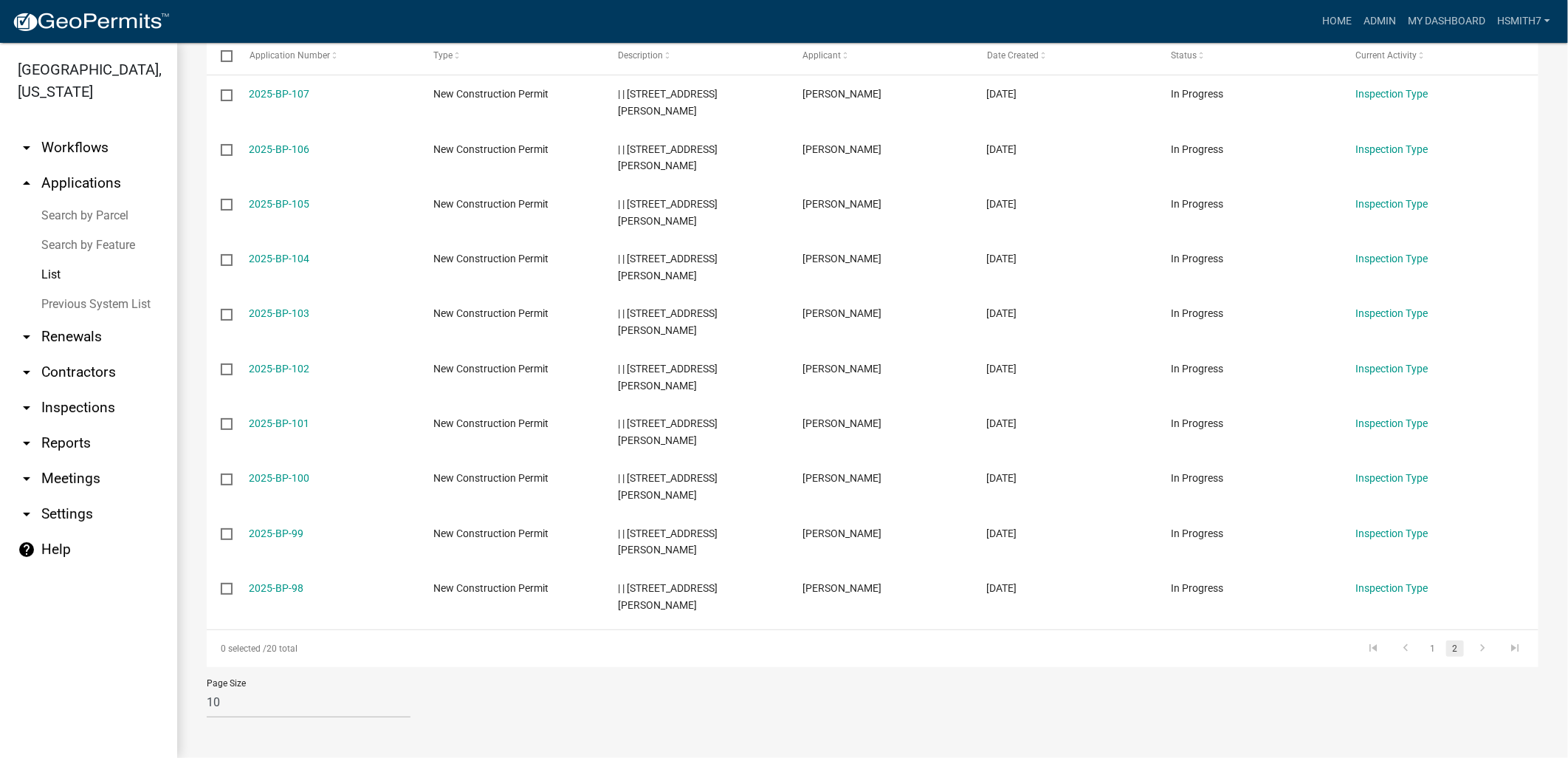
click at [1449, 655] on link "2" at bounding box center [1455, 648] width 18 height 16
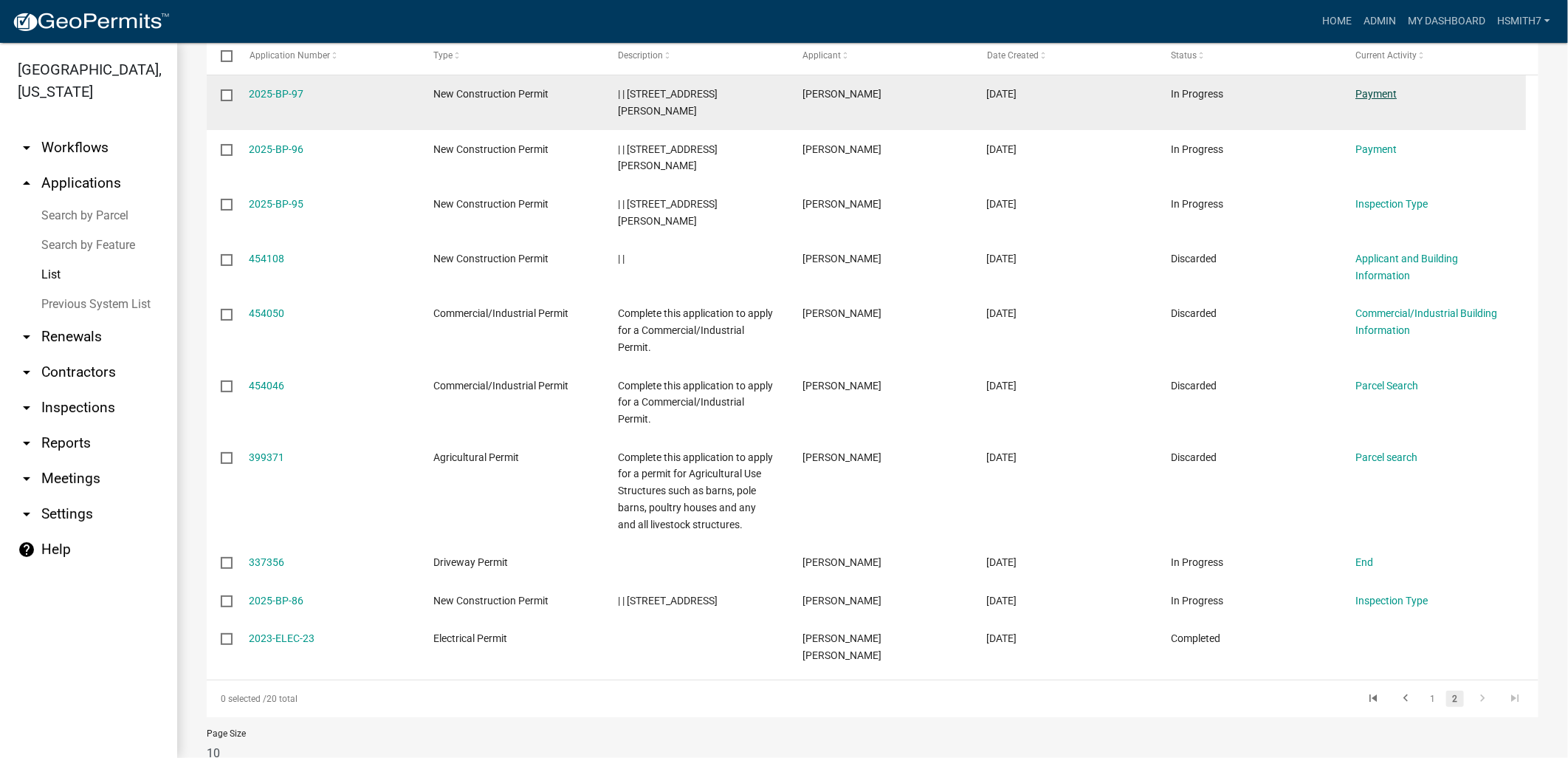
click at [1365, 92] on link "Payment" at bounding box center [1376, 93] width 42 height 12
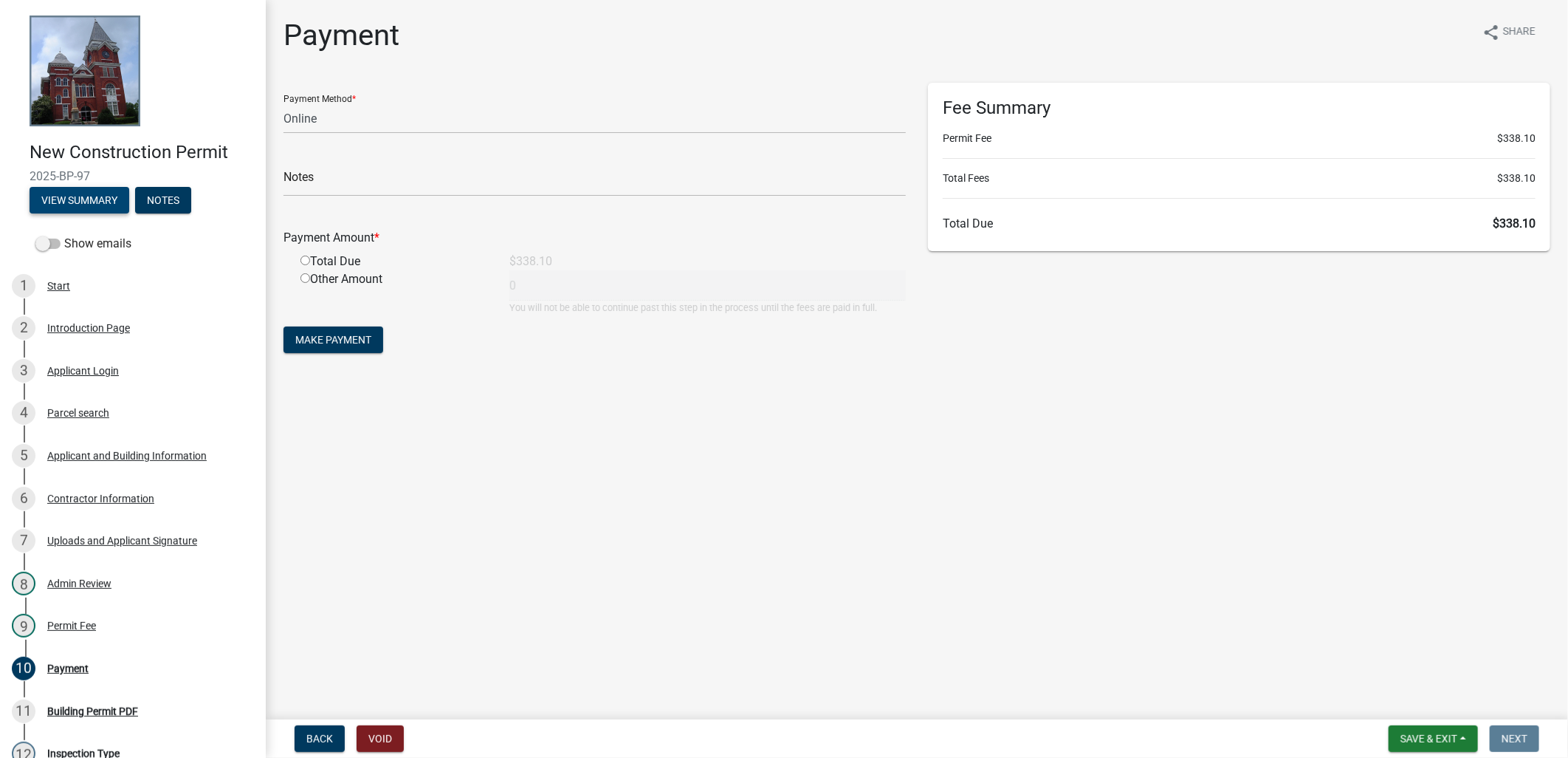
click at [56, 204] on button "View Summary" at bounding box center [79, 200] width 100 height 27
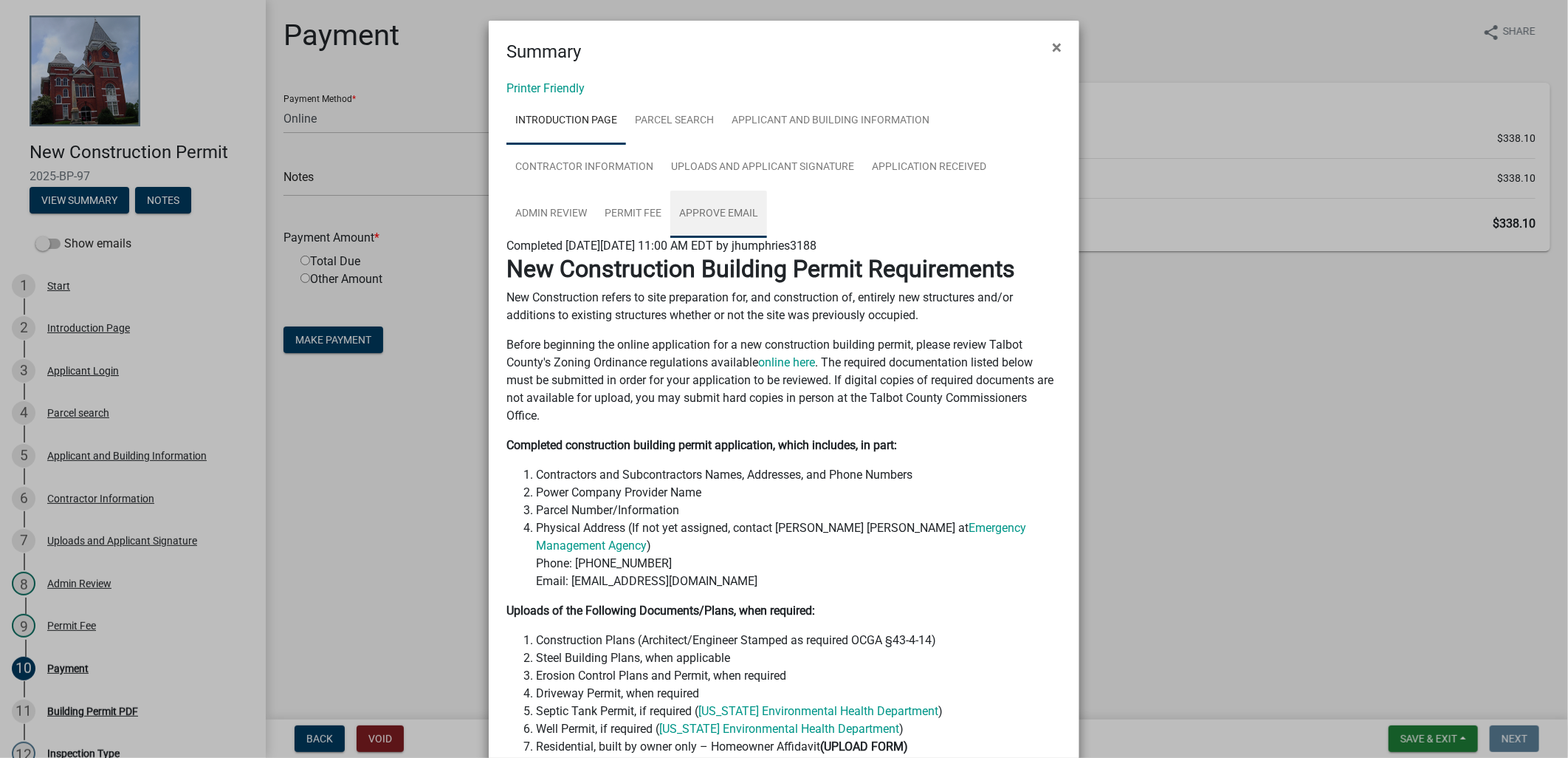
click at [733, 215] on link "Approve Email" at bounding box center [718, 214] width 97 height 47
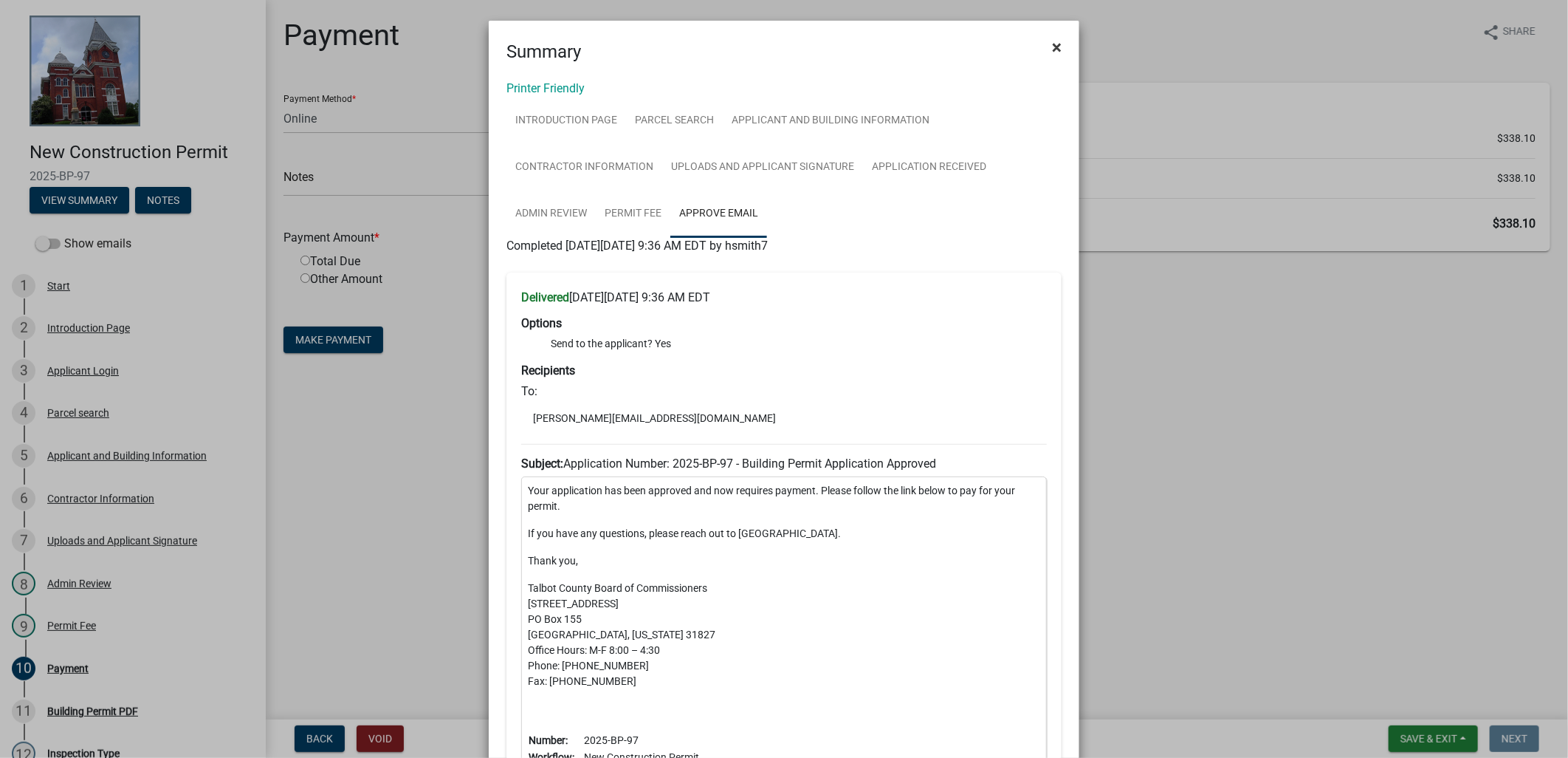
click at [1052, 42] on span "×" at bounding box center [1057, 47] width 9 height 20
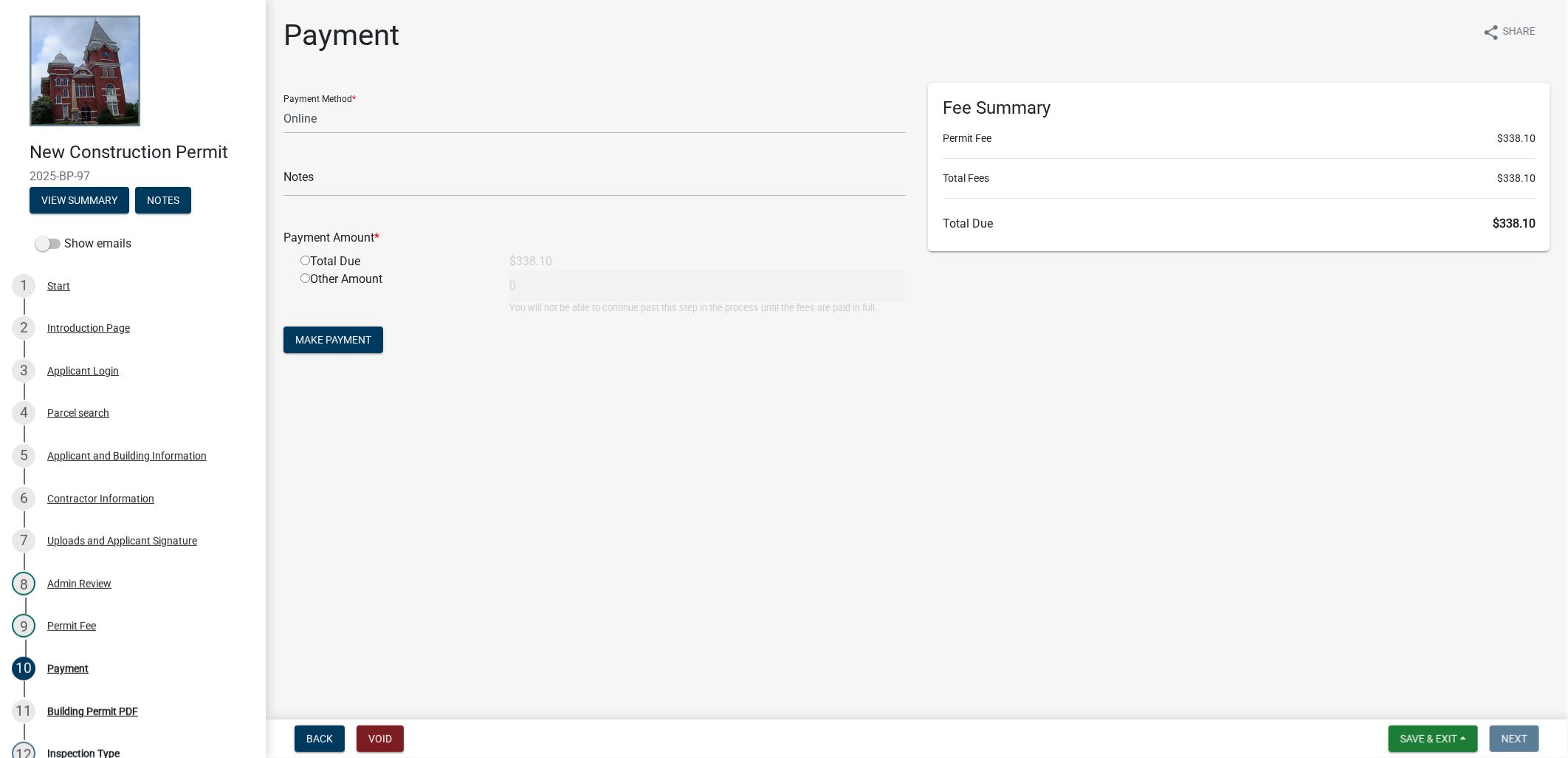
click at [343, 263] on div "Total Due" at bounding box center [394, 262] width 209 height 18
click at [312, 263] on div "Total Due" at bounding box center [394, 262] width 209 height 18
drag, startPoint x: 312, startPoint y: 263, endPoint x: 386, endPoint y: 120, distance: 161.0
click at [386, 120] on select "Credit Card POS Check Cash Online" at bounding box center [594, 119] width 622 height 31
select select "1: 0"
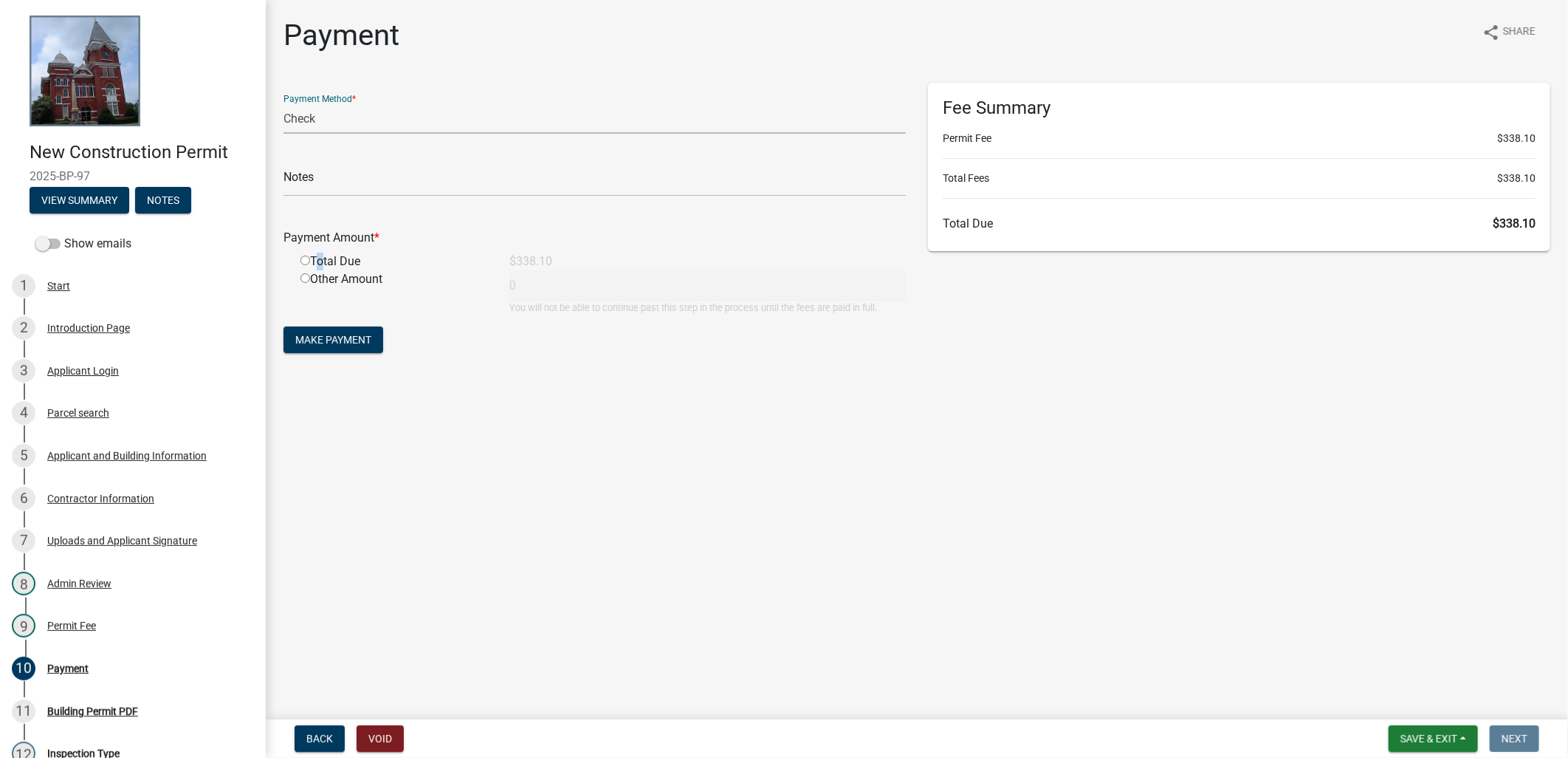
click at [283, 104] on select "Credit Card POS Check Cash Online" at bounding box center [594, 119] width 622 height 31
click at [326, 182] on input "text" at bounding box center [594, 181] width 622 height 31
type input "CHECK#1054 RECEIPT# 18999"
click at [299, 265] on div "Total Due" at bounding box center [394, 262] width 209 height 18
click at [301, 265] on div "Total Due" at bounding box center [394, 262] width 209 height 18
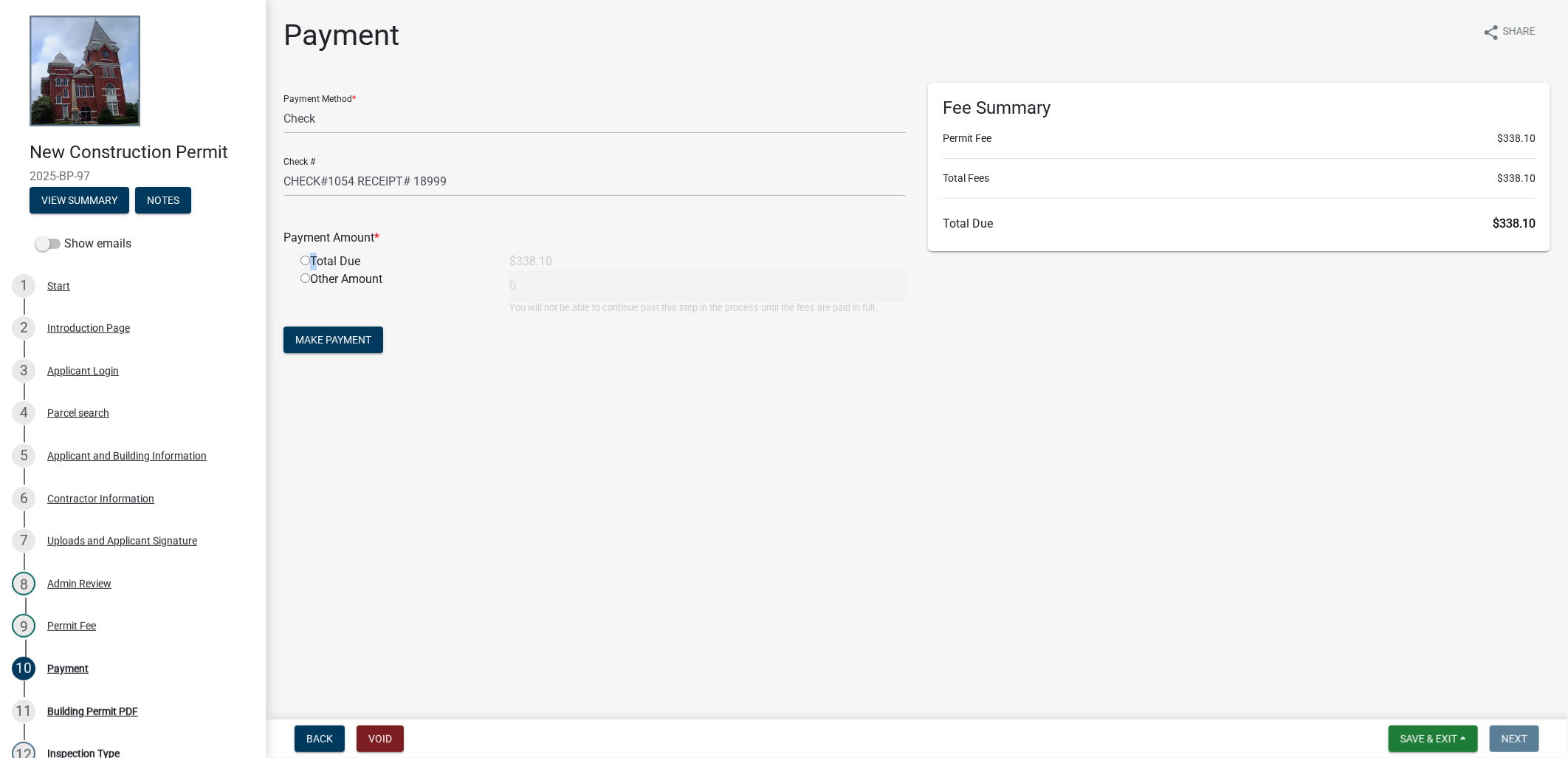
click at [302, 259] on input "radio" at bounding box center [305, 260] width 9 height 9
radio input "true"
type input "338.1"
click at [326, 326] on form "Payment Method * Credit Card POS Check Cash Online Check # CHECK#1054 RECEIPT# …" at bounding box center [594, 219] width 622 height 274
click at [327, 334] on span "Make Payment" at bounding box center [333, 339] width 76 height 12
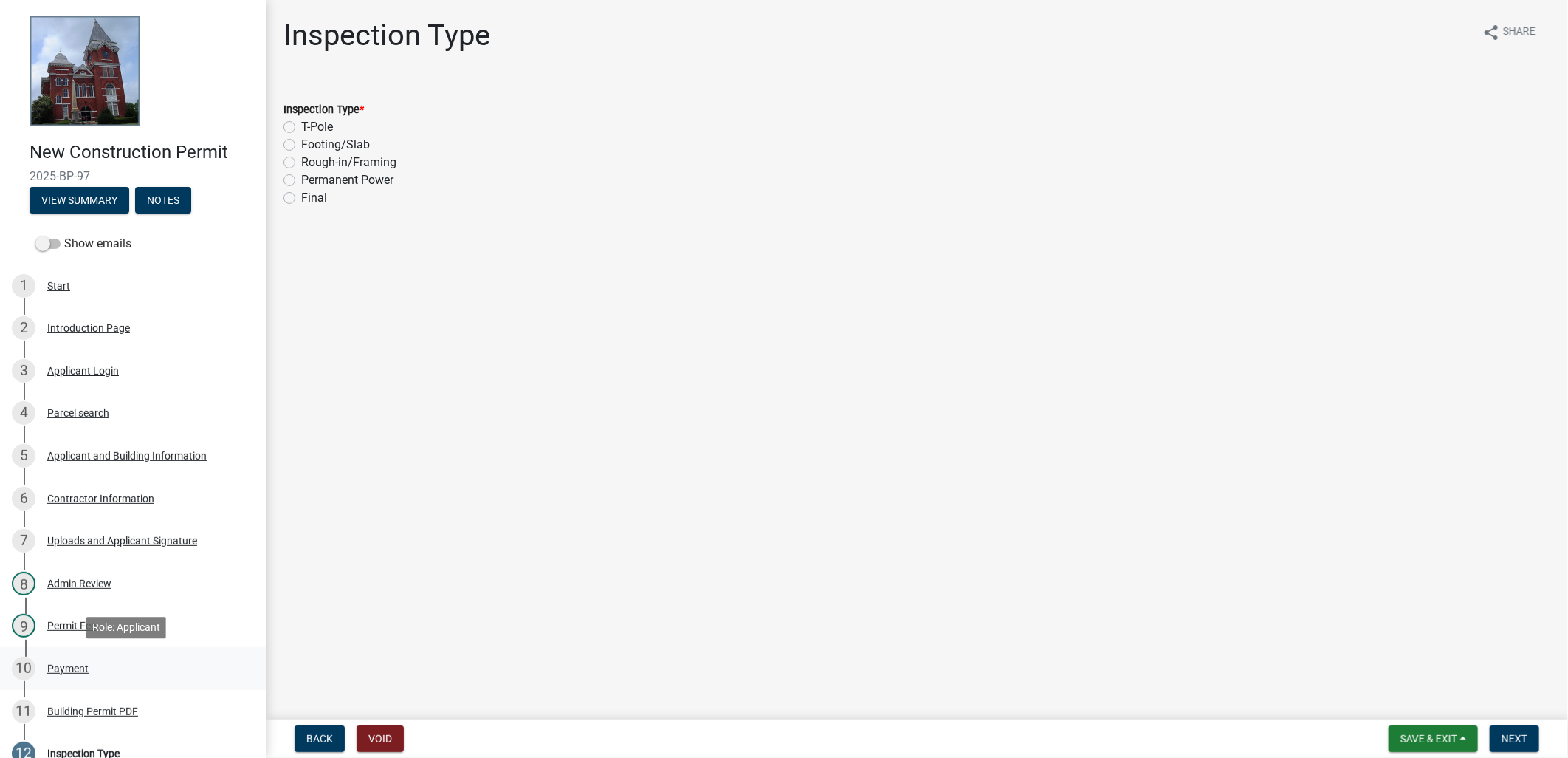
click at [141, 650] on link "10 Payment" at bounding box center [133, 668] width 265 height 43
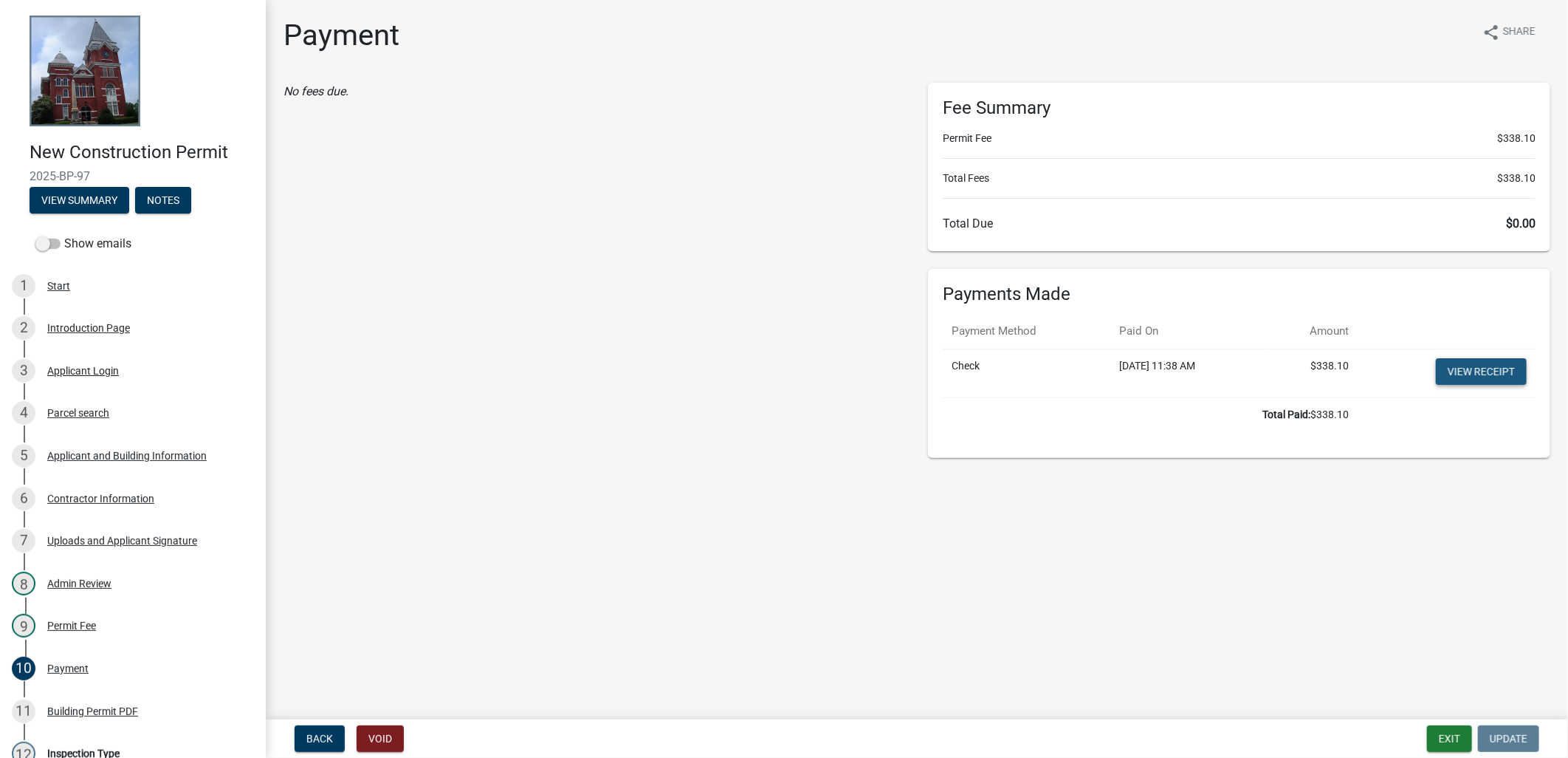
click at [1458, 385] on td "View receipt" at bounding box center [1446, 373] width 178 height 49
click at [1460, 374] on link "View receipt" at bounding box center [1481, 372] width 91 height 27
click at [135, 712] on div "Building Permit PDF" at bounding box center [93, 711] width 91 height 10
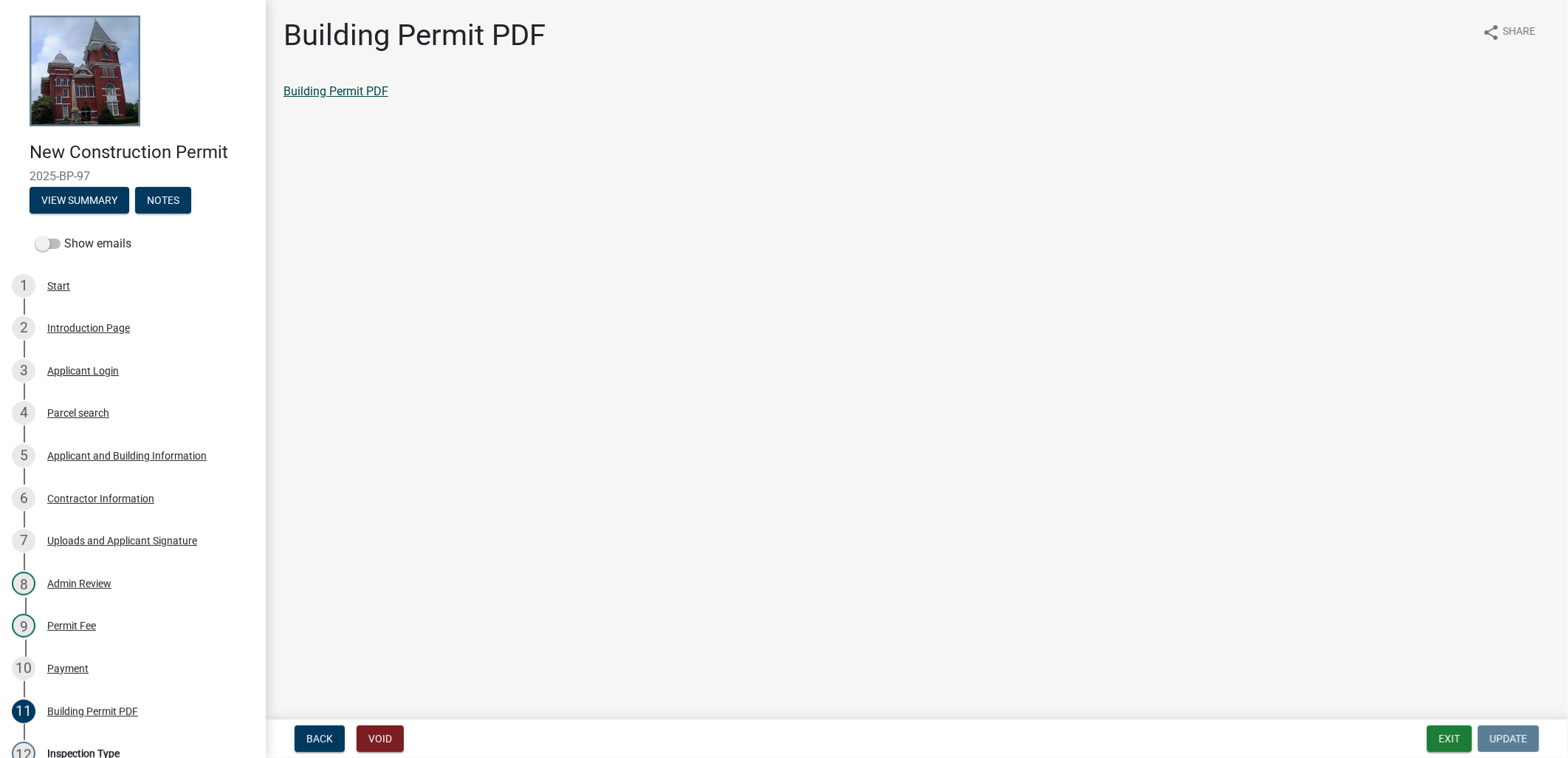
click at [314, 90] on link "Building Permit PDF" at bounding box center [335, 91] width 104 height 14
click at [1459, 749] on button "Exit" at bounding box center [1449, 738] width 45 height 27
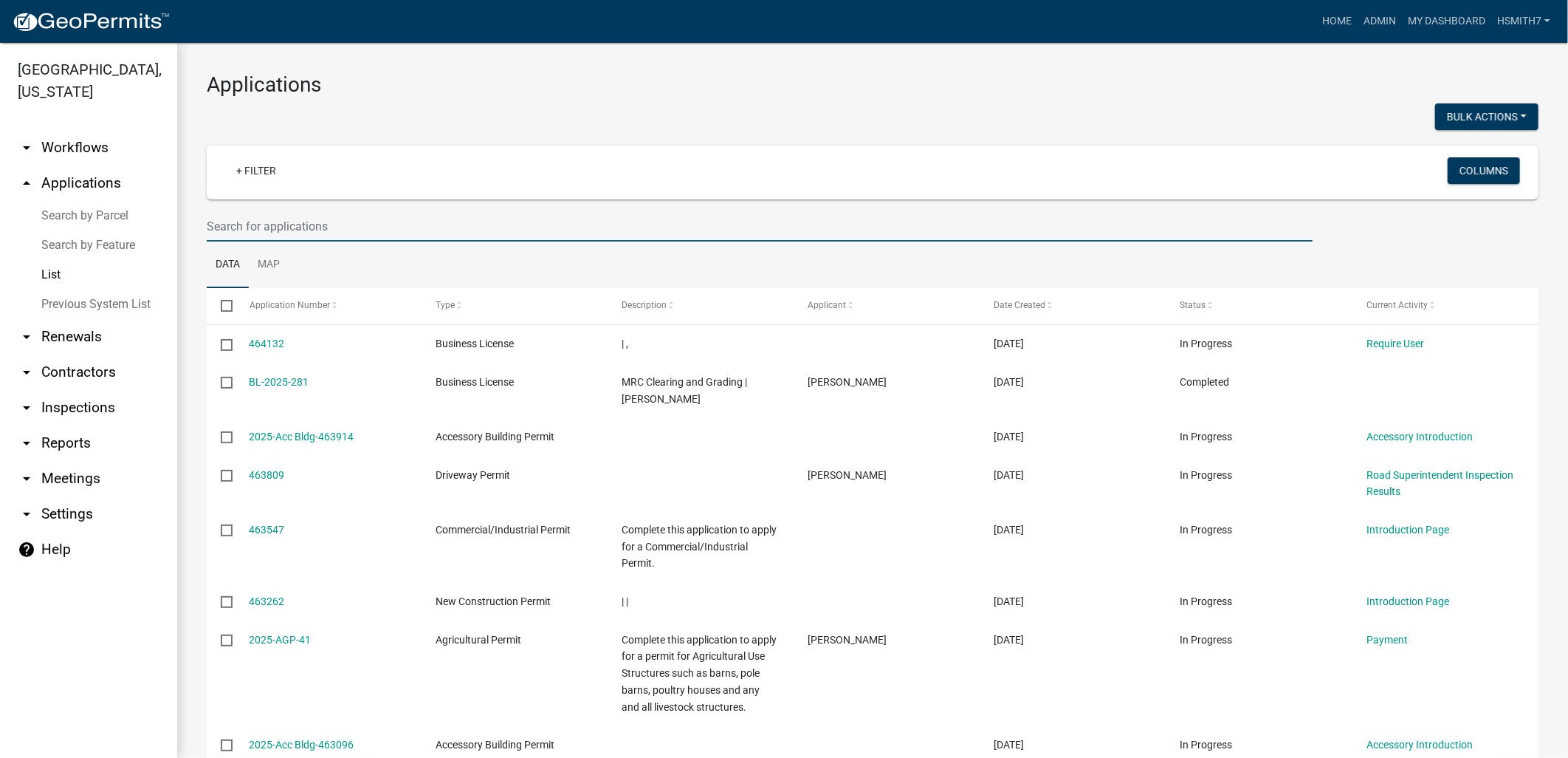
click at [400, 225] on input "text" at bounding box center [759, 226] width 1106 height 31
type input "jason"
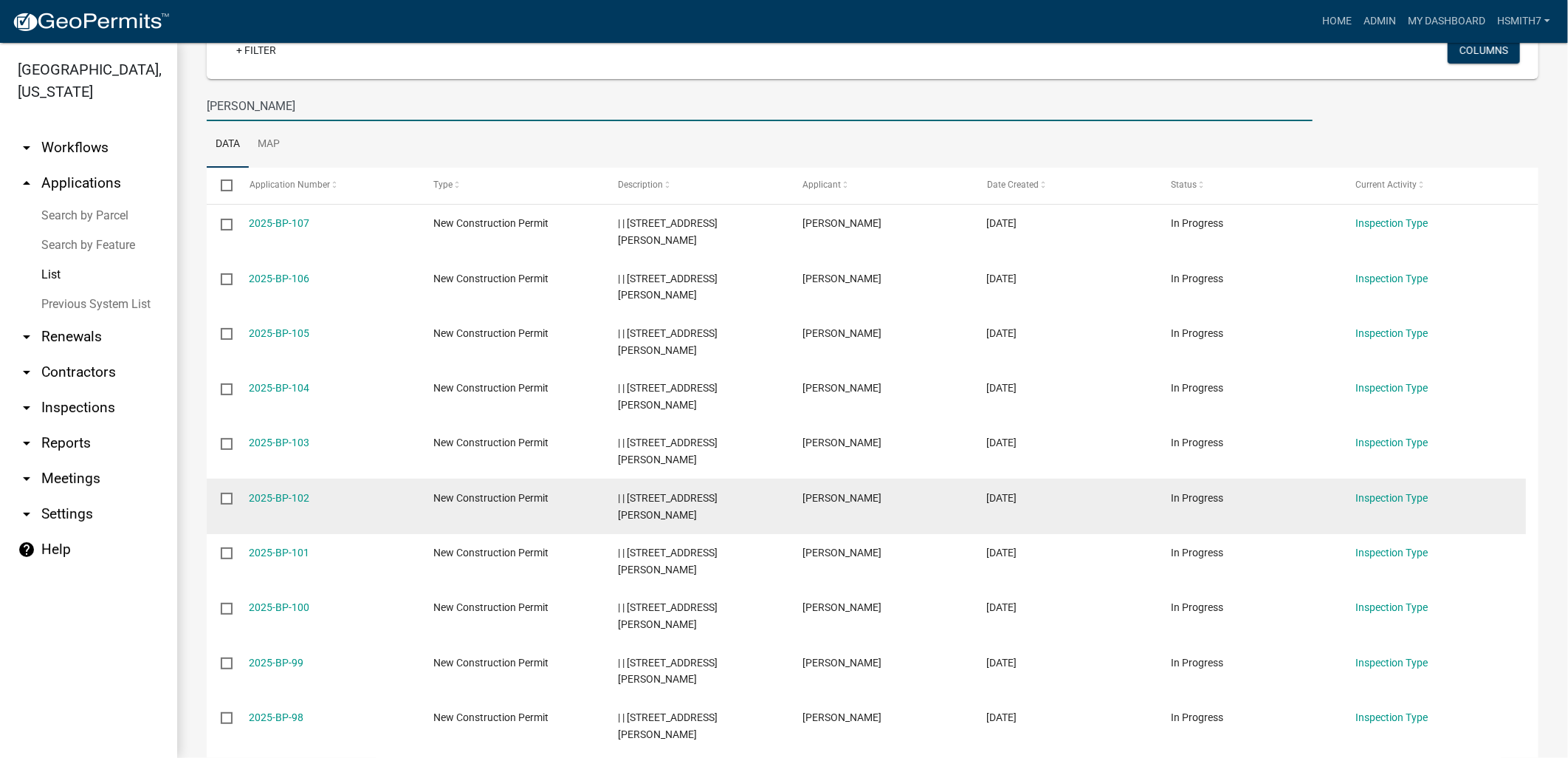
scroll to position [246, 0]
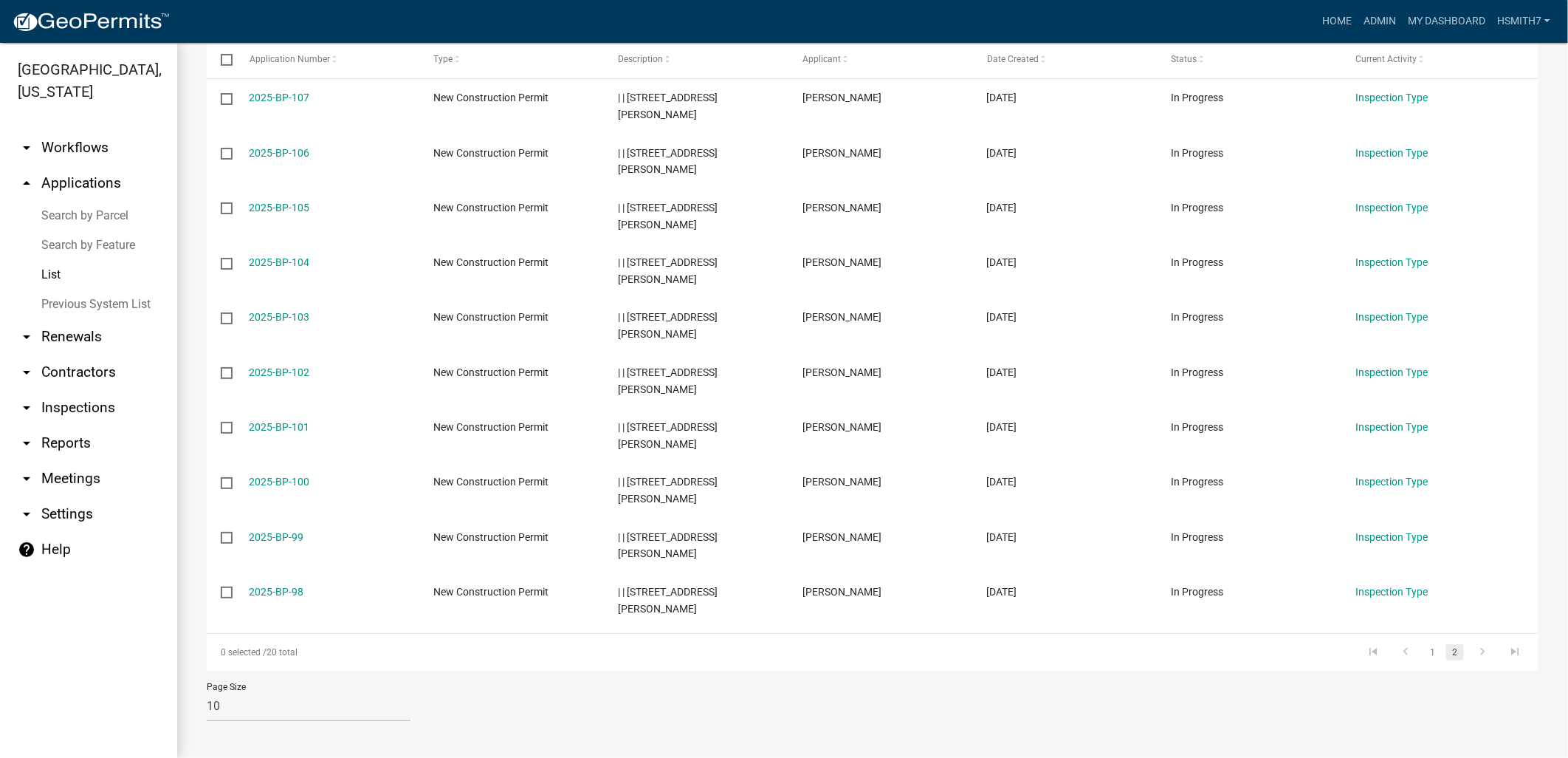
click at [1446, 659] on link "2" at bounding box center [1455, 652] width 18 height 16
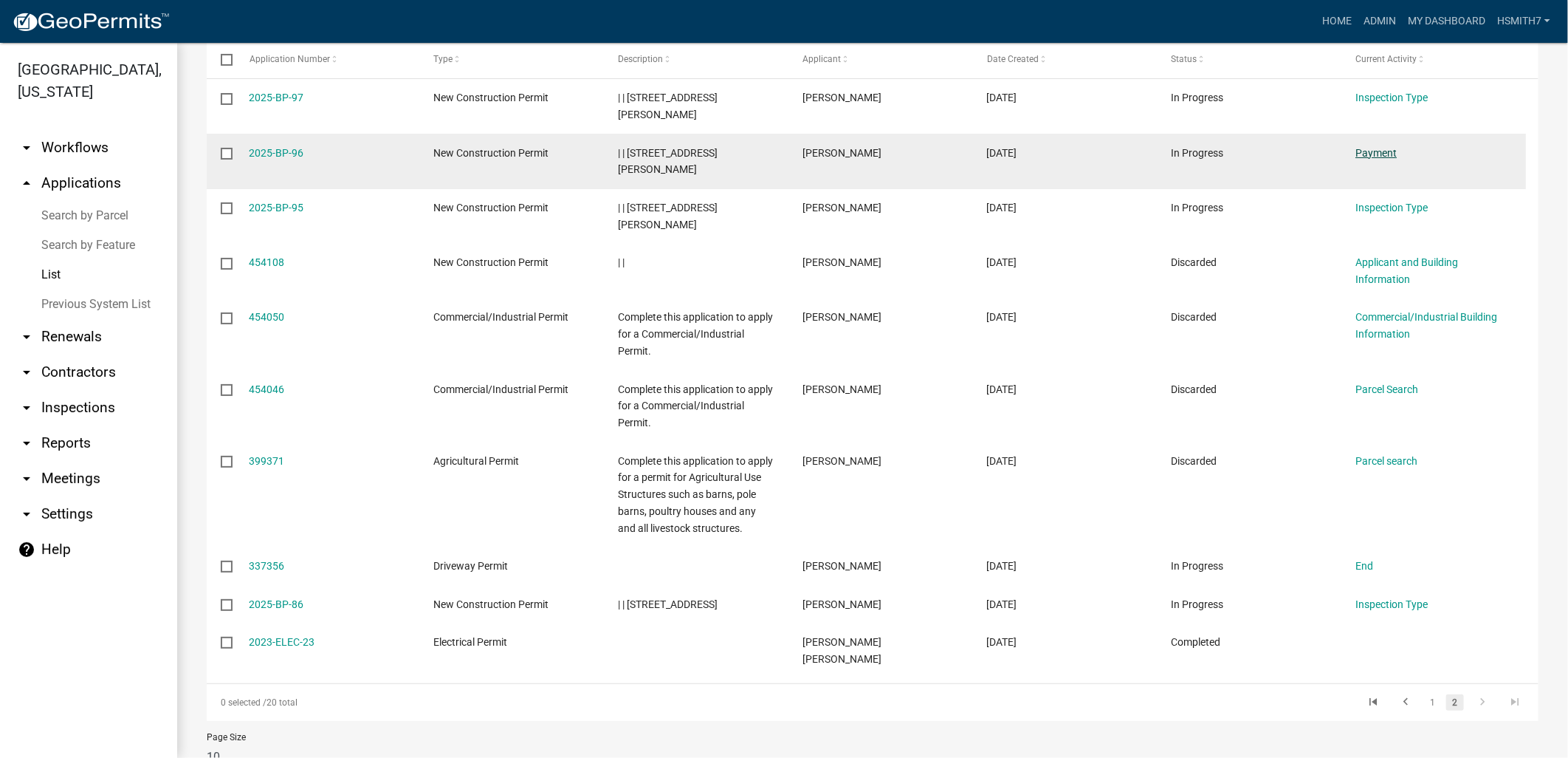
click at [1378, 156] on link "Payment" at bounding box center [1376, 152] width 42 height 12
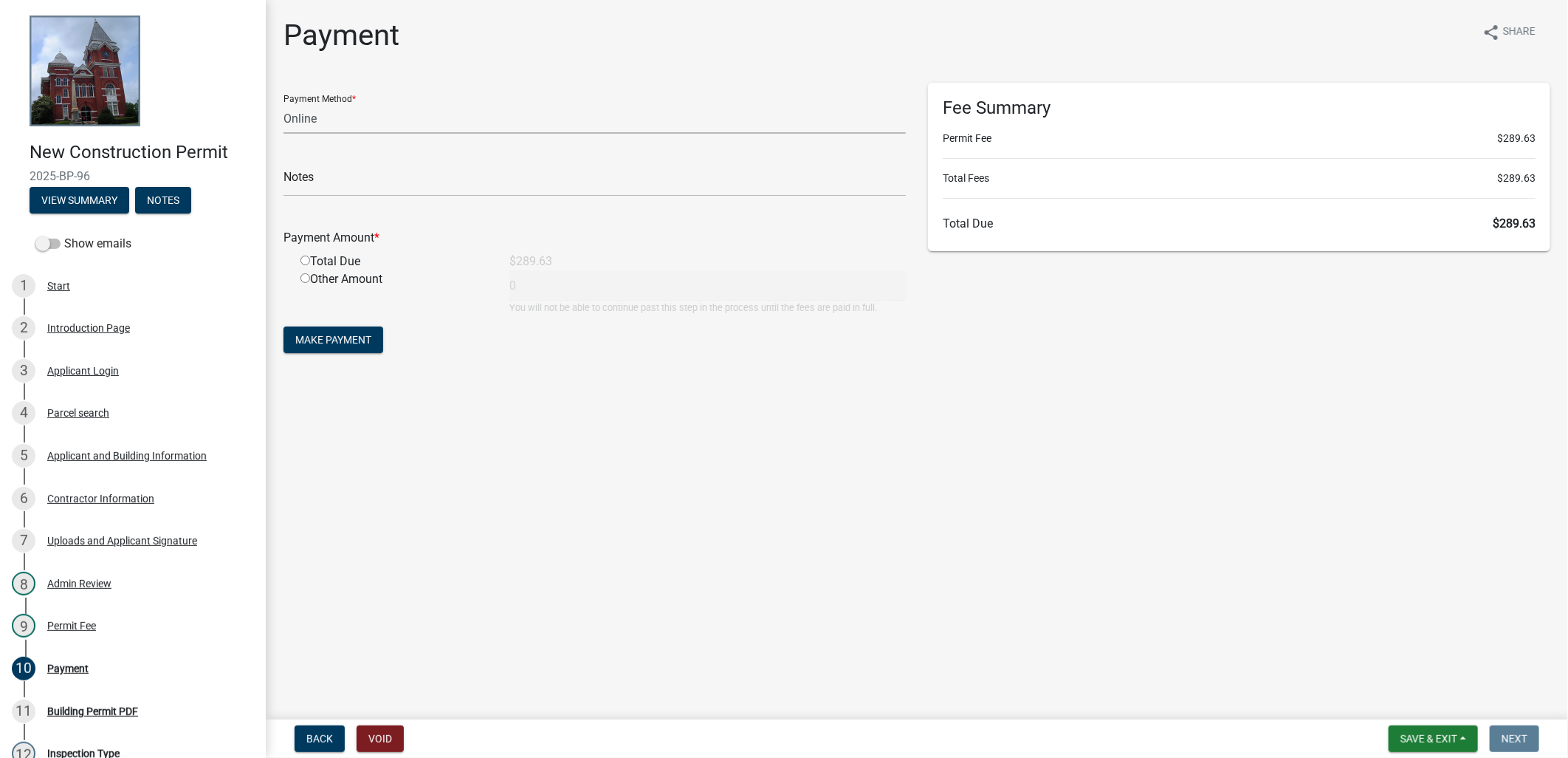
click at [360, 119] on select "Credit Card POS Check Cash Online" at bounding box center [594, 119] width 622 height 31
select select "1: 0"
click at [283, 104] on select "Credit Card POS Check Cash Online" at bounding box center [594, 119] width 622 height 31
click at [327, 180] on input "text" at bounding box center [594, 181] width 622 height 31
type input "CHECK#1054 RECEIPT# 18999"
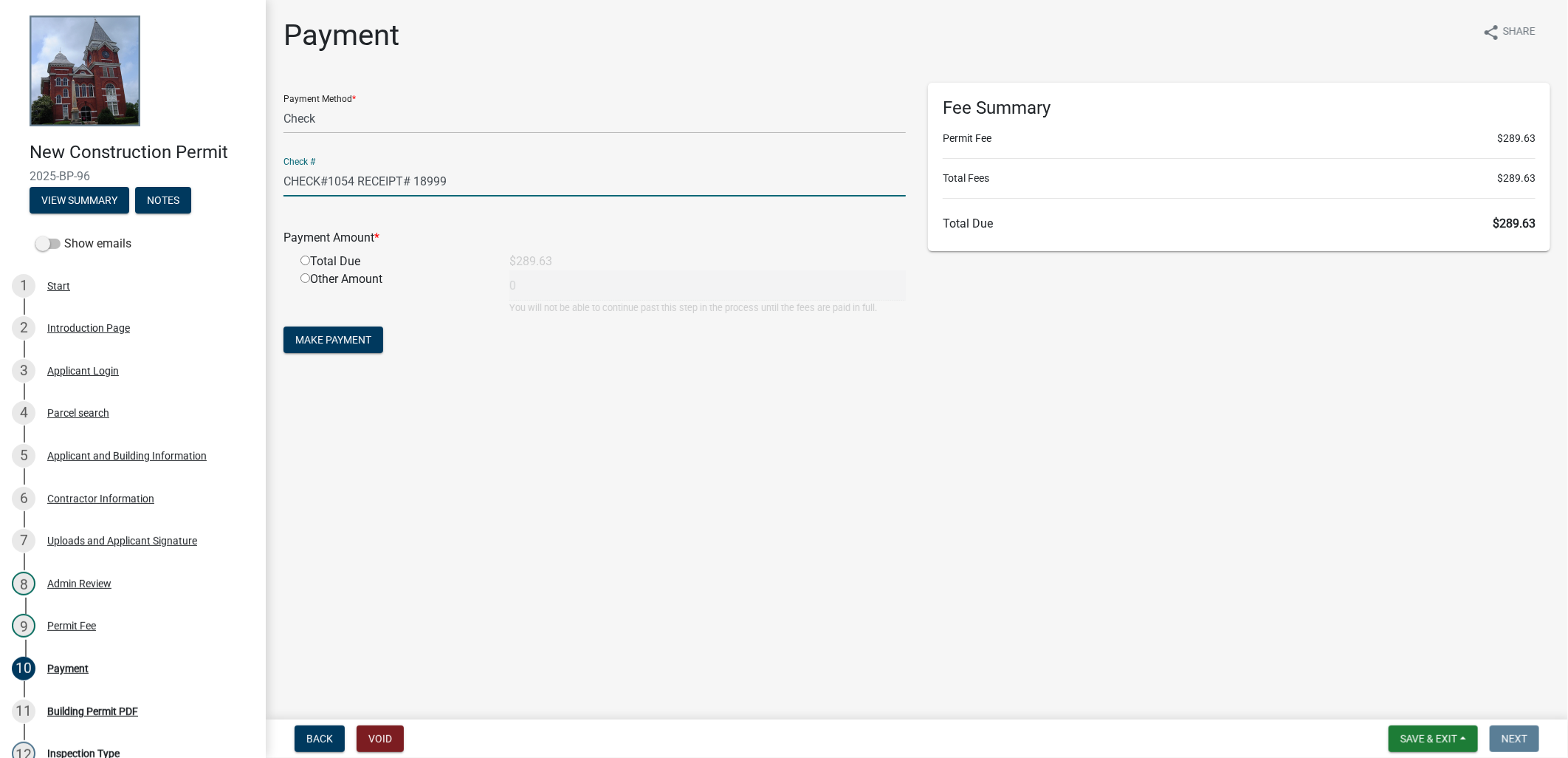
click at [313, 262] on div "Total Due" at bounding box center [394, 262] width 209 height 18
click at [302, 261] on input "radio" at bounding box center [305, 260] width 9 height 9
radio input "true"
type input "289.63"
click at [344, 338] on span "Make Payment" at bounding box center [333, 339] width 76 height 12
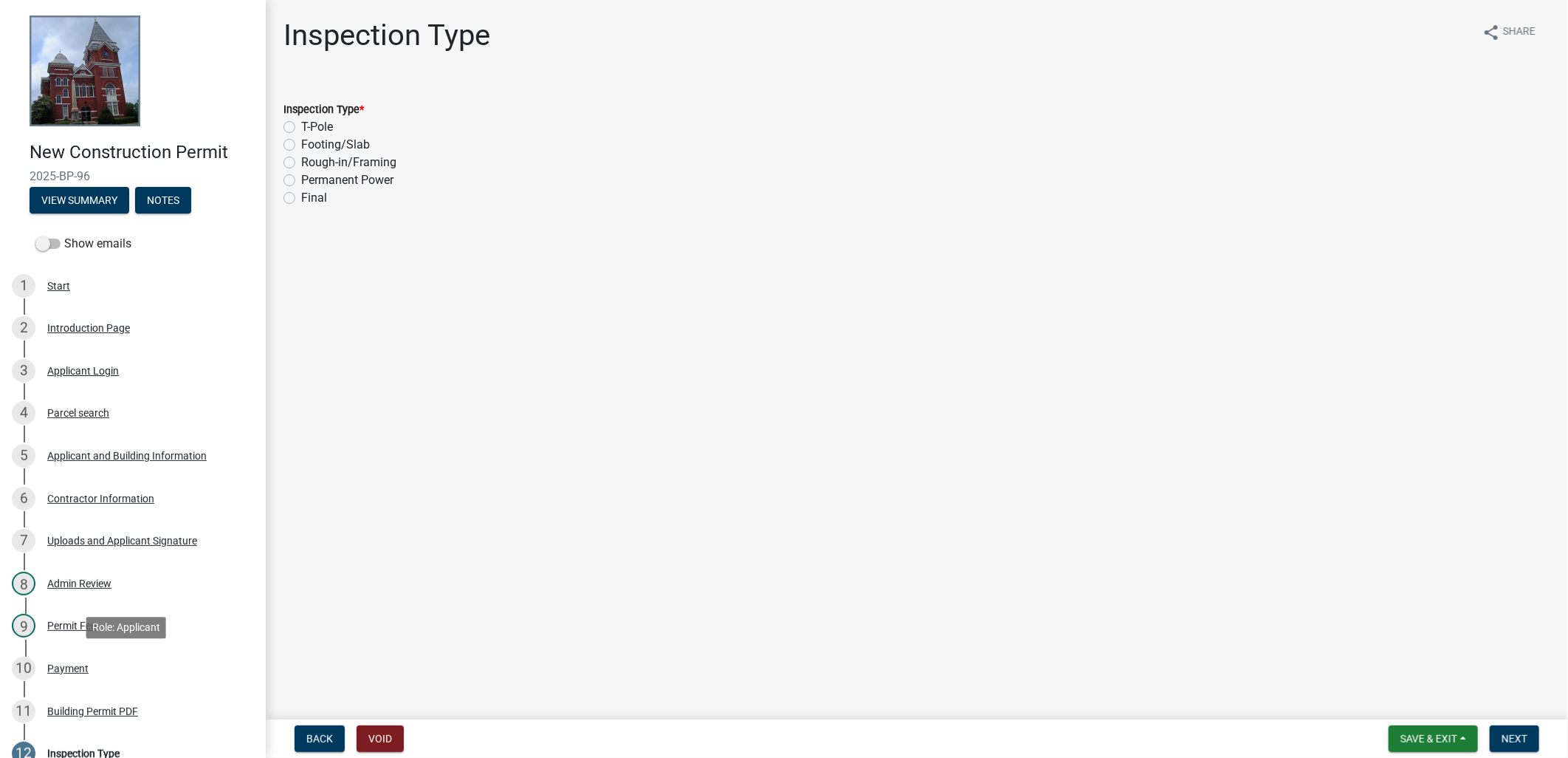
click at [127, 663] on div "10 Payment" at bounding box center [126, 668] width 230 height 24
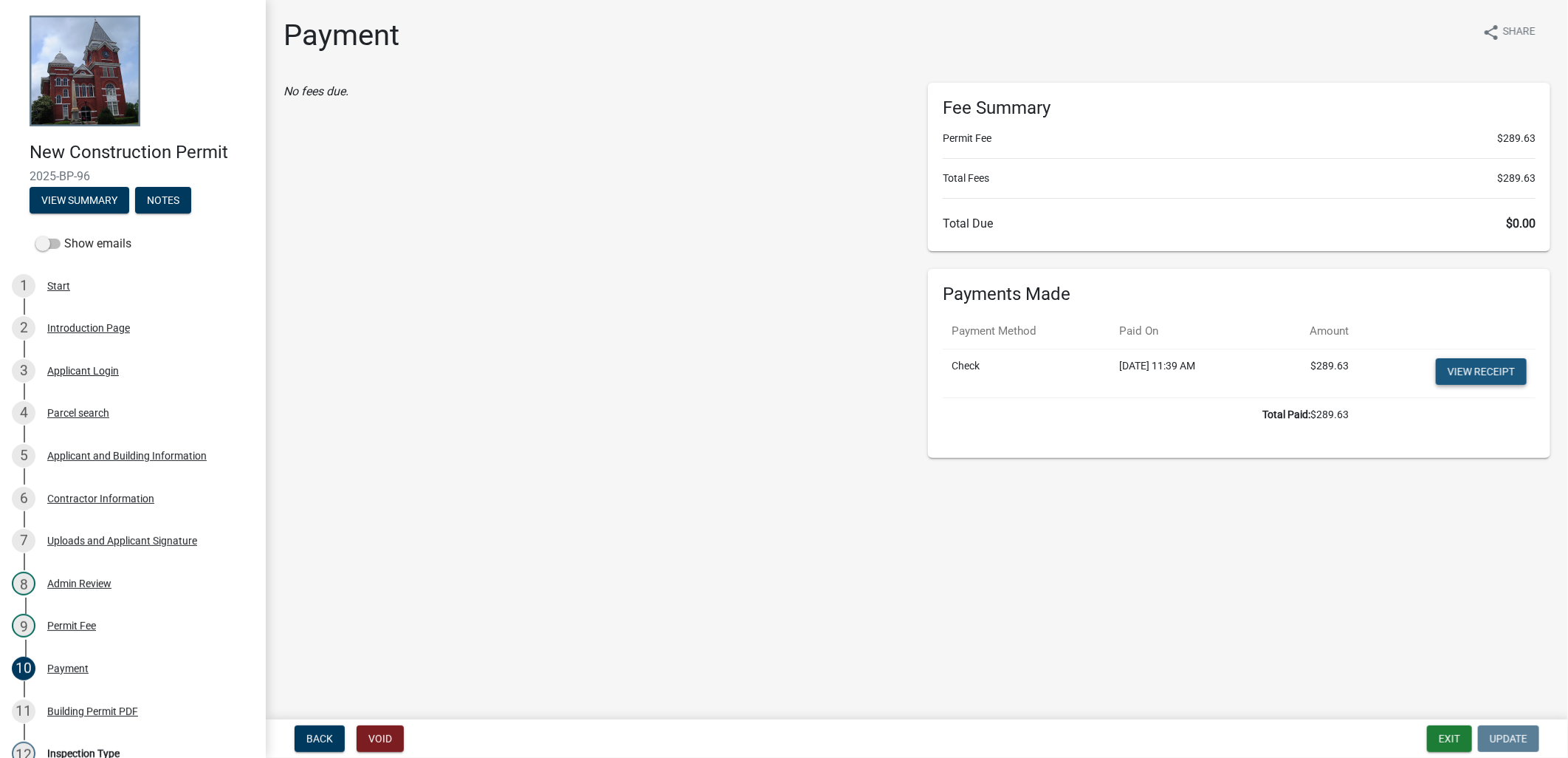
click at [1474, 364] on link "View receipt" at bounding box center [1481, 372] width 91 height 27
click at [104, 708] on div "Building Permit PDF" at bounding box center [93, 711] width 91 height 10
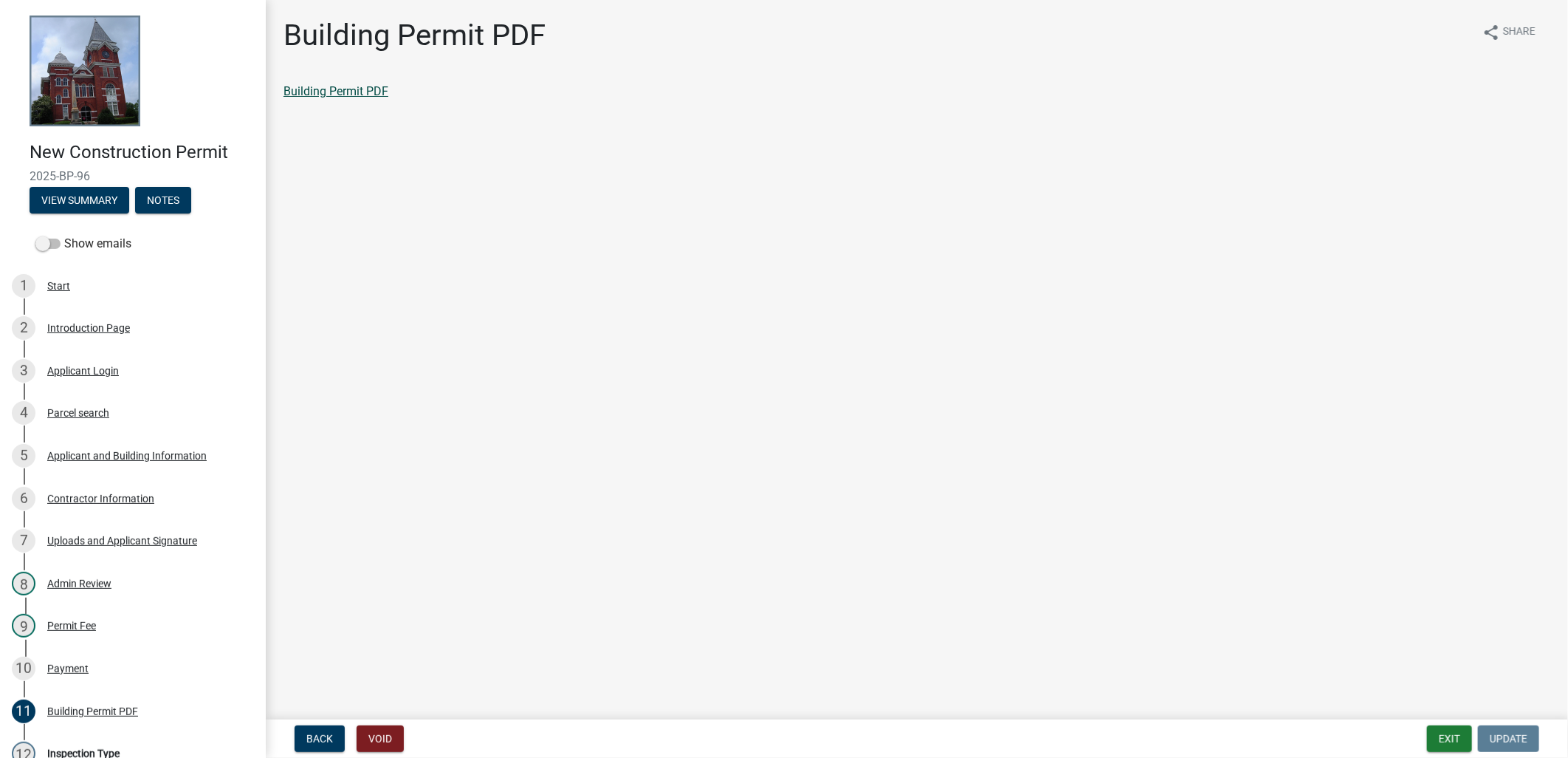
click at [351, 90] on link "Building Permit PDF" at bounding box center [335, 91] width 104 height 14
click at [1462, 734] on button "Exit" at bounding box center [1449, 738] width 45 height 27
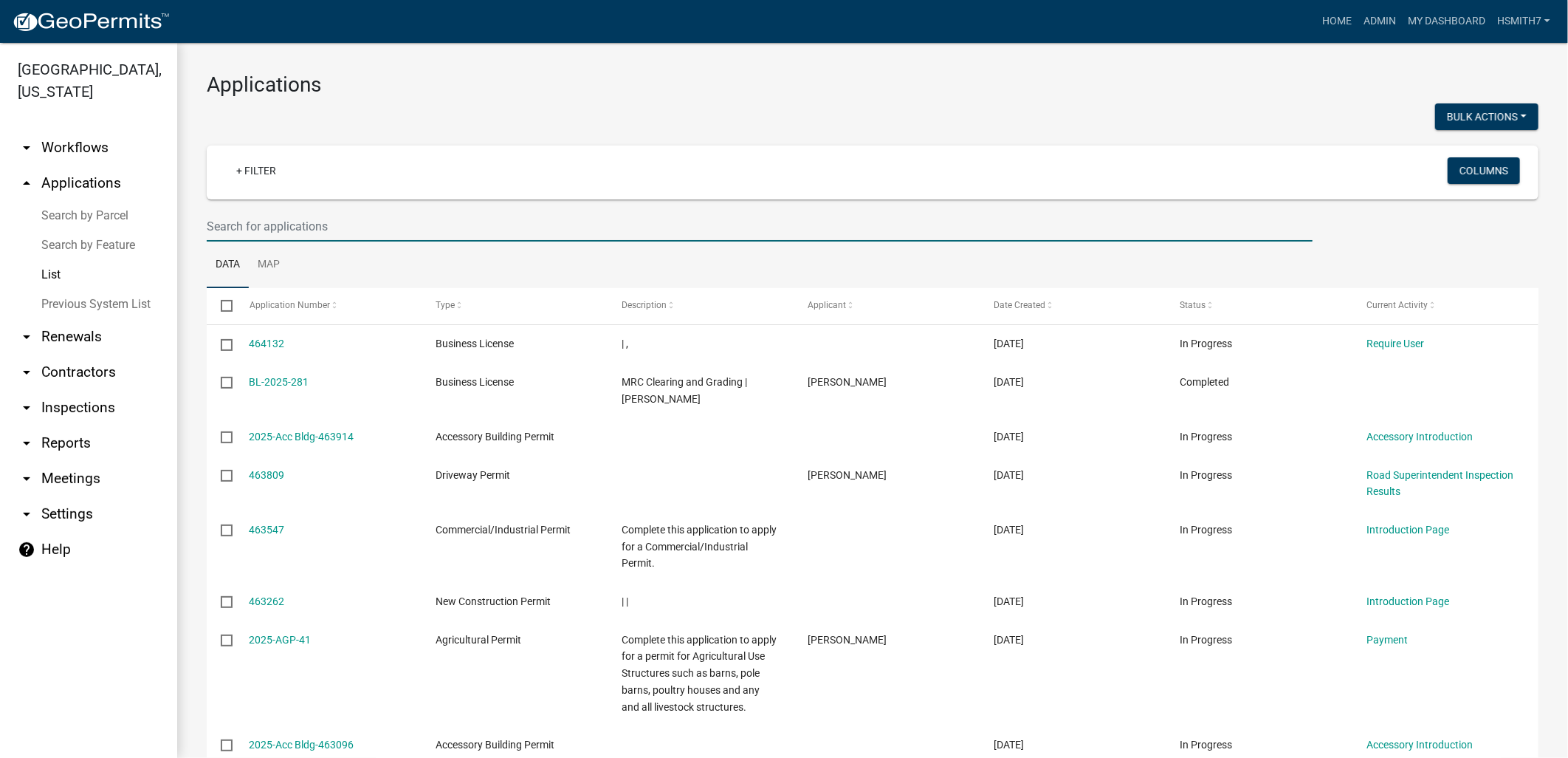
click at [411, 226] on input "text" at bounding box center [759, 226] width 1106 height 31
type input "jason"
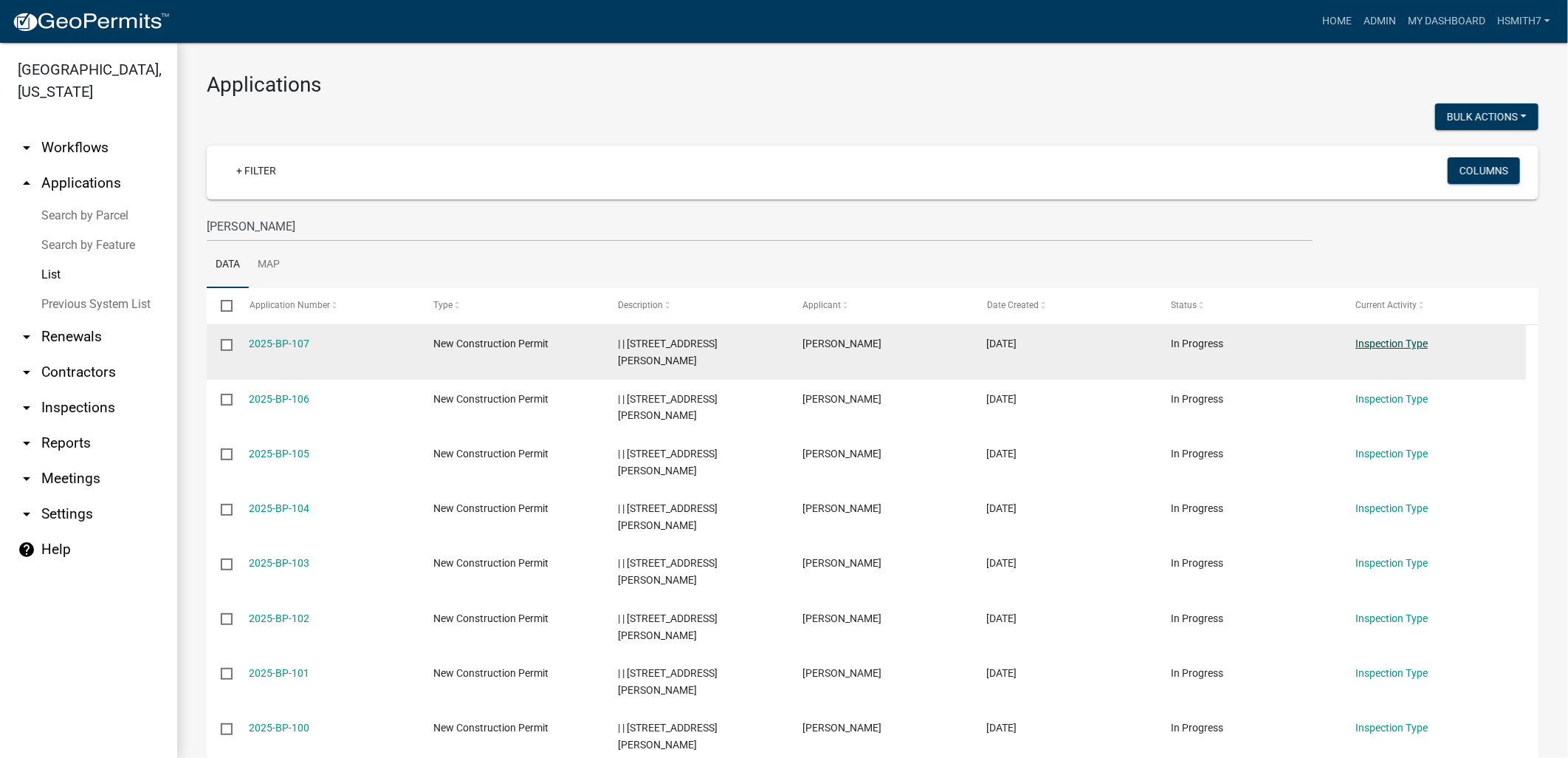
click at [1369, 340] on link "Inspection Type" at bounding box center [1391, 343] width 72 height 12
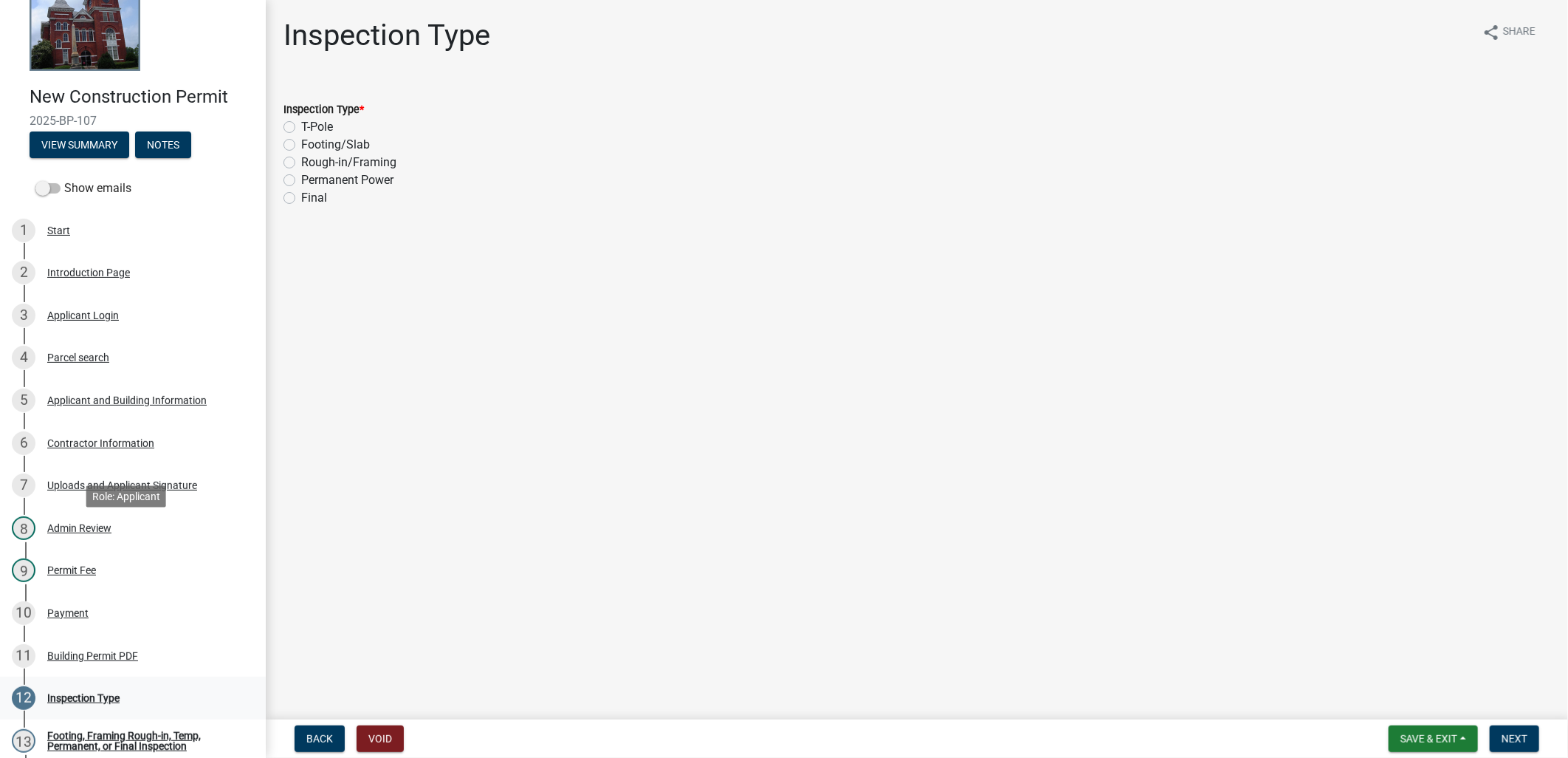
scroll to position [239, 0]
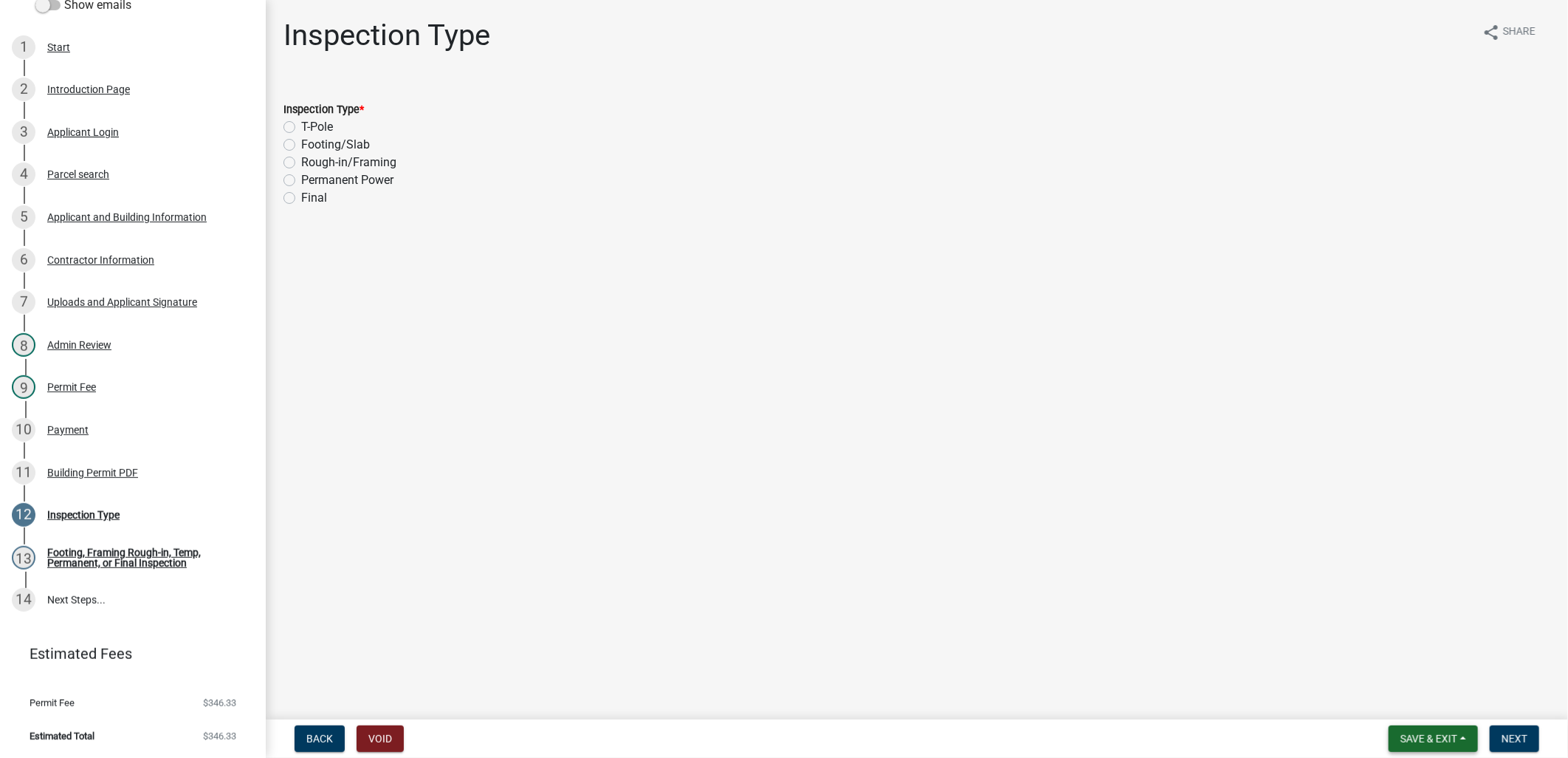
click at [1460, 741] on button "Save & Exit" at bounding box center [1433, 738] width 90 height 27
click at [1426, 707] on button "Save & Exit" at bounding box center [1419, 700] width 118 height 35
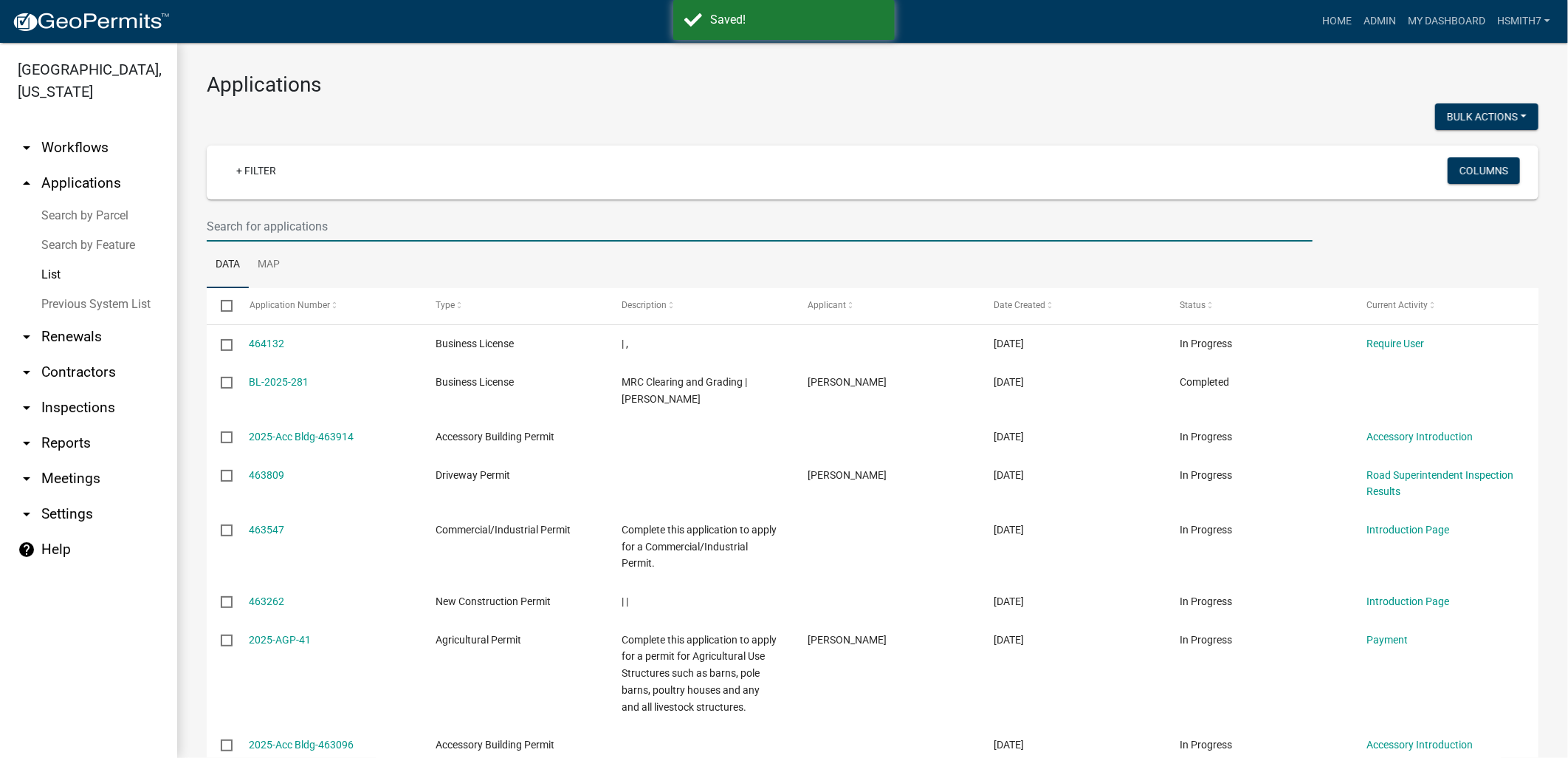
click at [316, 240] on input "text" at bounding box center [759, 226] width 1106 height 31
type input "jason"
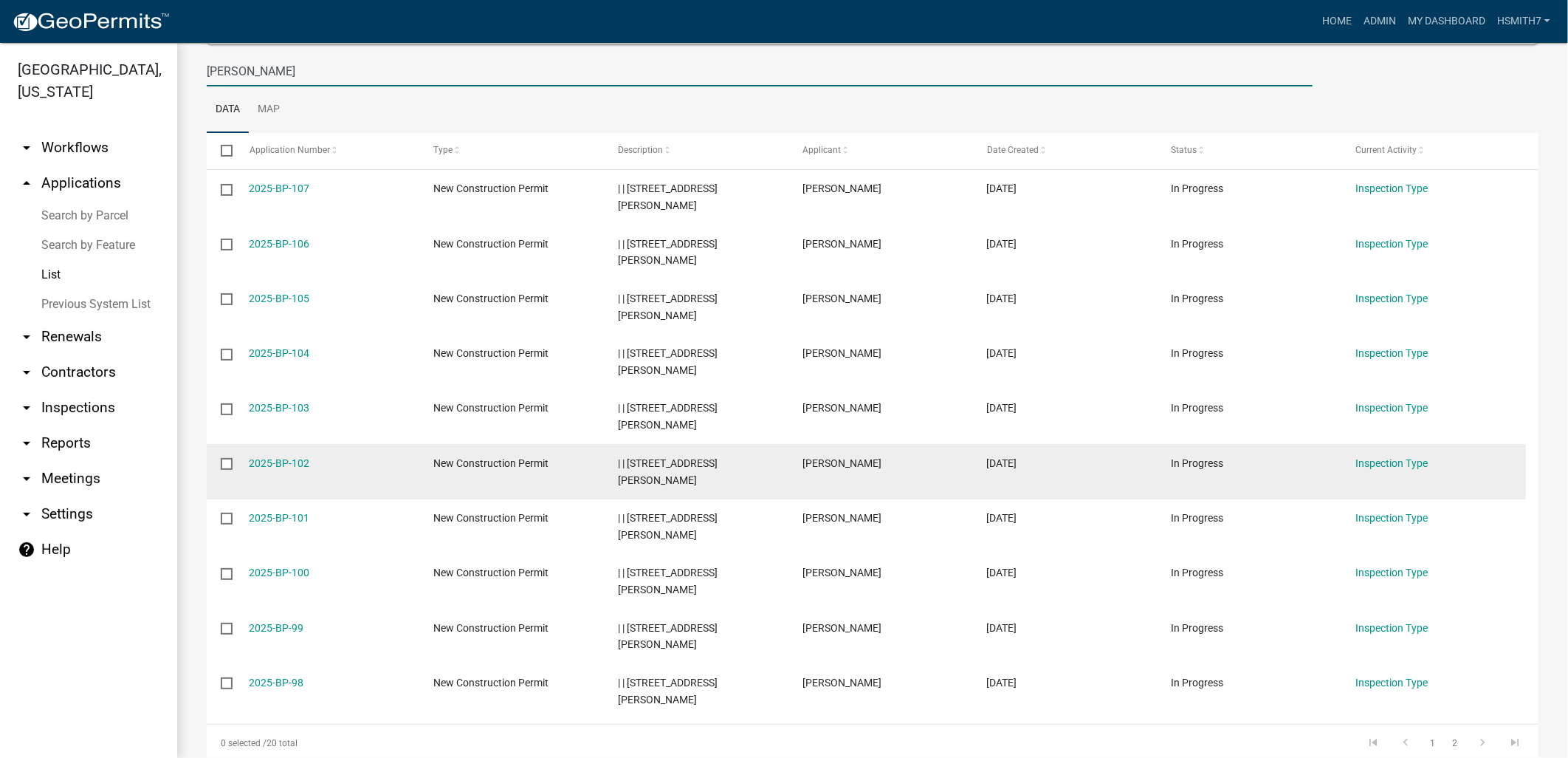
scroll to position [250, 0]
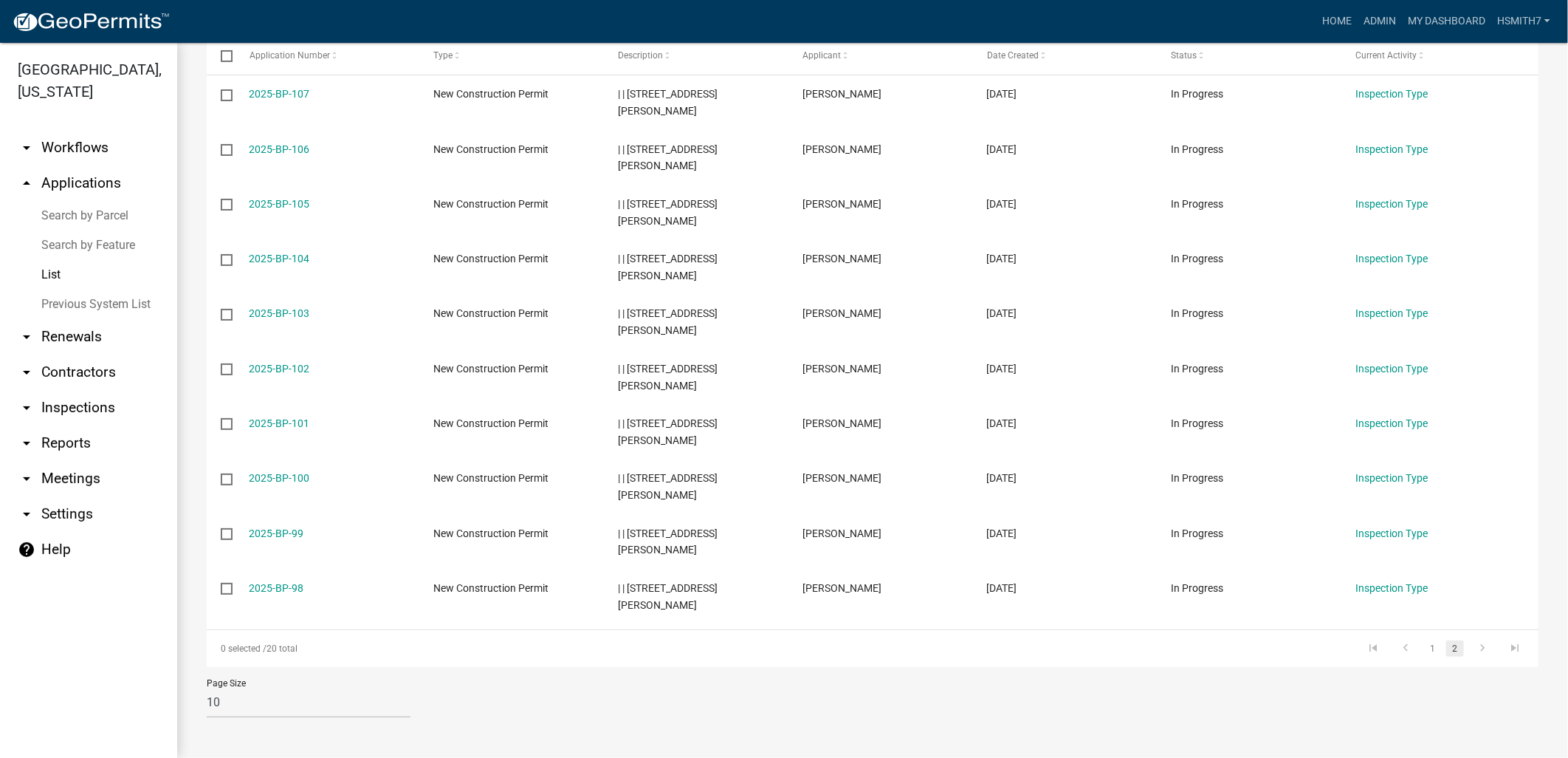
click at [1448, 651] on link "2" at bounding box center [1455, 648] width 18 height 16
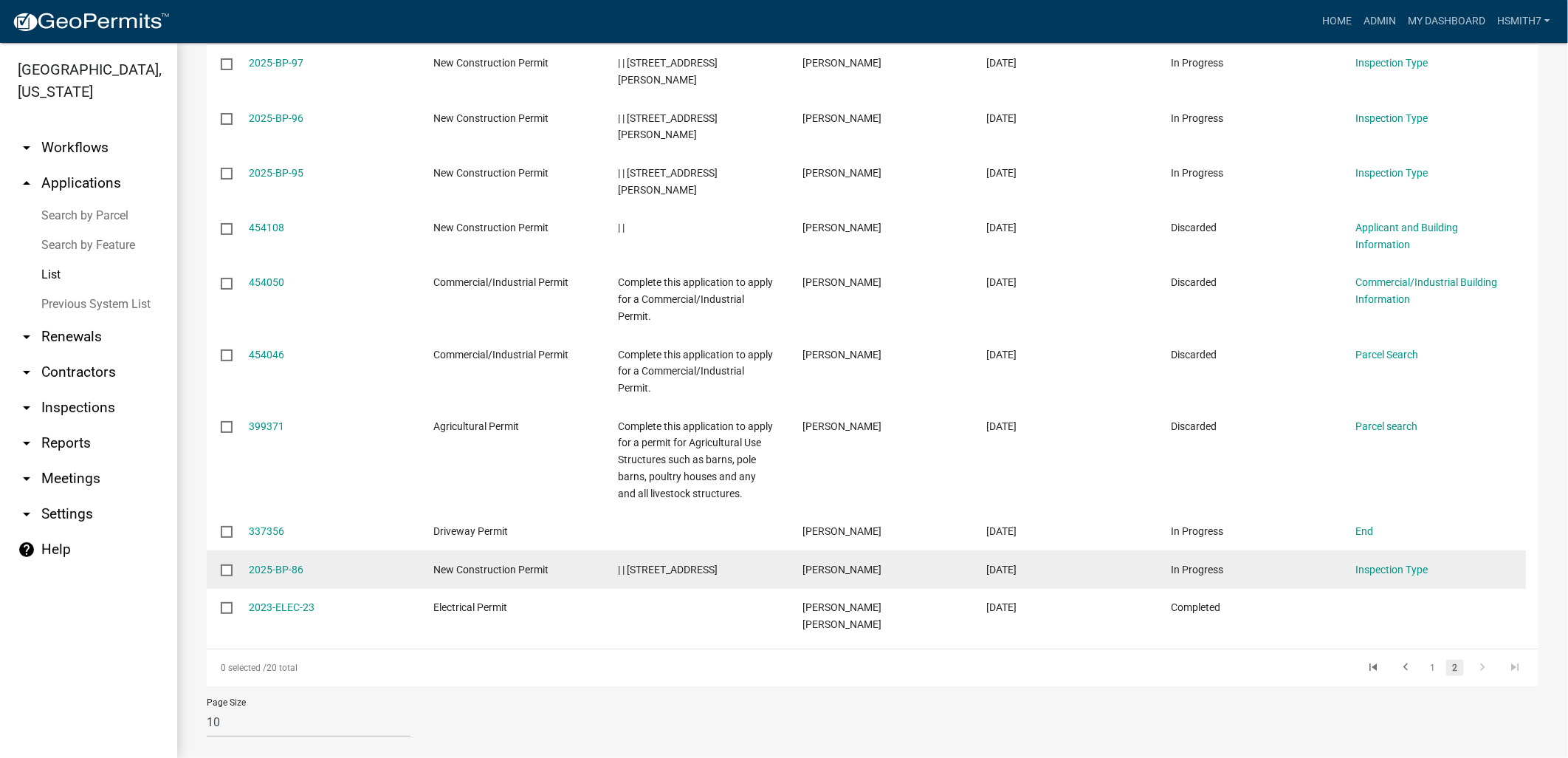
scroll to position [284, 0]
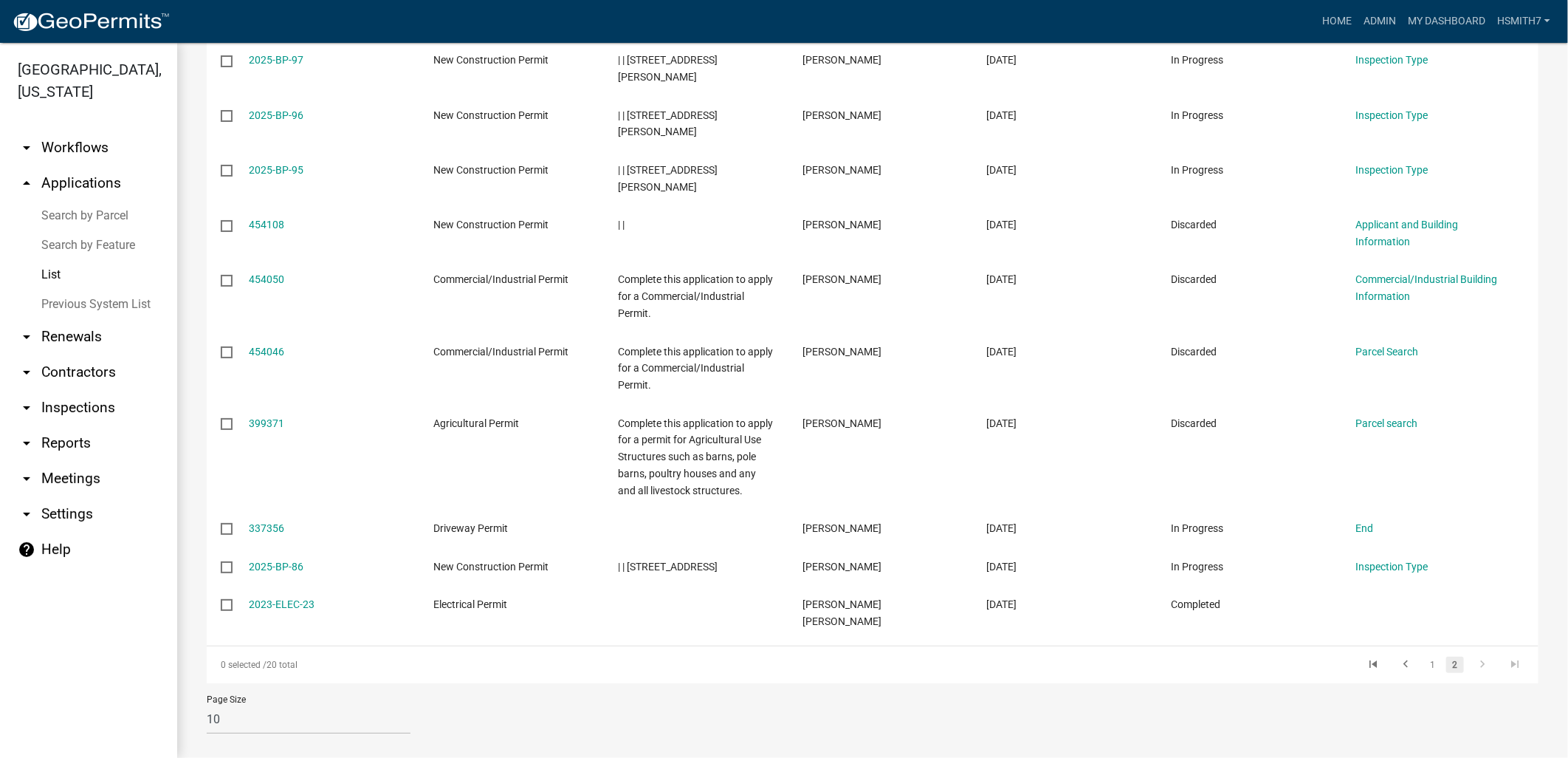
click at [1422, 652] on li "1" at bounding box center [1433, 665] width 22 height 25
click at [1405, 657] on link "go to previous page" at bounding box center [1405, 665] width 28 height 16
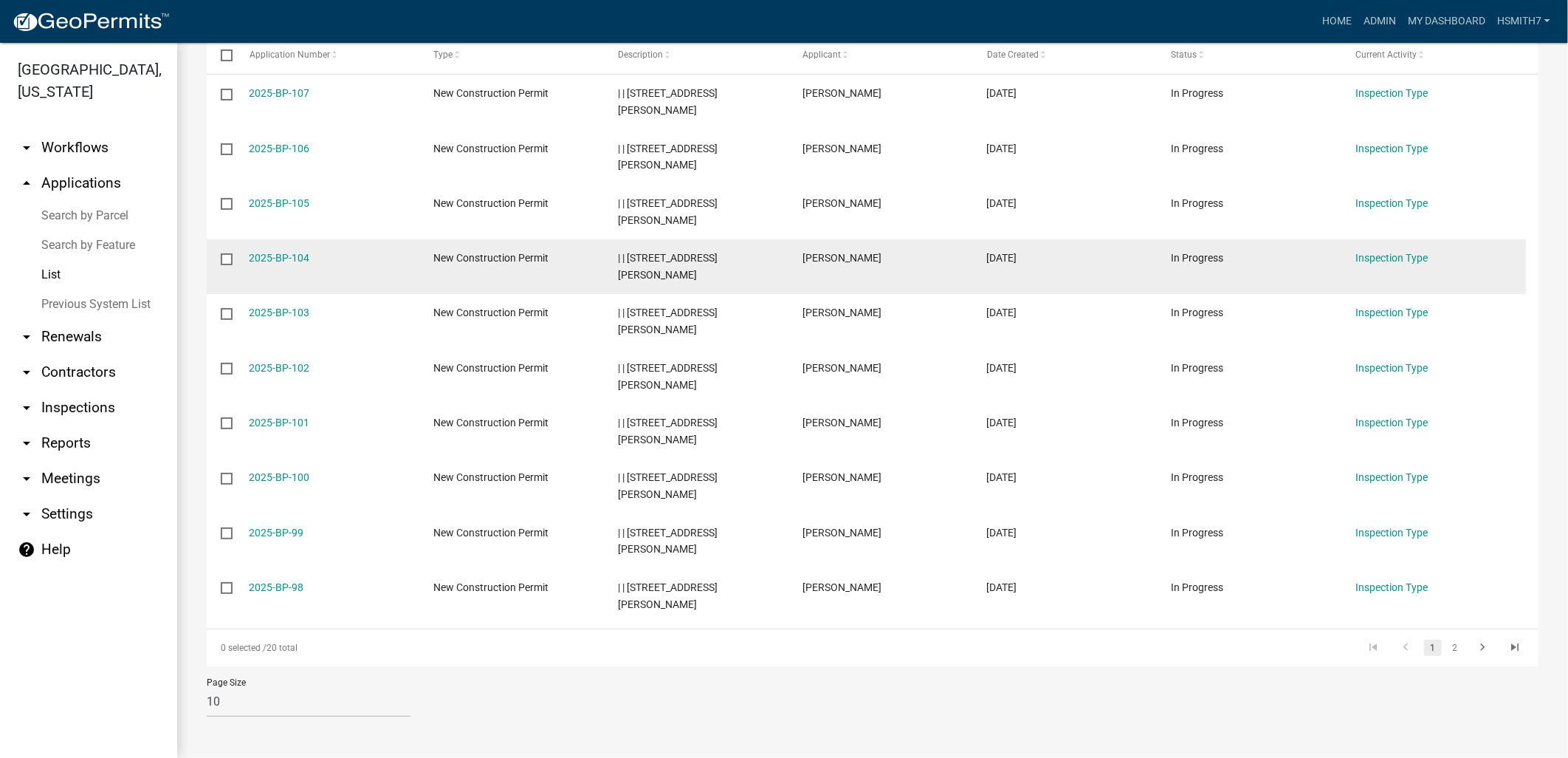
scroll to position [251, 0]
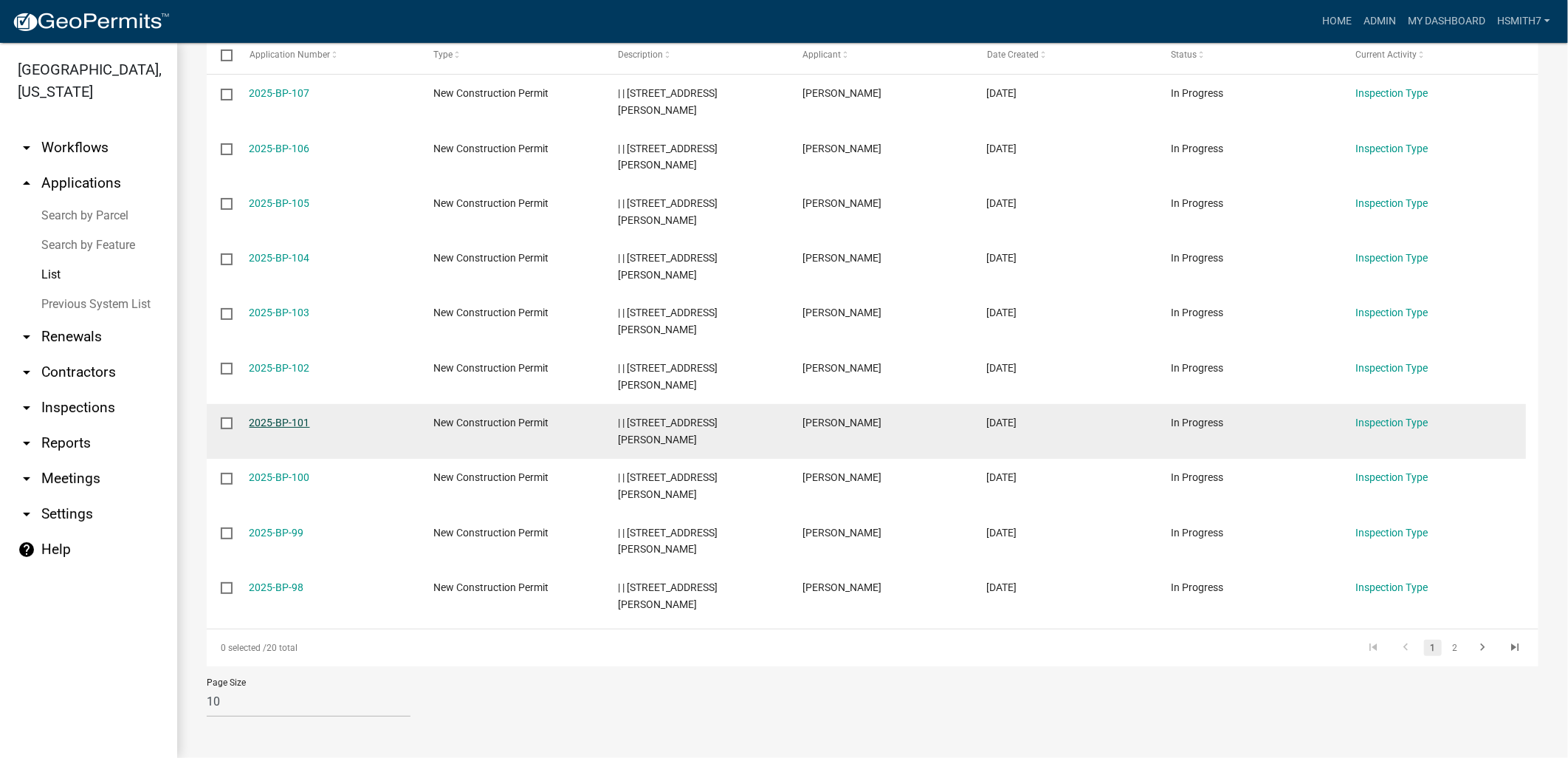
click at [291, 417] on link "2025-BP-101" at bounding box center [280, 422] width 60 height 12
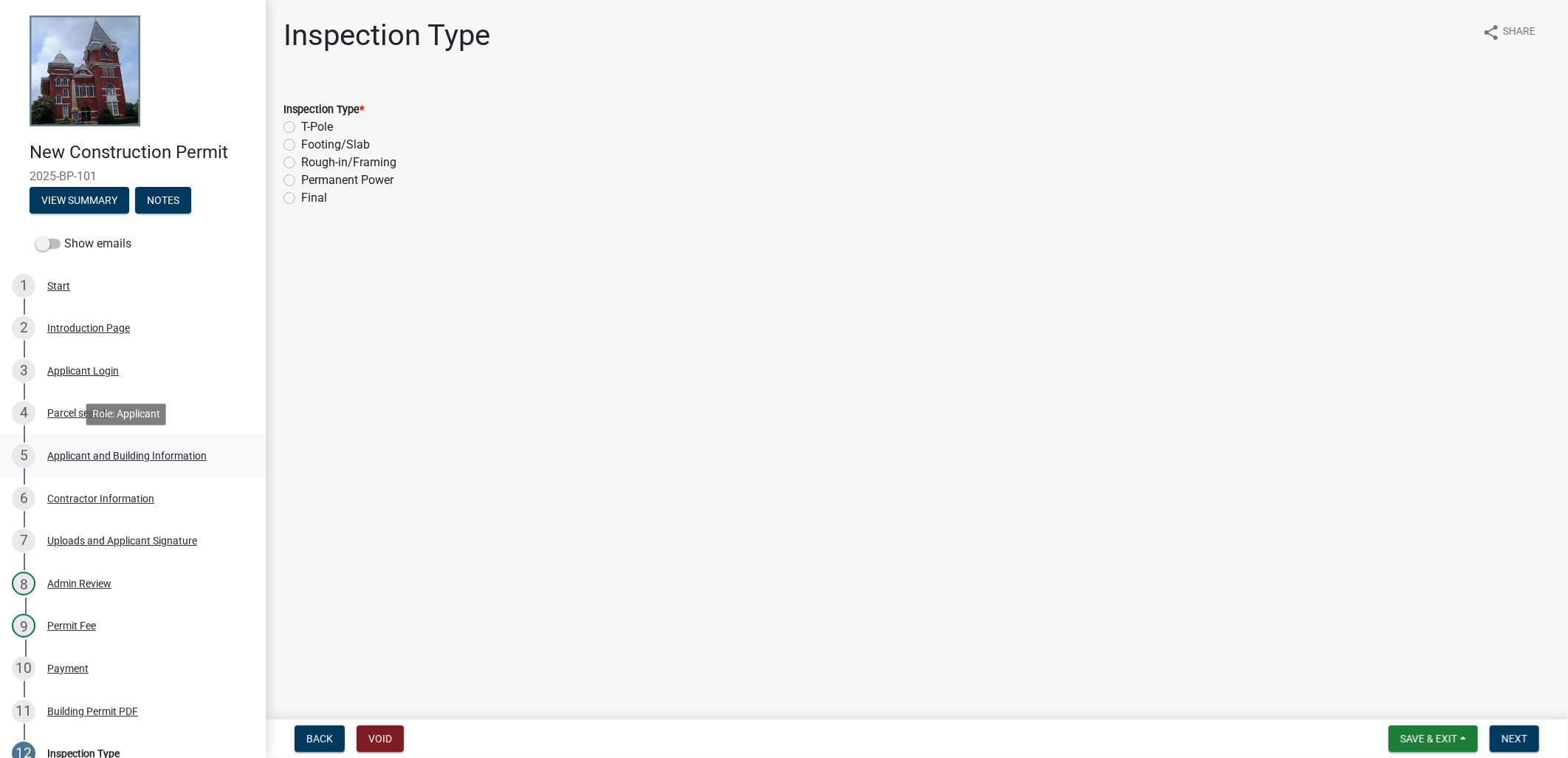
click at [105, 445] on div "5 Applicant and Building Information" at bounding box center [126, 456] width 230 height 24
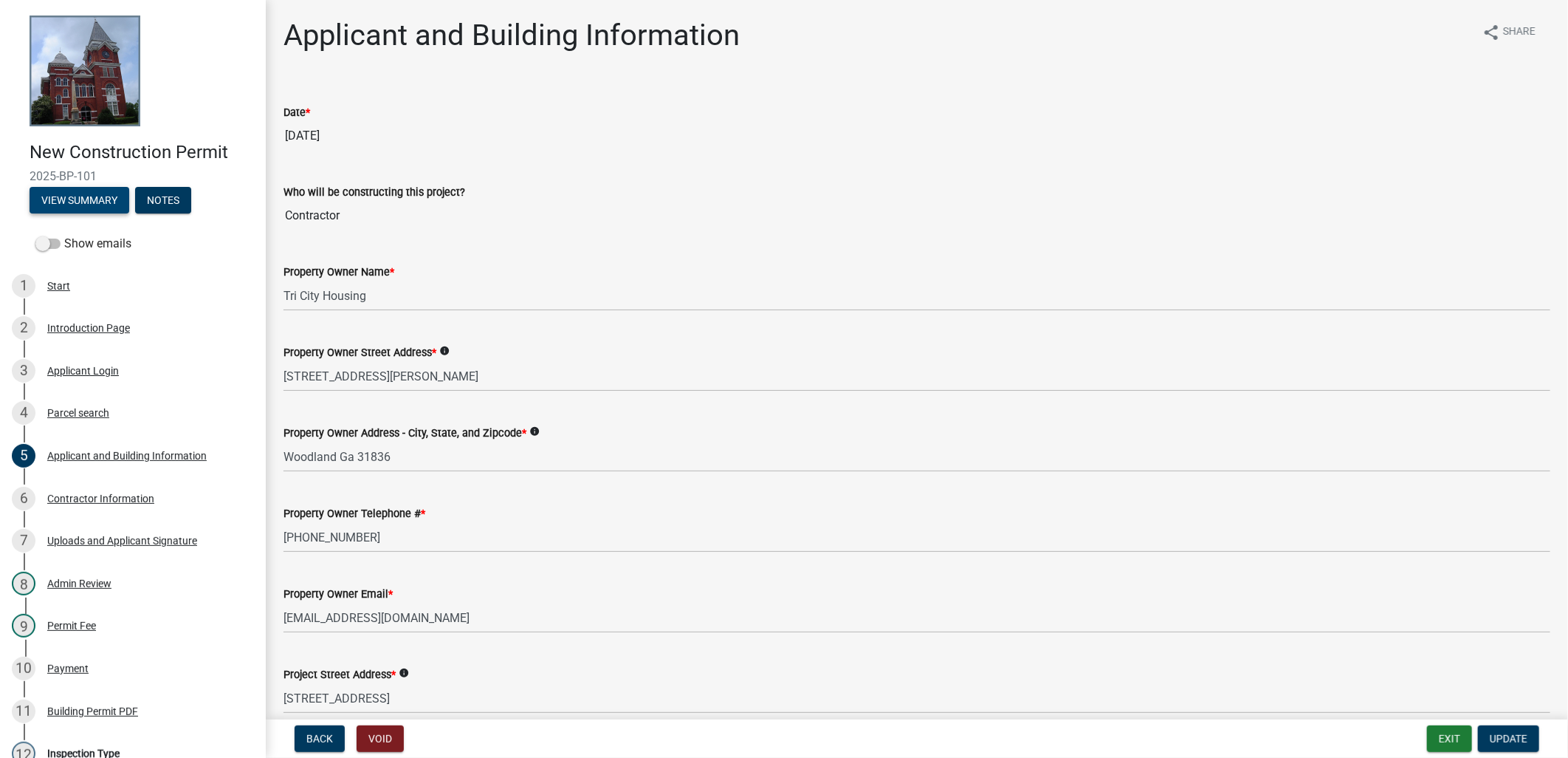
click at [126, 197] on button "View Summary" at bounding box center [79, 200] width 100 height 27
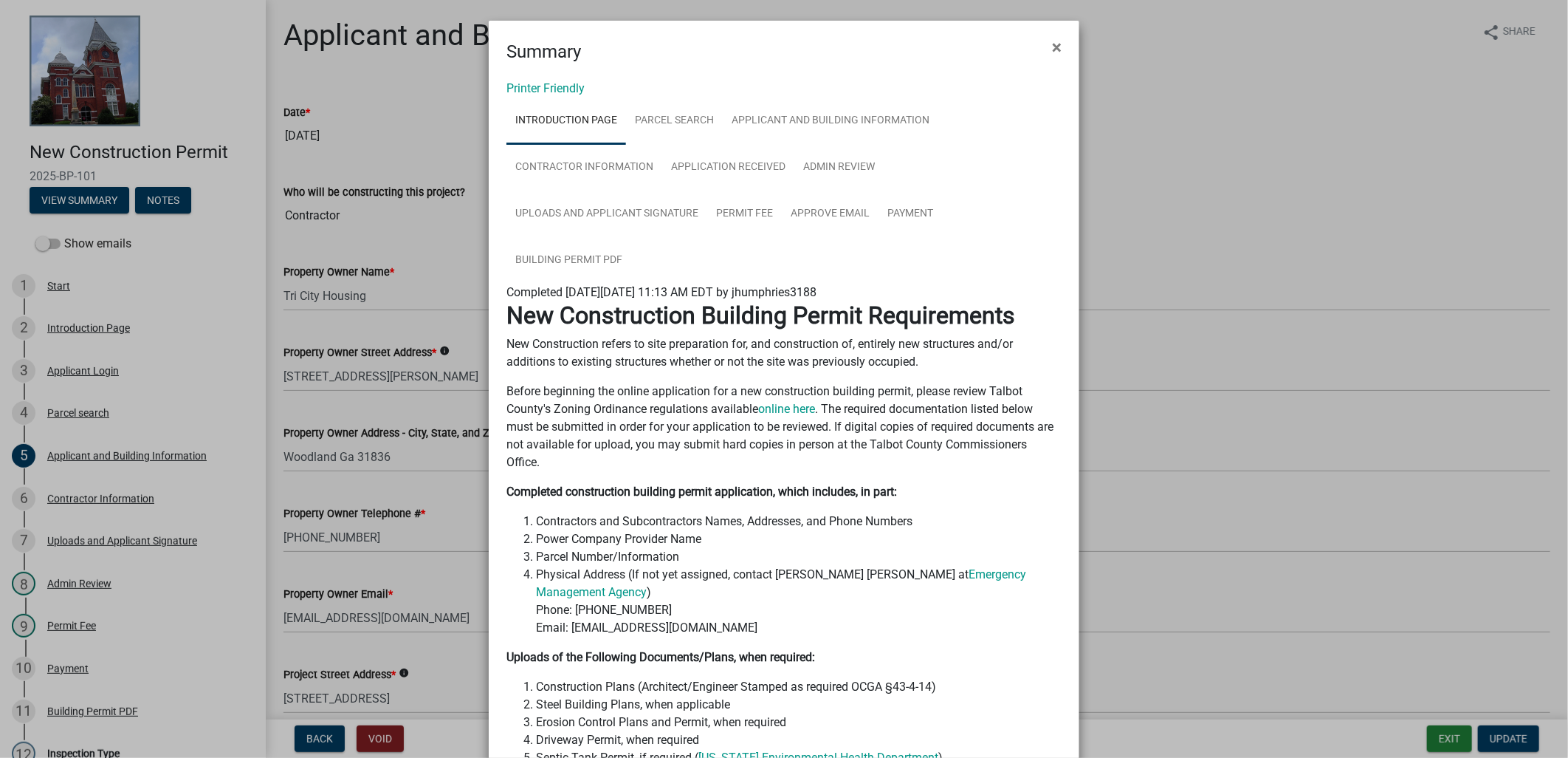
click at [116, 624] on ngb-modal-window "Summary × Printer Friendly Introduction Page Parcel search Applicant and Buildi…" at bounding box center [784, 379] width 1568 height 758
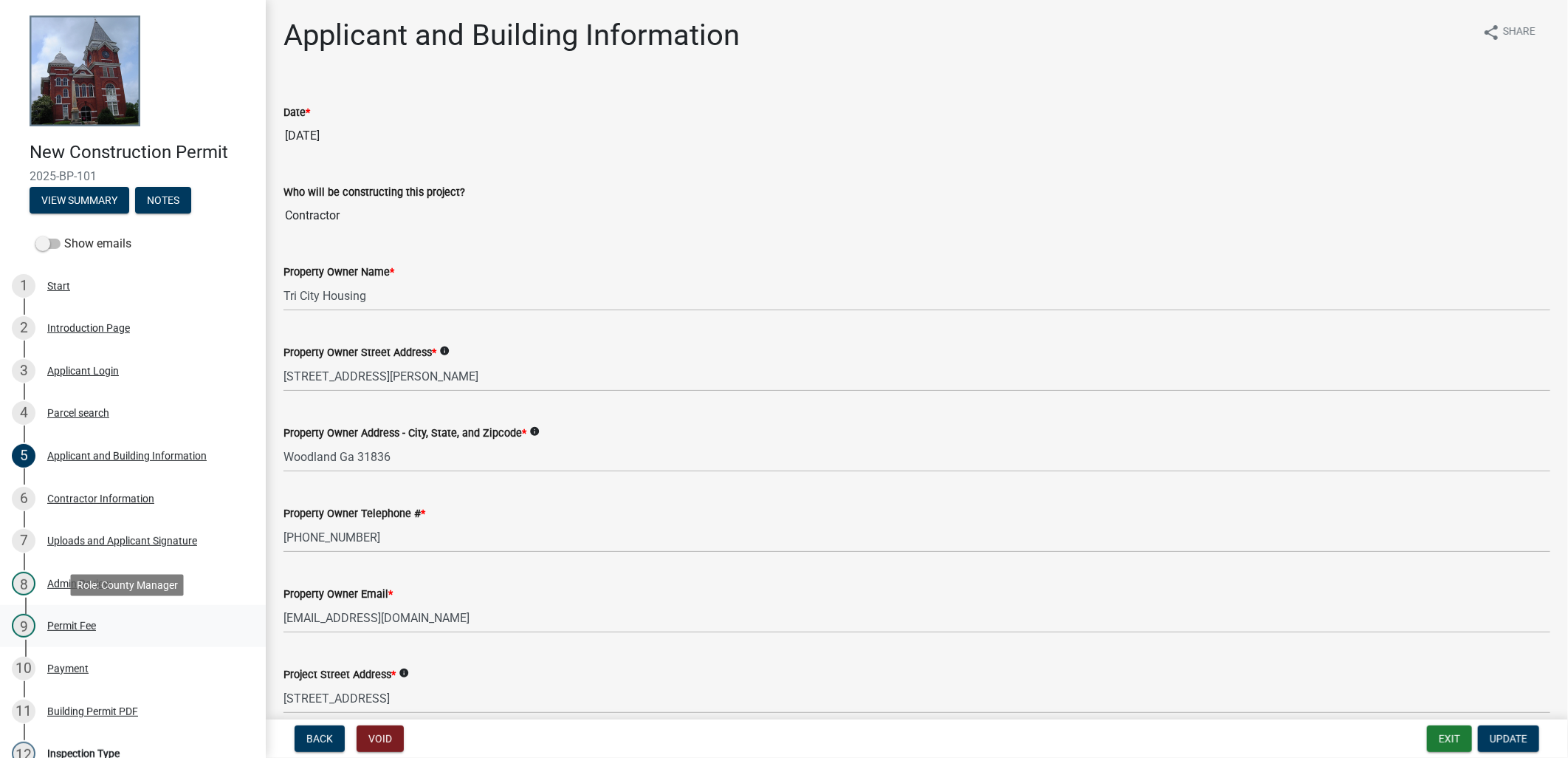
click at [91, 629] on div "Permit Fee" at bounding box center [71, 625] width 49 height 10
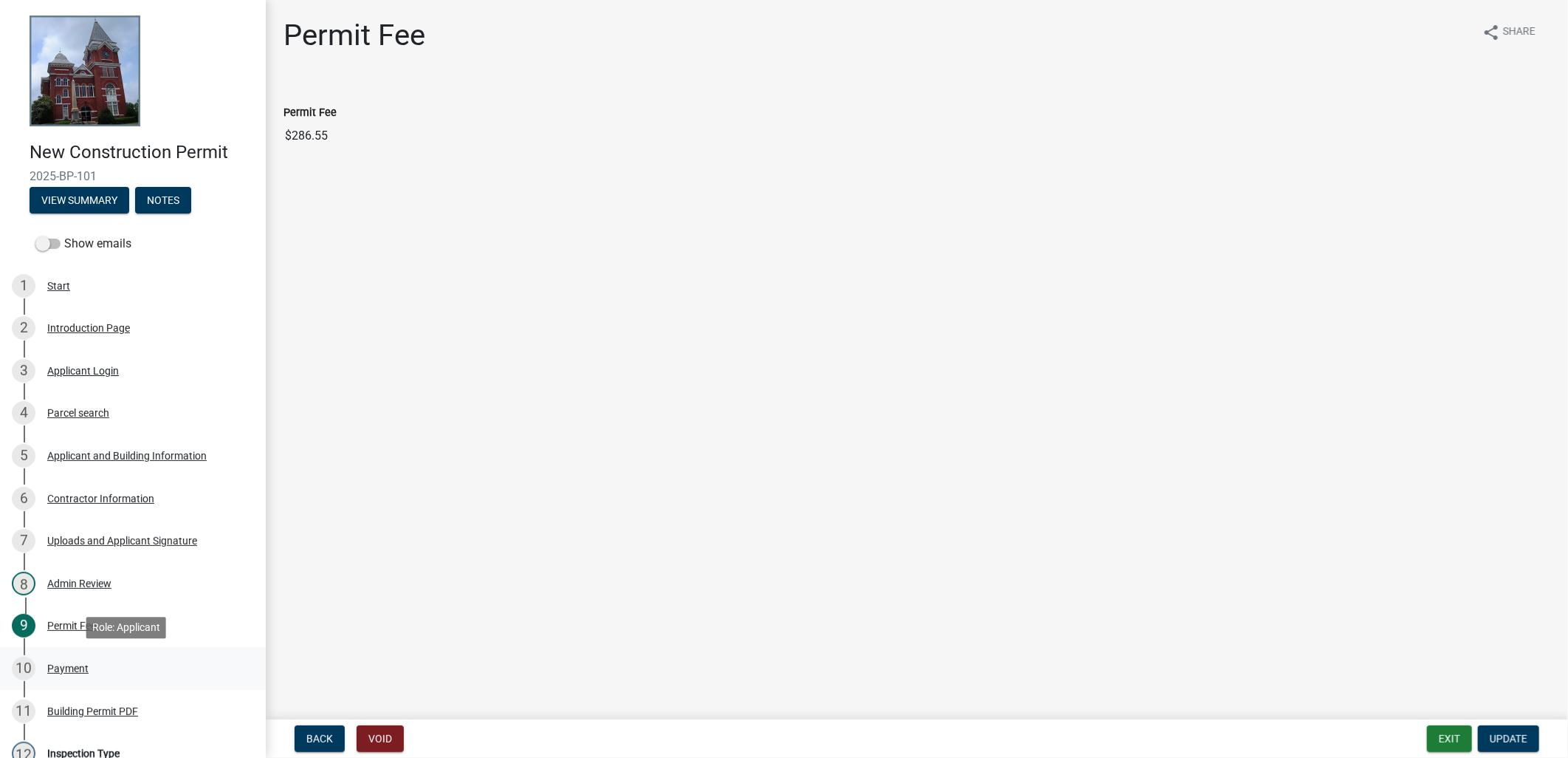
click at [97, 660] on div "10 Payment" at bounding box center [126, 668] width 230 height 24
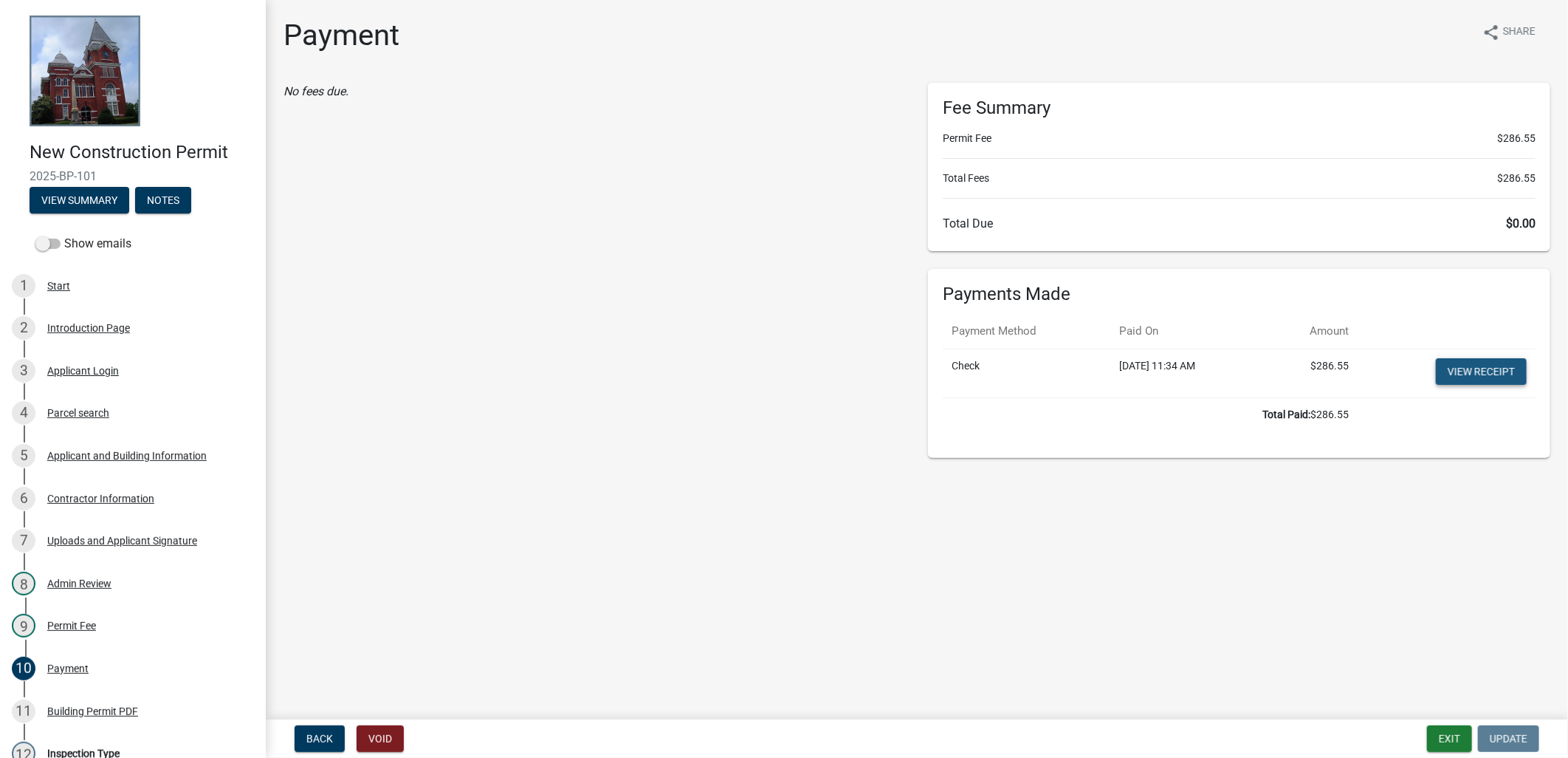
click at [1464, 372] on link "View receipt" at bounding box center [1481, 372] width 91 height 27
click at [108, 720] on div "11 Building Permit PDF" at bounding box center [126, 711] width 230 height 24
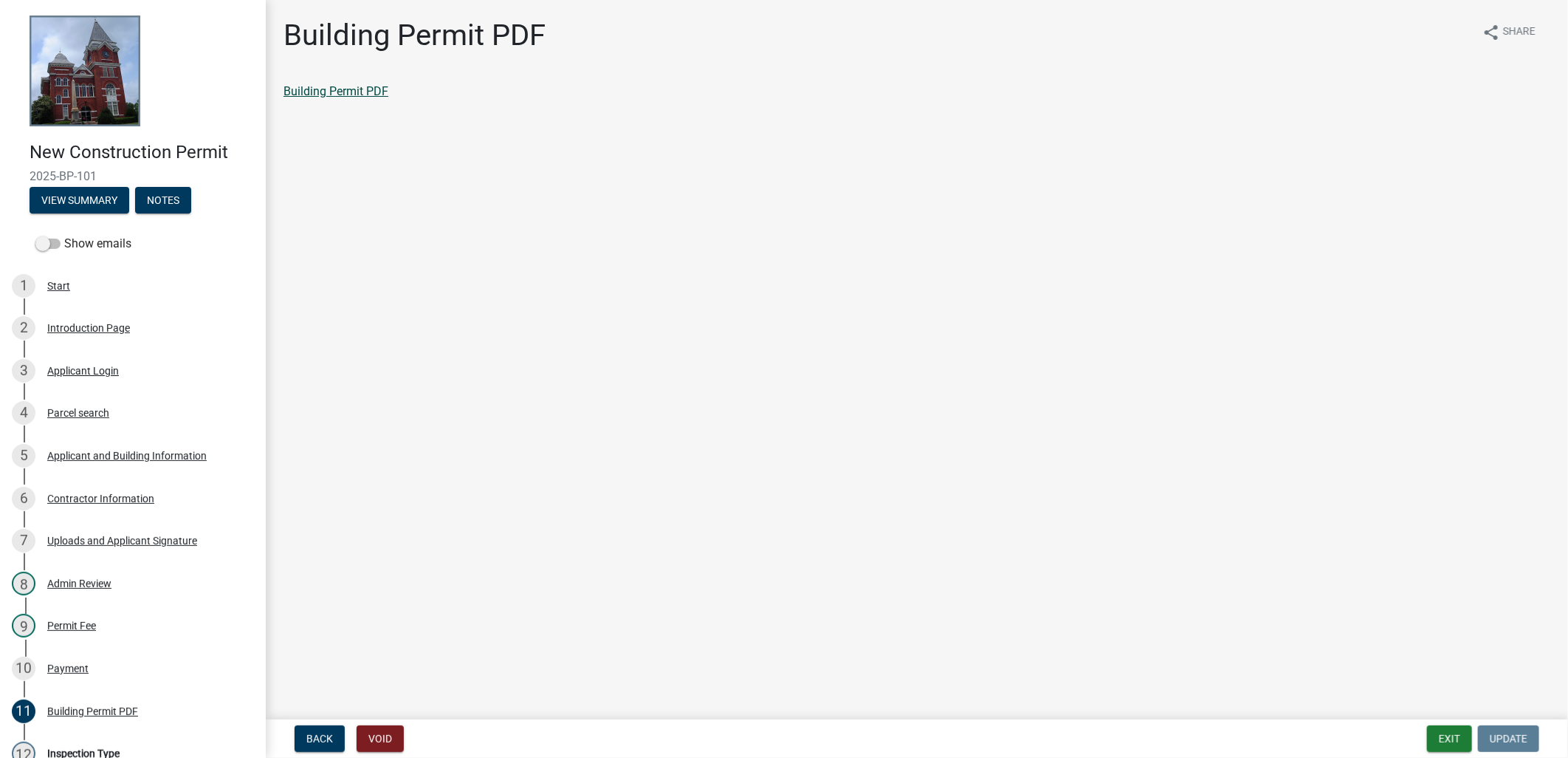
click at [345, 96] on link "Building Permit PDF" at bounding box center [335, 91] width 104 height 14
